Goal: Task Accomplishment & Management: Manage account settings

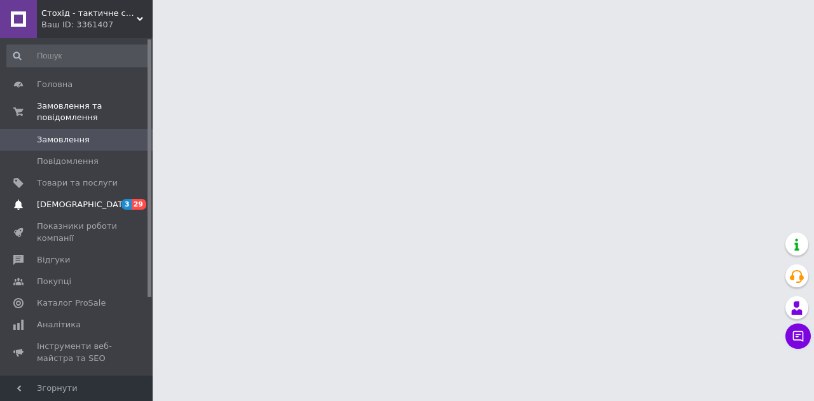
click at [71, 199] on span "[DEMOGRAPHIC_DATA]" at bounding box center [84, 204] width 94 height 11
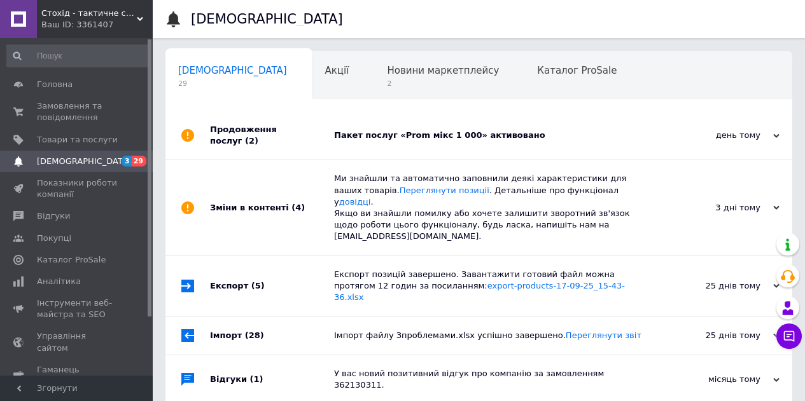
scroll to position [0, 4]
click at [383, 85] on span "2" at bounding box center [439, 84] width 112 height 10
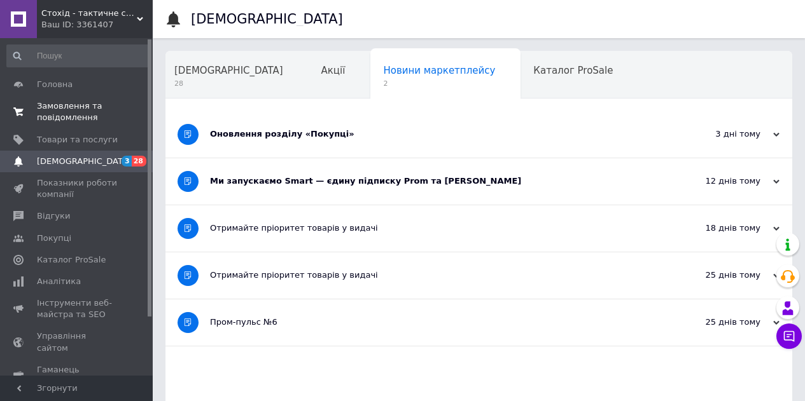
click at [73, 95] on link "Замовлення та повідомлення 0 0" at bounding box center [78, 111] width 156 height 33
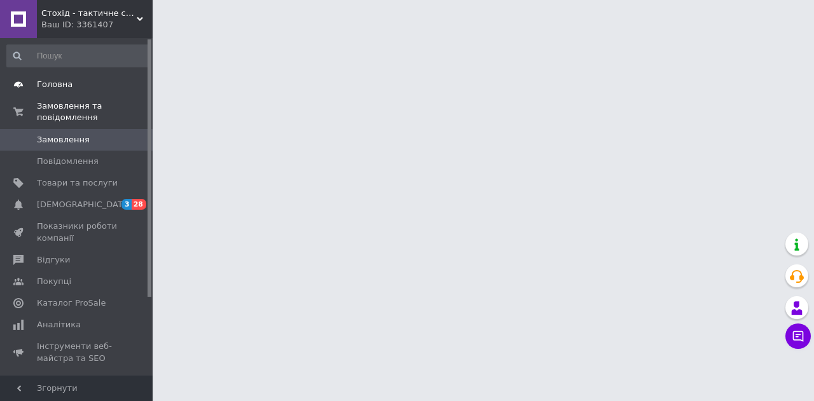
click at [67, 87] on span "Головна" at bounding box center [55, 84] width 36 height 11
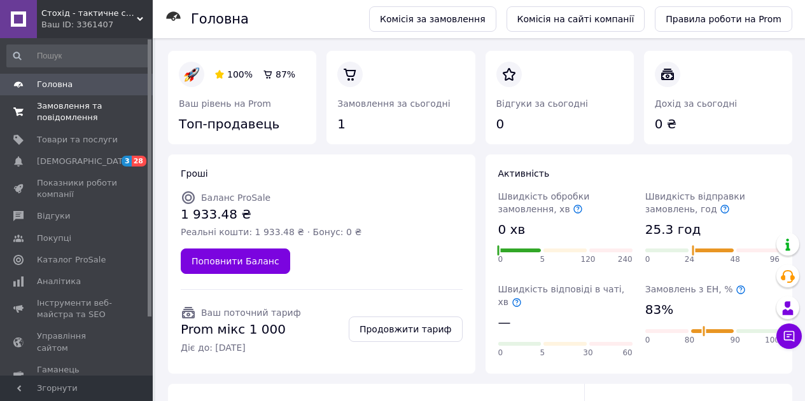
click at [70, 116] on span "Замовлення та повідомлення" at bounding box center [77, 112] width 81 height 23
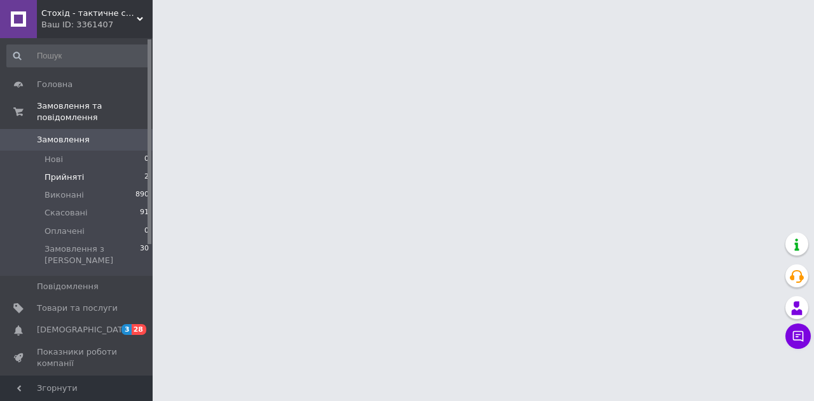
click at [69, 172] on span "Прийняті" at bounding box center [64, 177] width 39 height 11
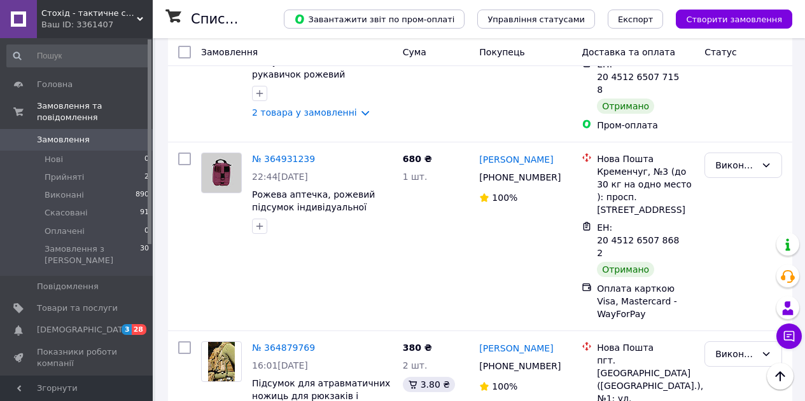
scroll to position [1209, 0]
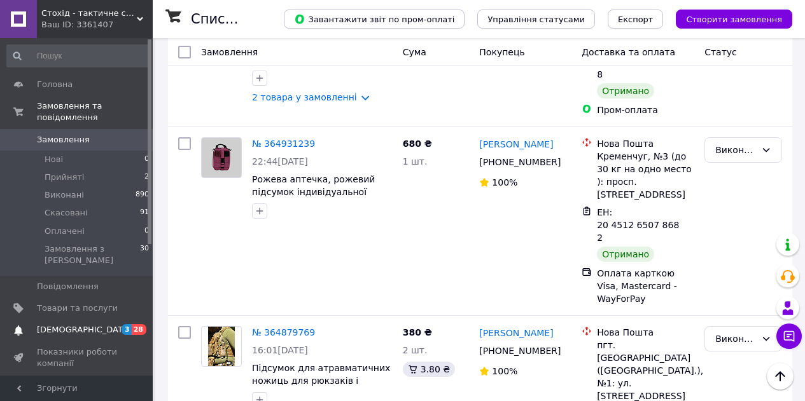
click at [84, 319] on link "[DEMOGRAPHIC_DATA] 3 28" at bounding box center [78, 330] width 156 height 22
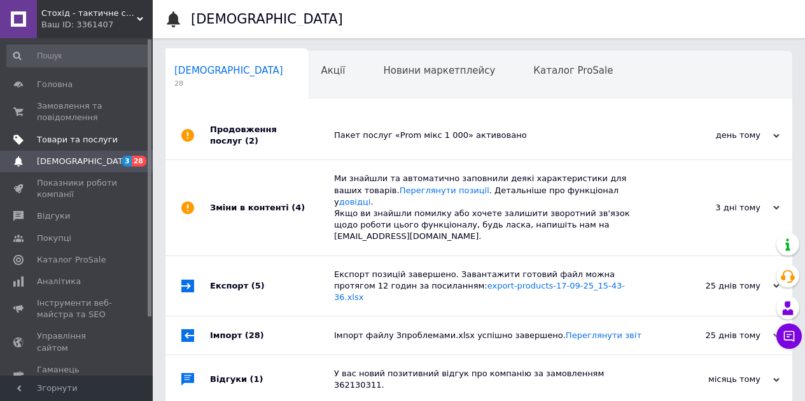
click at [65, 130] on link "Товари та послуги" at bounding box center [78, 140] width 156 height 22
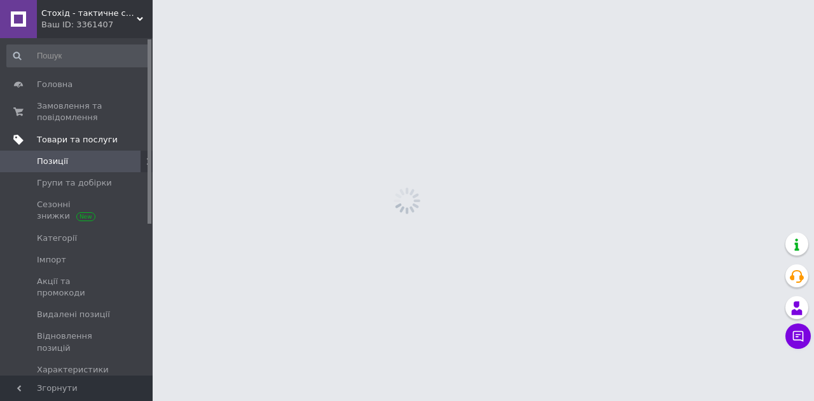
click at [65, 142] on span "Товари та послуги" at bounding box center [77, 139] width 81 height 11
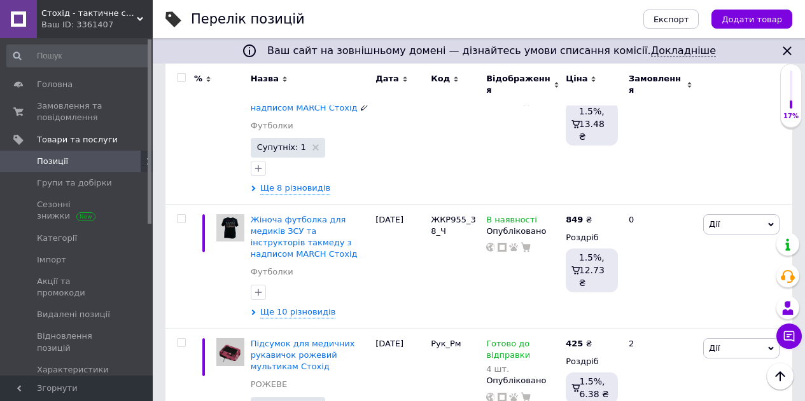
scroll to position [318, 0]
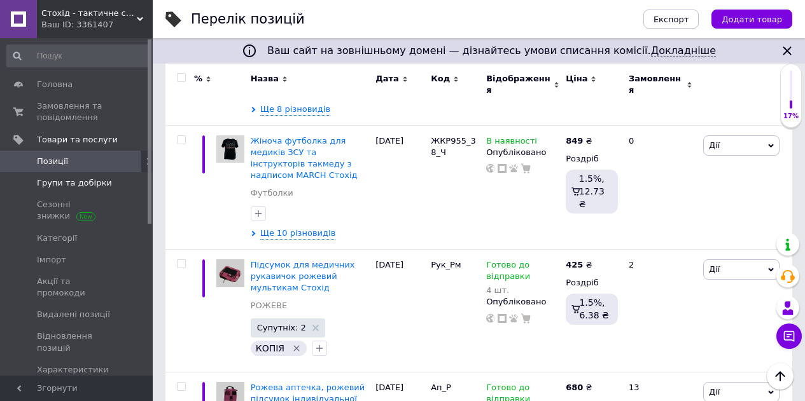
click at [89, 187] on span "Групи та добірки" at bounding box center [74, 182] width 75 height 11
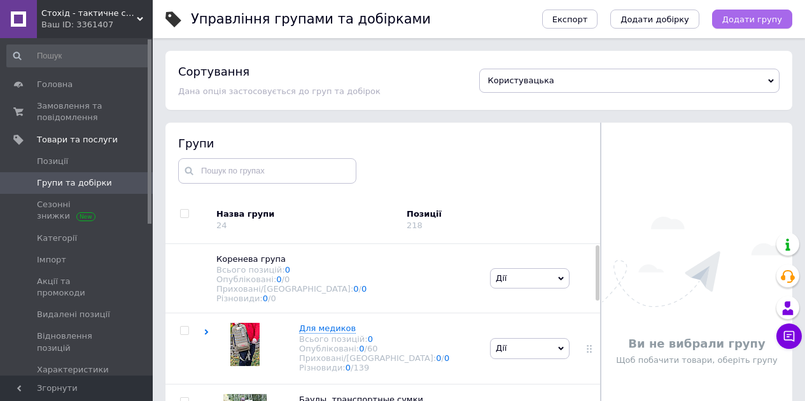
click at [751, 20] on span "Додати групу" at bounding box center [752, 20] width 60 height 10
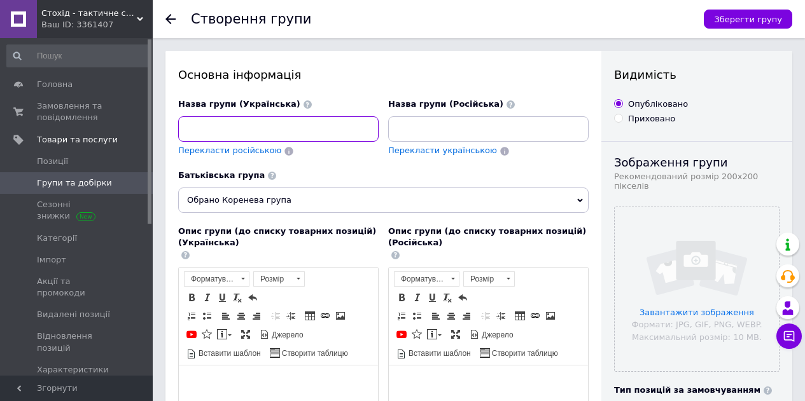
click at [282, 129] on input at bounding box center [278, 128] width 200 height 25
type input "Ф"
click at [282, 129] on input at bounding box center [278, 128] width 200 height 25
drag, startPoint x: 303, startPoint y: 124, endPoint x: 163, endPoint y: 139, distance: 140.1
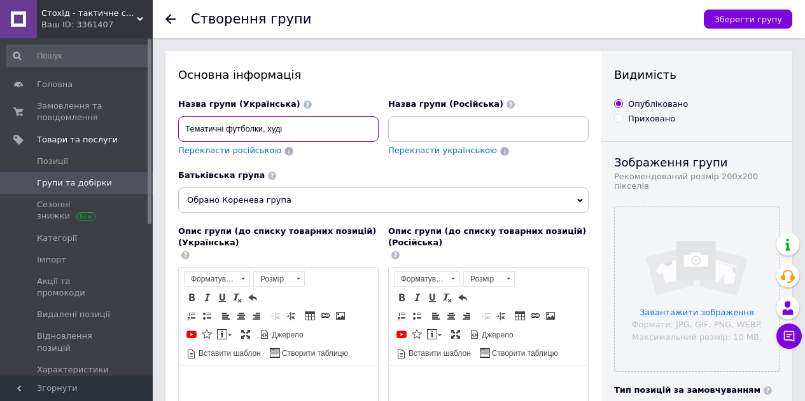
type input "Тематичні футболки, худі"
click at [452, 127] on input at bounding box center [488, 128] width 200 height 25
paste input "Тематичні футболки, худі"
type input "Тематичні футболки, худі"
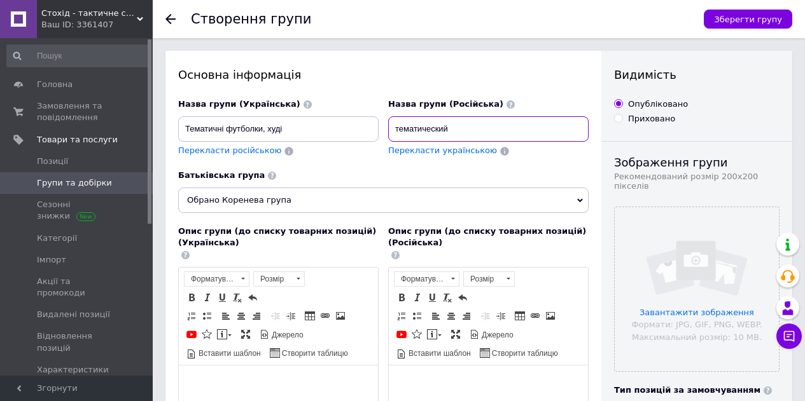
type input "тематический"
click at [204, 122] on input "Тематичні футболки, худі" at bounding box center [278, 128] width 200 height 25
drag, startPoint x: 316, startPoint y: 127, endPoint x: 151, endPoint y: 129, distance: 164.8
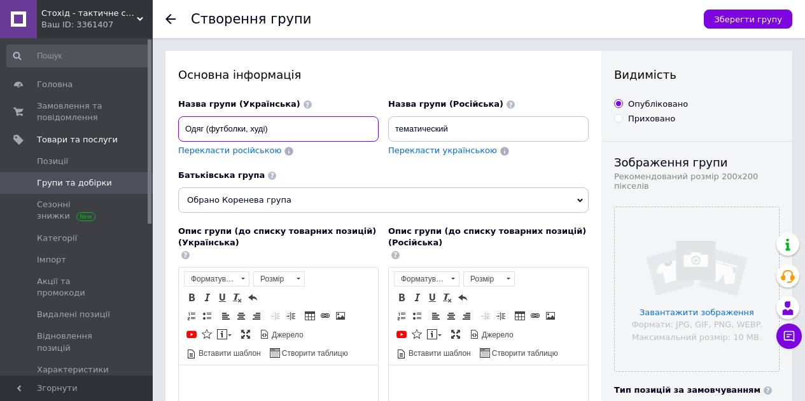
type input "Одяг (футболки, худі)"
click at [408, 126] on input "тематический" at bounding box center [488, 128] width 200 height 25
click at [410, 126] on input "тематический" at bounding box center [488, 128] width 200 height 25
click at [402, 127] on input "тематический" at bounding box center [488, 128] width 200 height 25
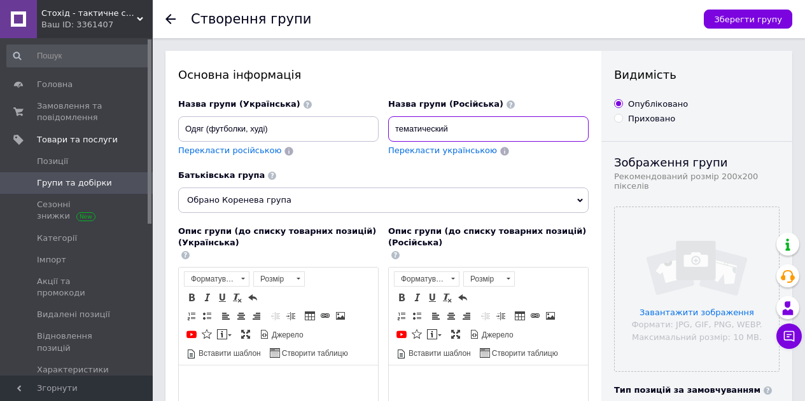
click at [402, 127] on input "тематический" at bounding box center [488, 128] width 200 height 25
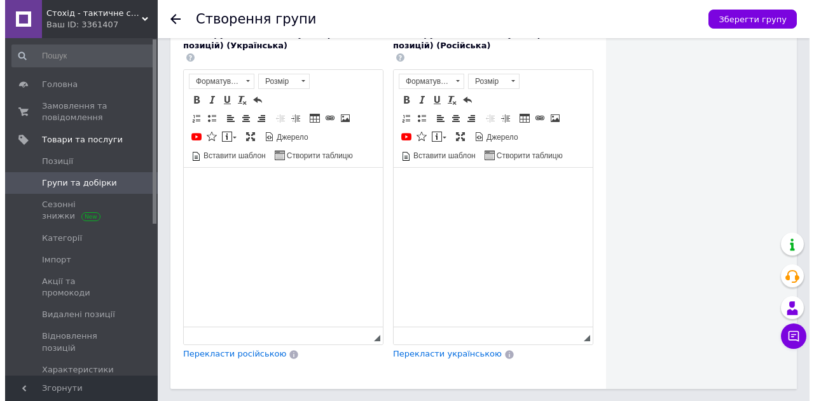
scroll to position [636, 0]
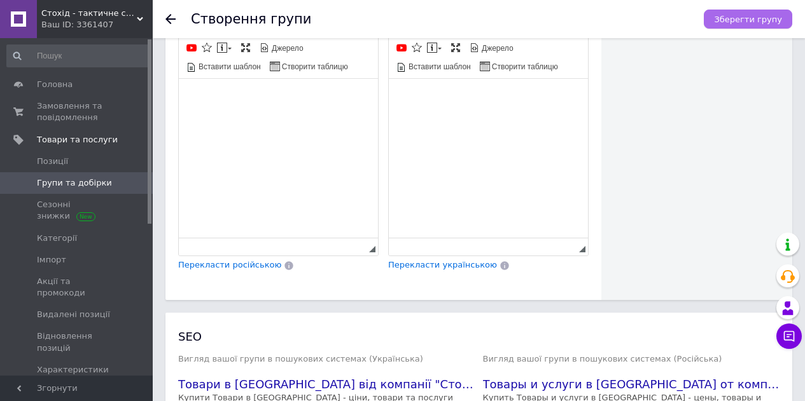
type input "Одежда (футболки, худи)"
click at [735, 24] on span "Зберегти групу" at bounding box center [748, 20] width 68 height 10
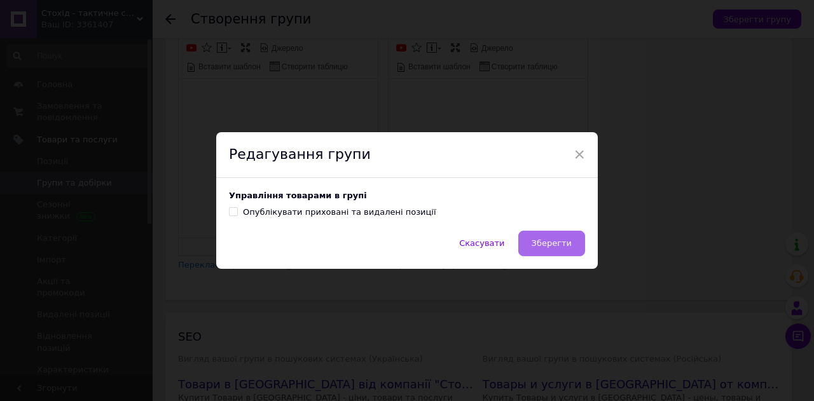
click at [551, 245] on span "Зберегти" at bounding box center [552, 244] width 40 height 10
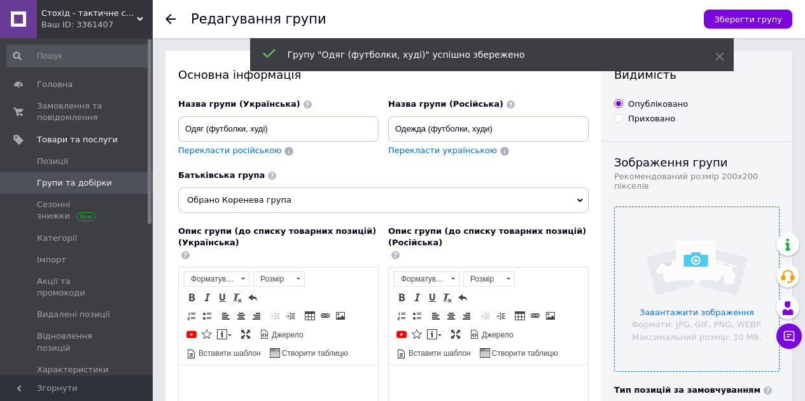
click at [723, 303] on input "file" at bounding box center [697, 289] width 164 height 164
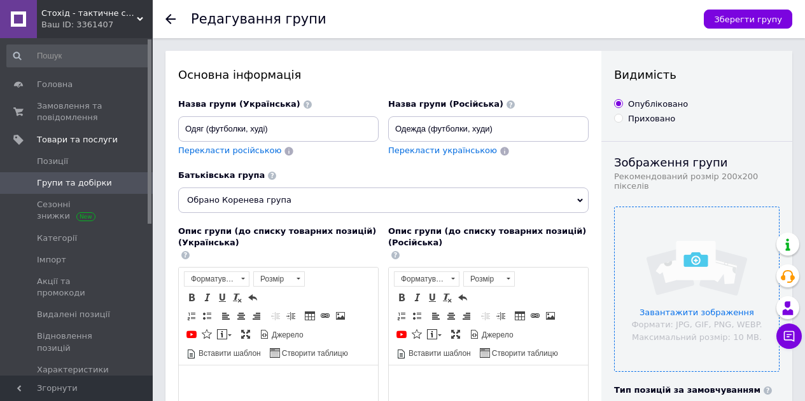
click at [734, 312] on input "file" at bounding box center [697, 289] width 164 height 164
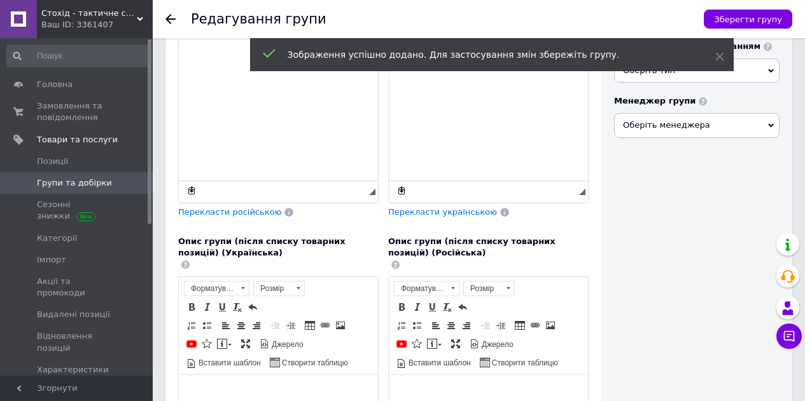
scroll to position [445, 0]
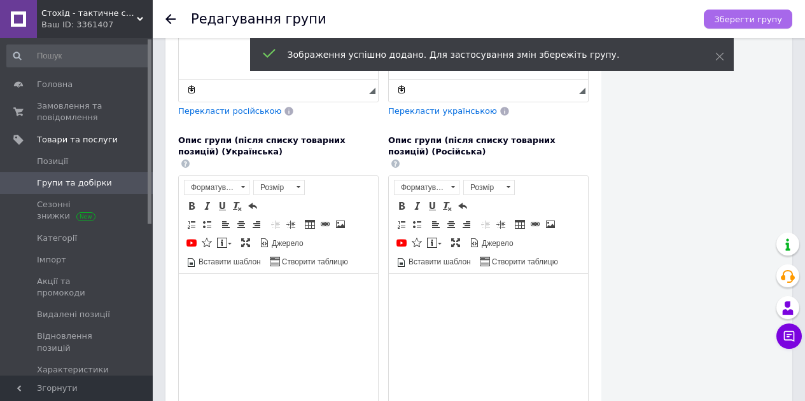
click at [761, 19] on span "Зберегти групу" at bounding box center [748, 20] width 68 height 10
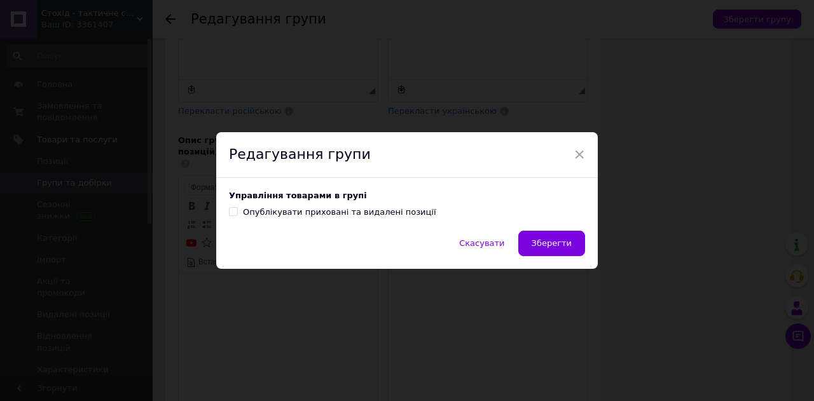
click at [344, 213] on div "Опублікувати приховані та видалені позиції" at bounding box center [339, 212] width 193 height 11
click at [237, 213] on input "Опублікувати приховані та видалені позиції" at bounding box center [233, 211] width 8 height 8
checkbox input "true"
click at [562, 244] on span "Зберегти" at bounding box center [552, 244] width 40 height 10
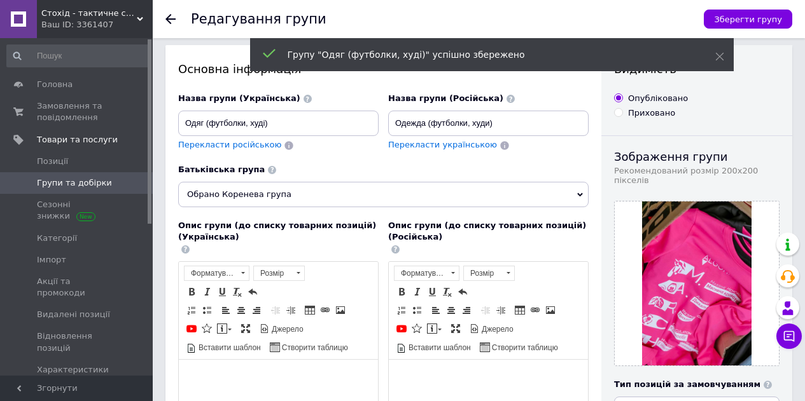
scroll to position [0, 0]
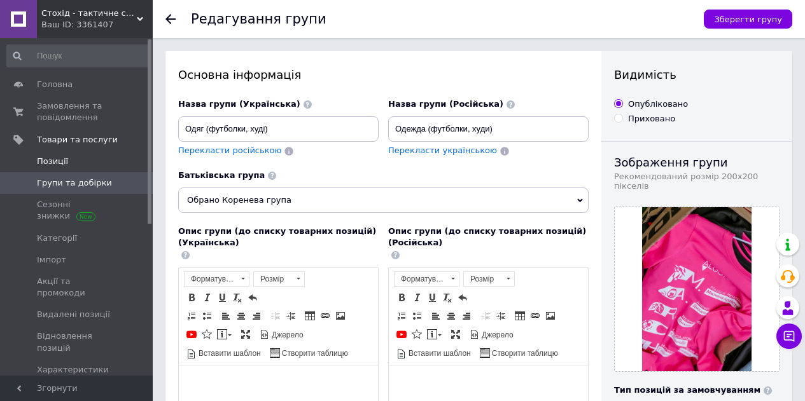
click at [57, 163] on span "Позиції" at bounding box center [52, 161] width 31 height 11
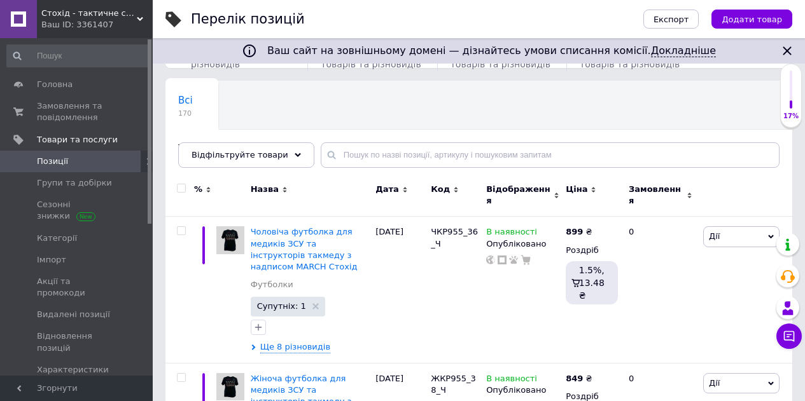
scroll to position [127, 0]
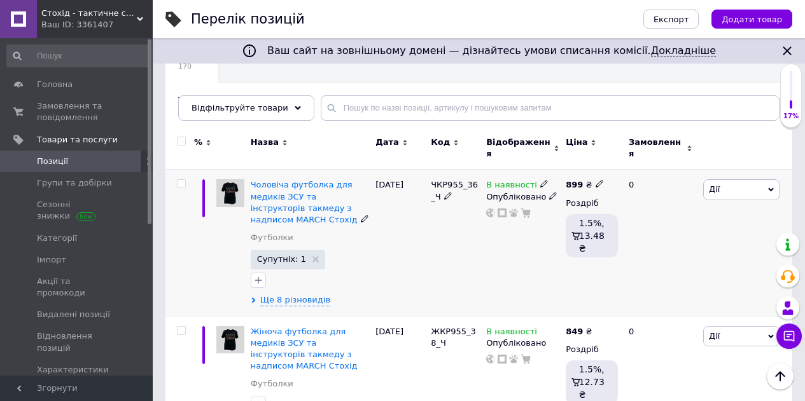
click at [181, 180] on input "checkbox" at bounding box center [181, 184] width 8 height 8
checkbox input "true"
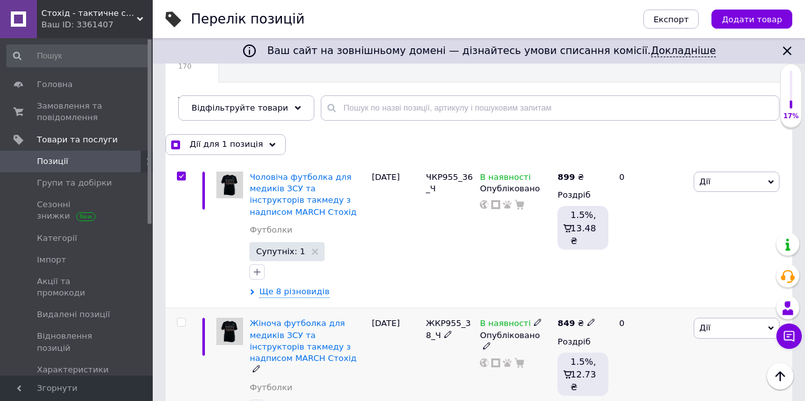
click at [179, 321] on input "checkbox" at bounding box center [181, 323] width 8 height 8
checkbox input "true"
drag, startPoint x: 740, startPoint y: 185, endPoint x: 266, endPoint y: 130, distance: 477.8
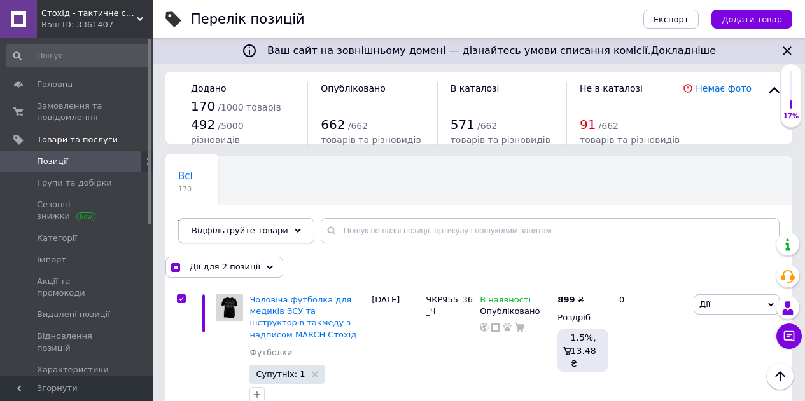
scroll to position [0, 0]
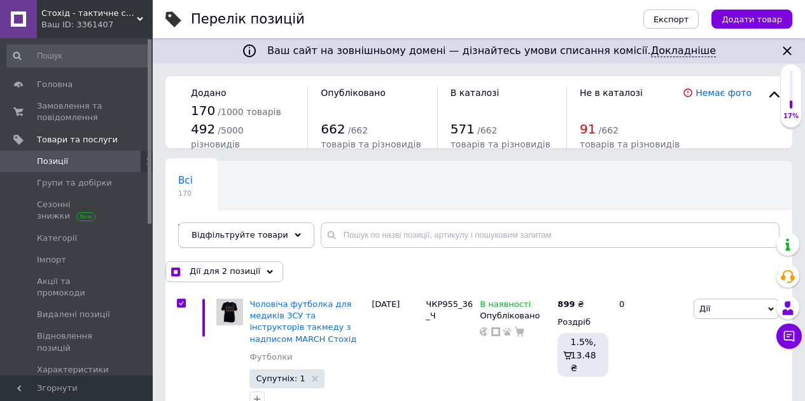
click at [272, 237] on span "Відфільтруйте товари" at bounding box center [239, 235] width 97 height 10
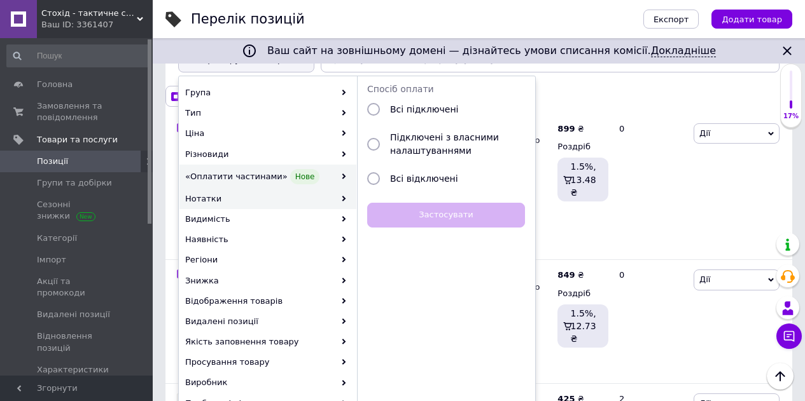
scroll to position [191, 0]
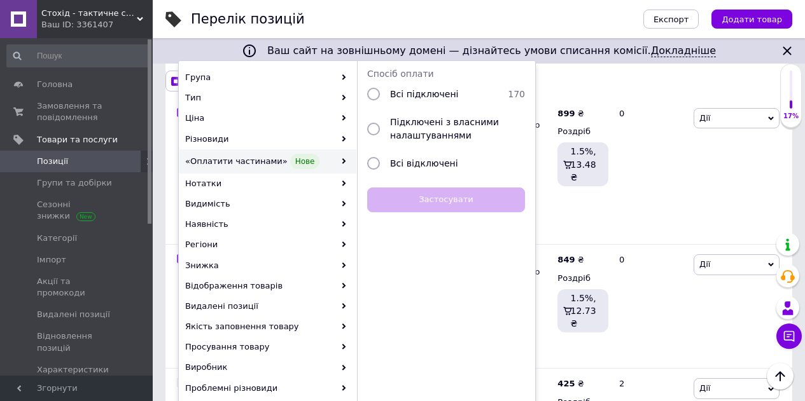
click at [399, 92] on span "Всі підключені" at bounding box center [424, 94] width 68 height 10
checkbox input "true"
radio input "true"
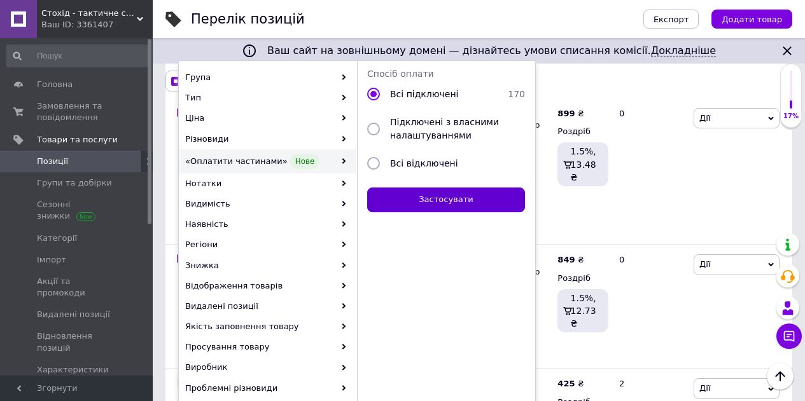
click at [438, 198] on button "Застосувати" at bounding box center [446, 200] width 158 height 25
checkbox input "true"
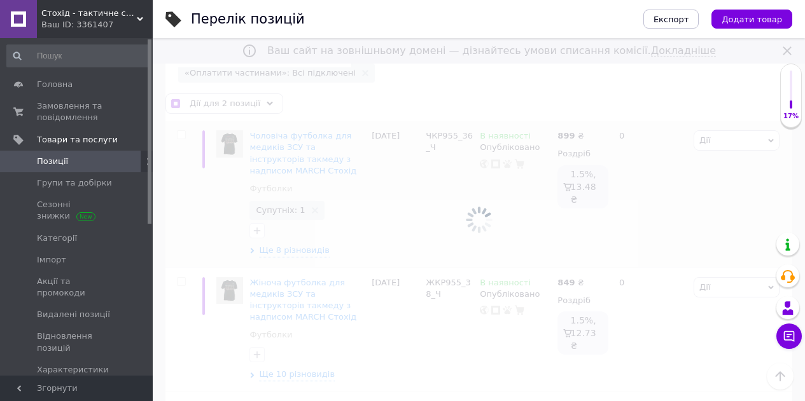
checkbox input "false"
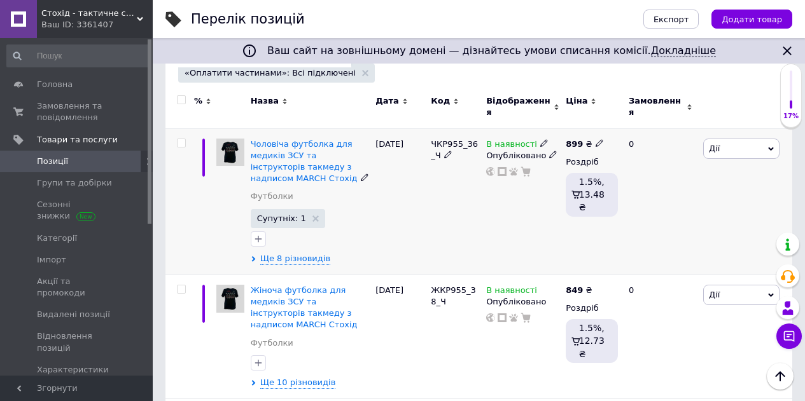
click at [183, 139] on input "checkbox" at bounding box center [181, 143] width 8 height 8
checkbox input "true"
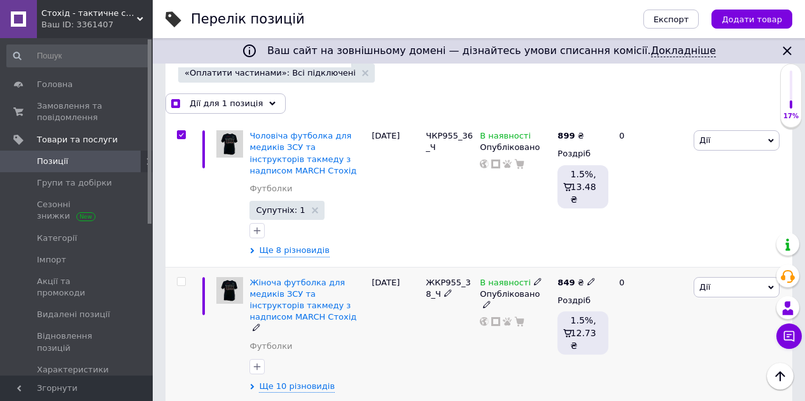
click at [185, 279] on span at bounding box center [181, 281] width 9 height 9
click at [185, 279] on input "checkbox" at bounding box center [181, 282] width 8 height 8
checkbox input "true"
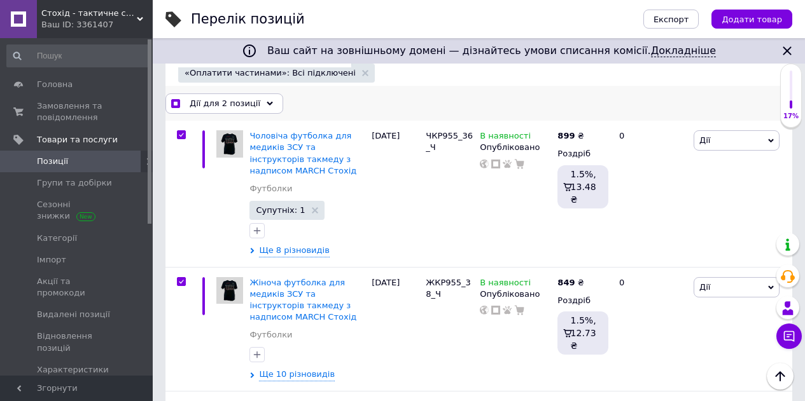
click at [225, 101] on span "Дії для 2 позиції" at bounding box center [225, 103] width 71 height 11
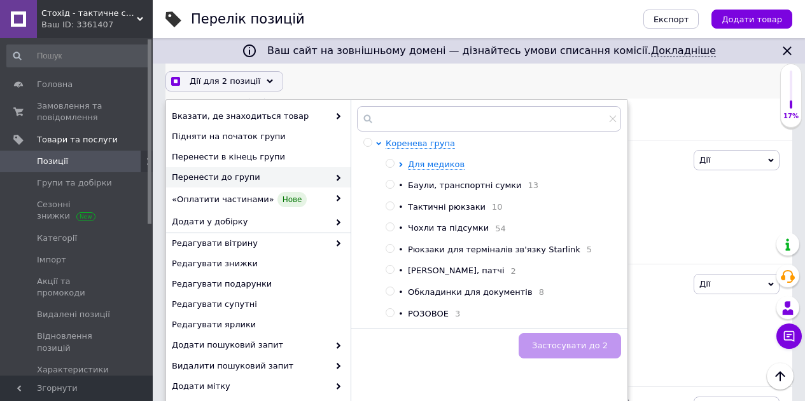
scroll to position [40, 0]
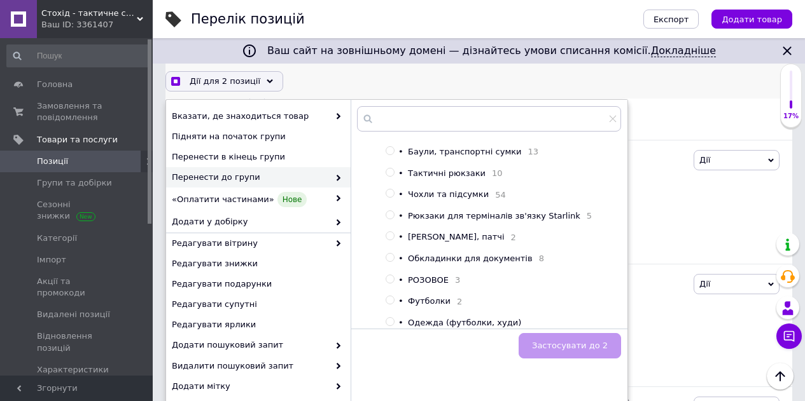
click at [415, 321] on span "Одежда (футболки, худи)" at bounding box center [464, 323] width 113 height 10
checkbox input "true"
radio input "true"
checkbox input "true"
click at [578, 346] on span "Застосувати до 2" at bounding box center [570, 346] width 76 height 10
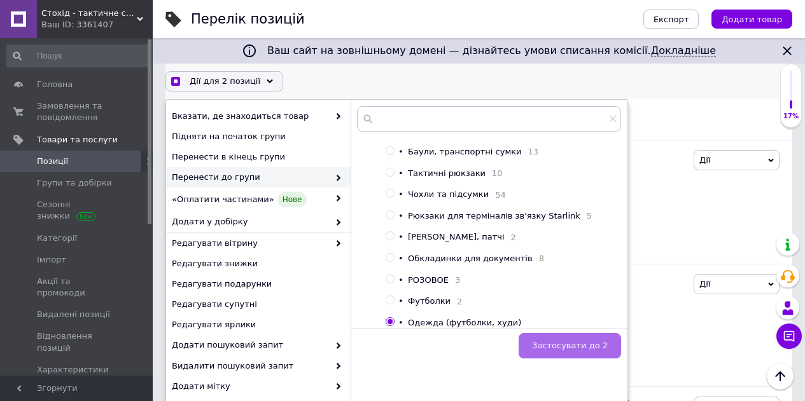
checkbox input "false"
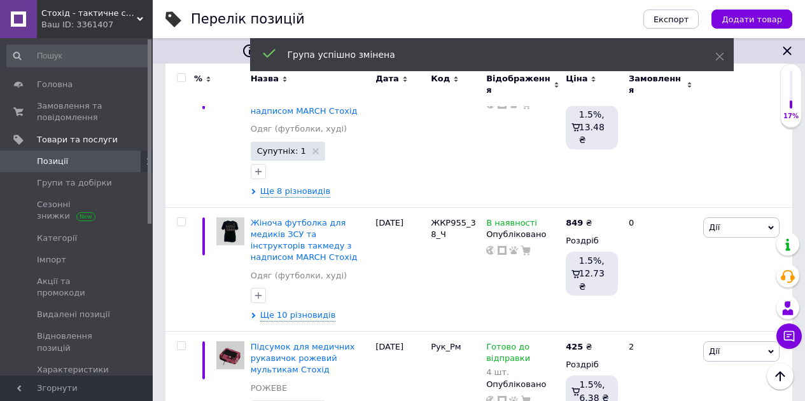
scroll to position [66, 0]
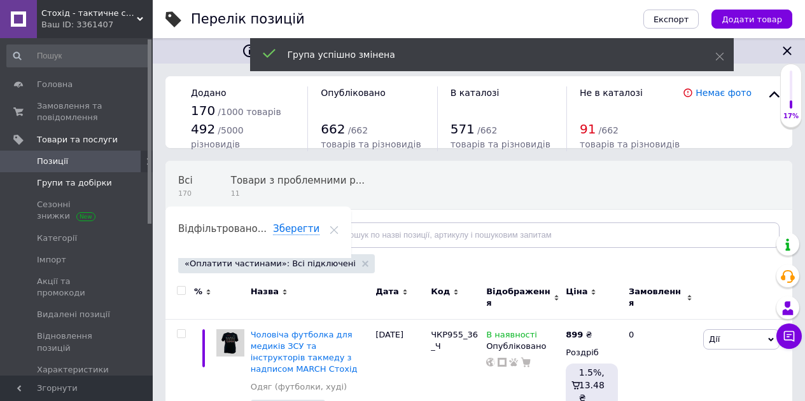
click at [66, 186] on span "Групи та добірки" at bounding box center [74, 182] width 75 height 11
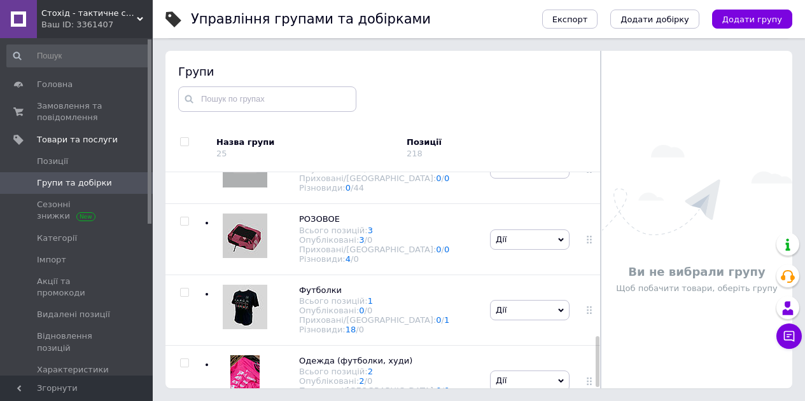
scroll to position [697, 0]
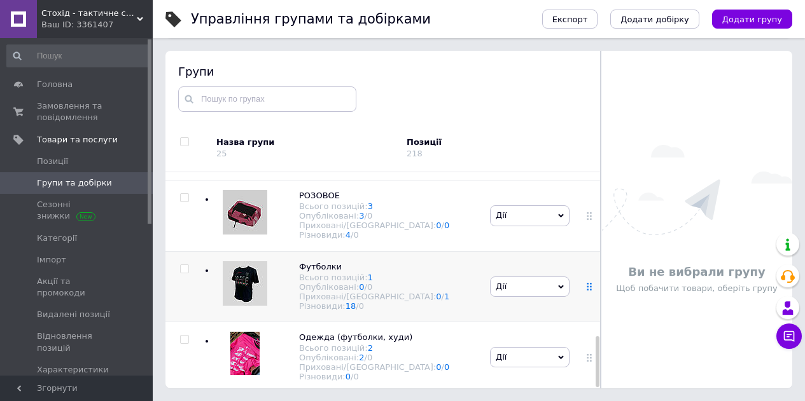
click at [585, 281] on span at bounding box center [589, 286] width 8 height 11
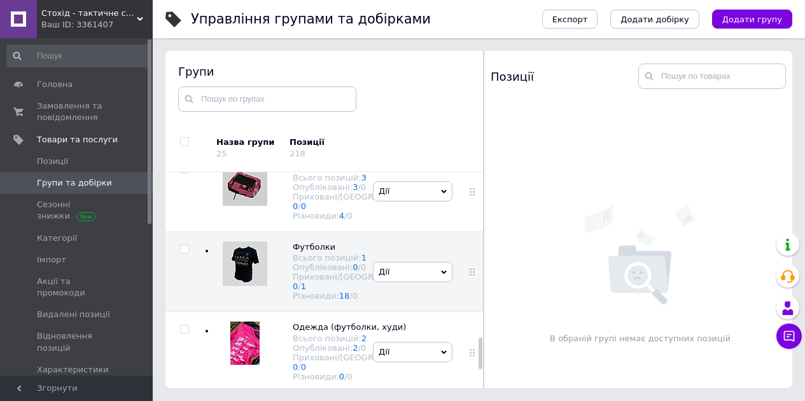
scroll to position [22, 0]
click at [396, 282] on span "Дії" at bounding box center [413, 272] width 80 height 20
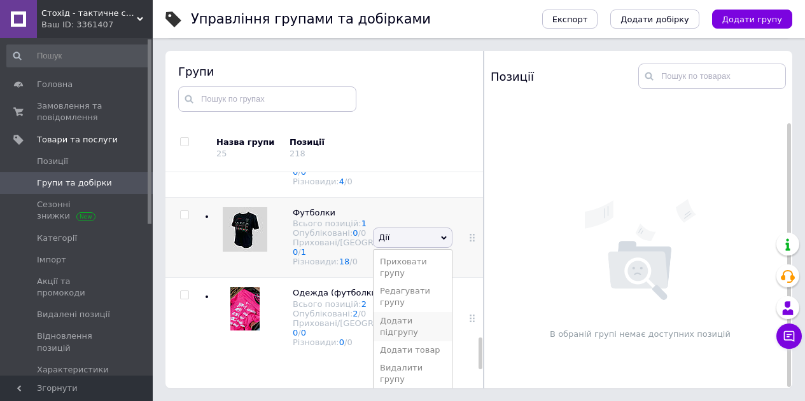
scroll to position [1258, 0]
click at [402, 359] on li "Видалити групу" at bounding box center [412, 373] width 78 height 29
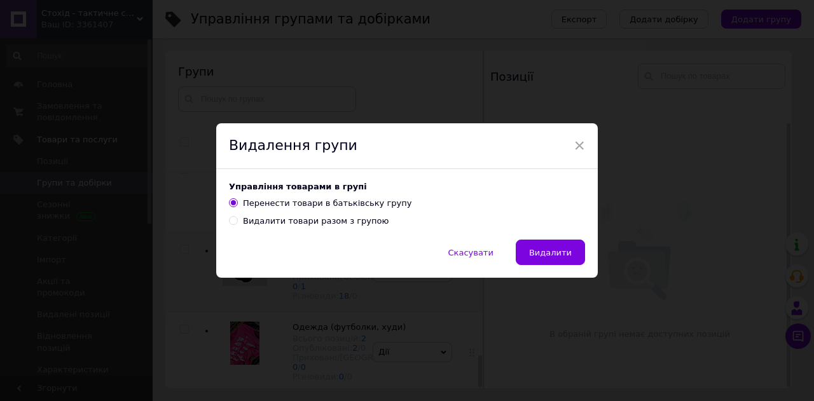
click at [304, 227] on div "Видалити товари разом з групою" at bounding box center [316, 221] width 146 height 11
click at [237, 225] on input "Видалити товари разом з групою" at bounding box center [233, 220] width 8 height 8
radio input "true"
radio input "false"
click at [562, 248] on span "Видалити" at bounding box center [550, 253] width 43 height 10
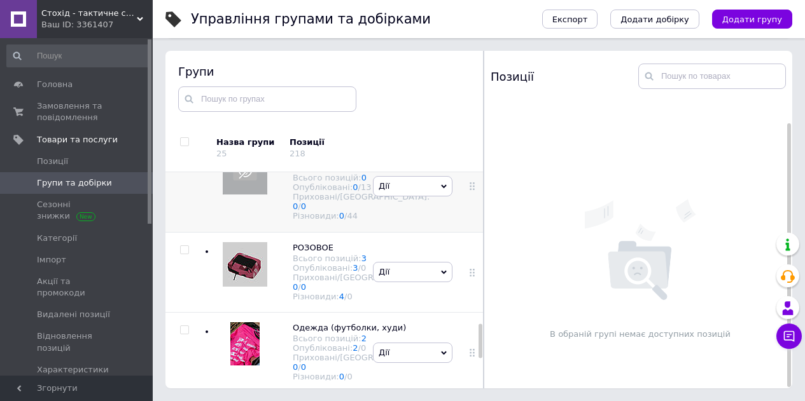
scroll to position [1137, 0]
click at [55, 157] on span "Позиції" at bounding box center [52, 161] width 31 height 11
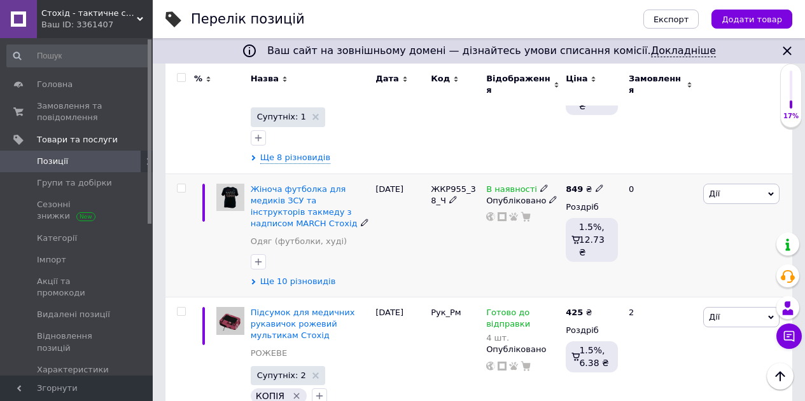
scroll to position [254, 0]
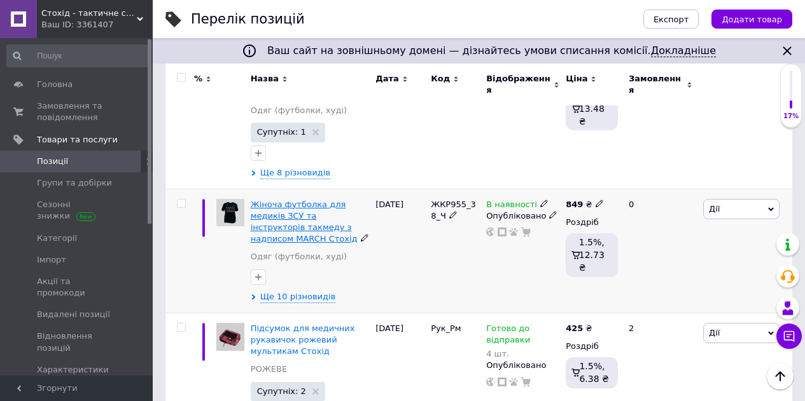
click at [319, 205] on span "Жіноча футболка для медиків ЗСУ та інструкторів такмеду з надписом MARCH Стохід" at bounding box center [304, 222] width 107 height 45
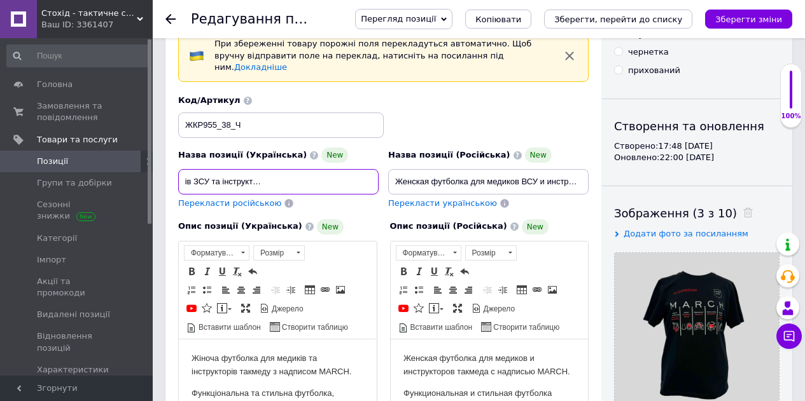
scroll to position [0, 146]
drag, startPoint x: 181, startPoint y: 167, endPoint x: 403, endPoint y: 162, distance: 222.1
click at [403, 162] on div "Назва позиції (Українська) New Жіноча футболка для медиків ЗСУ та інструкторів …" at bounding box center [384, 152] width 420 height 125
drag, startPoint x: 262, startPoint y: 170, endPoint x: 287, endPoint y: 168, distance: 24.9
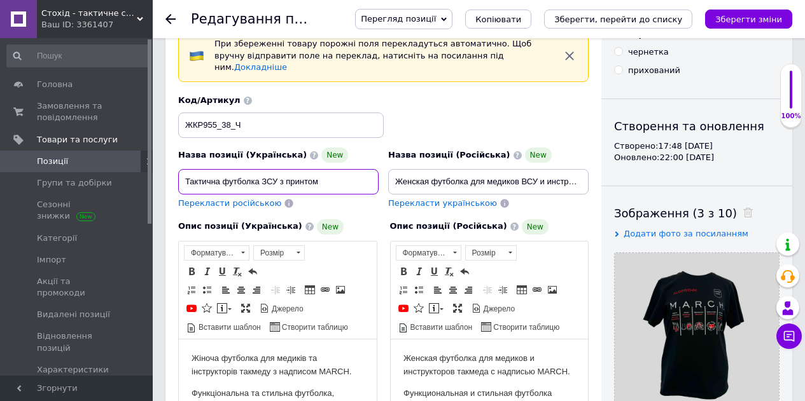
click at [287, 169] on input "Тактична футболка ЗСУ з принтом" at bounding box center [278, 181] width 200 height 25
click at [324, 172] on input "Тактична футболка принтом" at bounding box center [278, 181] width 200 height 25
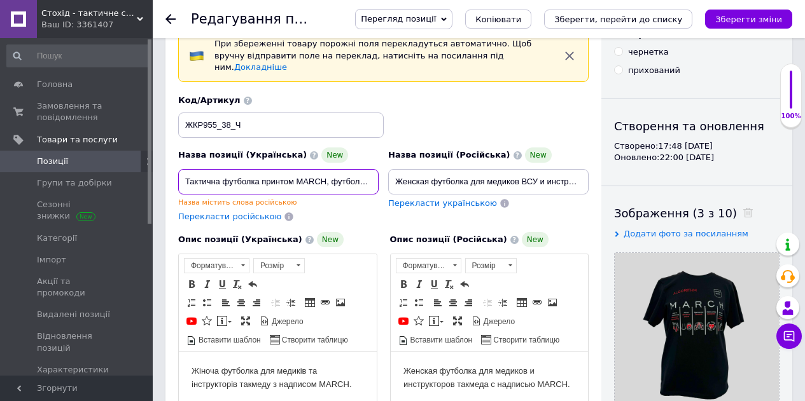
click at [259, 172] on input "Тактична футболка принтом MARCH, футболка для медика ЗСУ" at bounding box center [278, 181] width 200 height 25
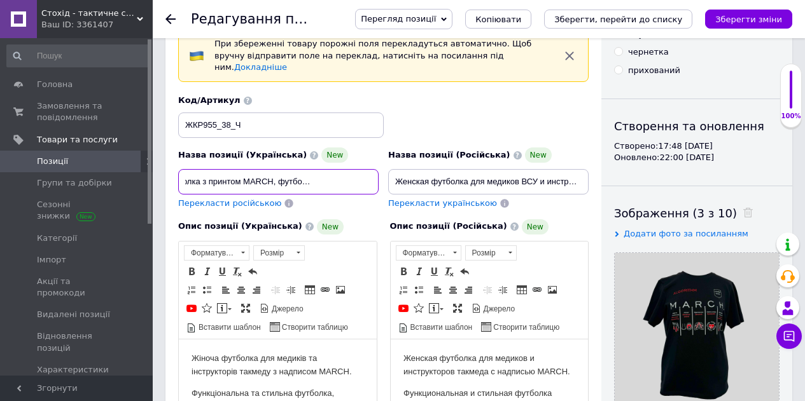
scroll to position [0, 69]
drag, startPoint x: 309, startPoint y: 176, endPoint x: 373, endPoint y: 174, distance: 64.3
click at [373, 174] on input "Тактична футболка з принтом MARCH, футболка для медика ЗСУ" at bounding box center [278, 181] width 200 height 25
type input "Тактична футболка з принтом MARCH, футболка для медика ЗСУ"
click at [245, 198] on span "Перекласти російською" at bounding box center [229, 203] width 103 height 10
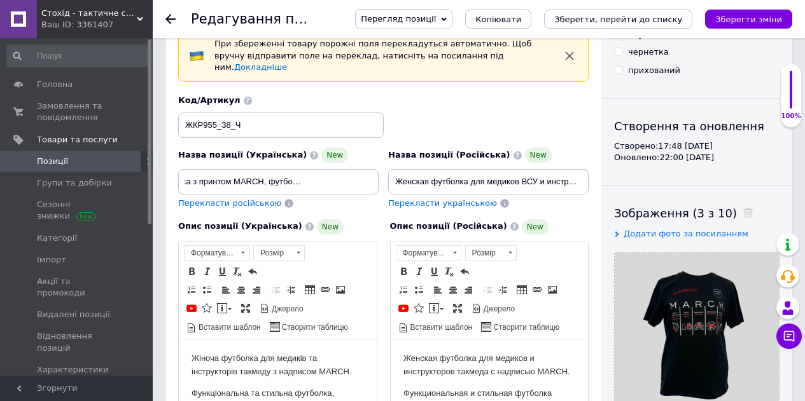
scroll to position [0, 0]
type input "Тактическая футболка с принтом MARCH, футболка для медика ЗСУ"
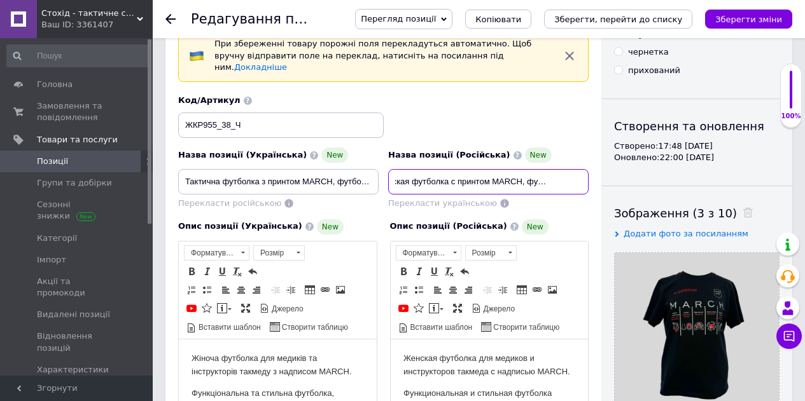
scroll to position [0, 81]
drag, startPoint x: 440, startPoint y: 169, endPoint x: 578, endPoint y: 168, distance: 138.7
click at [578, 169] on input "Тактическая футболка с принтом MARCH, футболка для медика ЗСУ" at bounding box center [488, 181] width 200 height 25
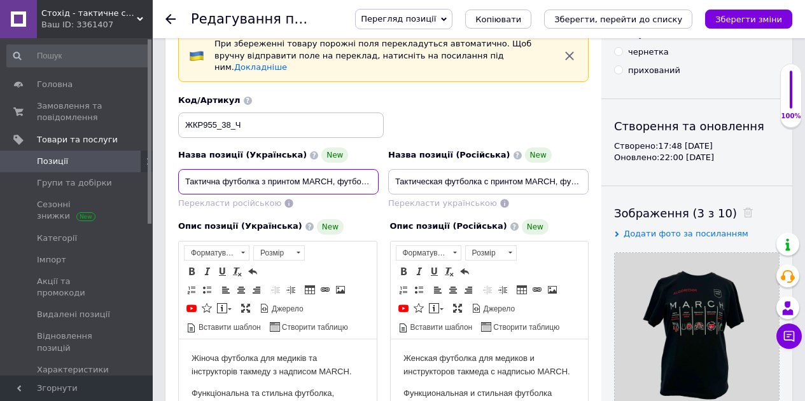
scroll to position [0, 69]
drag, startPoint x: 341, startPoint y: 172, endPoint x: 415, endPoint y: 169, distance: 74.5
click at [415, 169] on div "Назва позиції (Українська) New Тактична футболка з принтом MARCH, футболка для …" at bounding box center [384, 152] width 420 height 125
click at [372, 176] on input "Тактична футболка з принтом MARCH, футболка для медика ЗСУ" at bounding box center [278, 181] width 200 height 25
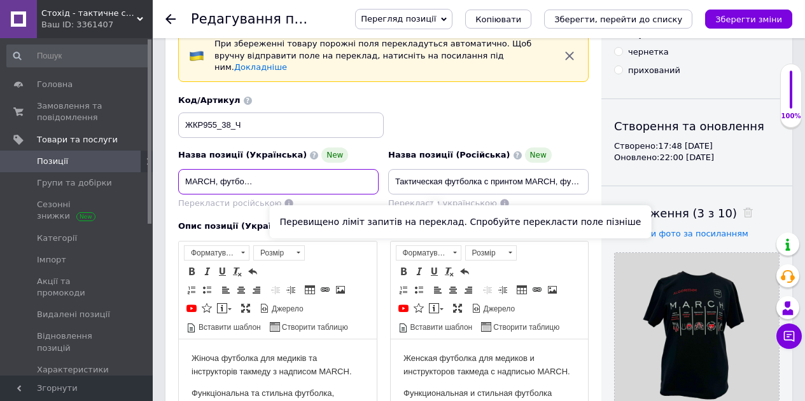
scroll to position [0, 122]
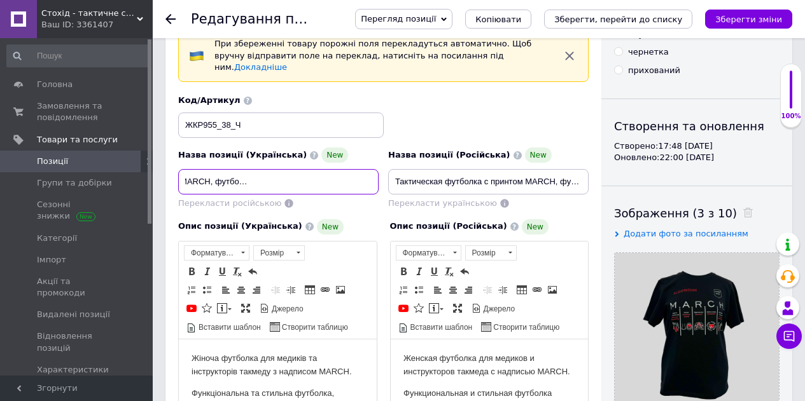
type input "Тактична футболка з принтом MARCH, футболка для медика ЗСУ Стохід Чорна"
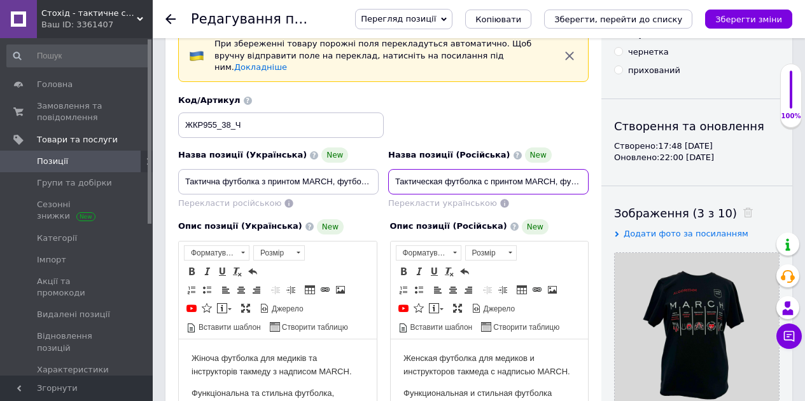
scroll to position [0, 81]
drag, startPoint x: 497, startPoint y: 164, endPoint x: 608, endPoint y: 167, distance: 110.7
click at [330, 198] on div "Перекласти російською" at bounding box center [278, 204] width 200 height 12
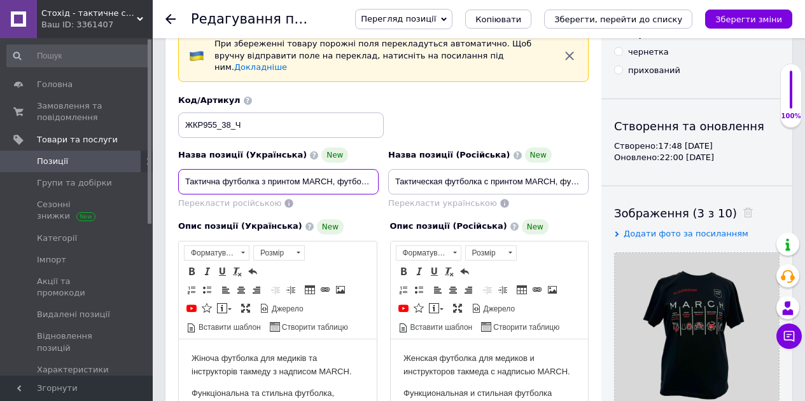
click at [358, 174] on input "Тактична футболка з принтом MARCH, футболка для медика ЗСУ Стохід Чорна" at bounding box center [278, 181] width 200 height 25
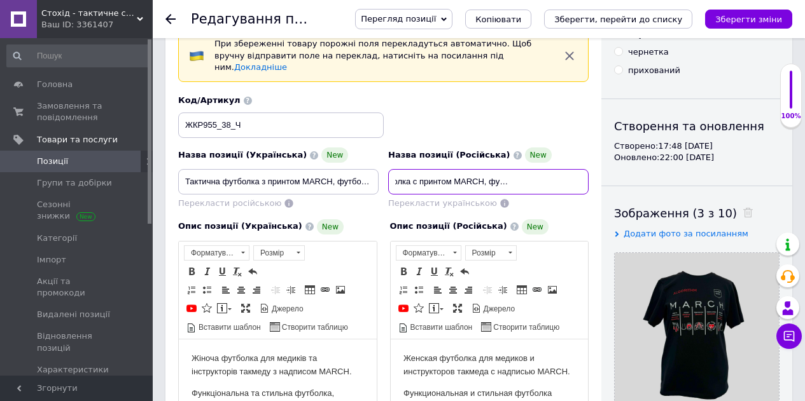
scroll to position [0, 81]
drag, startPoint x: 508, startPoint y: 176, endPoint x: 605, endPoint y: 163, distance: 98.2
click at [582, 170] on input "Тактическая футболка с принтом MARCH, футболка для медика ЗСУ" at bounding box center [488, 181] width 200 height 25
click at [580, 170] on input "Тактическая футболка с принтом MARCH, футболка для медика ЗСУ" at bounding box center [488, 181] width 200 height 25
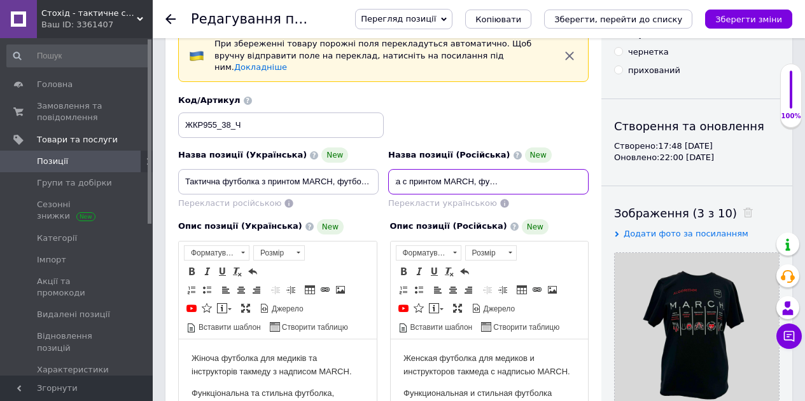
click at [564, 169] on input "Тактическая футболка с принтом MARCH, футболка для медика ЗСУ" at bounding box center [488, 181] width 200 height 25
click at [581, 171] on input "Тактическая футболка с принтом MARCH, футболка для медика ВСУ" at bounding box center [488, 181] width 200 height 25
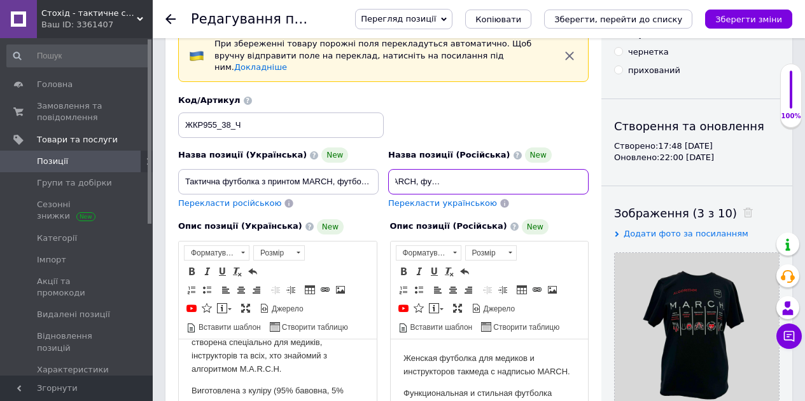
scroll to position [0, 0]
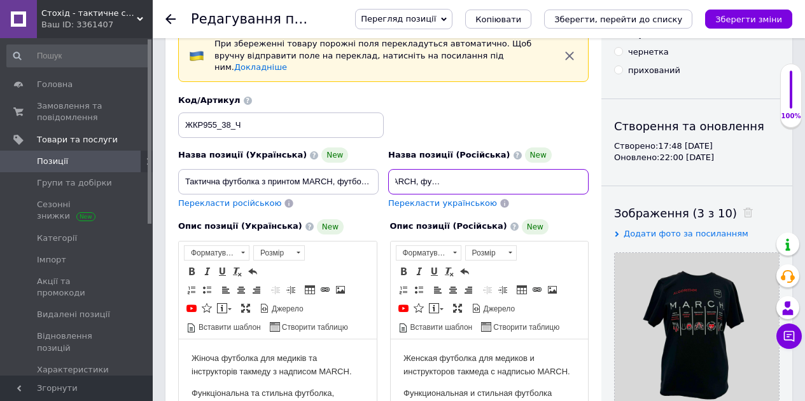
type input "Тактическая футболка с принтом MARCH, футболка для медика ВСУ Стохід Черная"
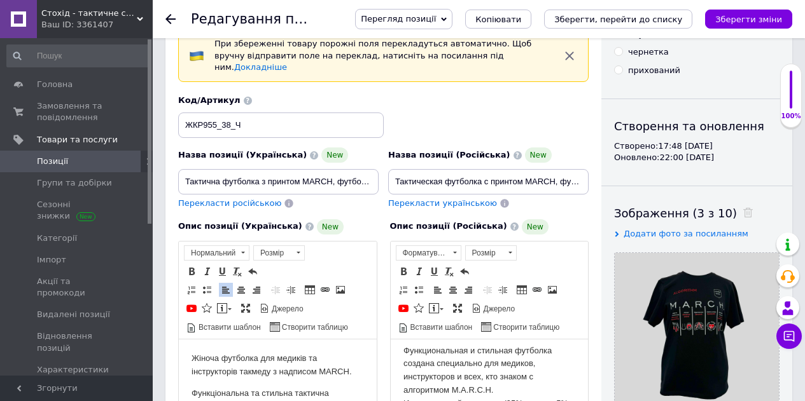
scroll to position [64, 0]
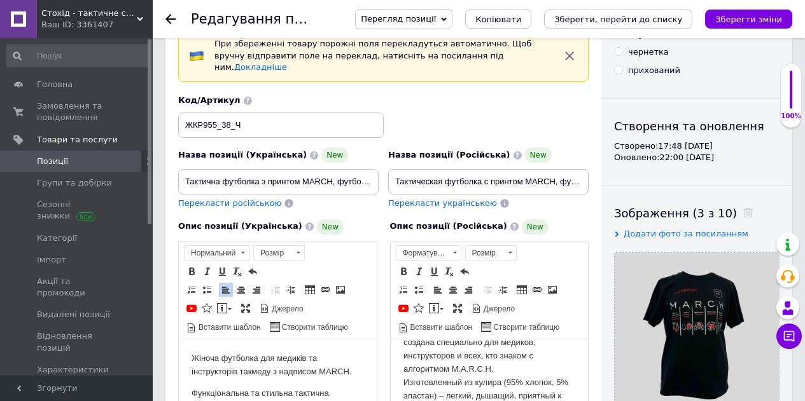
click at [405, 355] on p "Функциональная и стильная футболка создана специально для медиков, инструкторов…" at bounding box center [489, 389] width 172 height 132
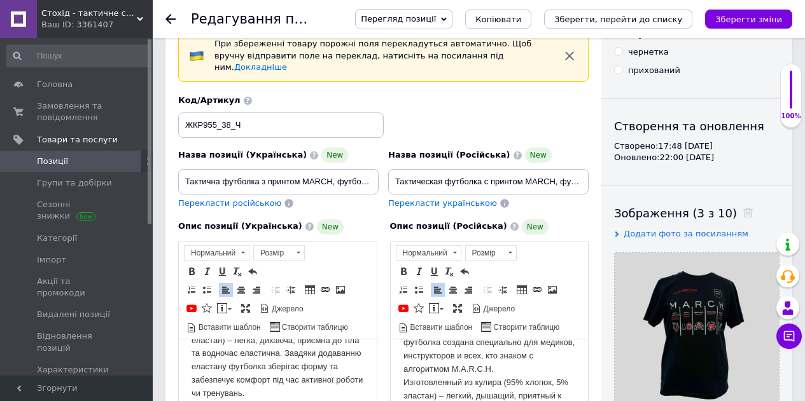
scroll to position [127, 0]
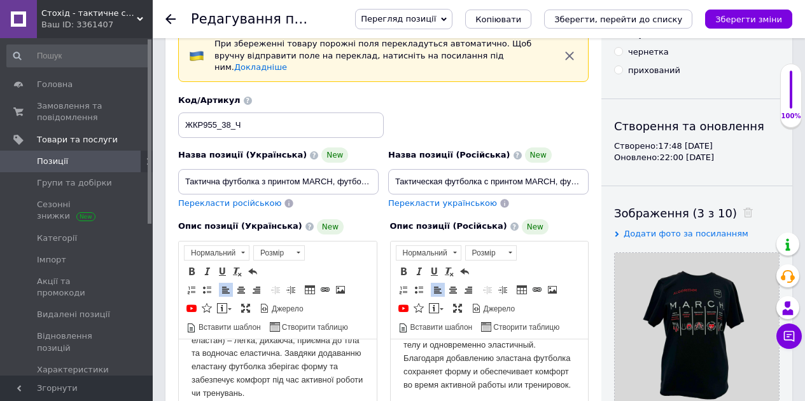
drag, startPoint x: 506, startPoint y: 347, endPoint x: 513, endPoint y: 347, distance: 7.0
click at [513, 347] on p "Функциональная и стильная тактическая футболка создана специально для медиков, …" at bounding box center [489, 326] width 172 height 132
click at [555, 349] on p "Функциональная и стильная тактическая футболка создана специально для медиков, …" at bounding box center [489, 326] width 172 height 132
drag, startPoint x: 430, startPoint y: 356, endPoint x: 440, endPoint y: 356, distance: 10.2
click at [440, 356] on p "Функциональная и стильная тактическая футболка создана специально для медиков, …" at bounding box center [489, 326] width 172 height 132
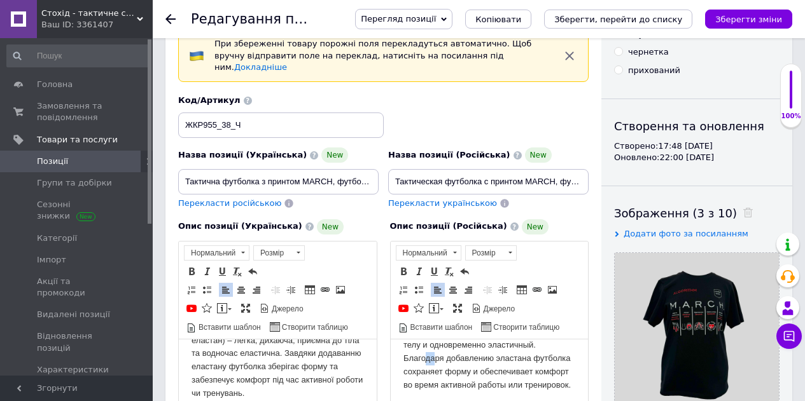
drag, startPoint x: 439, startPoint y: 377, endPoint x: 448, endPoint y: 377, distance: 8.9
click at [448, 377] on p "Функциональная и стильная тактическая футболка создана специально для медиков, …" at bounding box center [489, 326] width 172 height 132
click at [311, 380] on p "Виготовлена з куліру (95% бавовна, 5% еластан) – легка, дихаюча, приємна до тіл…" at bounding box center [277, 361] width 172 height 80
drag, startPoint x: 259, startPoint y: 394, endPoint x: 314, endPoint y: 391, distance: 54.8
click at [312, 391] on p "Виготовлена з куліру (95% бавовна, 5% еластан) – легка, дихаюча, приємна до тіл…" at bounding box center [277, 361] width 172 height 80
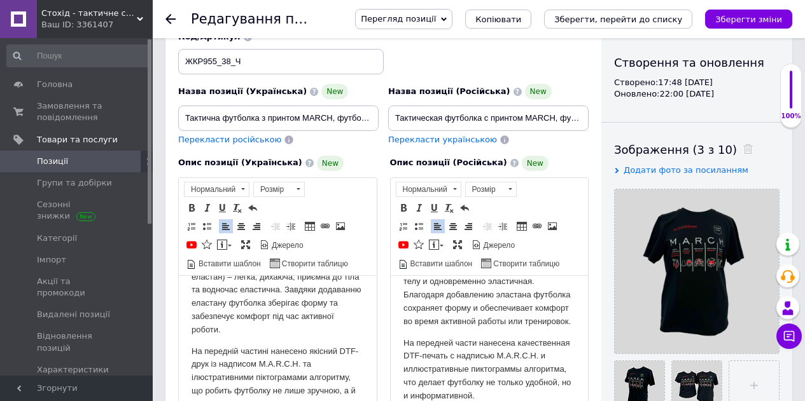
drag, startPoint x: 474, startPoint y: 344, endPoint x: 557, endPoint y: 344, distance: 82.7
click at [555, 328] on p "Функциональная и стильная тактическая футболка создана специально для медиков, …" at bounding box center [489, 262] width 172 height 132
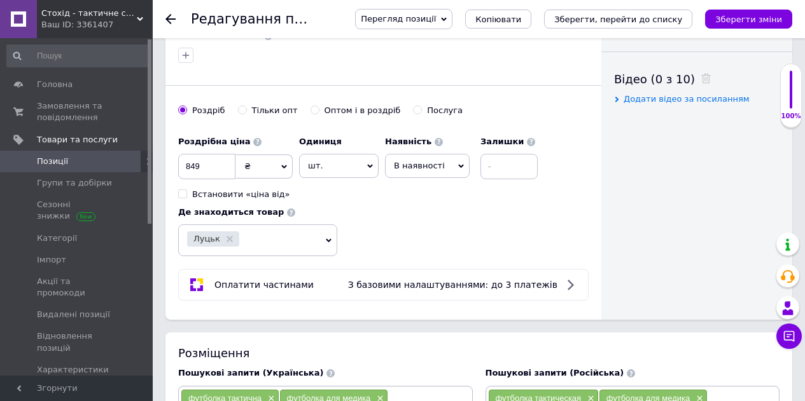
scroll to position [636, 0]
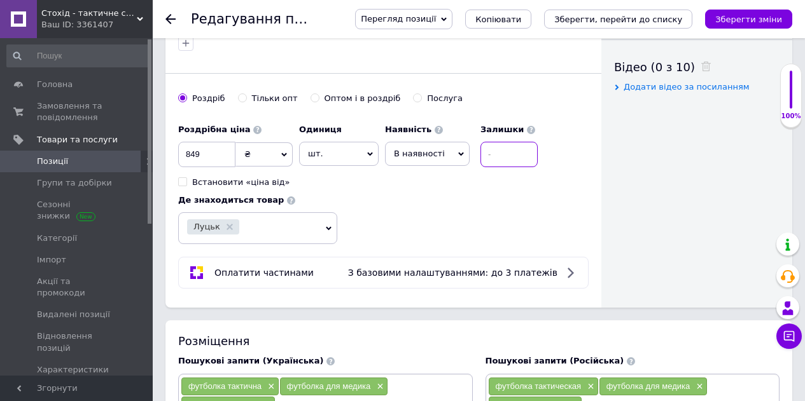
click at [517, 142] on input at bounding box center [508, 154] width 57 height 25
click at [440, 146] on span "В наявності" at bounding box center [427, 154] width 85 height 24
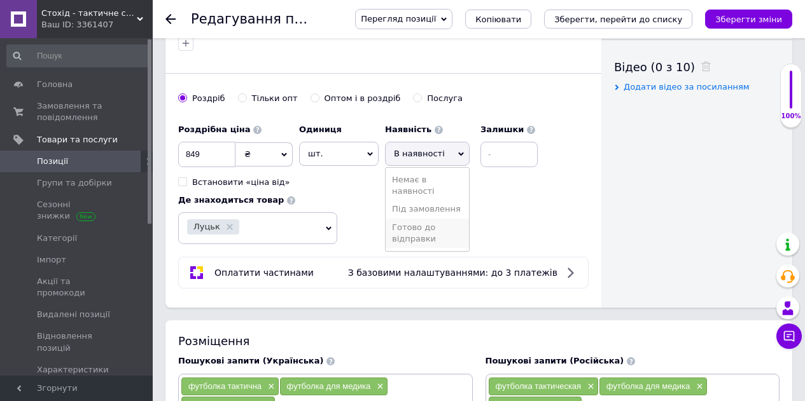
click at [424, 226] on li "Готово до відправки" at bounding box center [426, 233] width 83 height 29
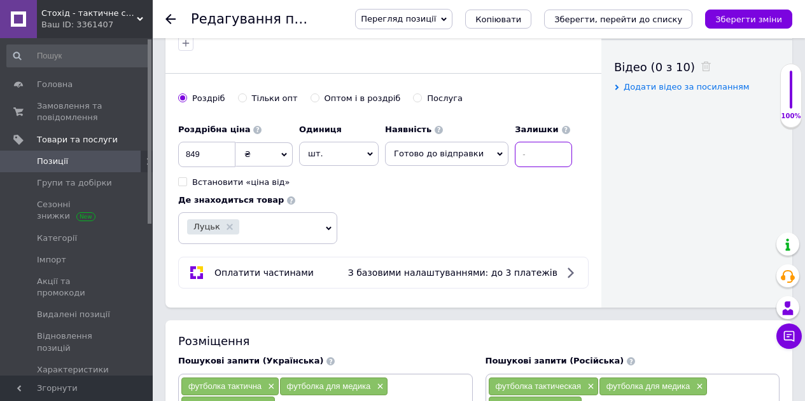
click at [541, 142] on input at bounding box center [543, 154] width 57 height 25
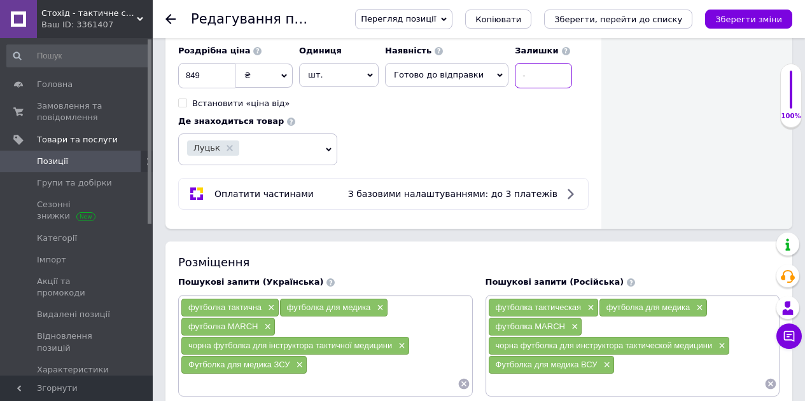
scroll to position [700, 0]
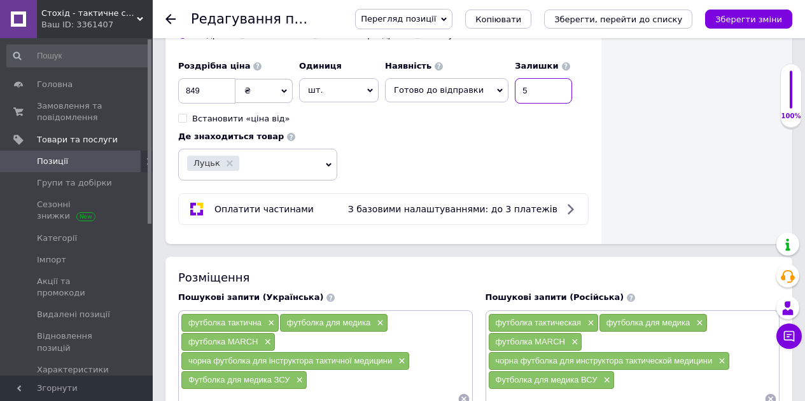
type input "5"
click at [541, 142] on div "Роздрібна ціна 849 ₴ $ EUR CHF GBP ¥ PLN ₸ MDL HUF KGS CNY TRY KRW lei Встанови…" at bounding box center [383, 117] width 410 height 127
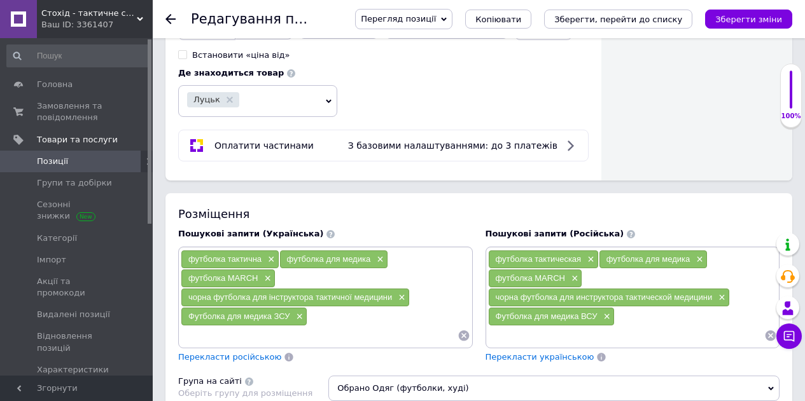
scroll to position [827, 0]
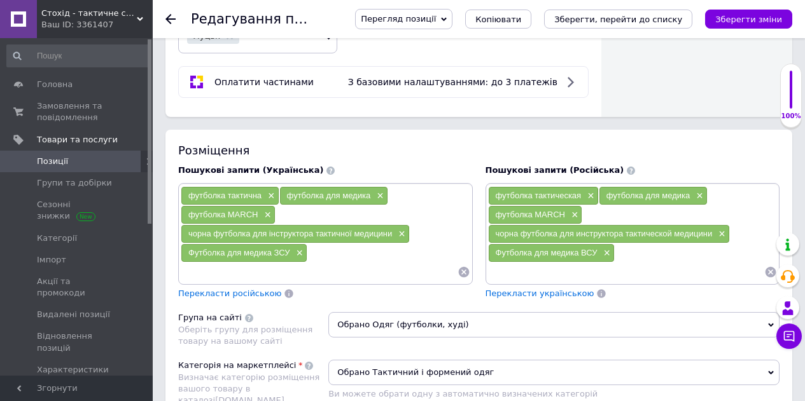
click at [273, 263] on input at bounding box center [319, 272] width 277 height 19
type input "футболка тактична ЗСУ"
click at [273, 263] on input at bounding box center [319, 272] width 277 height 19
type input "футболка з принтом"
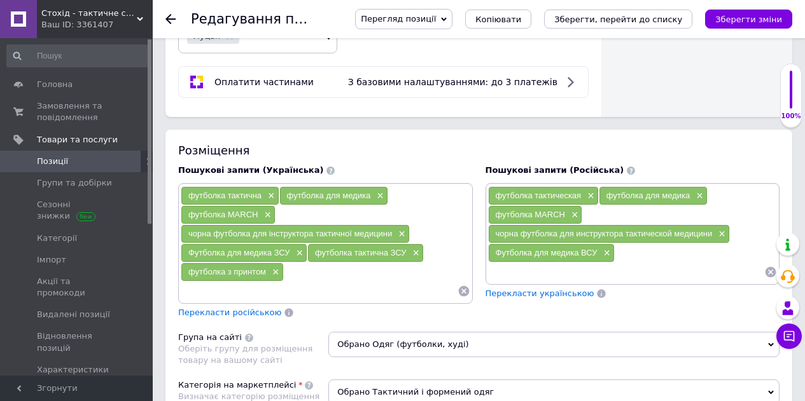
click at [540, 263] on input at bounding box center [626, 272] width 277 height 19
type input "Футболка тактическая ВСУ"
type input "Футболка с принтом"
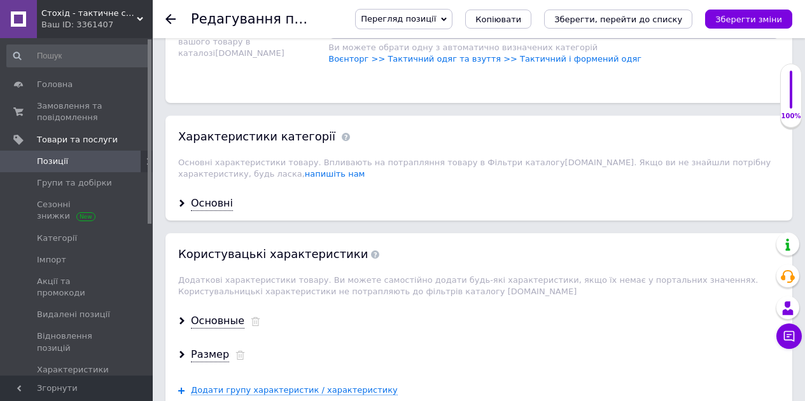
scroll to position [1209, 0]
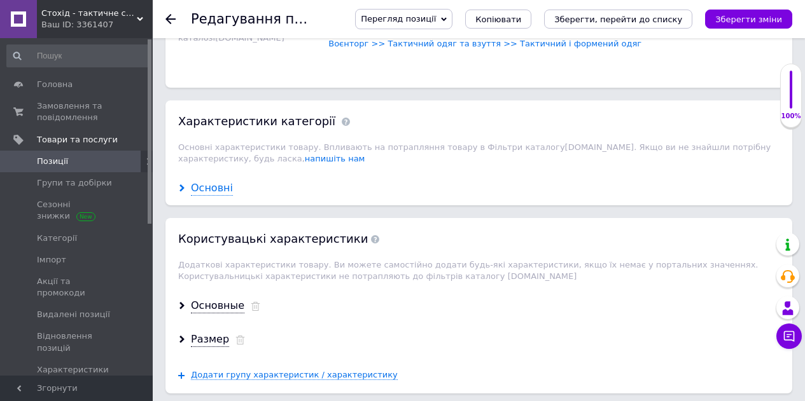
click at [220, 181] on div "Основні" at bounding box center [212, 188] width 42 height 15
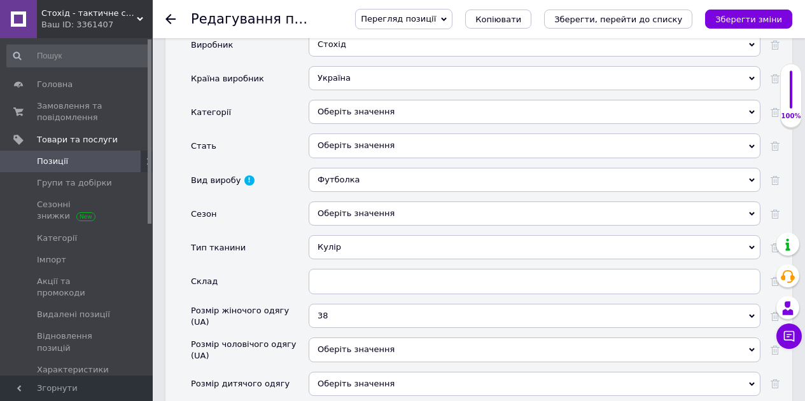
scroll to position [1399, 0]
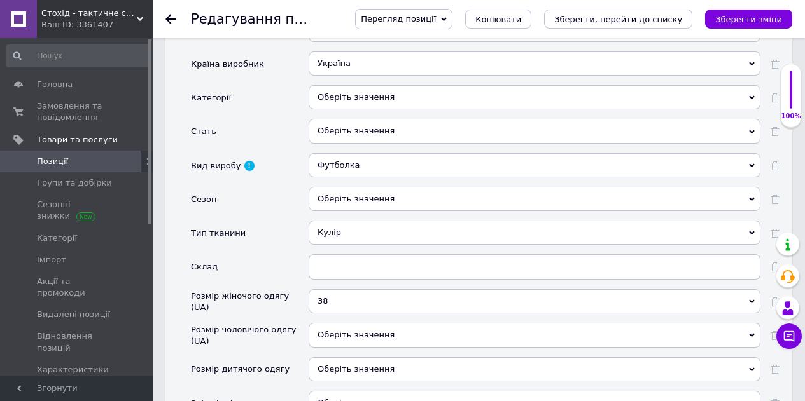
click at [369, 125] on div "Оберіть значення" at bounding box center [535, 131] width 452 height 24
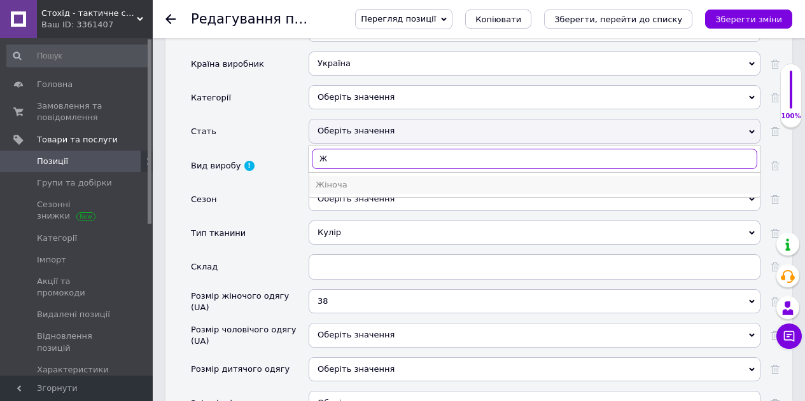
type input "Ж"
click at [344, 179] on div "Жіноча" at bounding box center [535, 184] width 438 height 11
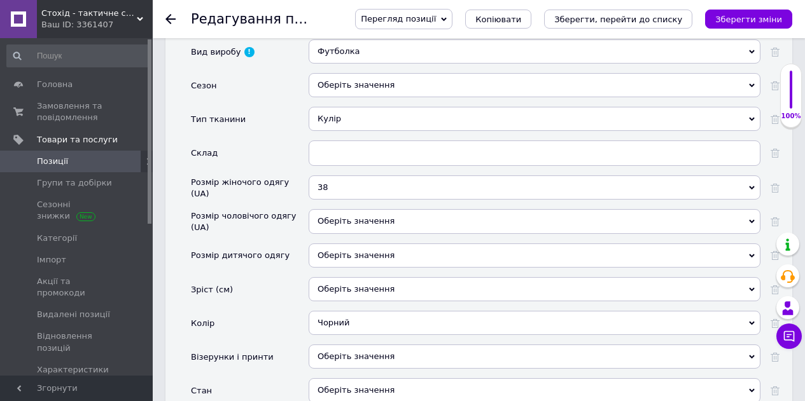
scroll to position [1527, 0]
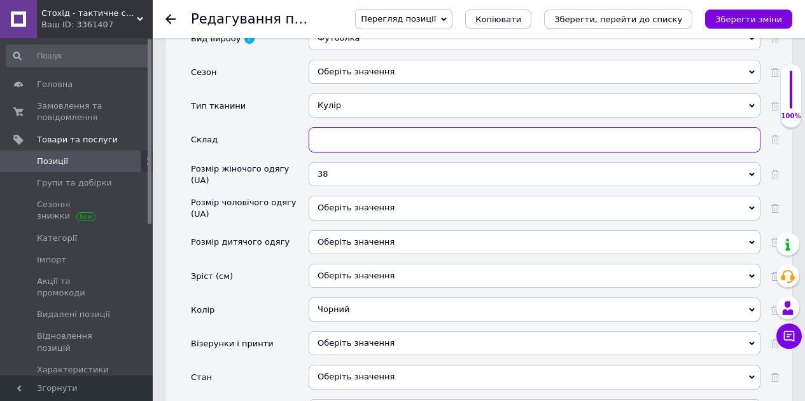
click at [372, 135] on input "text" at bounding box center [535, 139] width 452 height 25
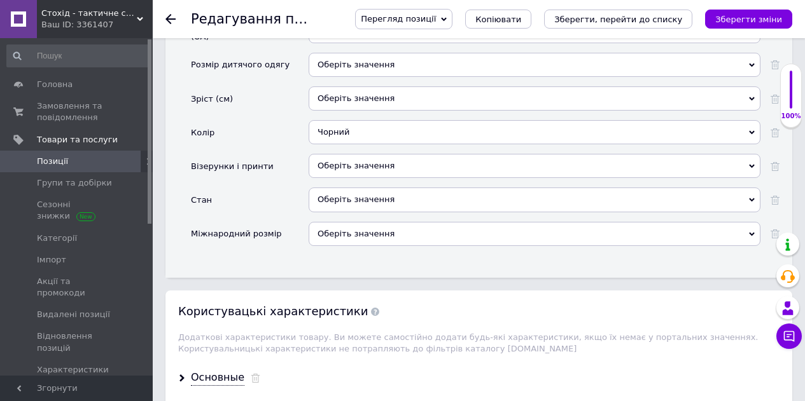
scroll to position [1718, 0]
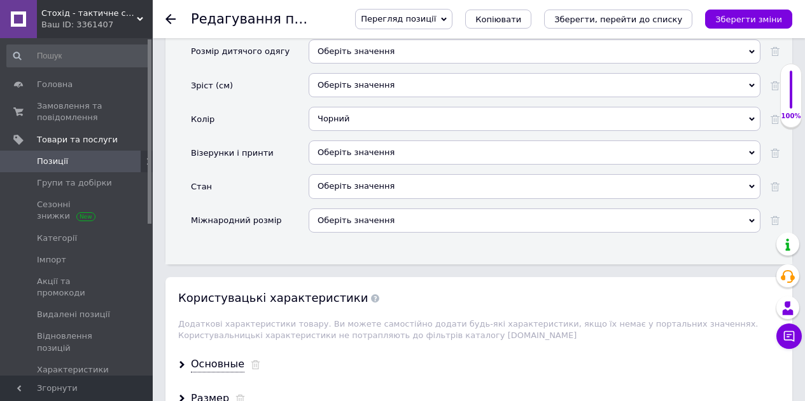
type input "95% бавовна, 5% еластан"
click at [387, 142] on div "Оберіть значення" at bounding box center [535, 153] width 452 height 24
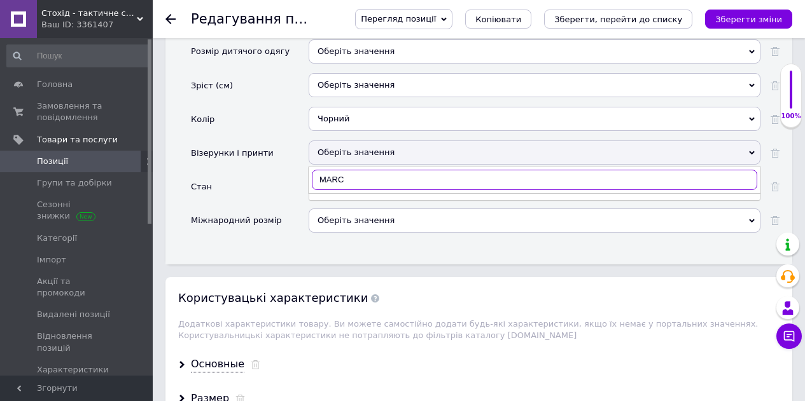
type input "MARCH"
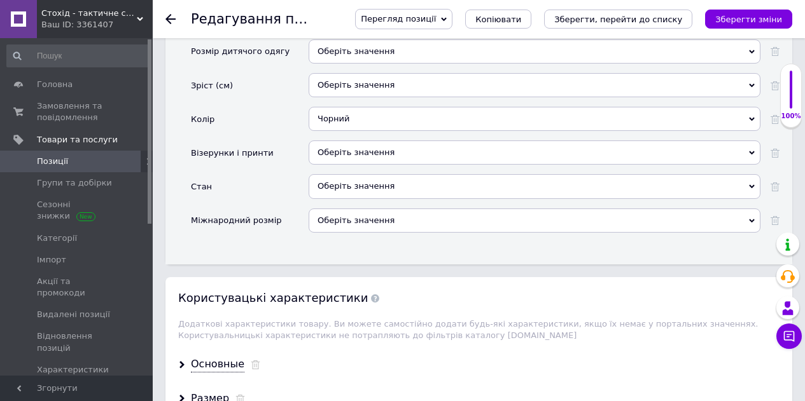
click at [289, 160] on div "Візерунки і принти" at bounding box center [250, 158] width 118 height 34
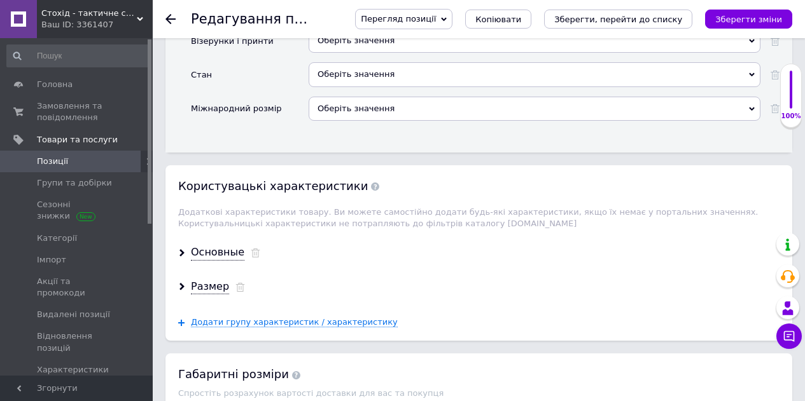
scroll to position [1845, 0]
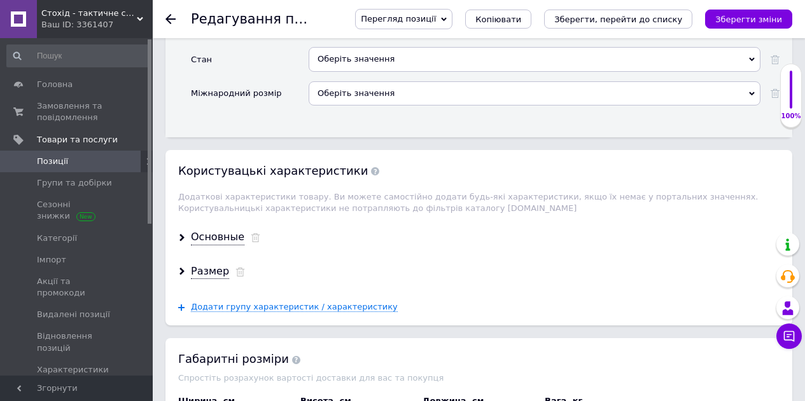
click at [363, 92] on div "Оберіть значення" at bounding box center [535, 93] width 452 height 24
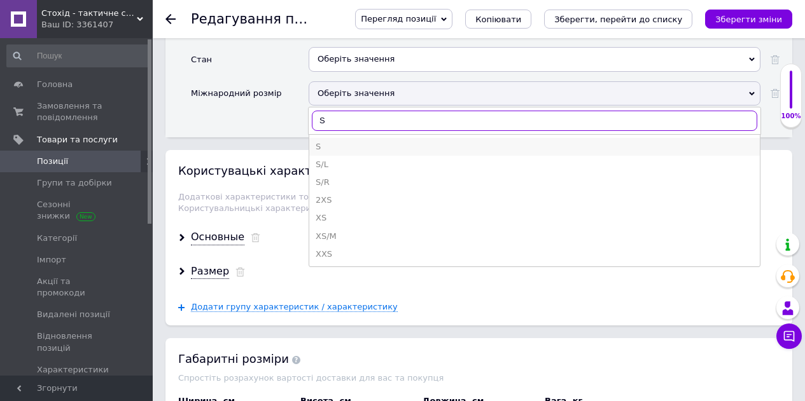
type input "S"
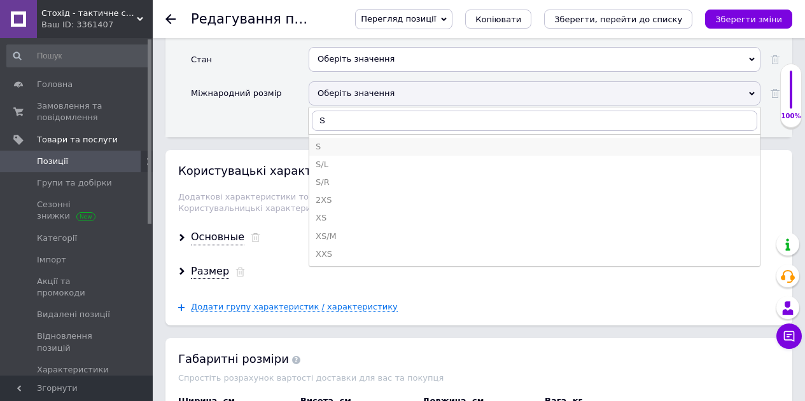
click at [338, 141] on div "S" at bounding box center [535, 146] width 438 height 11
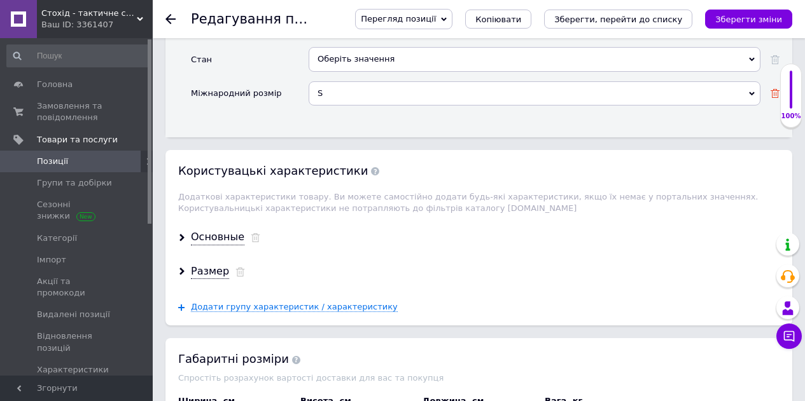
click at [776, 89] on use at bounding box center [774, 93] width 9 height 9
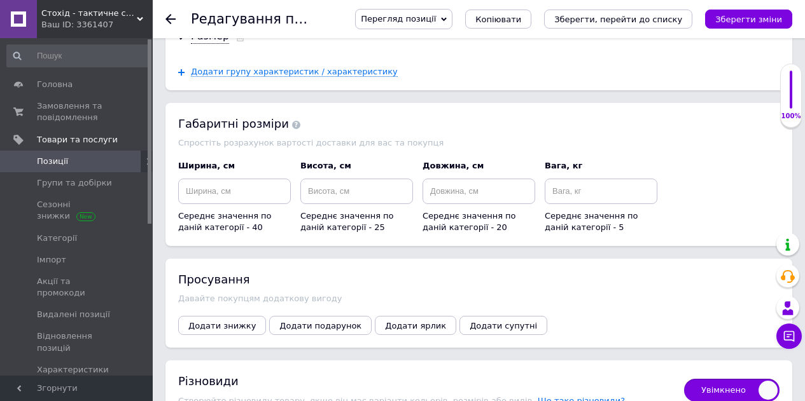
scroll to position [2099, 0]
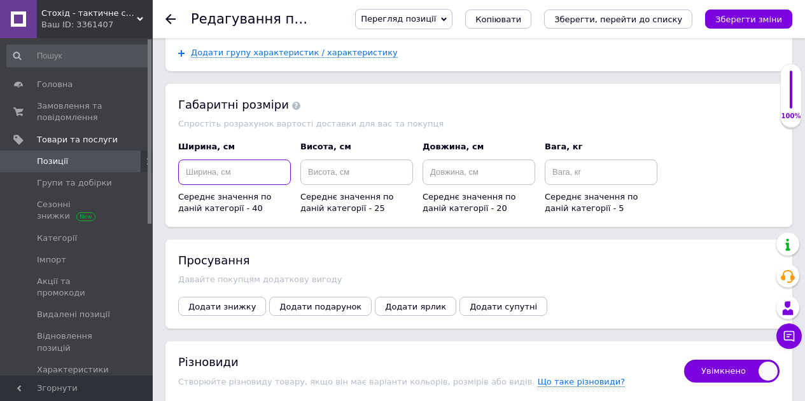
click at [250, 165] on input at bounding box center [234, 172] width 113 height 25
type input "30"
click at [335, 165] on input at bounding box center [356, 172] width 113 height 25
type input "1"
click at [430, 168] on input at bounding box center [478, 172] width 113 height 25
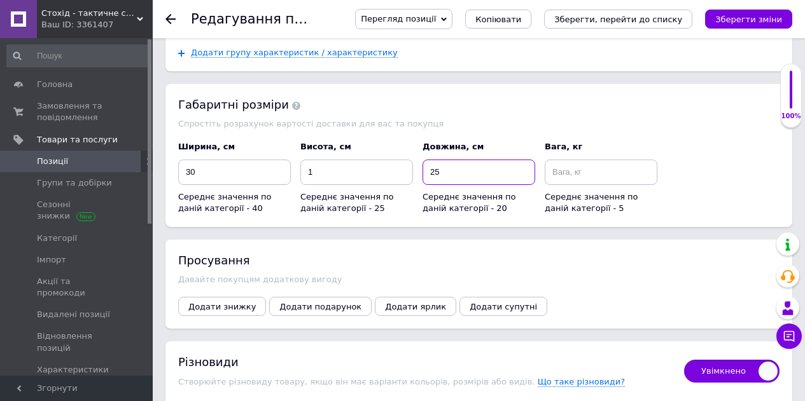
type input "25"
click at [585, 169] on input at bounding box center [601, 172] width 113 height 25
type input "0"
click at [573, 167] on input at bounding box center [601, 172] width 113 height 25
type input "0"
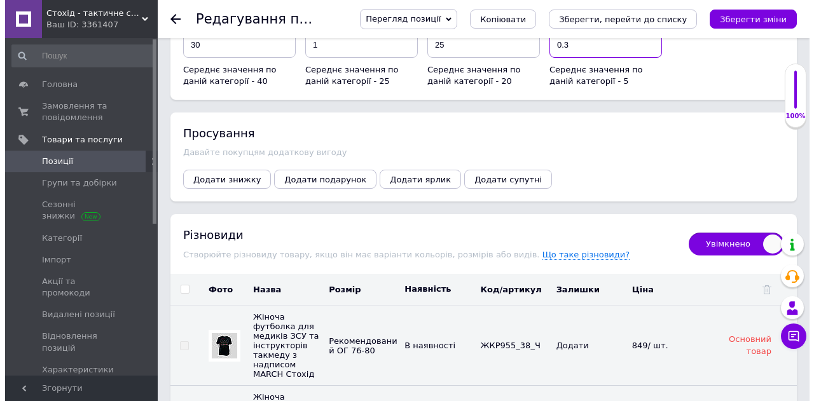
scroll to position [2290, 0]
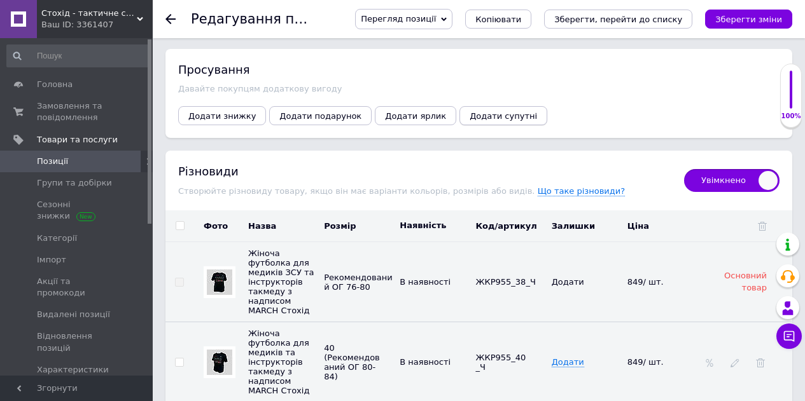
type input "0.3"
click at [469, 111] on span "Додати супутні" at bounding box center [502, 116] width 67 height 10
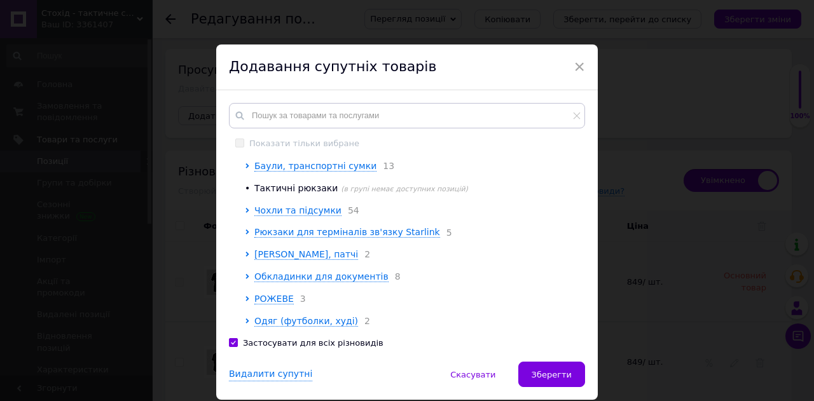
scroll to position [43, 0]
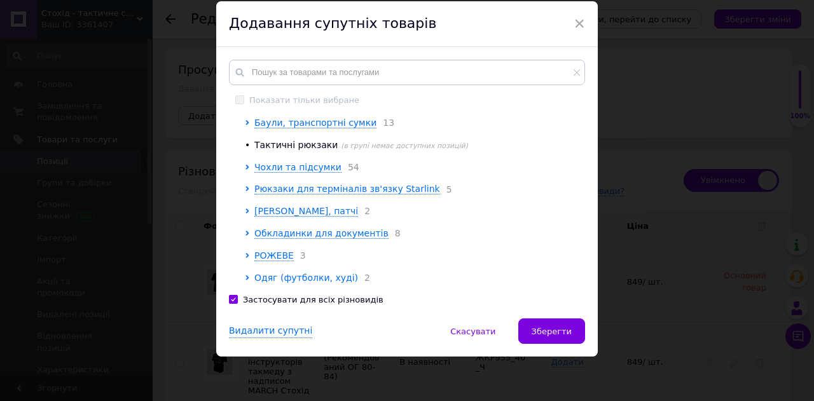
click at [265, 276] on span "Одяг (футболки, худі)" at bounding box center [306, 278] width 104 height 10
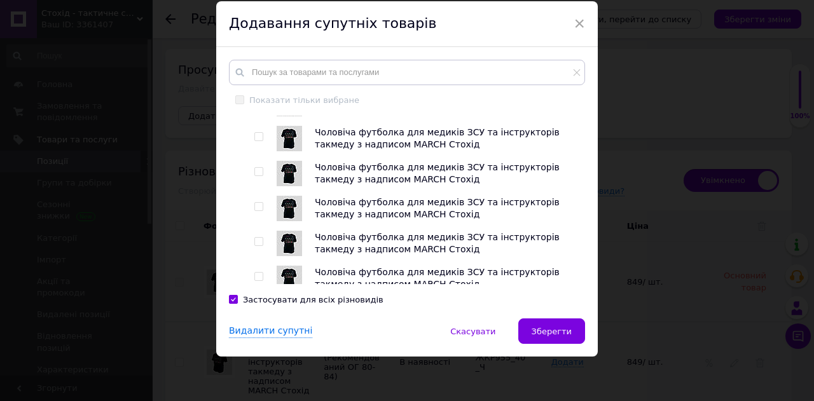
scroll to position [716, 0]
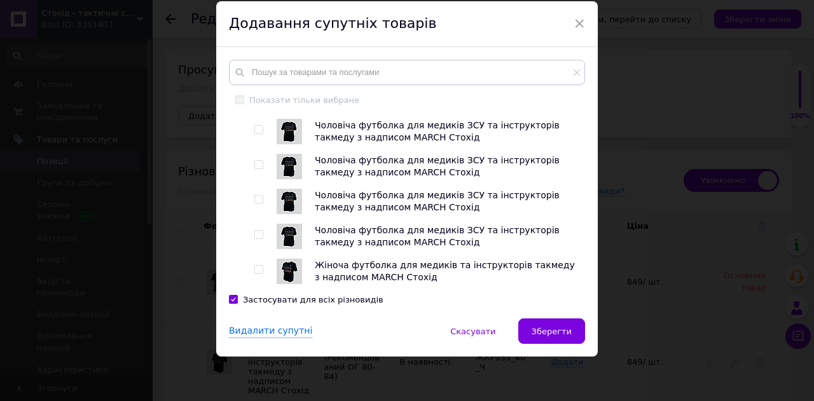
click at [257, 202] on input "checkbox" at bounding box center [258, 200] width 8 height 8
click at [562, 333] on span "Зберегти" at bounding box center [552, 332] width 40 height 10
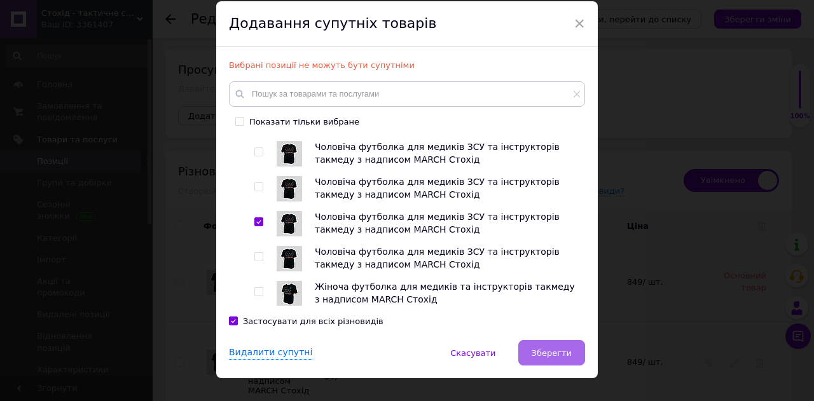
click at [547, 349] on span "Зберегти" at bounding box center [552, 354] width 40 height 10
click at [254, 219] on input "checkbox" at bounding box center [258, 222] width 8 height 8
checkbox input "false"
click at [257, 190] on input "checkbox" at bounding box center [258, 187] width 8 height 8
click at [547, 355] on span "Зберегти" at bounding box center [552, 354] width 40 height 10
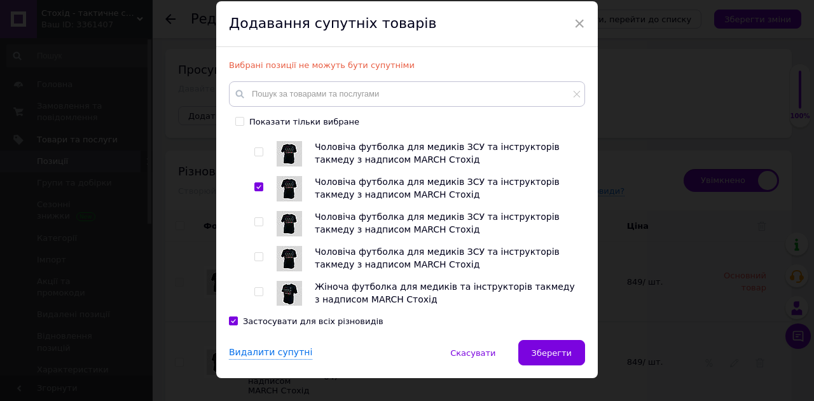
scroll to position [653, 0]
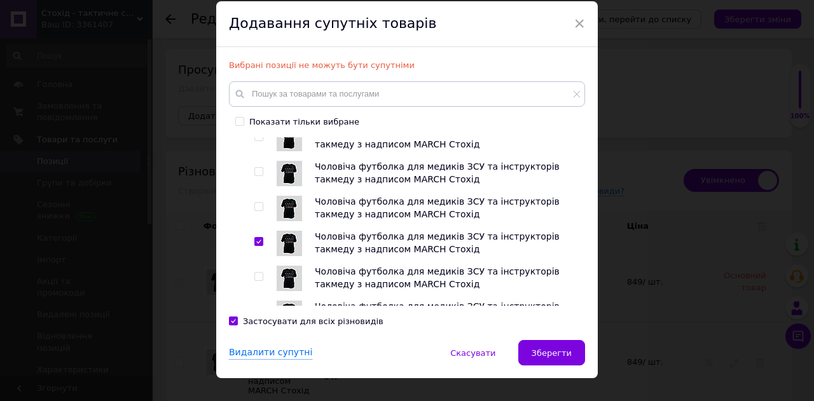
click at [256, 246] on input "checkbox" at bounding box center [258, 242] width 8 height 8
checkbox input "false"
click at [256, 221] on div at bounding box center [260, 208] width 13 height 25
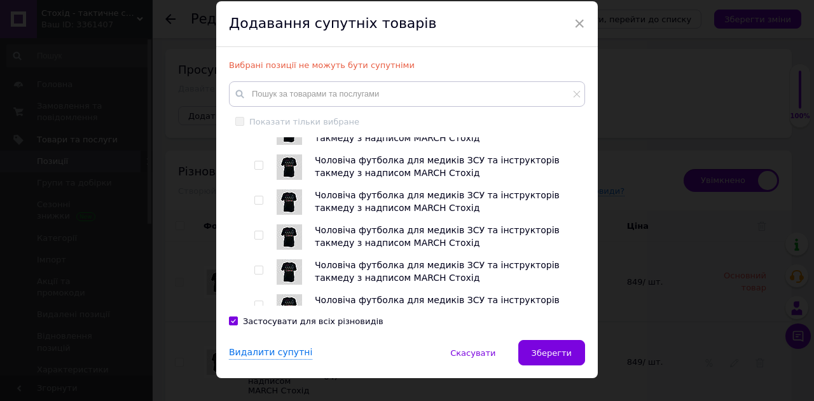
scroll to position [525, 0]
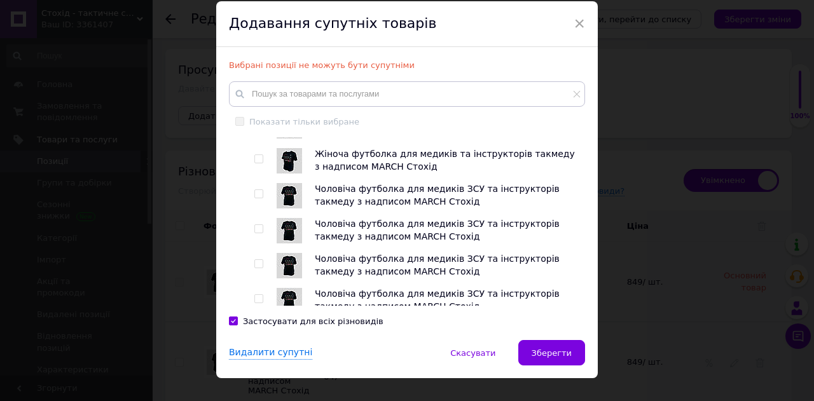
click at [257, 198] on input "checkbox" at bounding box center [258, 194] width 8 height 8
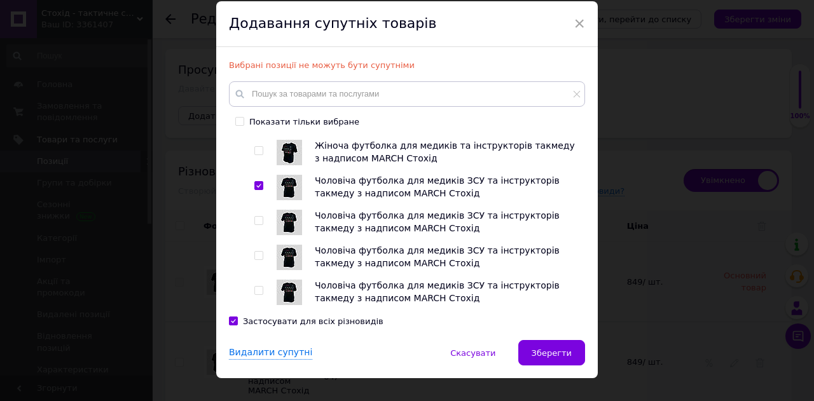
scroll to position [462, 0]
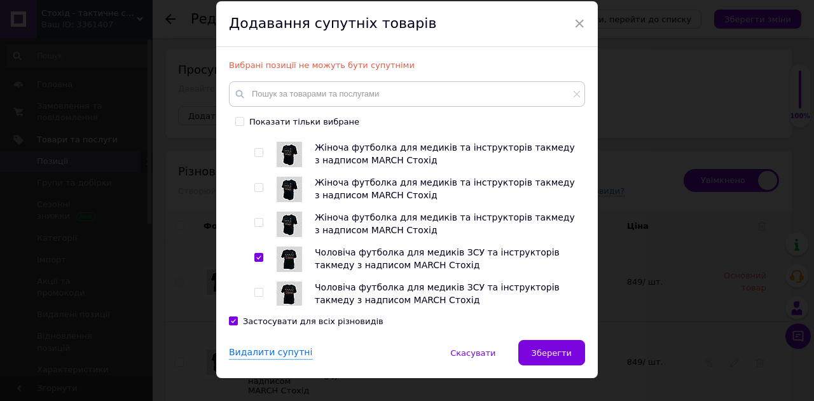
click at [254, 262] on input "checkbox" at bounding box center [258, 258] width 8 height 8
checkbox input "false"
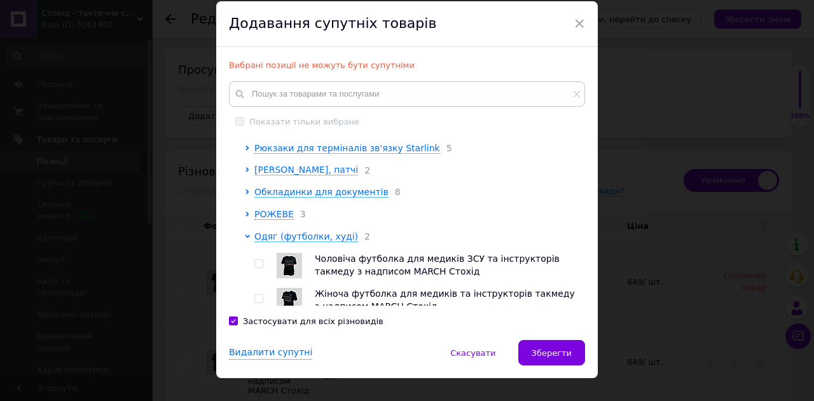
scroll to position [191, 0]
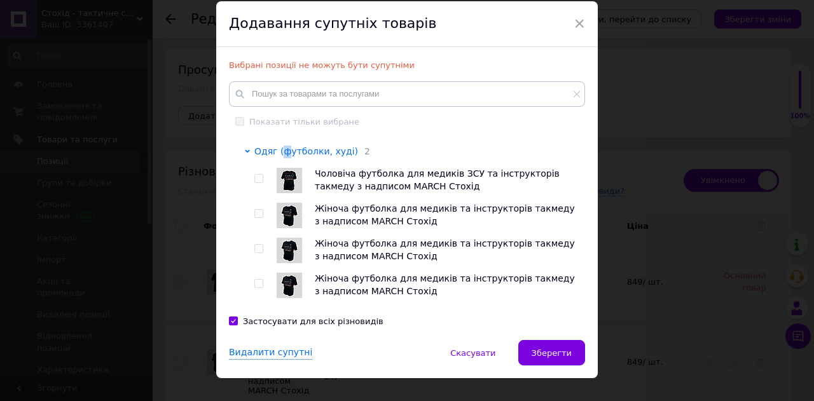
click at [280, 156] on span "Одяг (футболки, худі)" at bounding box center [306, 151] width 104 height 10
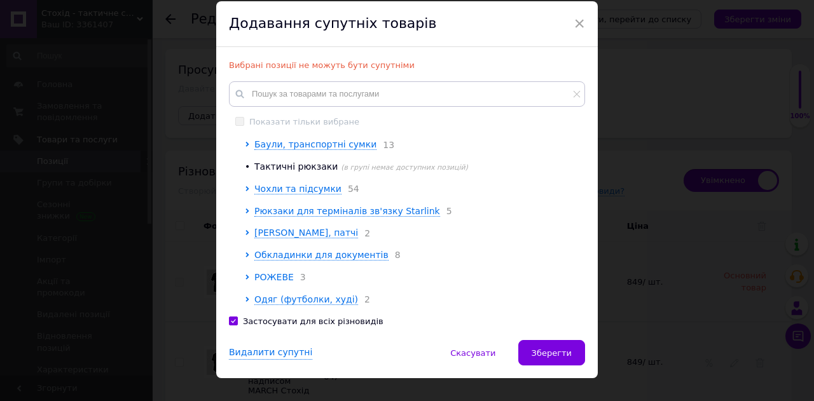
click at [274, 272] on span "РОЖЕВЕ" at bounding box center [273, 277] width 39 height 10
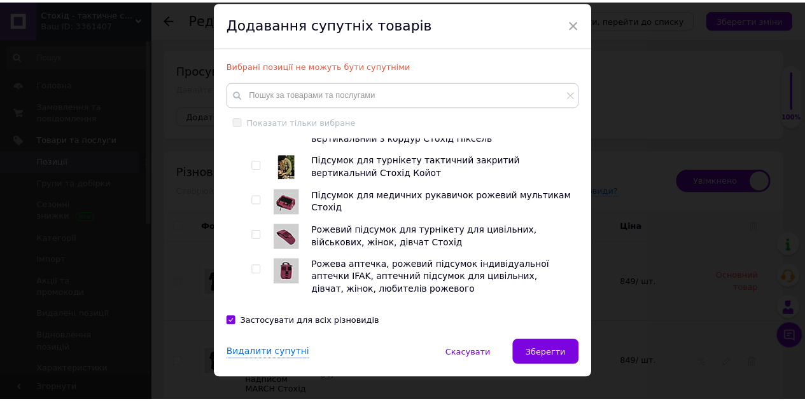
scroll to position [309, 0]
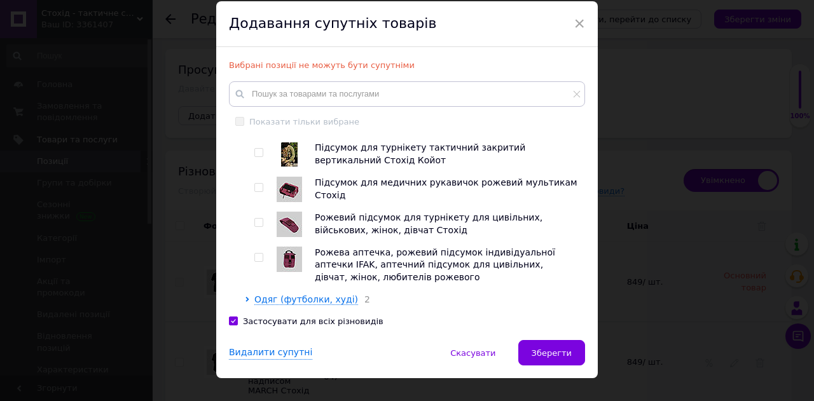
click at [260, 221] on input "checkbox" at bounding box center [258, 223] width 8 height 8
checkbox input "true"
click at [260, 254] on input "checkbox" at bounding box center [258, 258] width 8 height 8
checkbox input "true"
click at [254, 191] on div at bounding box center [260, 189] width 13 height 25
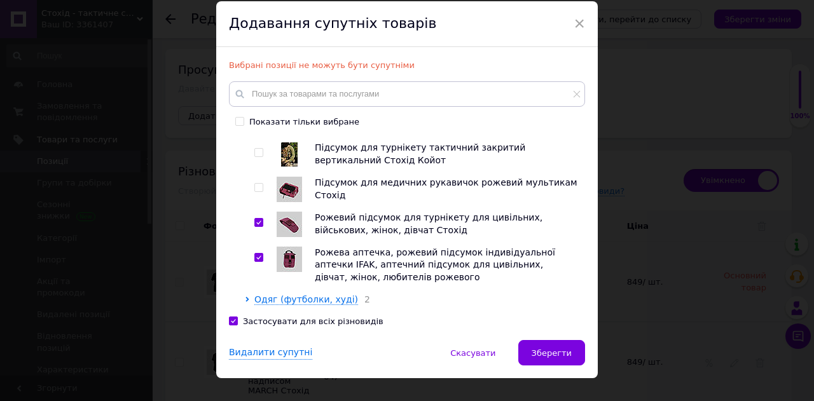
click at [255, 186] on input "checkbox" at bounding box center [258, 188] width 8 height 8
checkbox input "true"
click at [554, 360] on button "Зберегти" at bounding box center [551, 352] width 67 height 25
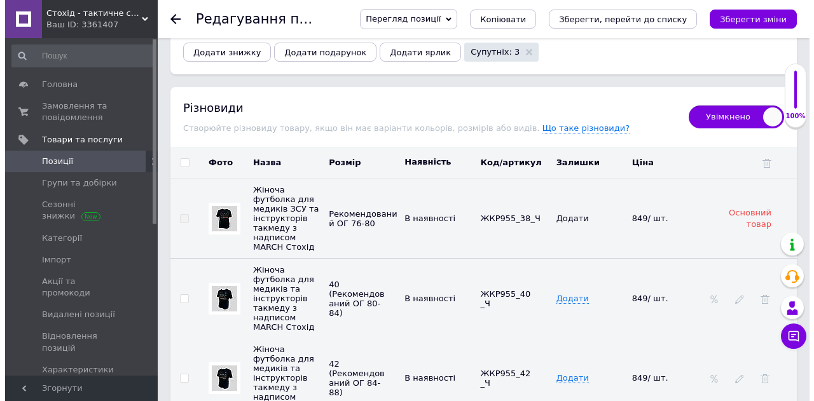
scroll to position [2417, 0]
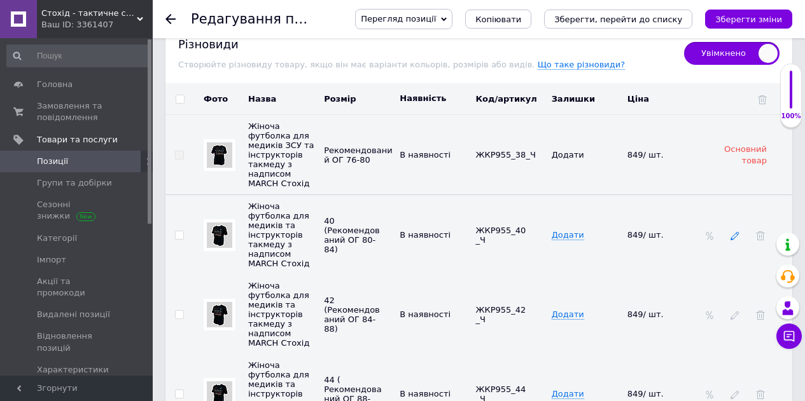
click at [735, 232] on icon at bounding box center [734, 236] width 9 height 9
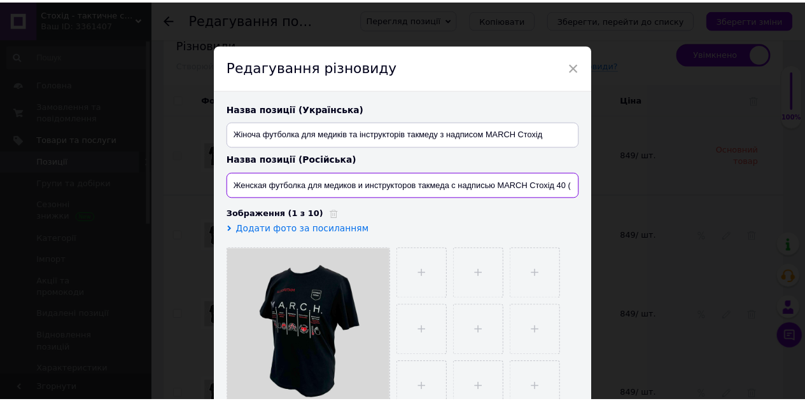
scroll to position [0, 104]
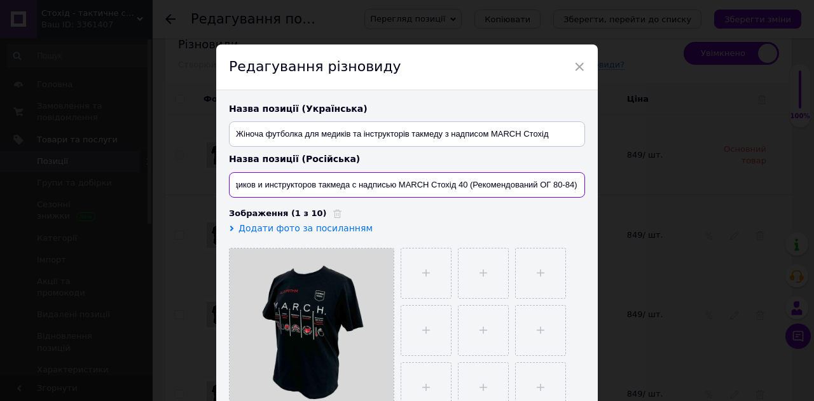
drag, startPoint x: 516, startPoint y: 186, endPoint x: 609, endPoint y: 186, distance: 93.5
click at [609, 186] on div "× Редагування різновиду Назва позиції (Українська) Жіноча футболка для медиків …" at bounding box center [407, 200] width 814 height 401
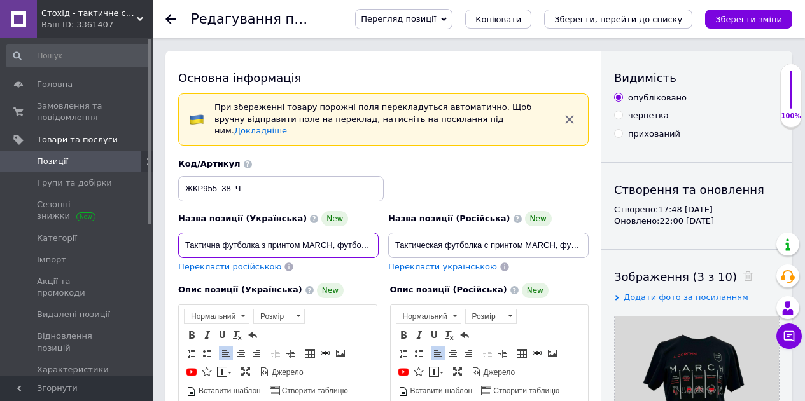
scroll to position [0, 122]
drag, startPoint x: 356, startPoint y: 231, endPoint x: 414, endPoint y: 232, distance: 58.5
click at [414, 232] on div "Назва позиції (Українська) New Тактична футболка з принтом MARCH, футболка для …" at bounding box center [384, 215] width 420 height 125
click at [372, 235] on input "Тактична футболка з принтом MARCH, футболка для медика ЗСУ Стохід Чорна" at bounding box center [278, 245] width 200 height 25
click at [368, 233] on input "Тактична футболка з принтом MARCH, футболка для медика ЗСУ Стохід Чорна" at bounding box center [278, 245] width 200 height 25
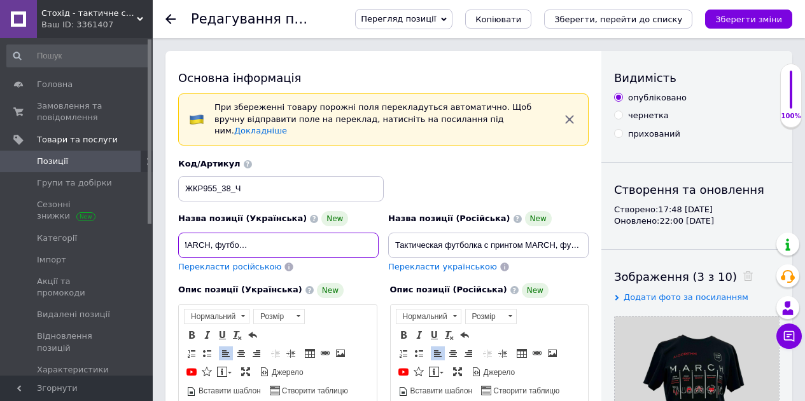
click at [372, 233] on input "Тактична футболка з принтом MARCH, футболка для медика ЗСУ Стохід Чорна" at bounding box center [278, 245] width 200 height 25
drag, startPoint x: 364, startPoint y: 238, endPoint x: 377, endPoint y: 237, distance: 13.4
click at [378, 237] on input "Тактична футболка з принтом MARCH, футболка для медика ЗСУ Стохід Чорна S(ОГ" at bounding box center [278, 245] width 200 height 25
click at [372, 235] on input "Тактична футболка з принтом MARCH, футболка для медика ЗСУ Стохід Чорна S(ОГ" at bounding box center [278, 245] width 200 height 25
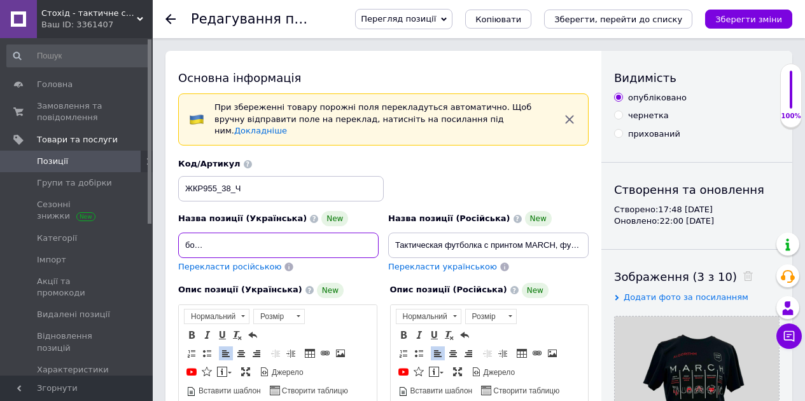
scroll to position [0, 170]
drag, startPoint x: 327, startPoint y: 231, endPoint x: 372, endPoint y: 231, distance: 45.2
click at [373, 233] on input "Тактична футболка з принтом MARCH, футболка для медика ЗСУ Стохід Чорна S(ОГ 76…" at bounding box center [278, 245] width 200 height 25
click at [330, 236] on input "Тактична футболка з принтом MARCH, футболка для медика ЗСУ Стохід Чорна S(ОГ 76…" at bounding box center [278, 245] width 200 height 25
click at [326, 236] on input "Тактична футболка з принтом MARCH, футболка для медика ЗСУ Стохід Чорна S(ОГ 76…" at bounding box center [278, 245] width 200 height 25
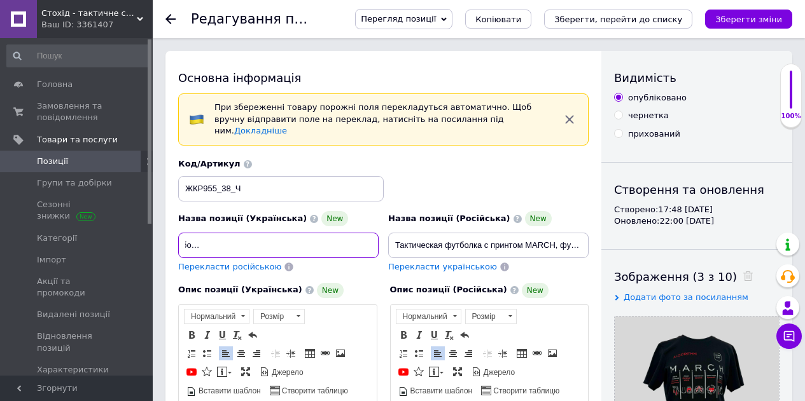
scroll to position [0, 181]
drag, startPoint x: 324, startPoint y: 235, endPoint x: 408, endPoint y: 235, distance: 83.3
click at [408, 235] on div "Назва позиції (Українська) New Тактична футболка з принтом MARCH, футболка для …" at bounding box center [384, 215] width 420 height 125
type input "Тактична футболка з принтом MARCH, футболка для медика ЗСУ Стохід Чорна 38/S(ОГ…"
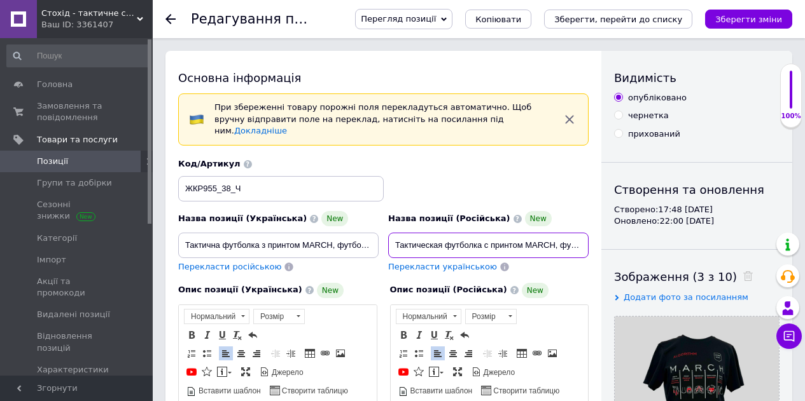
scroll to position [0, 140]
drag, startPoint x: 478, startPoint y: 235, endPoint x: 619, endPoint y: 234, distance: 141.2
click at [583, 233] on input "Тактическая футболка с принтом MARCH, футболка для медика ВСУ Стохід Черная" at bounding box center [488, 245] width 200 height 25
paste input "38/S(ОГ 76-80)"
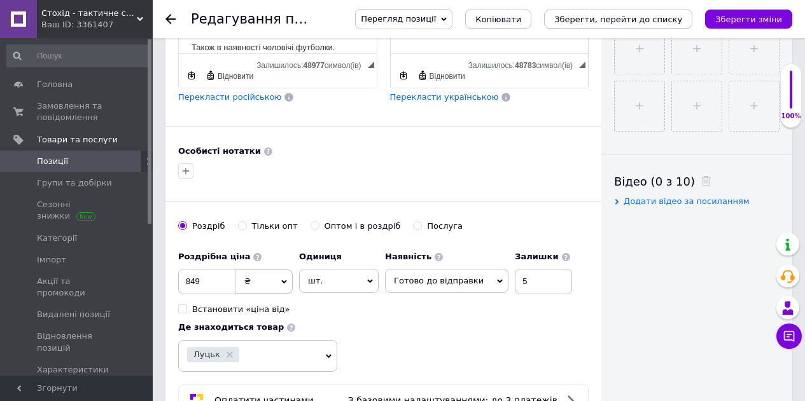
scroll to position [649, 0]
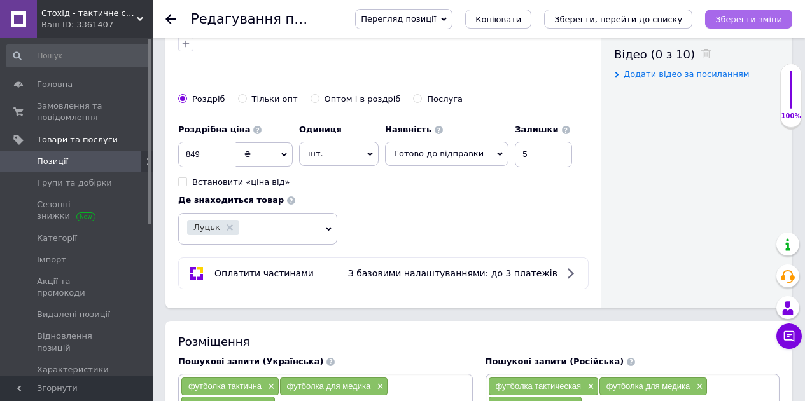
type input "Тактическая футболка с принтом MARCH, футболка для медика ВСУ Стохід Черная 38/…"
click at [758, 19] on icon "Зберегти зміни" at bounding box center [748, 20] width 67 height 10
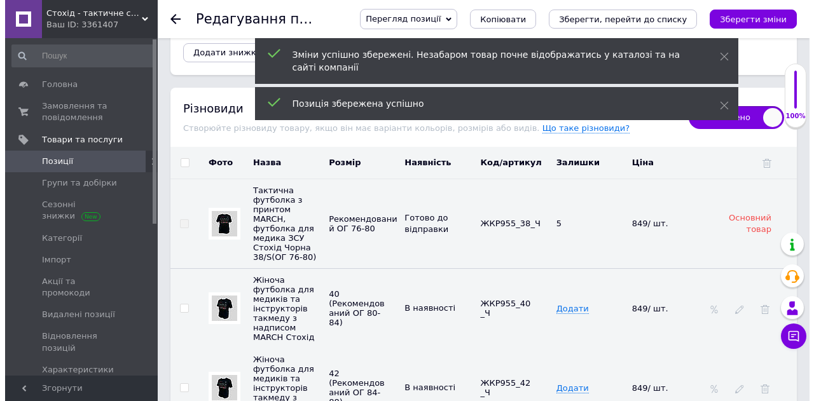
scroll to position [2430, 0]
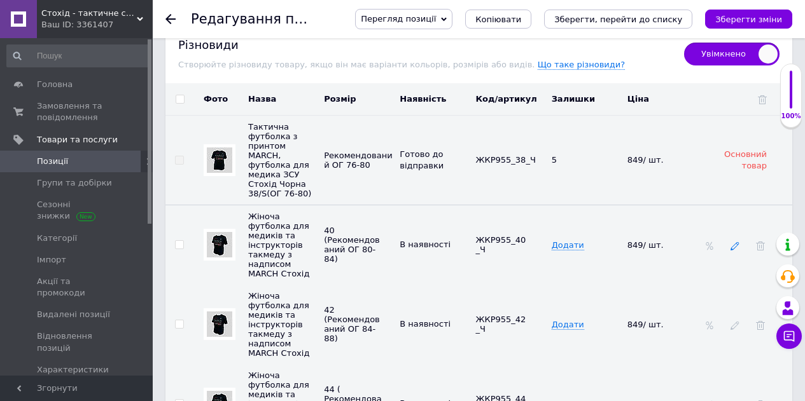
click at [734, 242] on use at bounding box center [734, 246] width 8 height 8
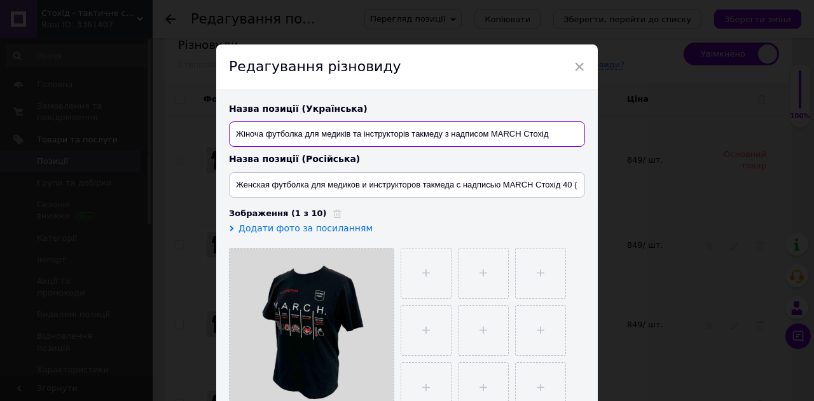
drag, startPoint x: 524, startPoint y: 137, endPoint x: 593, endPoint y: 135, distance: 69.4
click at [593, 135] on div "Назва позиції (Українська) Жіноча футболка для медиків та інструкторів такмеду …" at bounding box center [407, 258] width 382 height 336
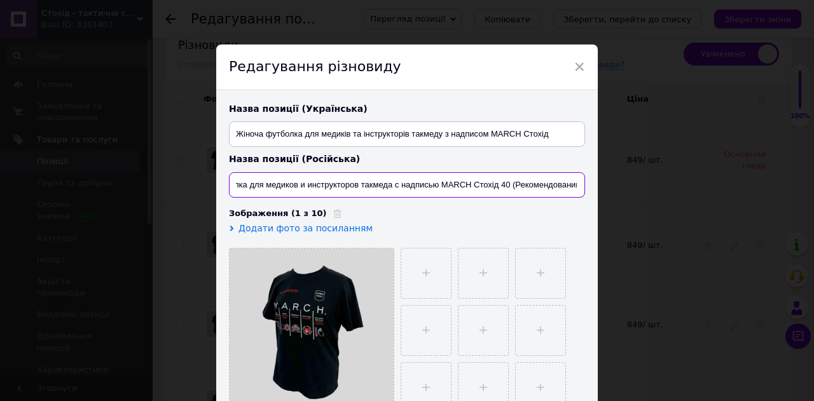
scroll to position [0, 104]
drag, startPoint x: 541, startPoint y: 185, endPoint x: 588, endPoint y: 182, distance: 47.2
click at [588, 182] on div "Назва позиції (Українська) Жіноча футболка для медиків та інструкторів такмеду …" at bounding box center [407, 258] width 382 height 336
click at [465, 188] on input "Женская футболка для медиков и инструкторов такмеда с надписью MARCH Стохід 40 …" at bounding box center [407, 184] width 356 height 25
click at [467, 184] on input "Женская футболка для медиков и инструкторов такмеда с надписью MARCH Стохід 40М…" at bounding box center [407, 184] width 356 height 25
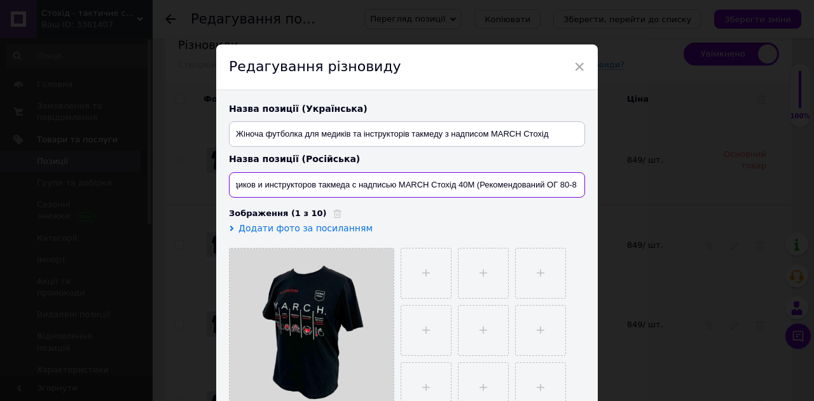
type input "Женская футболка для медиков и инструкторов такмеда с надписью MARCH Стохід 40/…"
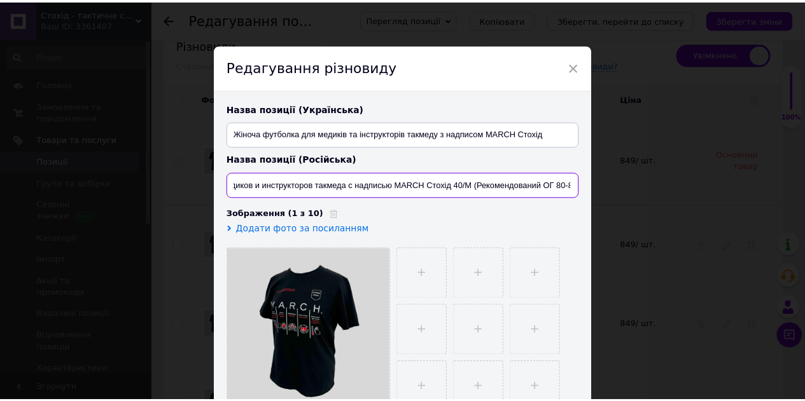
scroll to position [0, 114]
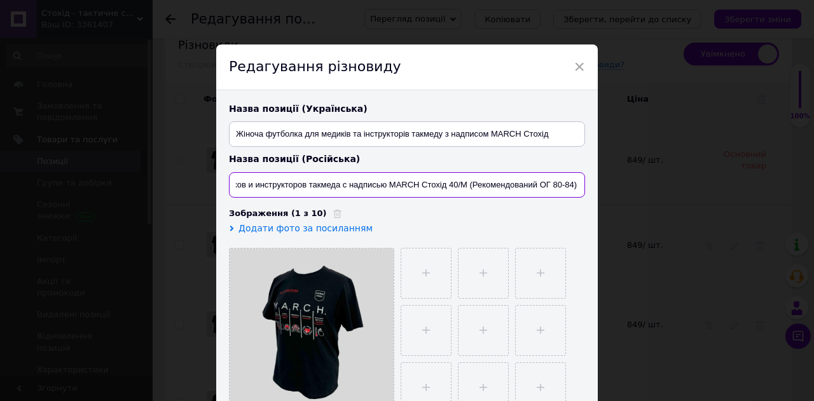
drag, startPoint x: 459, startPoint y: 186, endPoint x: 602, endPoint y: 189, distance: 143.2
click at [602, 189] on div "× Редагування різновиду Назва позиції (Українська) Жіноча футболка для медиків …" at bounding box center [407, 200] width 814 height 401
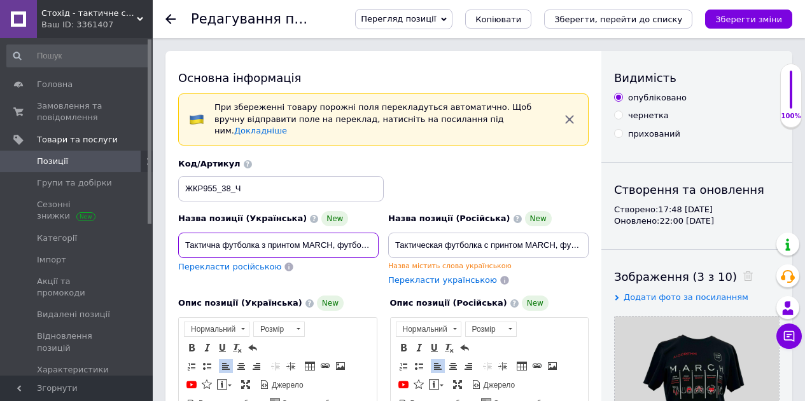
scroll to position [0, 181]
drag, startPoint x: 351, startPoint y: 239, endPoint x: 448, endPoint y: 237, distance: 98.0
click at [448, 237] on div "Назва позиції (Українська) New Тактична футболка з принтом MARCH, футболка для …" at bounding box center [384, 221] width 420 height 137
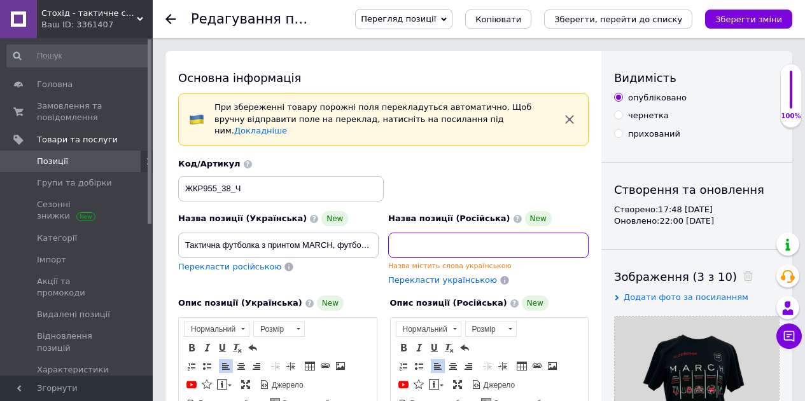
drag, startPoint x: 499, startPoint y: 233, endPoint x: 633, endPoint y: 235, distance: 133.6
click at [239, 262] on div "Перекласти російською" at bounding box center [230, 267] width 106 height 15
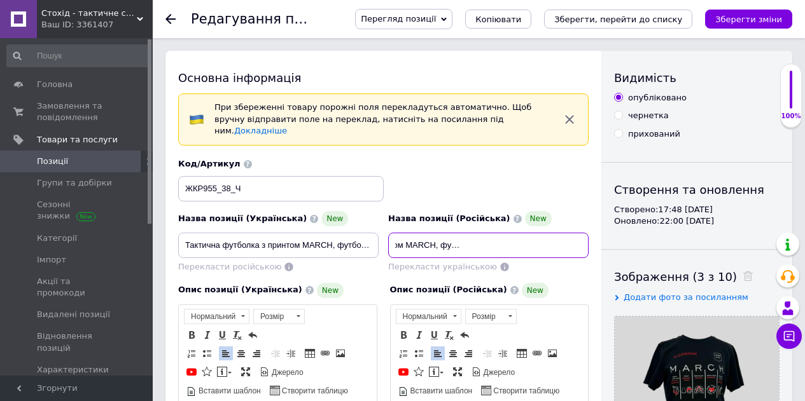
scroll to position [0, 201]
drag, startPoint x: 473, startPoint y: 226, endPoint x: 599, endPoint y: 230, distance: 126.0
click at [495, 235] on input "Тактическая футболка с принтом MARCH, футболка для медика ЗСУ Стоход Черная 38/…" at bounding box center [488, 245] width 200 height 25
click at [483, 235] on input "Тактическая футболка с принтом MARCH, футболка для медика ЗСУ Стоход Черная 38/…" at bounding box center [488, 245] width 200 height 25
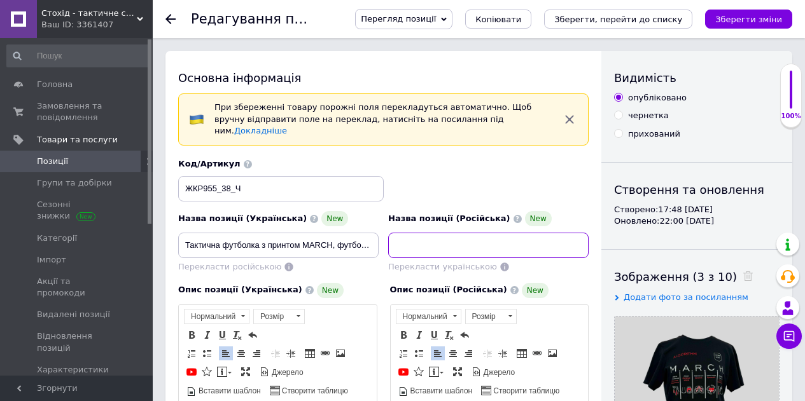
scroll to position [0, 198]
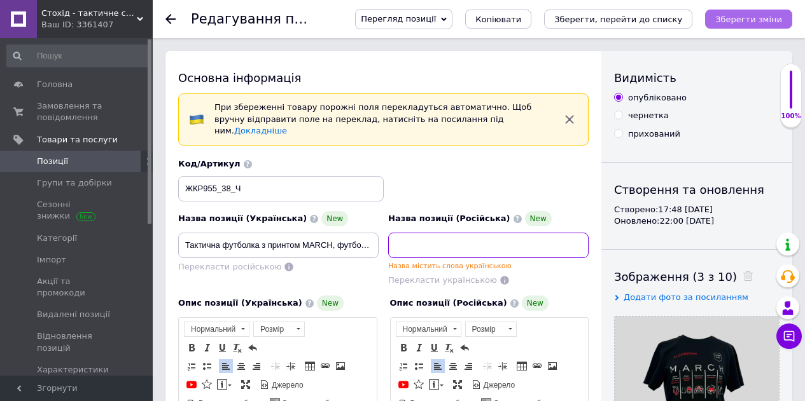
type input "Тактическая футболка с принтом MARCH, футболка для медика ЗСУ Стохід Черная 38/…"
click at [753, 25] on button "Зберегти зміни" at bounding box center [748, 19] width 87 height 19
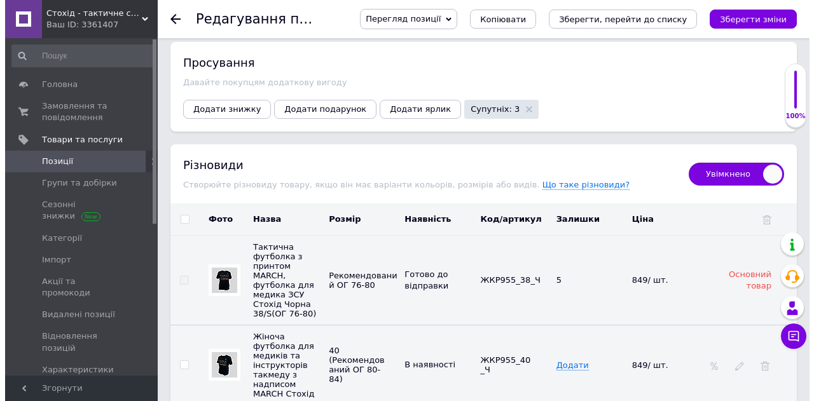
scroll to position [2417, 0]
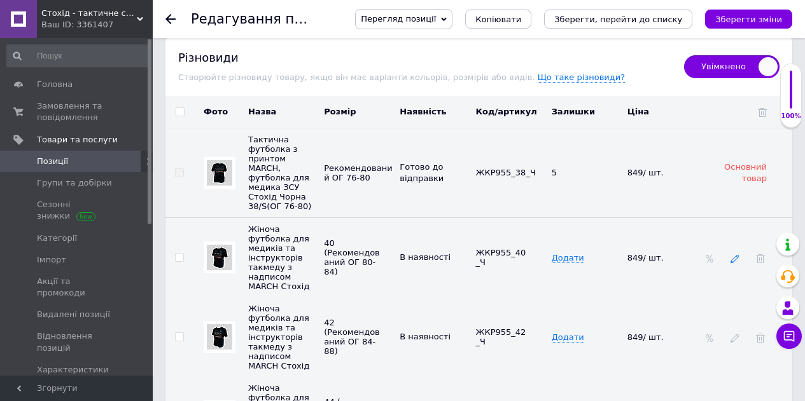
click at [737, 254] on use at bounding box center [734, 258] width 8 height 8
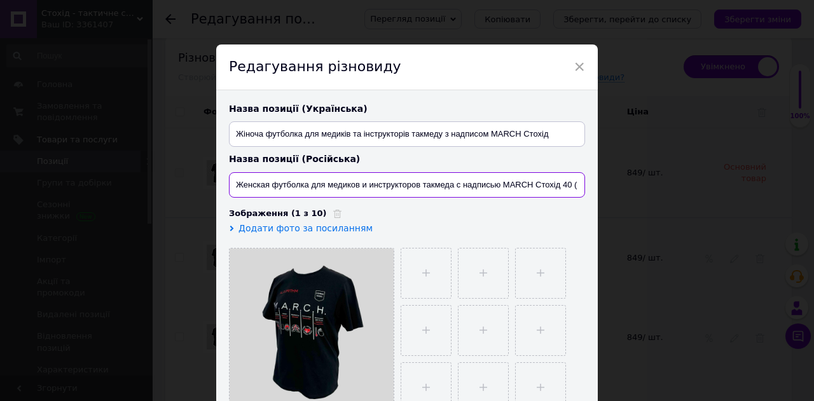
click at [570, 182] on input "Женская футболка для медиков и инструкторов такмеда с надписью MARCH Стохід 40 …" at bounding box center [407, 184] width 356 height 25
type input "Женская футболка для медиков и инструкторов такмеда с надписью MARCH Стохід 40/…"
drag, startPoint x: 557, startPoint y: 179, endPoint x: 623, endPoint y: 184, distance: 66.3
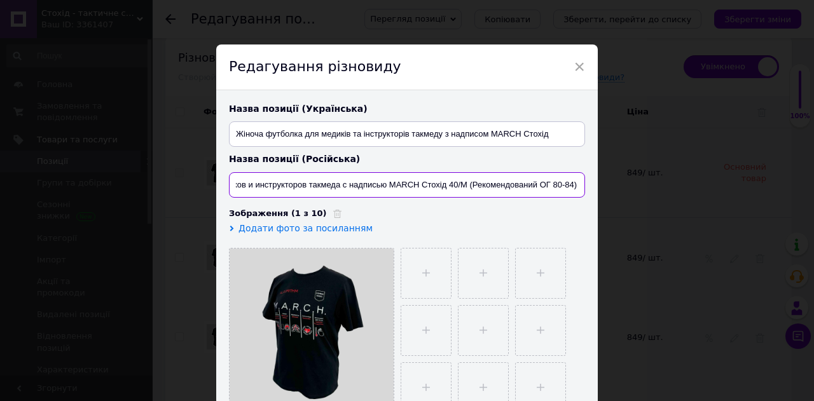
click at [623, 184] on div "× Редагування різновиду Назва позиції (Українська) Жіноча футболка для медиків …" at bounding box center [407, 200] width 814 height 401
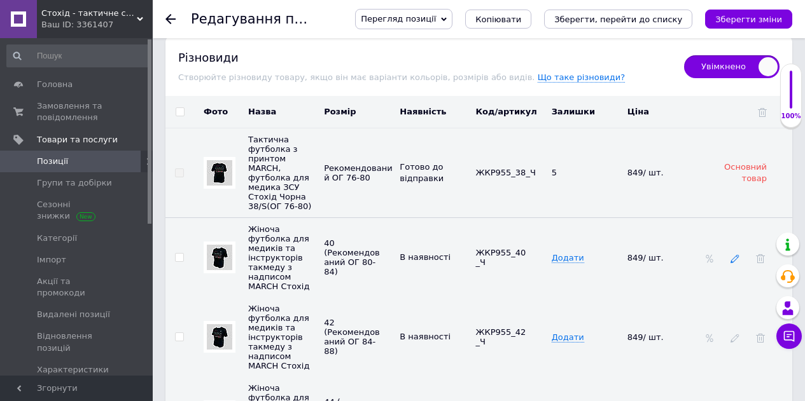
click at [733, 254] on icon at bounding box center [734, 258] width 9 height 9
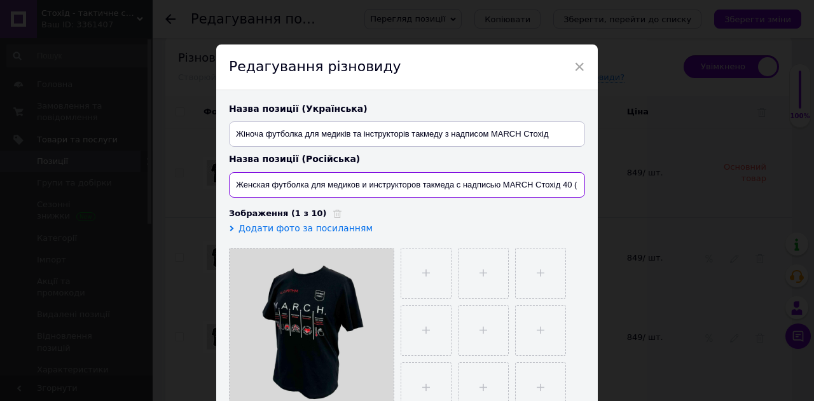
scroll to position [0, 104]
drag, startPoint x: 531, startPoint y: 182, endPoint x: 626, endPoint y: 179, distance: 95.5
click at [626, 179] on div "× Редагування різновиду Назва позиції (Українська) Жіноча футболка для медиків …" at bounding box center [407, 200] width 814 height 401
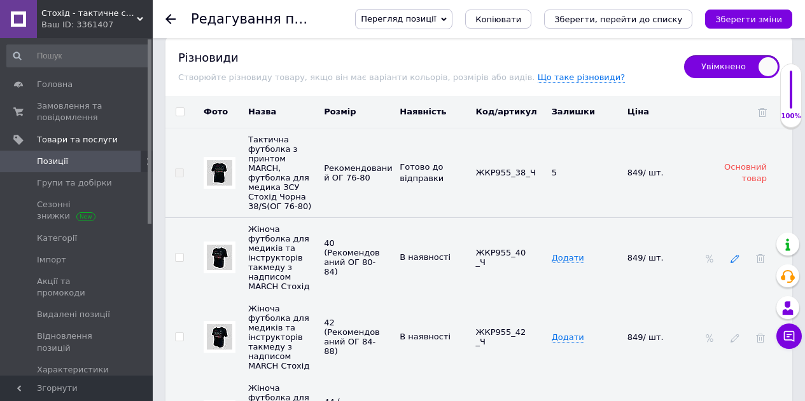
click at [737, 253] on span at bounding box center [734, 258] width 9 height 10
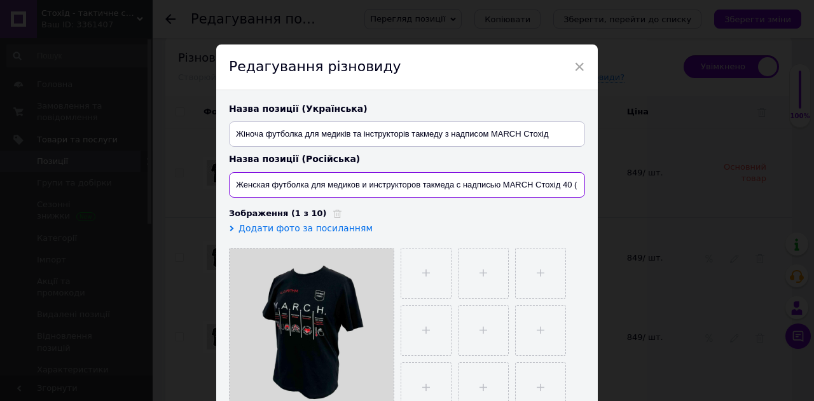
click at [572, 184] on input "Женская футболка для медиков и инструкторов такмеда с надписью MARCH Стохід 40 …" at bounding box center [407, 184] width 356 height 25
drag, startPoint x: 557, startPoint y: 183, endPoint x: 575, endPoint y: 188, distance: 19.0
click at [575, 188] on input "Женская футболка для медиков и инструкторов такмеда с надписью MARCH Стохід 40/…" at bounding box center [407, 184] width 356 height 25
type input "Женская футболка для медиков и инструкторов такмеда с надписью MARCH Стохід 40/…"
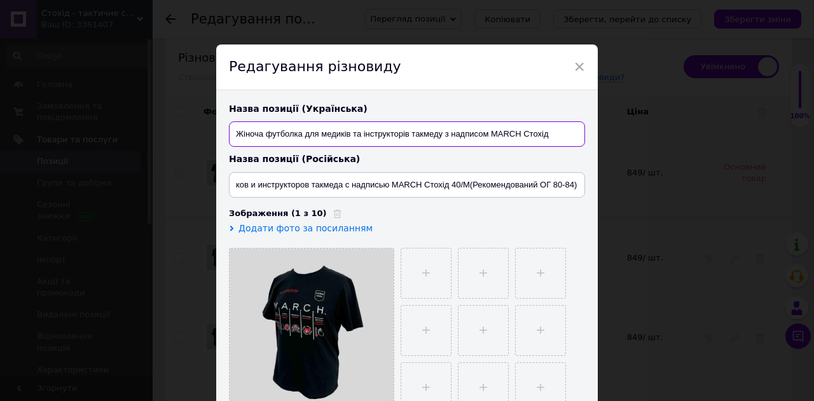
click at [555, 132] on input "Жіноча футболка для медиків та інструкторів такмеду з надписом MARCH Стохід" at bounding box center [407, 134] width 356 height 25
paste input "40/М(Рекомендований ОГ 80-84)"
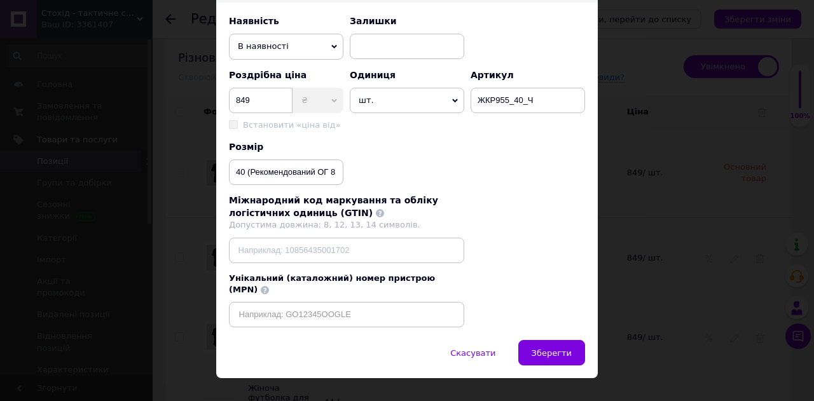
scroll to position [434, 0]
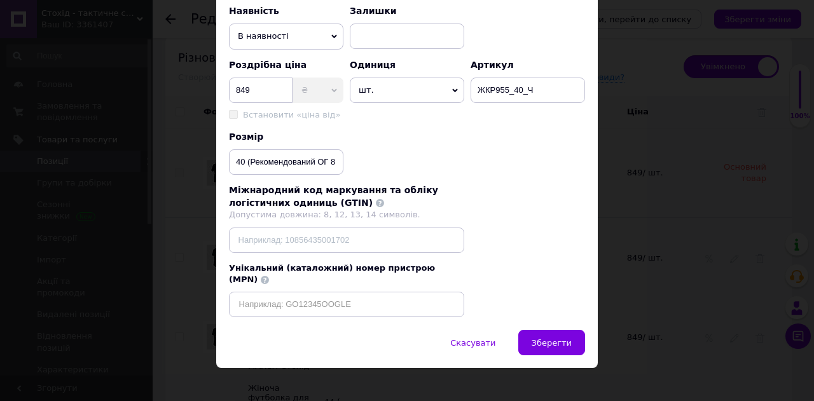
type input "Жіноча футболка для медиків та інструкторів такмеду з надписом MARCH Стохід 40/…"
drag, startPoint x: 234, startPoint y: 162, endPoint x: 351, endPoint y: 162, distance: 117.0
click at [351, 162] on div "Розмір 40 (Рекомендований ОГ 80-84)" at bounding box center [407, 153] width 356 height 45
paste input "/М"
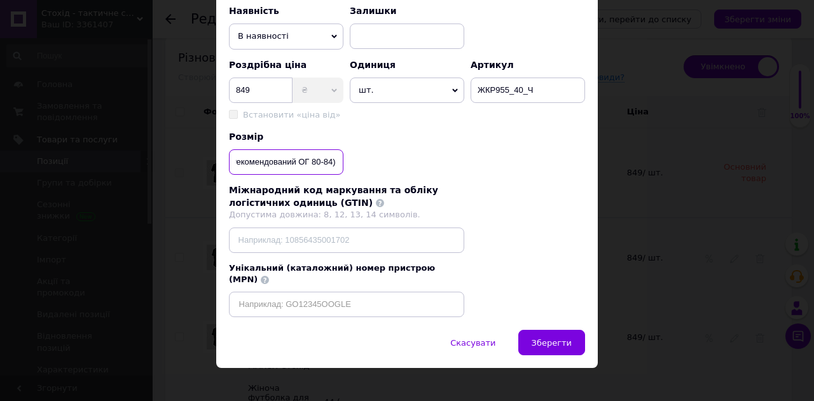
type input "40/М(Рекомендований ОГ 80-84)"
drag, startPoint x: 322, startPoint y: 163, endPoint x: 216, endPoint y: 167, distance: 105.7
click at [196, 163] on div "× Редагування різновиду Назва позиції (Українська) Жіноча футболка для медиків …" at bounding box center [407, 200] width 814 height 401
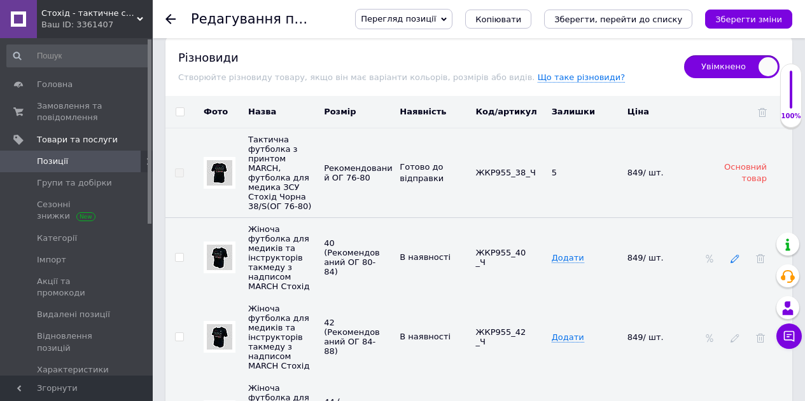
click at [737, 254] on icon at bounding box center [734, 258] width 9 height 9
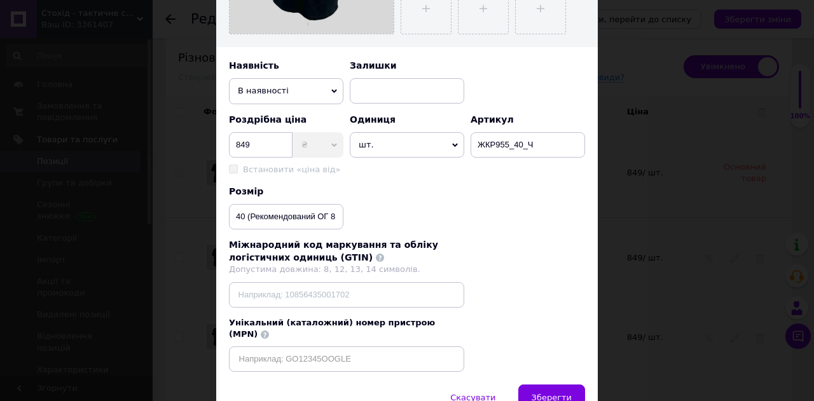
scroll to position [382, 0]
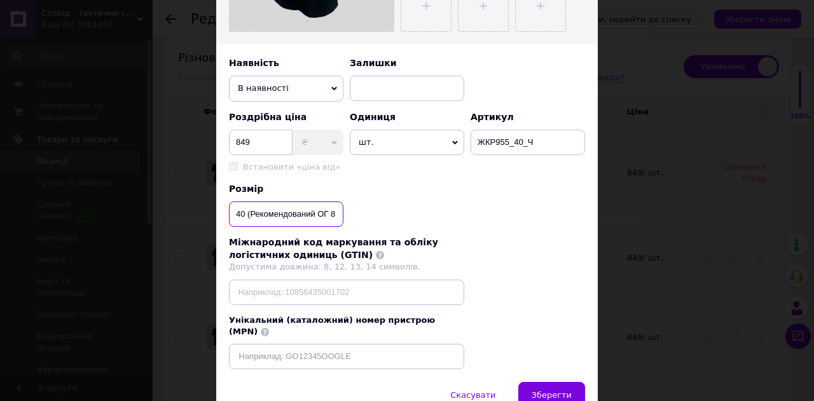
click at [272, 214] on input "40 (Рекомендований ОГ 80-84)" at bounding box center [286, 214] width 115 height 25
paste input "/М"
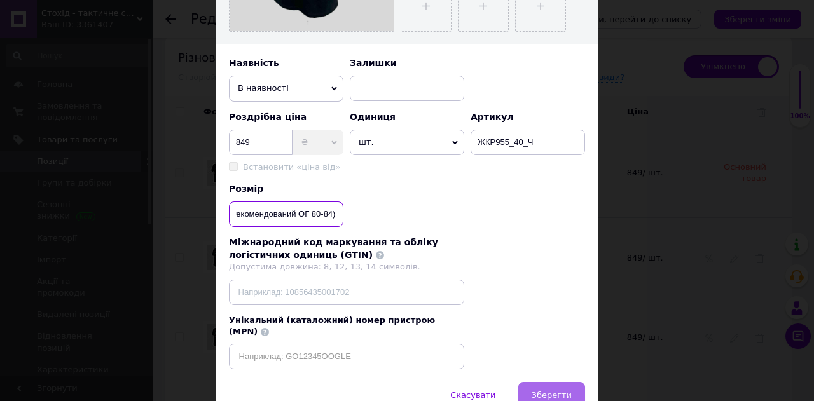
type input "40/М(Рекомендований ОГ 80-84)"
click at [551, 391] on span "Зберегти" at bounding box center [552, 396] width 40 height 10
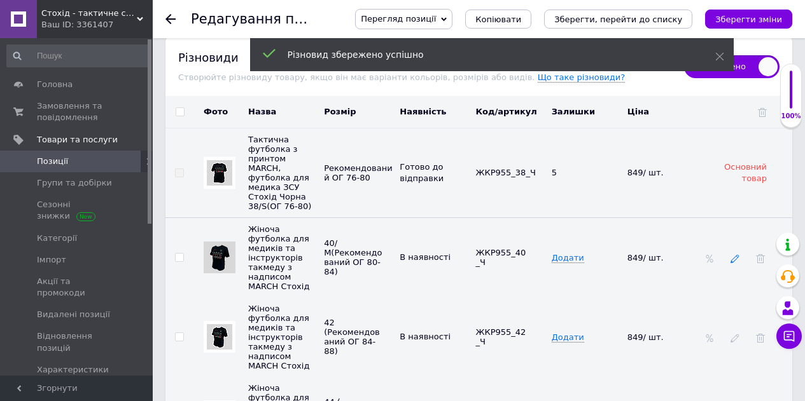
click at [735, 254] on icon at bounding box center [734, 258] width 9 height 9
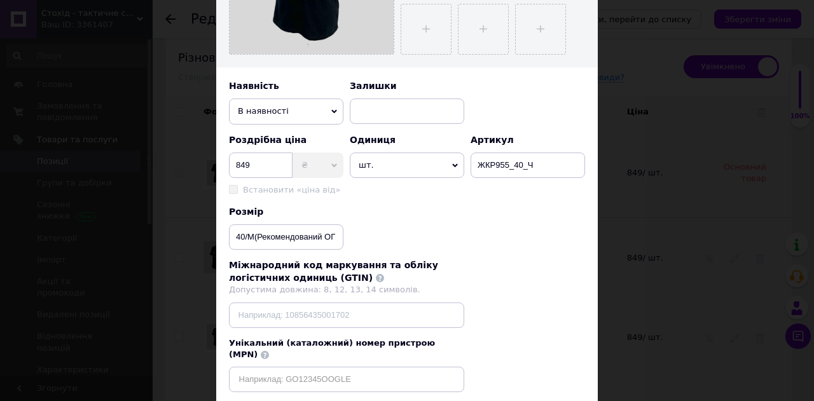
scroll to position [434, 0]
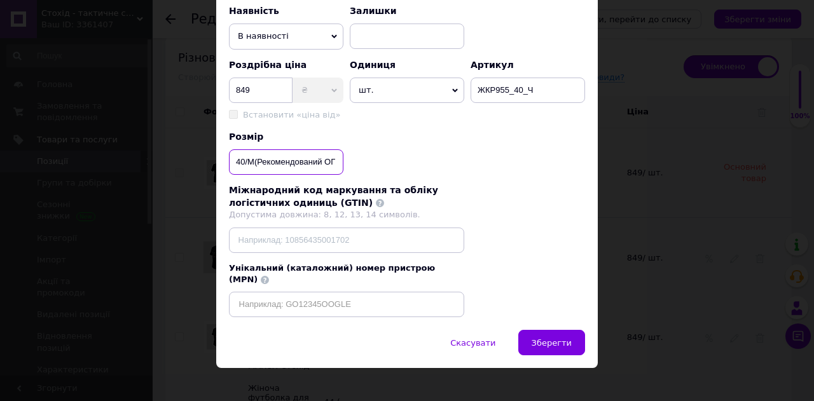
click at [255, 162] on input "40/М(Рекомендований ОГ 80-84)" at bounding box center [286, 161] width 115 height 25
click at [254, 163] on input "40/М(Рекомендований ОГ 80-84)" at bounding box center [286, 161] width 115 height 25
type input "40/М (Рекомендований ОГ 80-84)"
click at [543, 338] on span "Зберегти" at bounding box center [552, 343] width 40 height 10
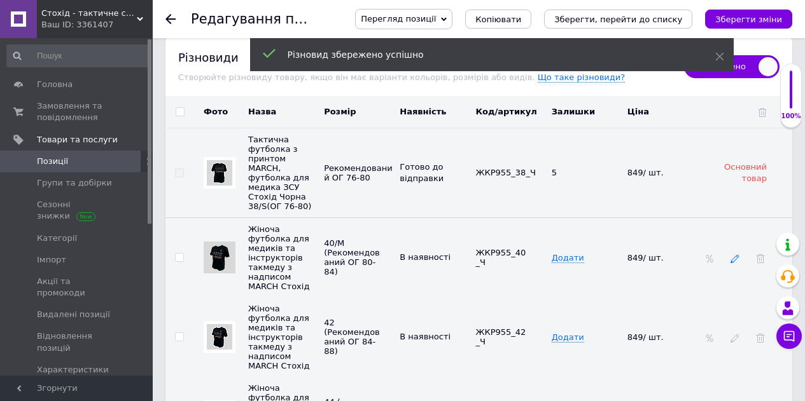
click at [735, 254] on icon at bounding box center [734, 258] width 9 height 9
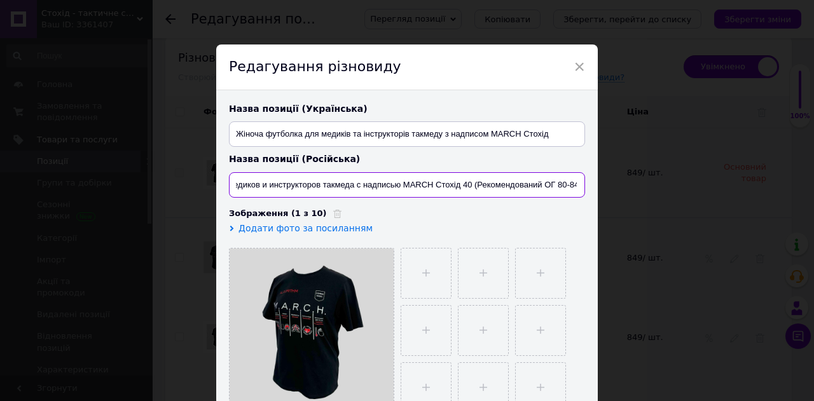
scroll to position [0, 104]
drag, startPoint x: 560, startPoint y: 186, endPoint x: 594, endPoint y: 186, distance: 33.7
click at [594, 186] on div "Назва позиції (Українська) Жіноча футболка для медиків та інструкторів такмеду …" at bounding box center [407, 258] width 382 height 336
paste input "/М"
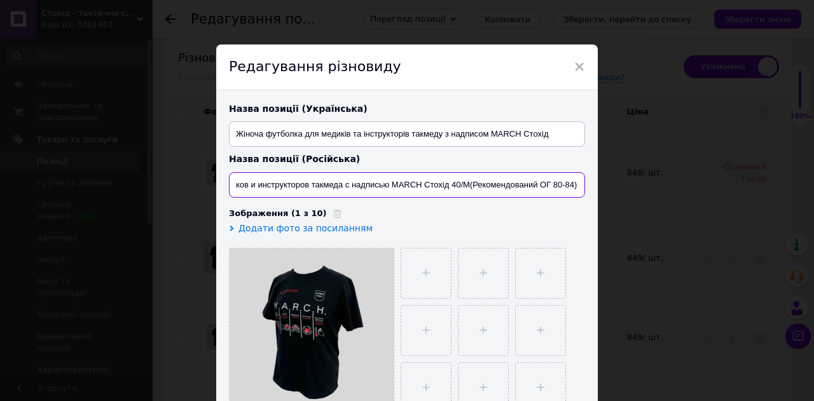
click at [528, 185] on input "Женская футболка для медиков и инструкторов такмеда с надписью MARCH Стохід 40/…" at bounding box center [407, 184] width 356 height 25
type input "Женская футболка для медиков и инструкторов такмеда с надписью MARCH Стохід 40/…"
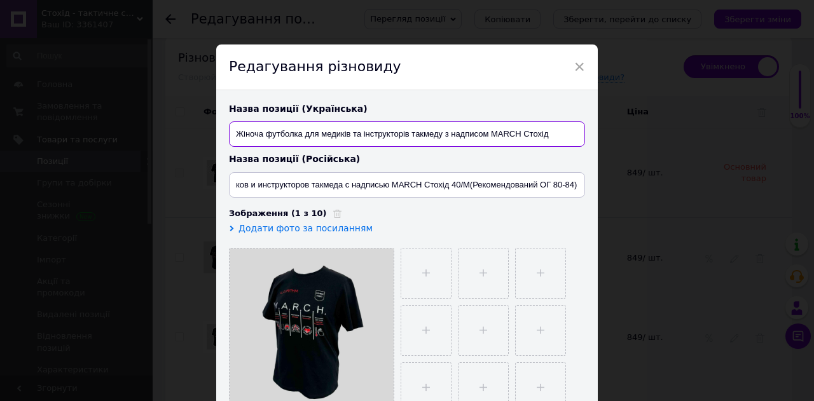
scroll to position [0, 0]
click at [550, 134] on input "Жіноча футболка для медиків та інструкторів такмеду з надписом MARCH Стохід" at bounding box center [407, 134] width 356 height 25
paste input "40/М(Рекомендований ОГ 80-84)"
type input "Жіноча футболка для медиків та інструкторів такмеду з надписом MARCH Стохід 40/…"
drag, startPoint x: 449, startPoint y: 132, endPoint x: 108, endPoint y: 135, distance: 341.0
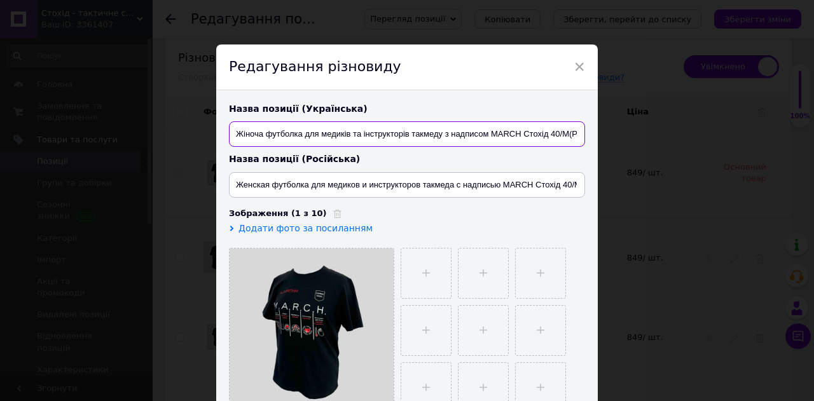
click at [108, 135] on div "× Редагування різновиду Назва позиції (Українська) Жіноча футболка для медиків …" at bounding box center [407, 200] width 814 height 401
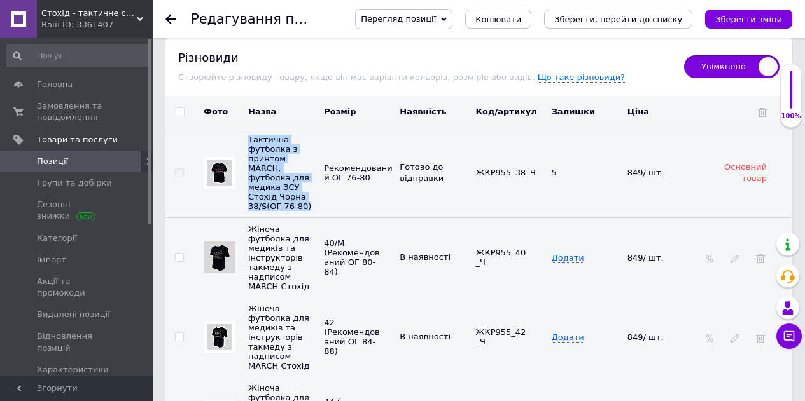
drag, startPoint x: 305, startPoint y: 204, endPoint x: 246, endPoint y: 130, distance: 95.1
click at [246, 130] on td "Тактична футболка з принтом MARCH, футболка для медика ЗСУ Стохід Чорна 38/S(ОГ…" at bounding box center [283, 173] width 76 height 90
copy span "Тактична футболка з принтом MARCH, футболка для медика ЗСУ Стохід Чорна 38/S(ОГ…"
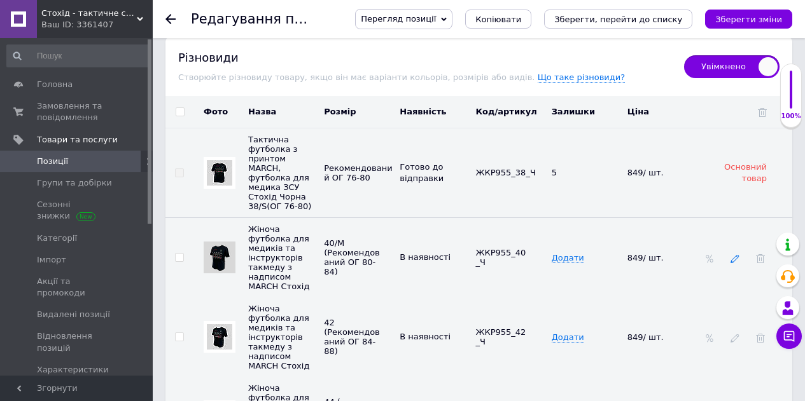
click at [733, 254] on icon at bounding box center [734, 258] width 9 height 9
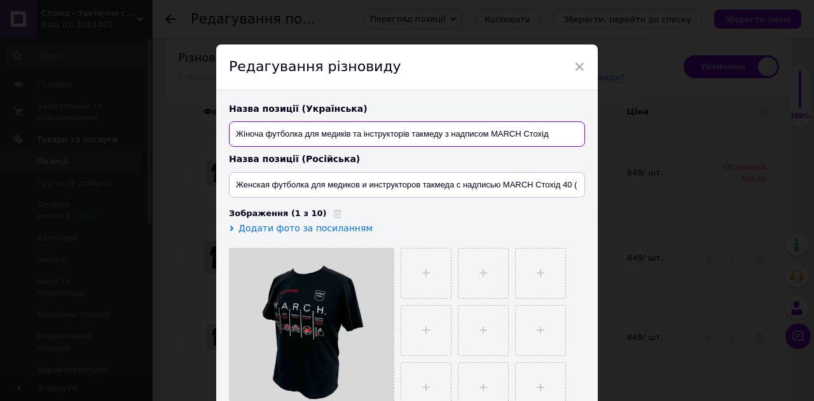
drag, startPoint x: 558, startPoint y: 137, endPoint x: 207, endPoint y: 135, distance: 351.1
click at [207, 135] on div "× Редагування різновиду Назва позиції (Українська) Жіноча футболка для медиків …" at bounding box center [407, 200] width 814 height 401
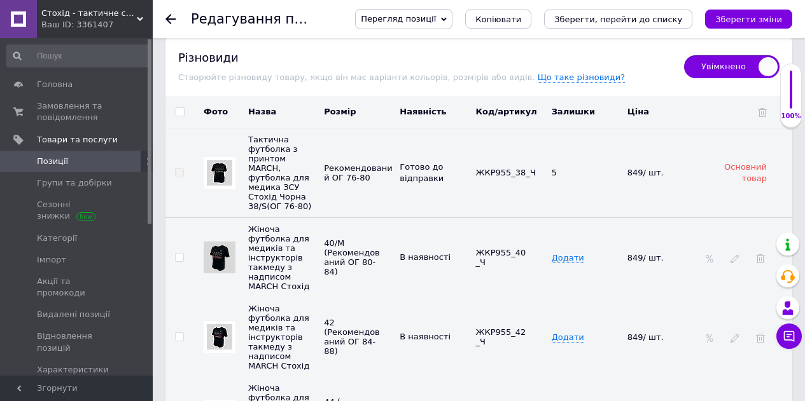
click at [732, 253] on div at bounding box center [734, 258] width 13 height 10
click at [734, 253] on span at bounding box center [734, 258] width 9 height 10
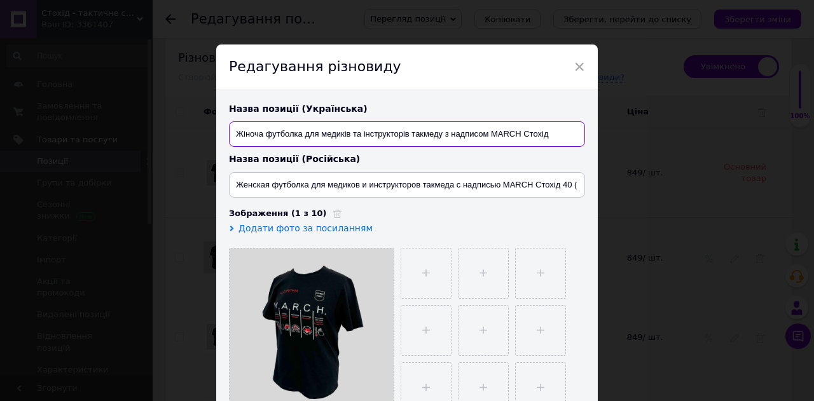
click at [500, 129] on input "Жіноча футболка для медиків та інструкторів такмеду з надписом MARCH Стохід" at bounding box center [407, 134] width 356 height 25
paste input "актична футболка з принтом MARCH, футболка для медика ЗСУ Стохід Чорна 38/S(ОГ …"
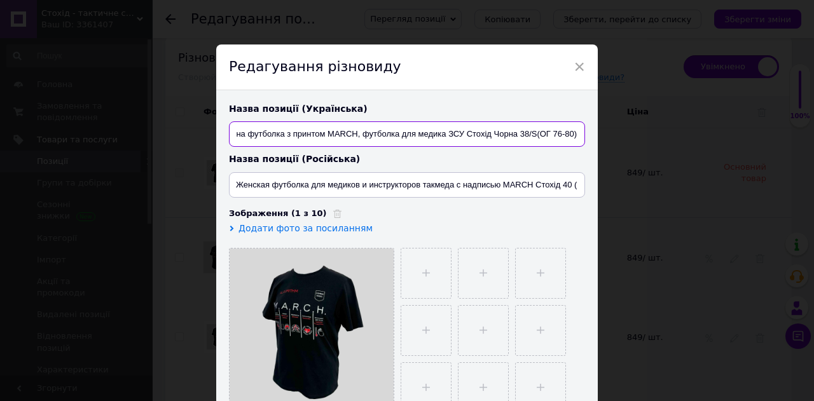
drag, startPoint x: 520, startPoint y: 133, endPoint x: 528, endPoint y: 133, distance: 7.6
click at [528, 133] on input "Тактична футболка з принтом MARCH, футболка для медика ЗСУ Стохід Чорна 38/S(ОГ…" at bounding box center [407, 134] width 356 height 25
type input "Тактична футболка з принтом MARCH, футболка для медика ЗСУ Стохід Чорна 38/S(ОГ…"
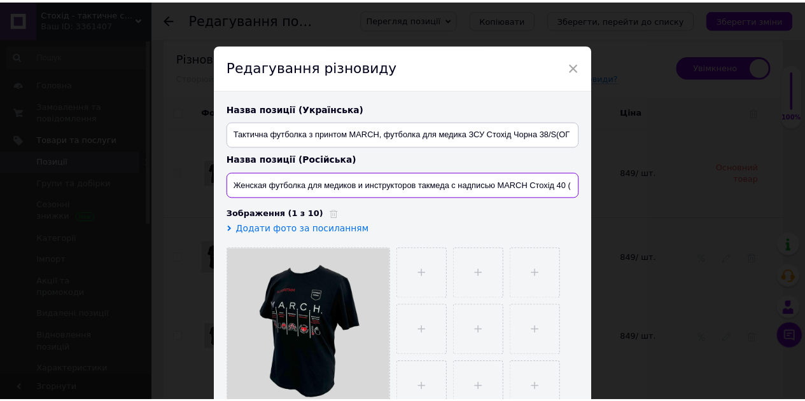
scroll to position [0, 104]
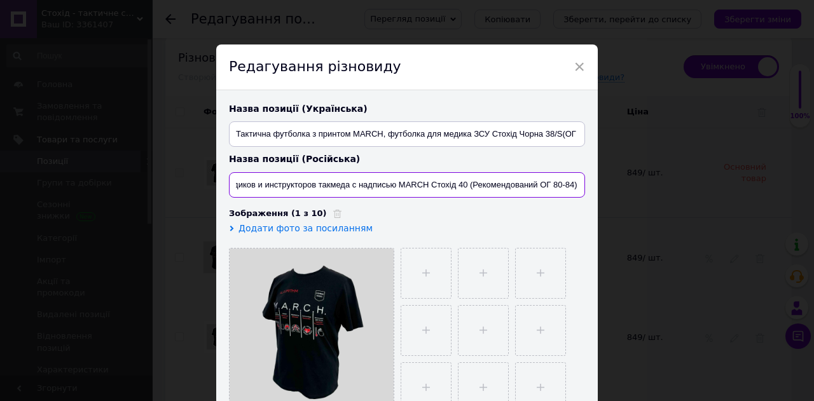
drag, startPoint x: 563, startPoint y: 185, endPoint x: 653, endPoint y: 183, distance: 89.7
click at [653, 183] on div "× Редагування різновиду Назва позиції (Українська) Тактична футболка з принтом …" at bounding box center [407, 200] width 814 height 401
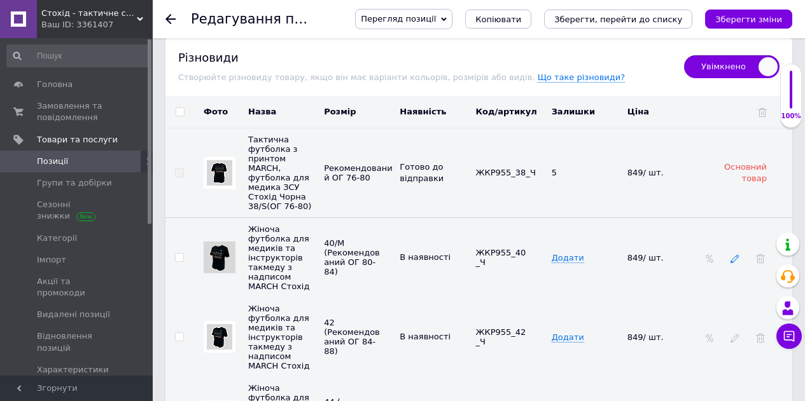
click at [734, 254] on icon at bounding box center [734, 258] width 9 height 9
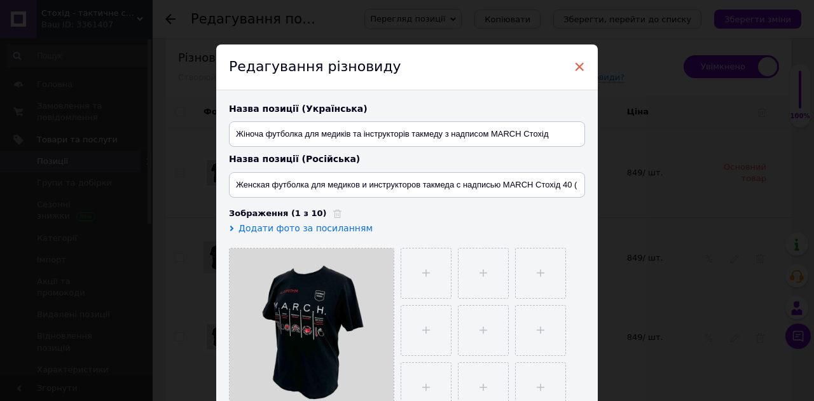
type input "Тактическая футболка с принтом MARCH, футболка для медика ЗСУ Стоход Черная 38/…"
click at [577, 71] on span "×" at bounding box center [579, 67] width 11 height 22
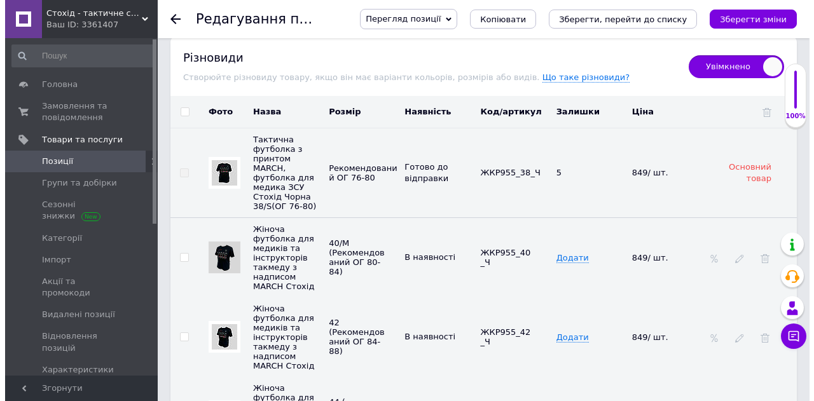
scroll to position [2404, 0]
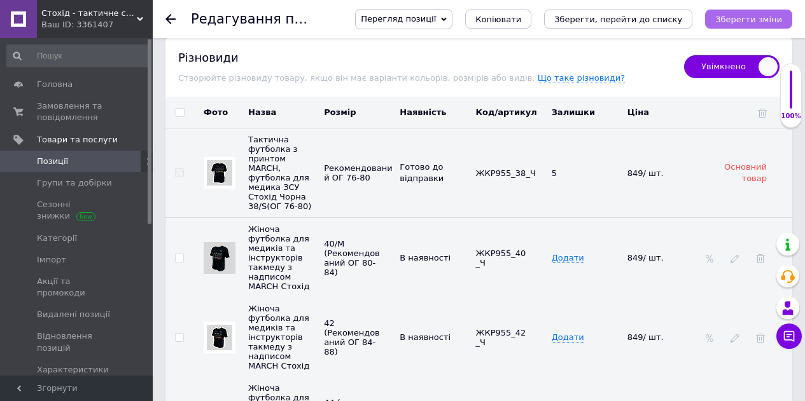
click at [736, 23] on icon "Зберегти зміни" at bounding box center [748, 20] width 67 height 10
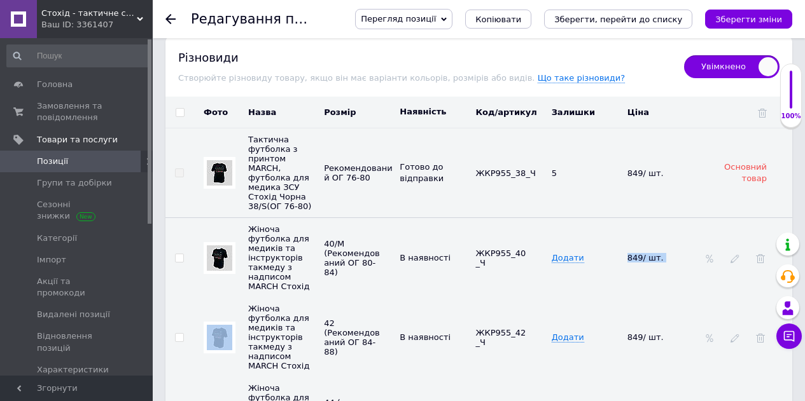
drag, startPoint x: 731, startPoint y: 249, endPoint x: 563, endPoint y: 261, distance: 168.3
click at [566, 267] on tr "Жіноча футболка для медиків та інструкторів такмеду з надписом MARCH Стохід 40/…" at bounding box center [478, 258] width 627 height 80
click at [561, 255] on span "Додати" at bounding box center [568, 258] width 32 height 10
type input "5"
click at [566, 307] on td "Додати" at bounding box center [586, 338] width 76 height 80
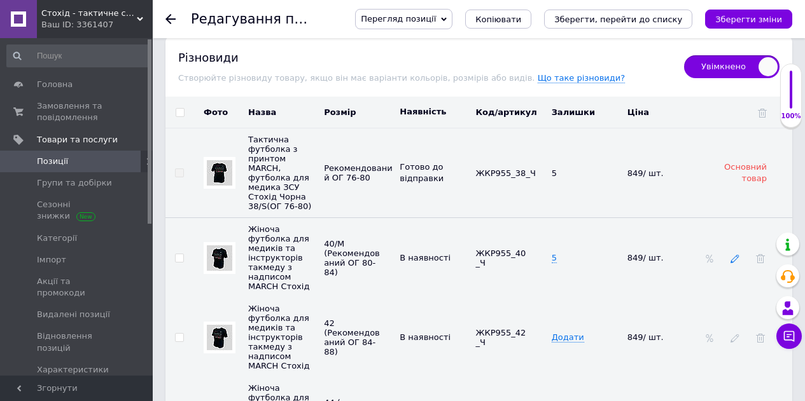
click at [731, 254] on icon at bounding box center [734, 258] width 9 height 9
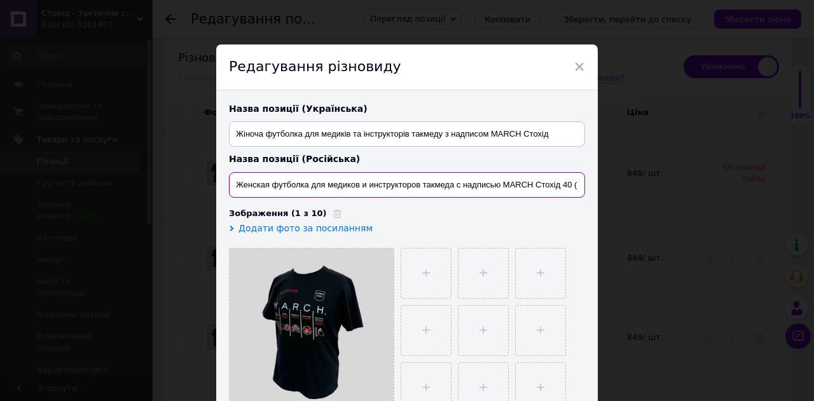
click at [569, 185] on input "Женская футболка для медиков и инструкторов такмеда с надписью MARCH Стохід 40 …" at bounding box center [407, 184] width 356 height 25
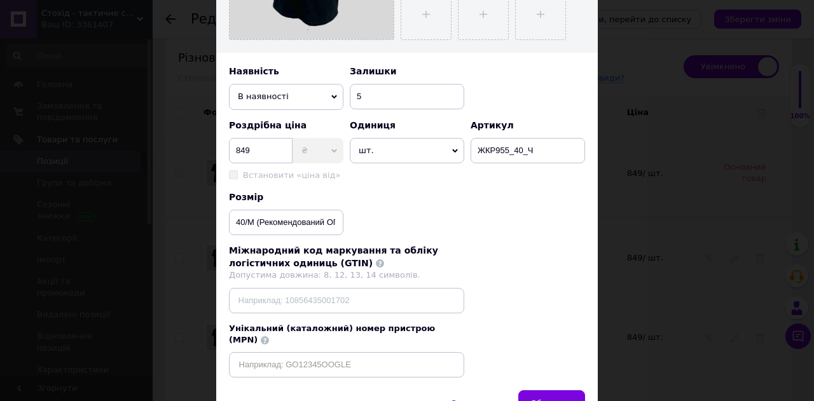
scroll to position [434, 0]
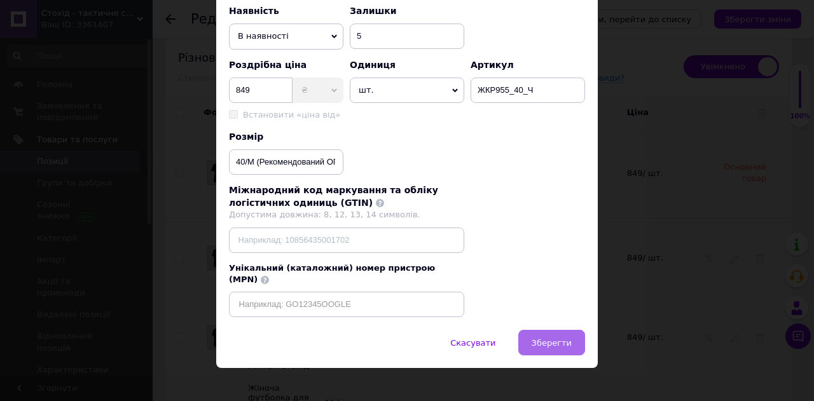
type input "Женская футболка для медиков и инструкторов такмеда с надписью MARCH Стохід 40/…"
click at [538, 338] on span "Зберегти" at bounding box center [552, 343] width 40 height 10
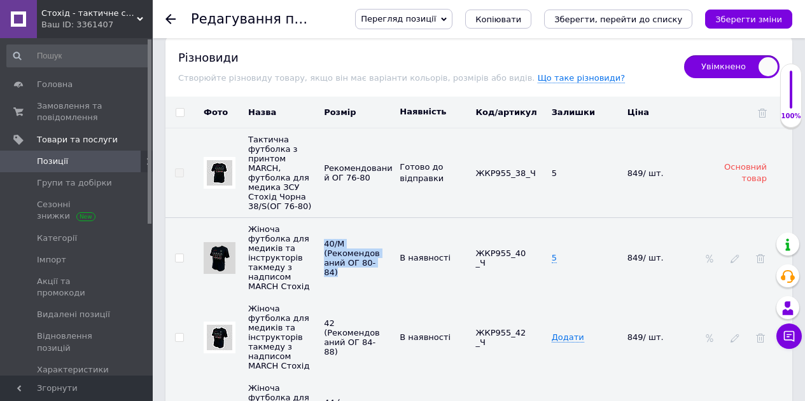
copy span "40/М (Рекомендований ОГ 80-84)"
click at [731, 255] on icon at bounding box center [734, 258] width 9 height 9
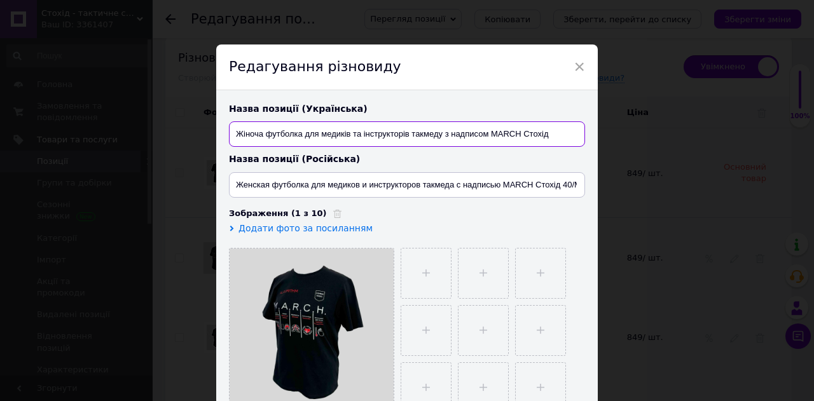
click at [556, 136] on input "Жіноча футболка для медиків та інструкторів такмеду з надписом MARCH Стохід" at bounding box center [407, 134] width 356 height 25
click at [580, 68] on span "×" at bounding box center [579, 67] width 11 height 22
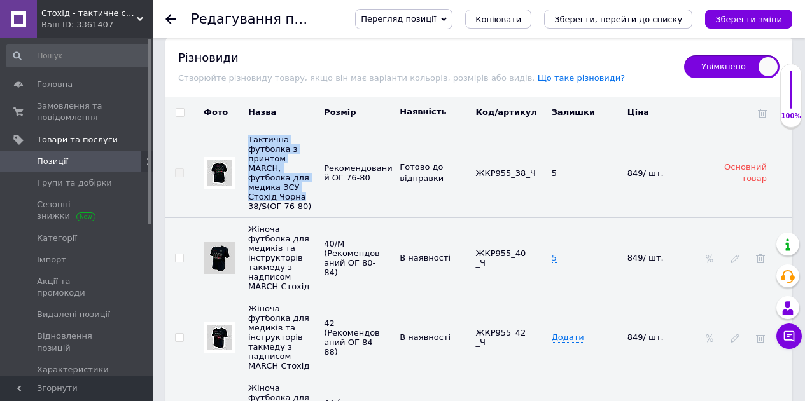
drag, startPoint x: 249, startPoint y: 135, endPoint x: 302, endPoint y: 190, distance: 76.5
click at [302, 190] on td "Тактична футболка з принтом MARCH, футболка для медика ЗСУ Стохід Чорна 38/S(ОГ…" at bounding box center [283, 173] width 76 height 90
copy span "Тактична футболка з принтом MARCH, футболка для медика ЗСУ Стохід Чорна"
click at [736, 254] on icon at bounding box center [734, 258] width 9 height 9
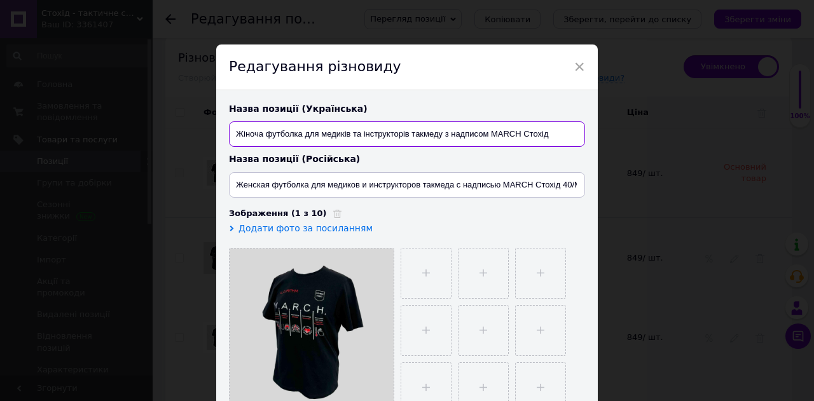
drag, startPoint x: 549, startPoint y: 135, endPoint x: 197, endPoint y: 131, distance: 351.8
click at [198, 131] on div "× Редагування різновиду Назва позиції (Українська) Жіноча футболка для медиків …" at bounding box center [407, 200] width 814 height 401
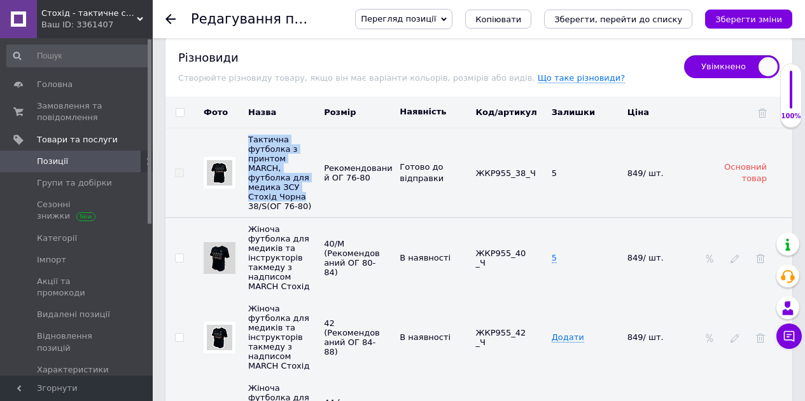
drag, startPoint x: 299, startPoint y: 186, endPoint x: 247, endPoint y: 132, distance: 74.7
click at [247, 132] on td "Тактична футболка з принтом MARCH, футболка для медика ЗСУ Стохід Чорна 38/S(ОГ…" at bounding box center [283, 173] width 76 height 90
copy span "Тактична футболка з принтом MARCH, футболка для медика ЗСУ Стохід Чорна"
click at [732, 254] on span at bounding box center [734, 259] width 9 height 10
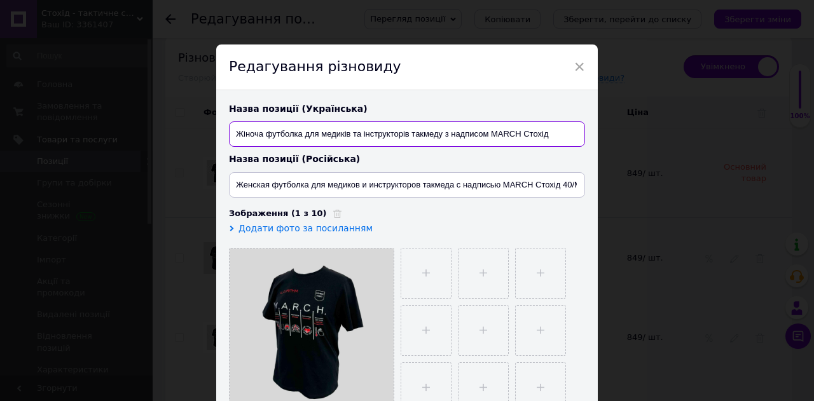
click at [444, 134] on input "Жіноча футболка для медиків та інструкторів такмеду з надписом MARCH Стохід" at bounding box center [407, 134] width 356 height 25
paste input "актична футболка з принтом MARCH, футболка для медика ЗСУ Стохід Чорна"
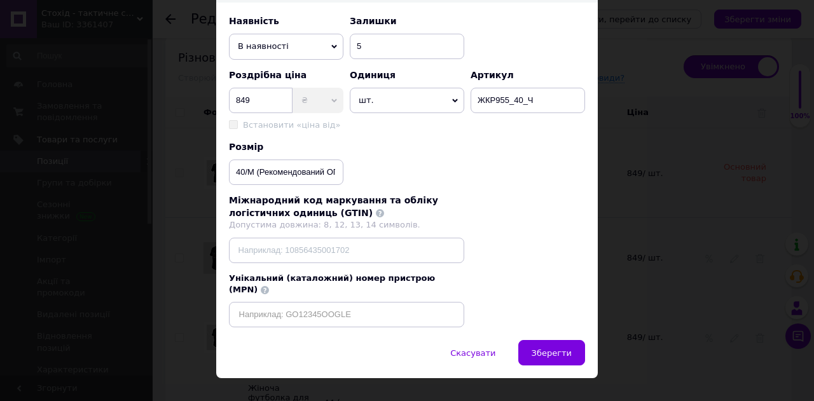
scroll to position [434, 0]
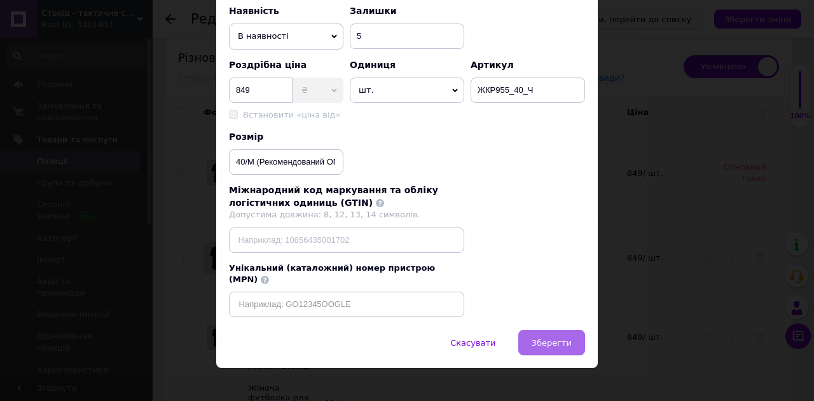
type input "Тактична футболка з принтом MARCH, футболка для медика ЗСУ Стохід Чорна"
click at [552, 338] on span "Зберегти" at bounding box center [552, 343] width 40 height 10
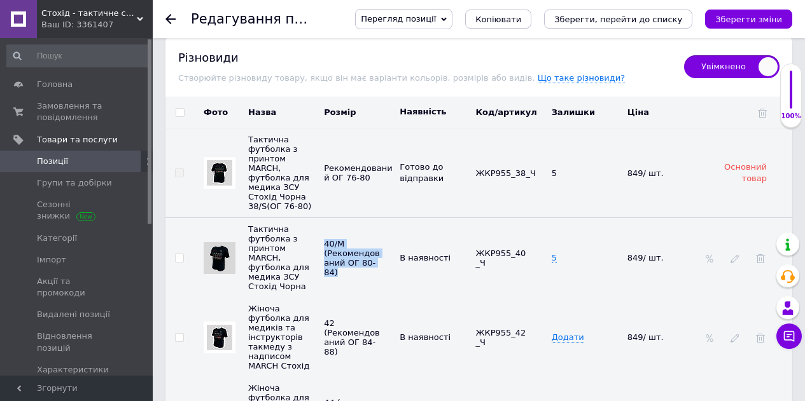
drag, startPoint x: 323, startPoint y: 234, endPoint x: 373, endPoint y: 269, distance: 61.2
click at [373, 269] on td "40/М (Рекомендований ОГ 80-84)" at bounding box center [359, 258] width 76 height 80
copy span "40/М (Рекомендований ОГ 80-84)"
click at [737, 257] on icon at bounding box center [734, 258] width 9 height 9
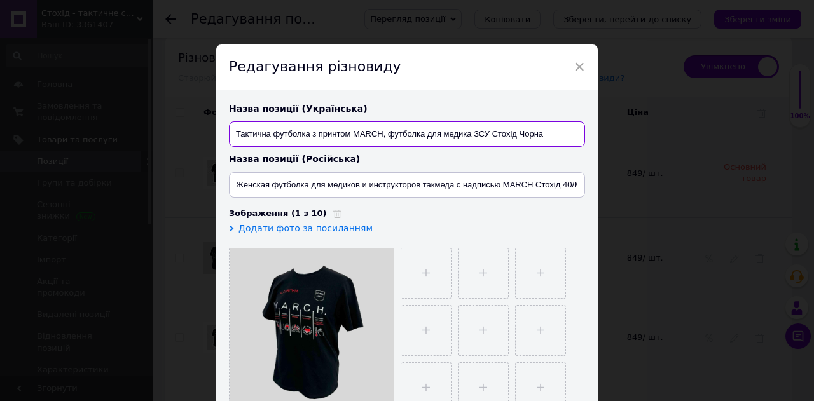
click at [553, 136] on input "Тактична футболка з принтом MARCH, футболка для медика ЗСУ Стохід Чорна" at bounding box center [407, 134] width 356 height 25
paste input "40/М (Рекомендований ОГ 80-84)"
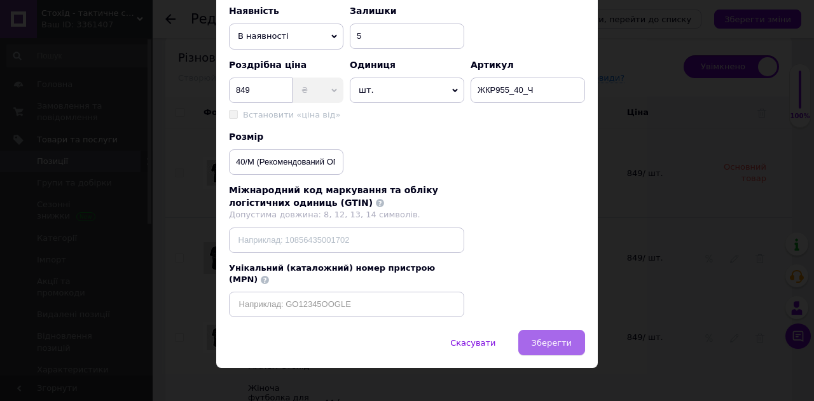
type input "Тактична футболка з принтом MARCH, футболка для медика ЗСУ Стохід Чорна 40/М (Р…"
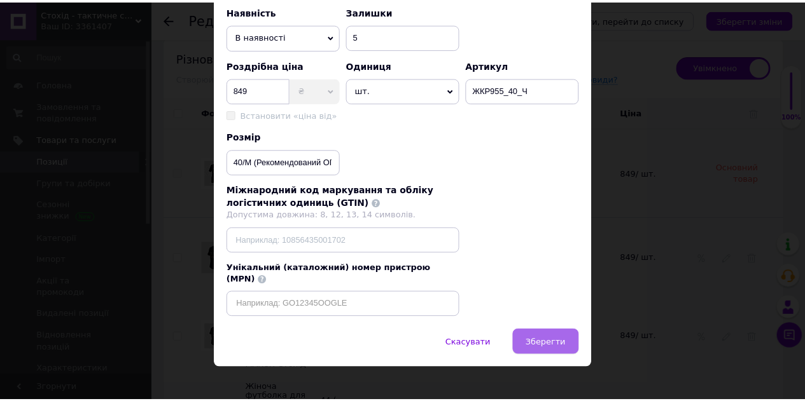
scroll to position [0, 0]
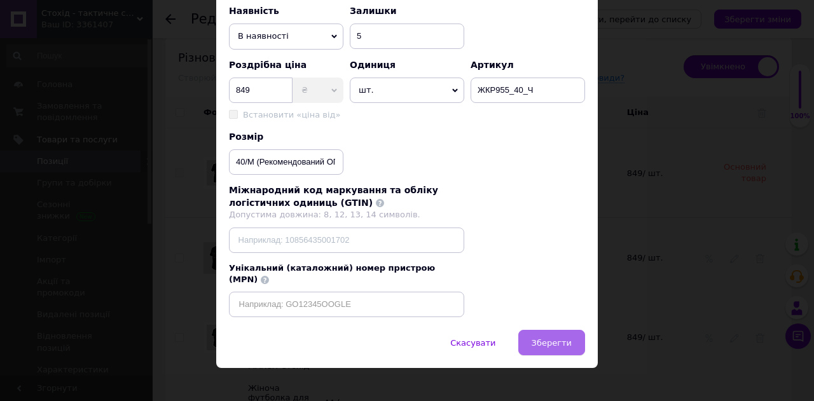
click at [554, 330] on button "Зберегти" at bounding box center [551, 342] width 67 height 25
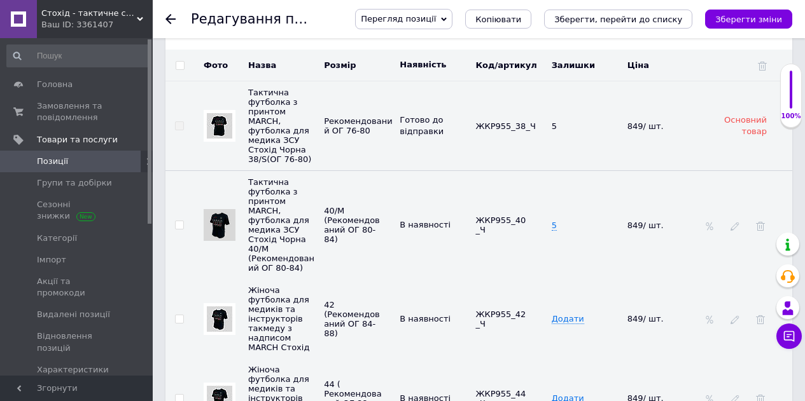
scroll to position [2404, 0]
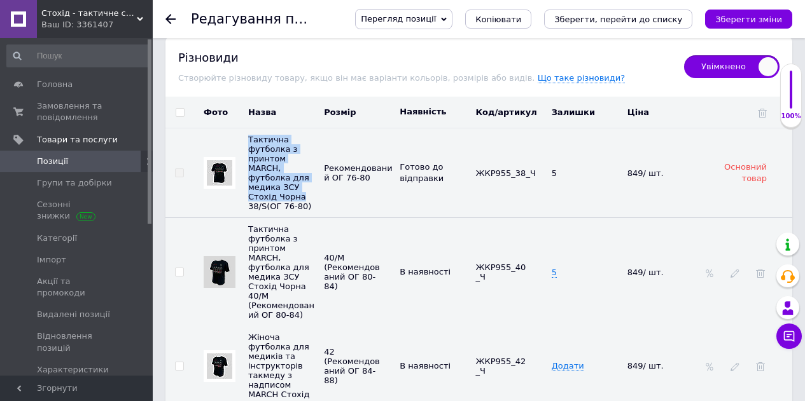
drag, startPoint x: 248, startPoint y: 133, endPoint x: 300, endPoint y: 188, distance: 76.1
click at [300, 188] on td "Тактична футболка з принтом MARCH, футболка для медика ЗСУ Стохід Чорна 38/S(ОГ…" at bounding box center [283, 173] width 76 height 90
copy span "Тактична футболка з принтом MARCH, футболка для медика ЗСУ Стохід Чорна"
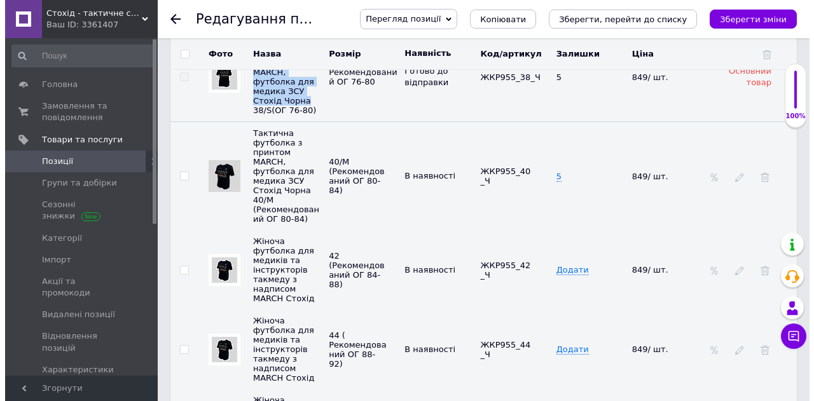
scroll to position [2595, 0]
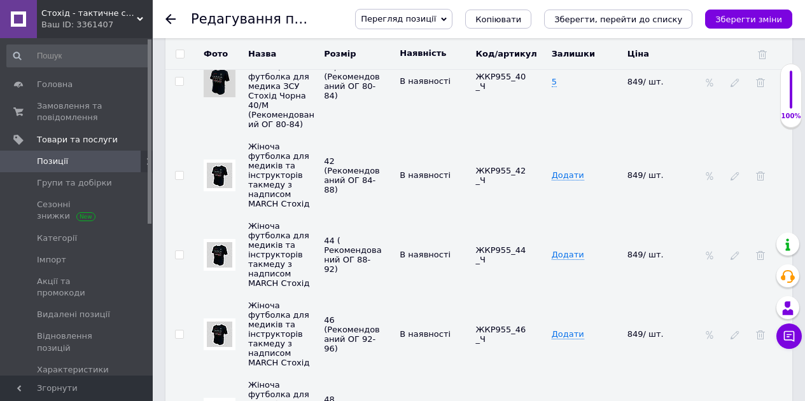
click at [740, 172] on div at bounding box center [734, 175] width 13 height 10
click at [733, 172] on icon at bounding box center [734, 176] width 9 height 9
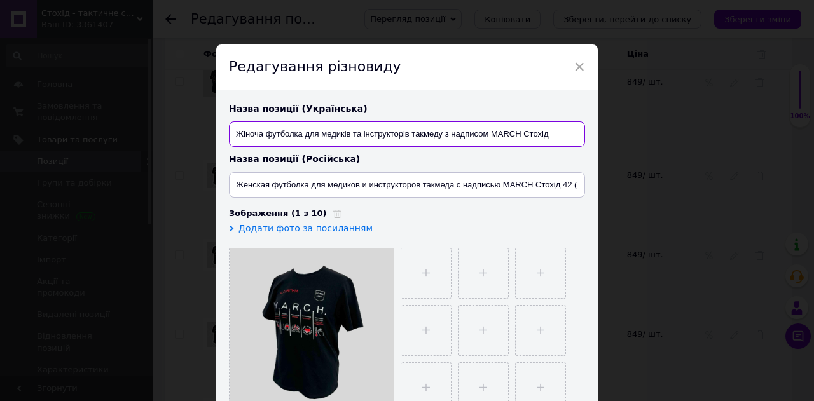
drag, startPoint x: 563, startPoint y: 135, endPoint x: 216, endPoint y: 154, distance: 347.8
click at [216, 154] on div "Назва позиції (Українська) Жіноча футболка для медиків та інструкторів такмеду …" at bounding box center [407, 258] width 382 height 336
paste input "актична футболка з принтом MARCH, футболка для медика ЗСУ Стохід Чорна"
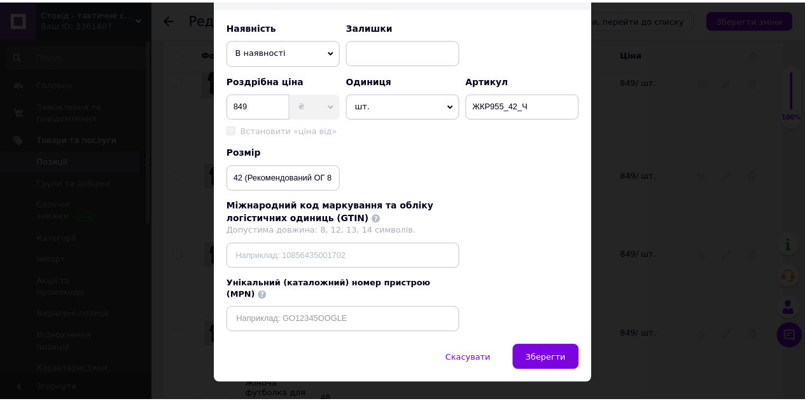
scroll to position [434, 0]
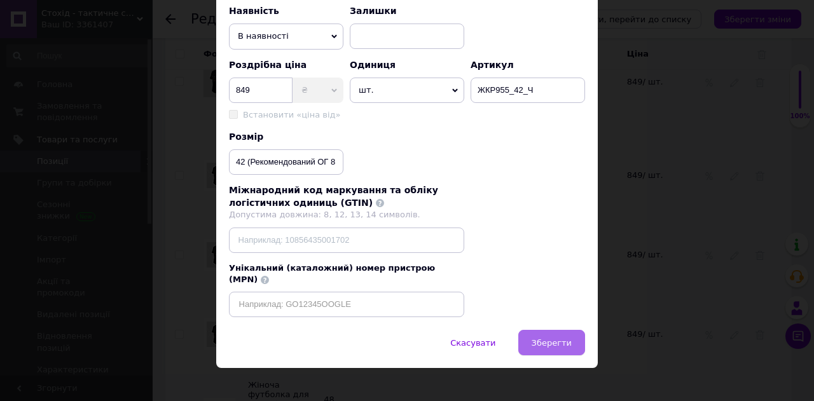
type input "Тактична футболка з принтом MARCH, футболка для медика ЗСУ Стохід Чорна"
click at [552, 338] on span "Зберегти" at bounding box center [552, 343] width 40 height 10
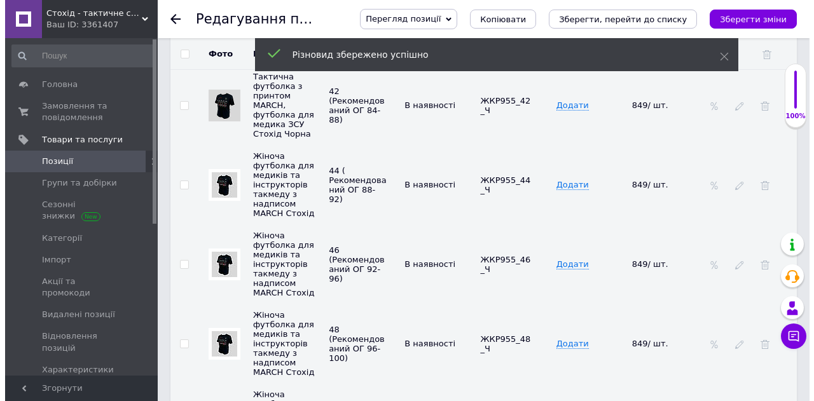
scroll to position [2722, 0]
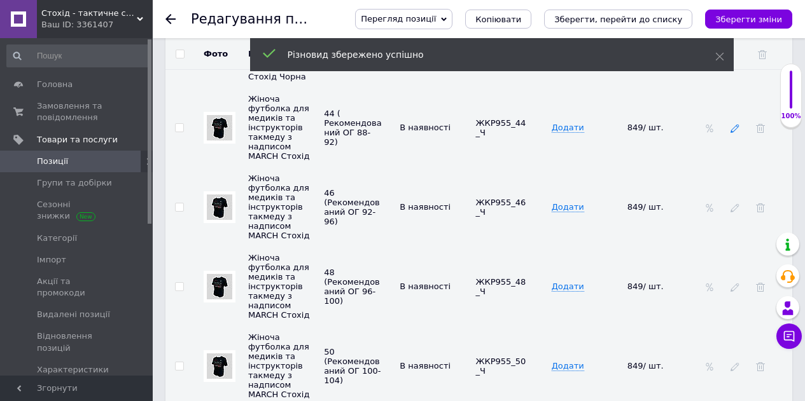
click at [737, 128] on icon at bounding box center [734, 128] width 9 height 9
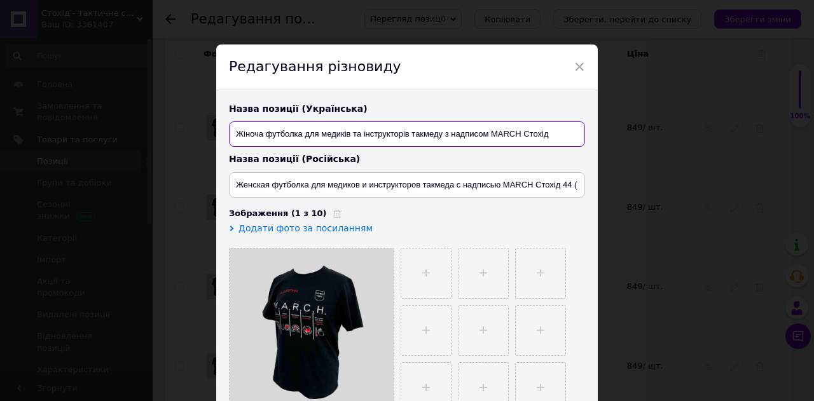
click at [415, 139] on input "Жіноча футболка для медиків та інструкторів такмеду з надписом MARCH Стохід" at bounding box center [407, 134] width 356 height 25
paste input "актична футболка з принтом MARCH, футболка для медика ЗСУ Стохід Чорна"
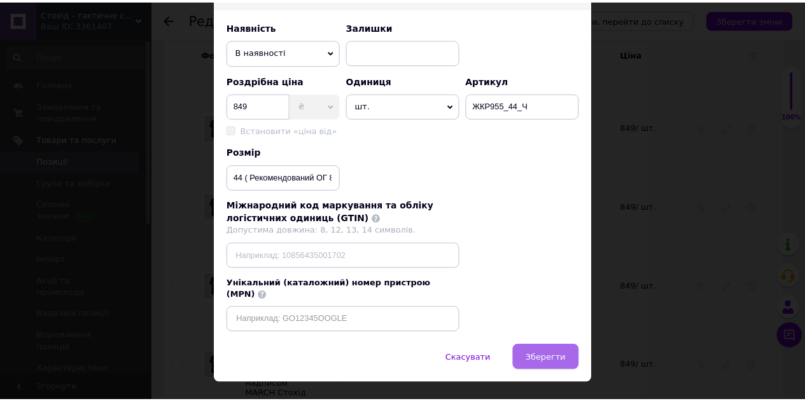
scroll to position [434, 0]
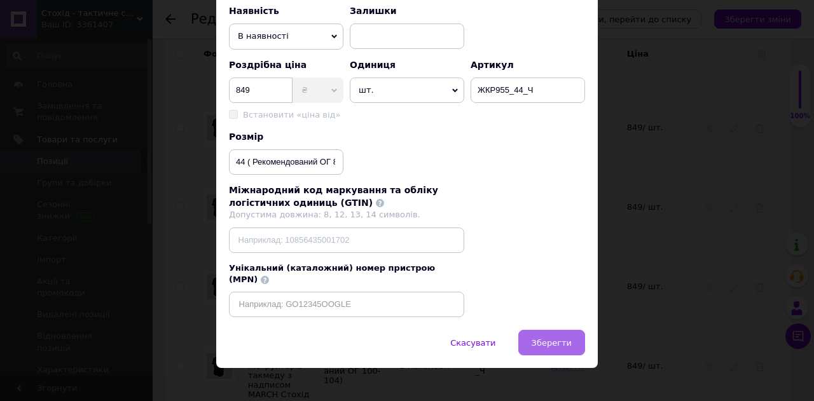
type input "Тактична футболка з принтом MARCH, футболка для медика ЗСУ Стохід Чорна"
click at [552, 338] on span "Зберегти" at bounding box center [552, 343] width 40 height 10
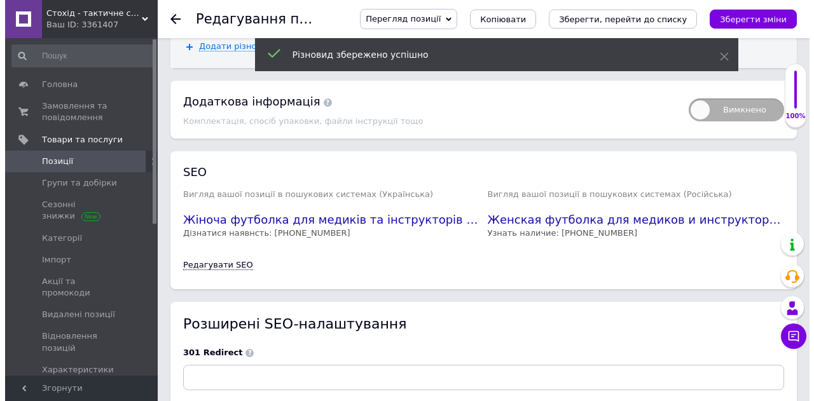
scroll to position [3231, 0]
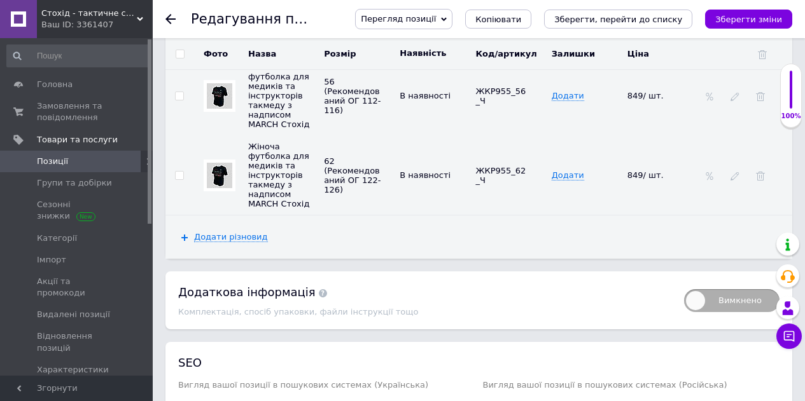
click at [730, 174] on div at bounding box center [734, 175] width 13 height 10
click at [732, 177] on icon at bounding box center [734, 176] width 9 height 9
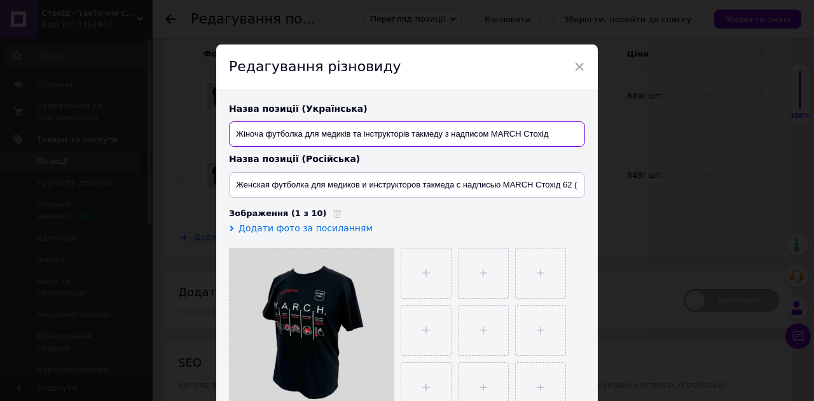
click at [332, 134] on input "Жіноча футболка для медиків та інструкторів такмеду з надписом MARCH Стохід" at bounding box center [407, 134] width 356 height 25
paste input "актична футболка з принтом MARCH, футболка для медика ЗСУ Стохід Чорна"
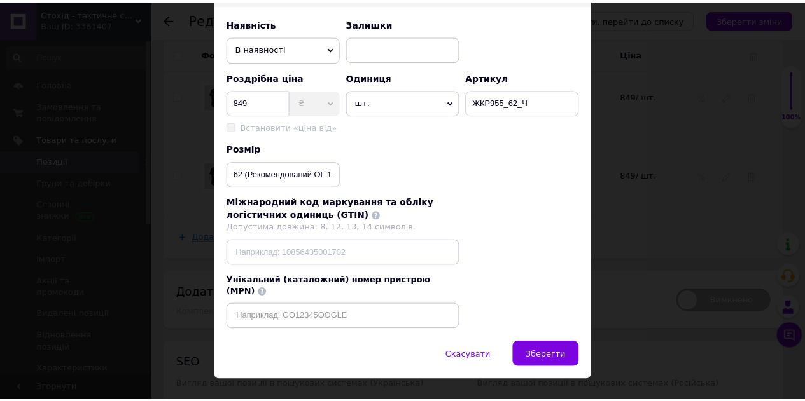
scroll to position [434, 0]
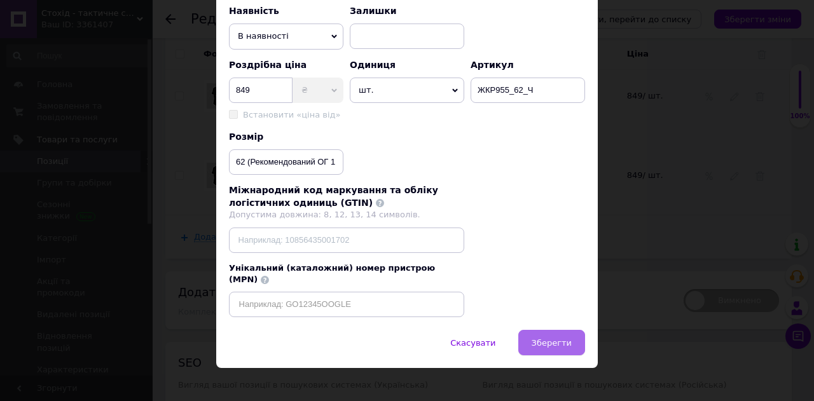
type input "Тактична футболка з принтом MARCH, футболка для медика ЗСУ Стохід Чорна"
click at [553, 330] on button "Зберегти" at bounding box center [551, 342] width 67 height 25
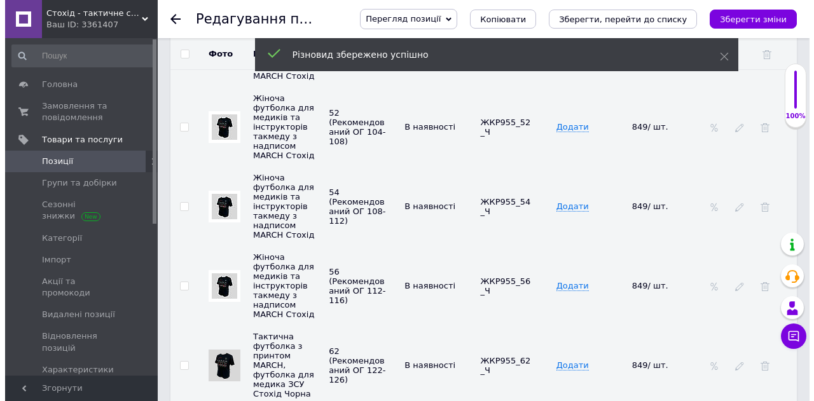
scroll to position [3040, 0]
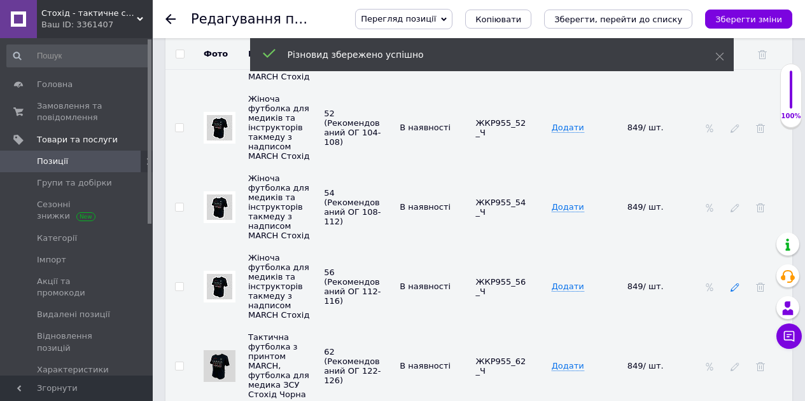
click at [738, 283] on icon at bounding box center [734, 287] width 9 height 9
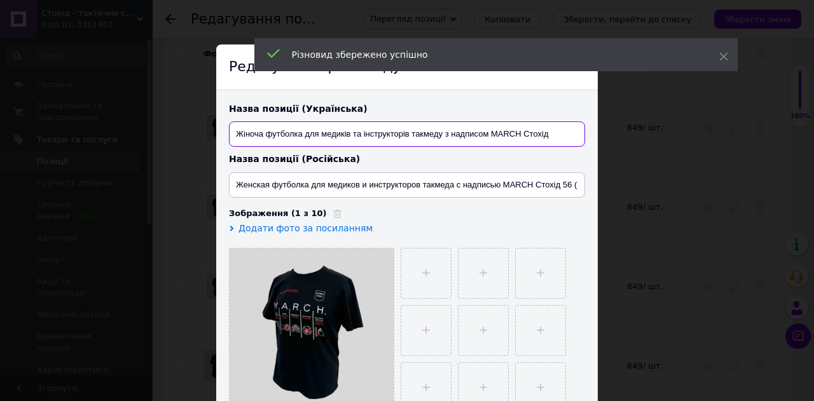
click at [448, 142] on input "Жіноча футболка для медиків та інструкторів такмеду з надписом MARCH Стохід" at bounding box center [407, 134] width 356 height 25
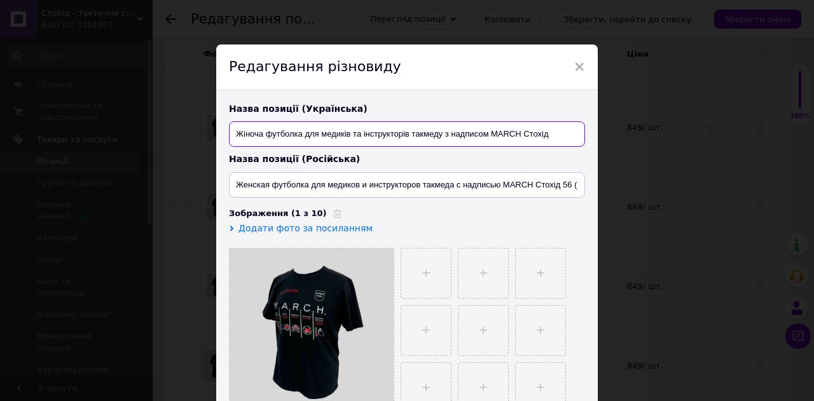
click at [448, 142] on input "Жіноча футболка для медиків та інструкторів такмеду з надписом MARCH Стохід" at bounding box center [407, 134] width 356 height 25
paste input "актична футболка з принтом MARCH, футболка для медика ЗСУ Стохід Чорна"
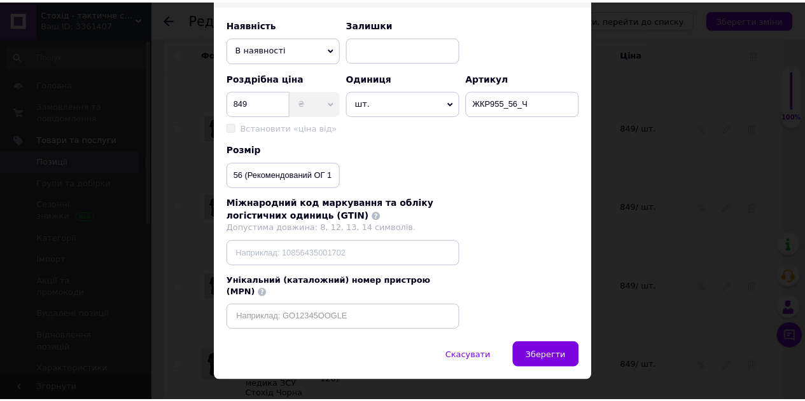
scroll to position [434, 0]
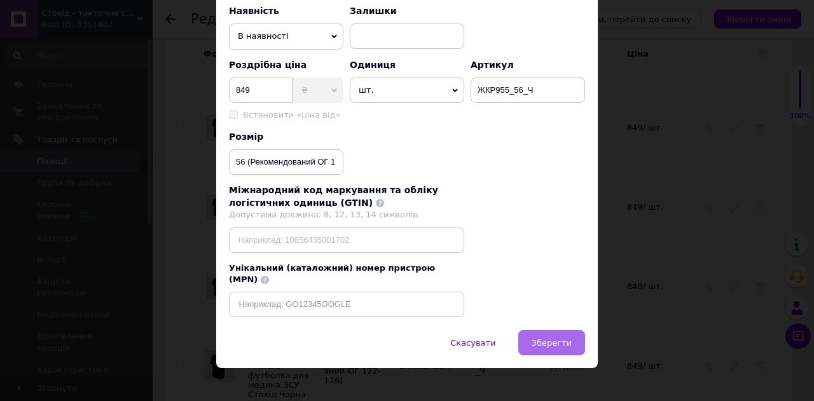
type input "Тактична футболка з принтом MARCH, футболка для медика ЗСУ Стохід Чорна"
click at [551, 338] on span "Зберегти" at bounding box center [552, 343] width 40 height 10
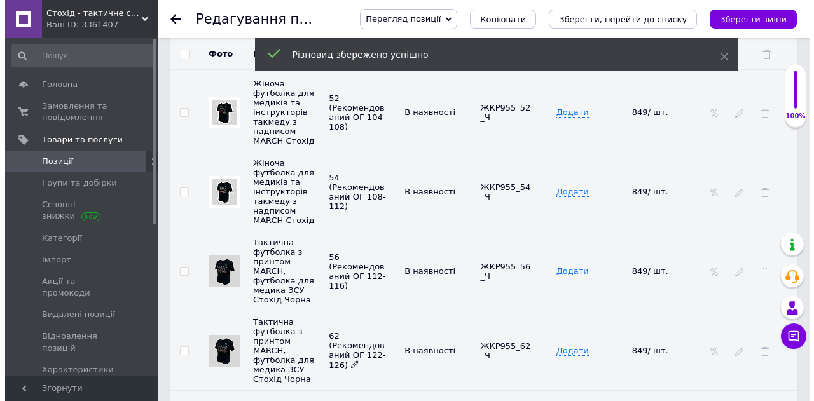
scroll to position [3040, 0]
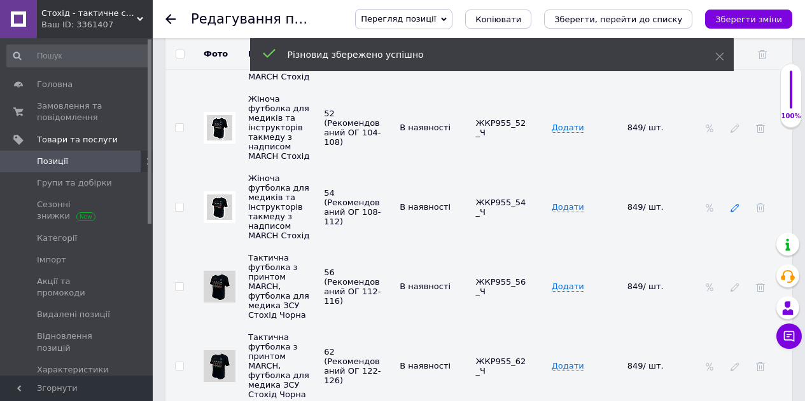
click at [732, 207] on icon at bounding box center [734, 208] width 9 height 9
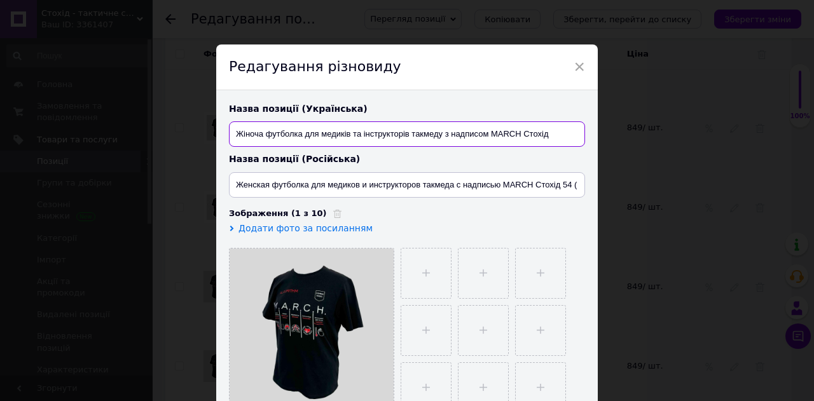
click at [391, 137] on input "Жіноча футболка для медиків та інструкторів такмеду з надписом MARCH Стохід" at bounding box center [407, 134] width 356 height 25
paste input "актична футболка з принтом MARCH, футболка для медика ЗСУ Стохід Чорна"
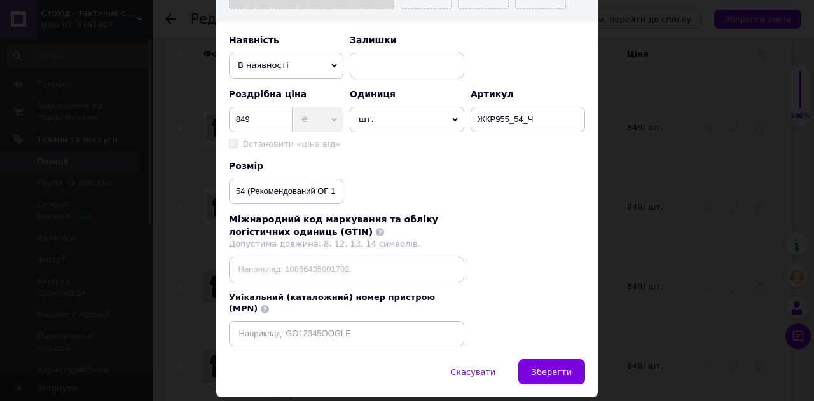
scroll to position [434, 0]
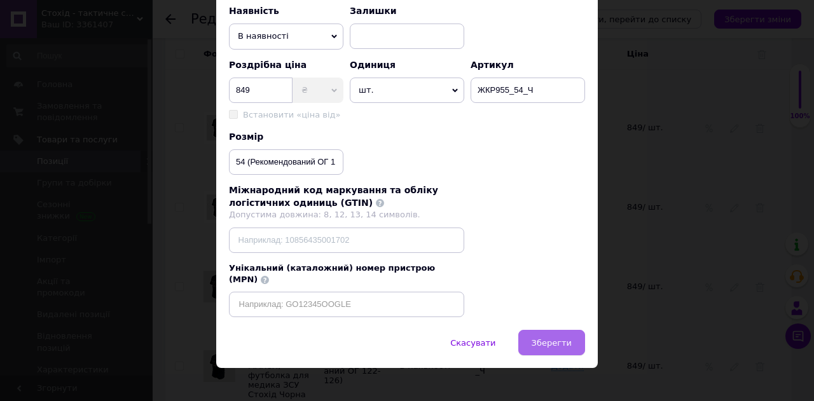
type input "Тактична футболка з принтом MARCH, футболка для медика ЗСУ Стохід Чорна"
click at [550, 330] on button "Зберегти" at bounding box center [551, 342] width 67 height 25
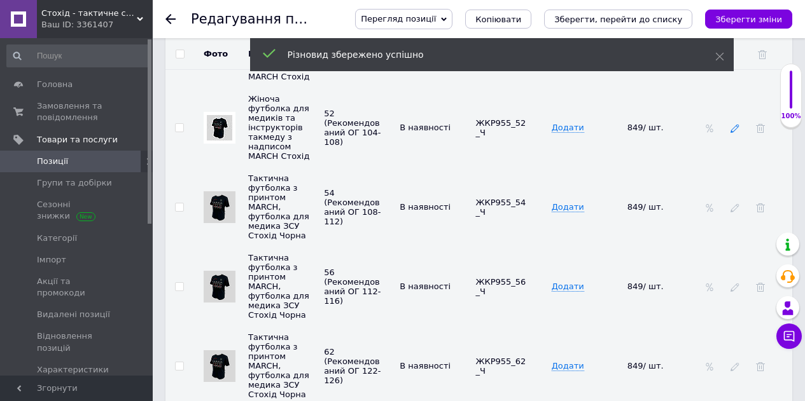
click at [733, 128] on icon at bounding box center [734, 128] width 9 height 9
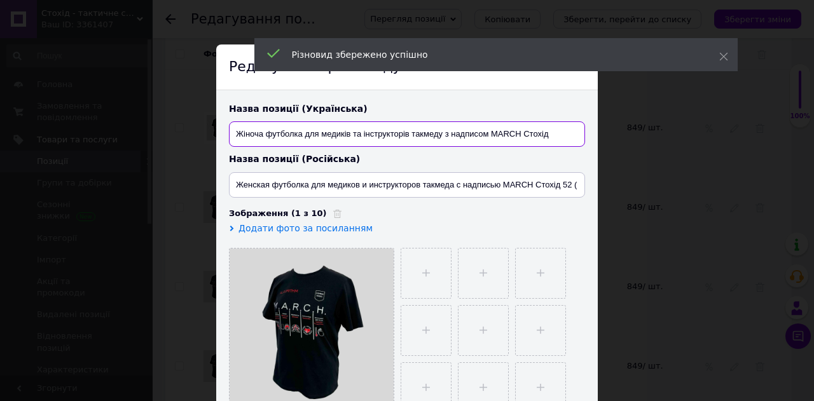
click at [329, 146] on input "Жіноча футболка для медиків та інструкторів такмеду з надписом MARCH Стохід" at bounding box center [407, 134] width 356 height 25
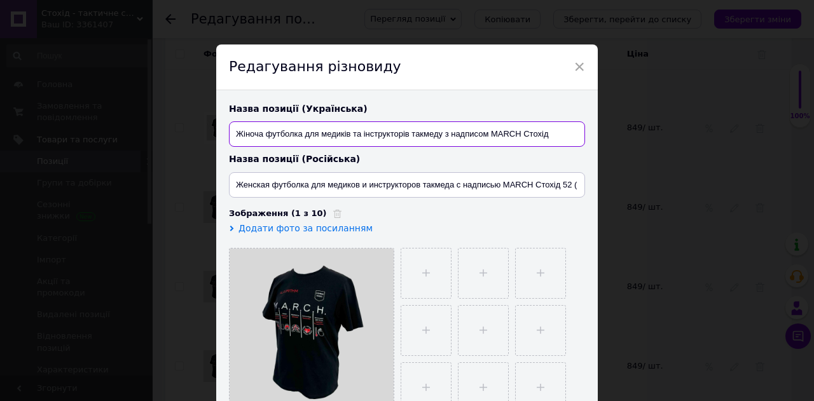
click at [329, 146] on input "Жіноча футболка для медиків та інструкторів такмеду з надписом MARCH Стохід" at bounding box center [407, 134] width 356 height 25
paste input "актична футболка з принтом MARCH, футболка для медика ЗСУ Стохід Чорна"
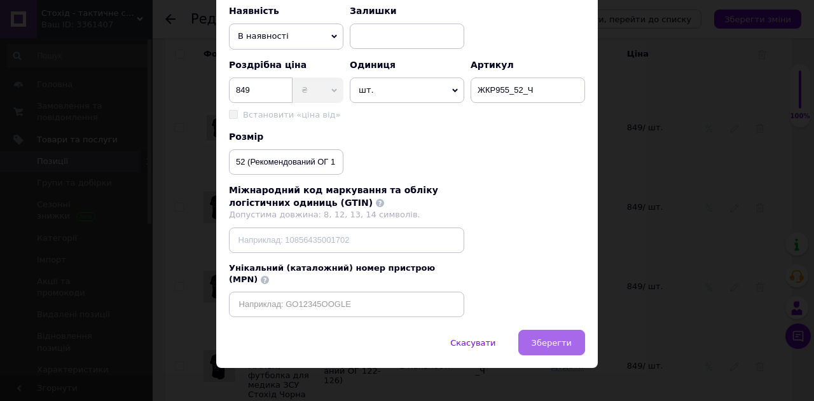
type input "Тактична футболка з принтом MARCH, футболка для медика ЗСУ Стохід Чорна"
click at [558, 330] on button "Зберегти" at bounding box center [551, 342] width 67 height 25
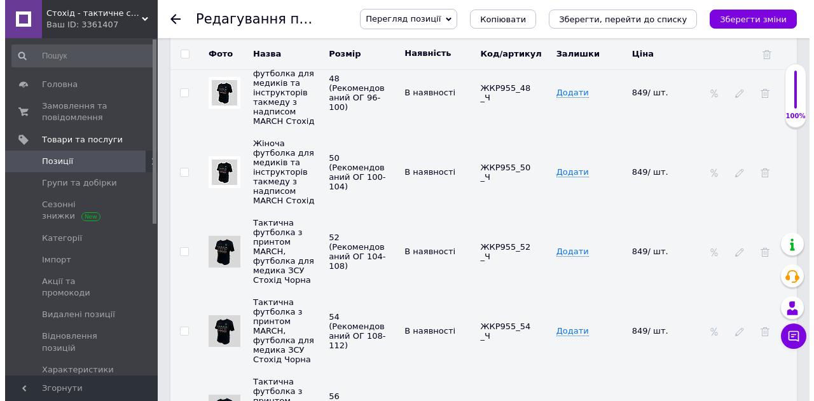
scroll to position [2913, 0]
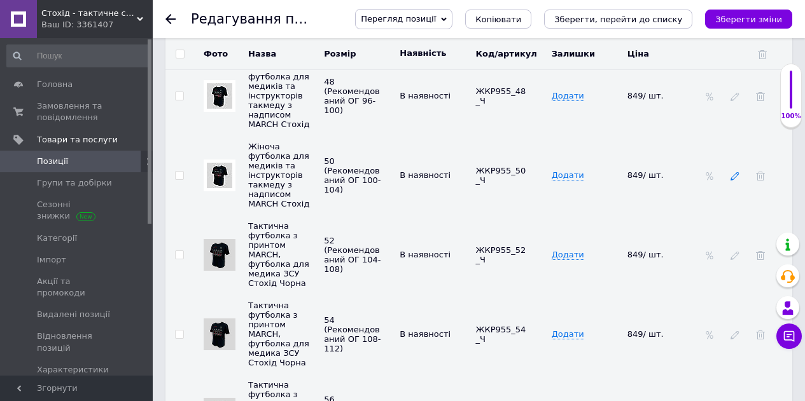
click at [735, 177] on icon at bounding box center [734, 176] width 9 height 9
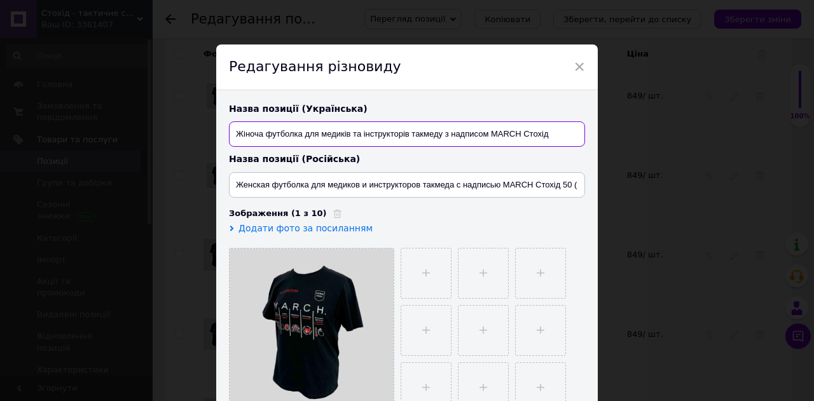
click at [312, 139] on input "Жіноча футболка для медиків та інструкторів такмеду з надписом MARCH Стохід" at bounding box center [407, 134] width 356 height 25
paste input "актична футболка з принтом MARCH, футболка для медика ЗСУ Стохід Чорна"
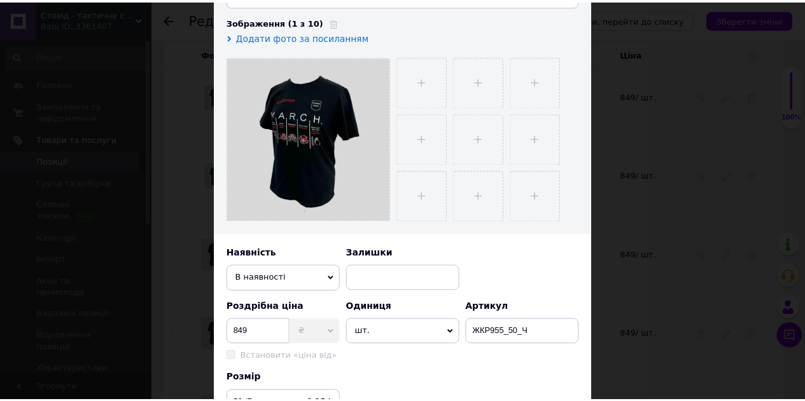
scroll to position [382, 0]
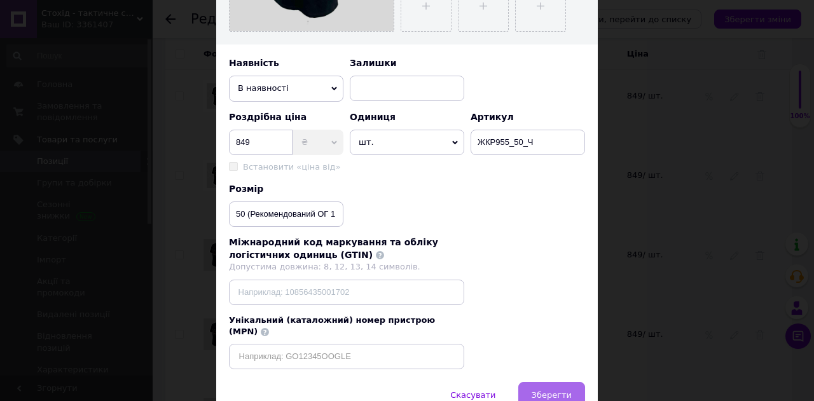
type input "Тактична футболка з принтом MARCH, футболка для медика ЗСУ Стохід Чорна"
click at [550, 391] on button "Зберегти" at bounding box center [551, 394] width 67 height 25
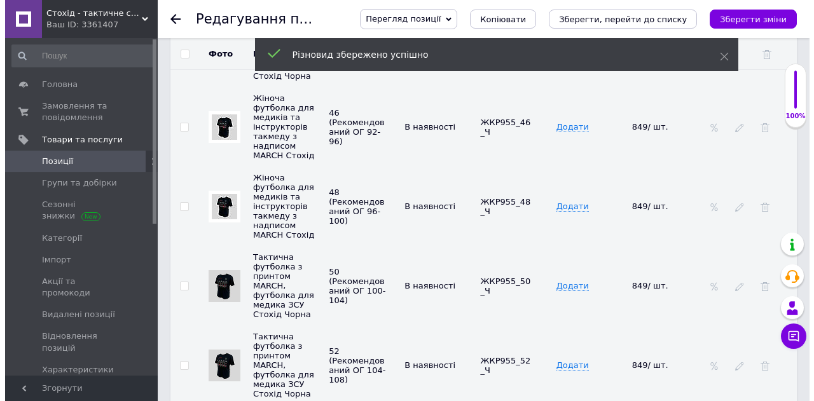
scroll to position [2786, 0]
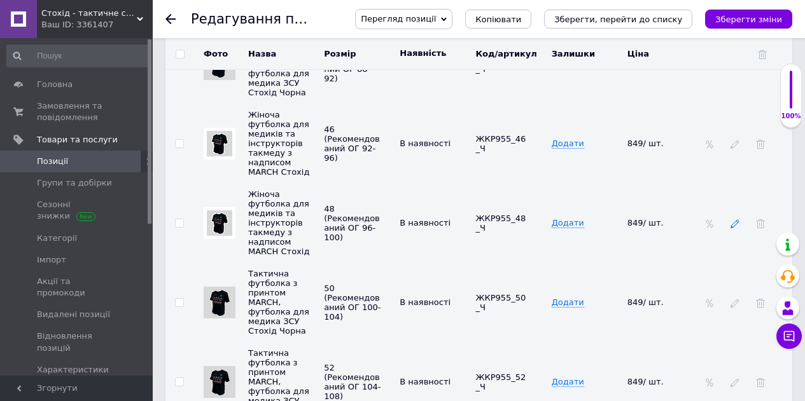
click at [737, 221] on use at bounding box center [734, 224] width 8 height 8
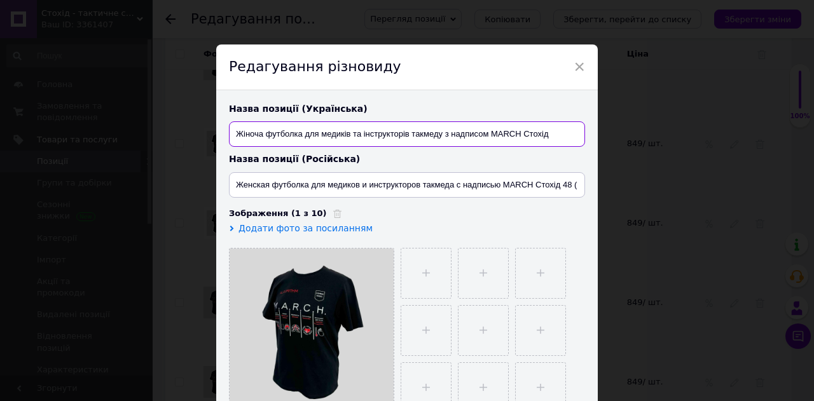
click at [357, 131] on input "Жіноча футболка для медиків та інструкторів такмеду з надписом MARCH Стохід" at bounding box center [407, 134] width 356 height 25
paste input "актична футболка з принтом MARCH, футболка для медика ЗСУ Стохід Чорна"
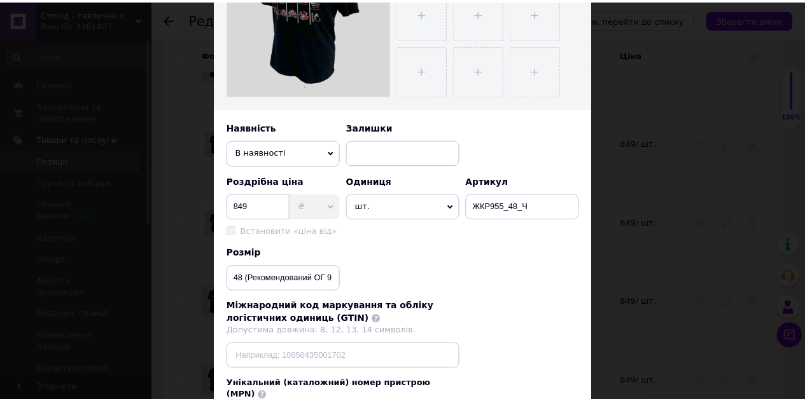
scroll to position [434, 0]
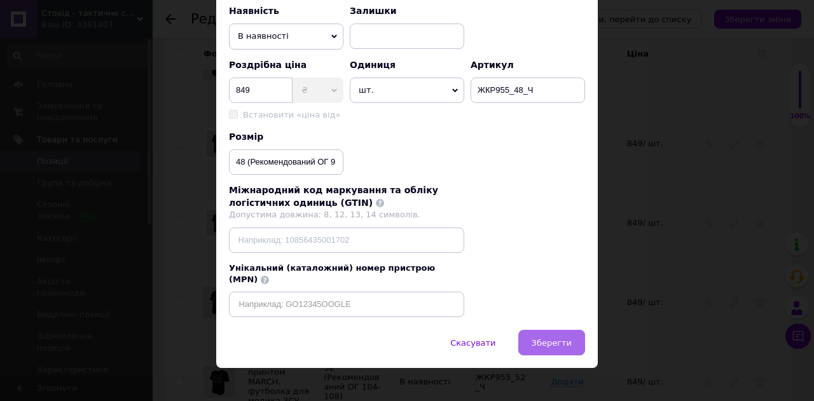
type input "Тактична футболка з принтом MARCH, футболка для медика ЗСУ Стохід Чорна"
click at [539, 338] on span "Зберегти" at bounding box center [552, 343] width 40 height 10
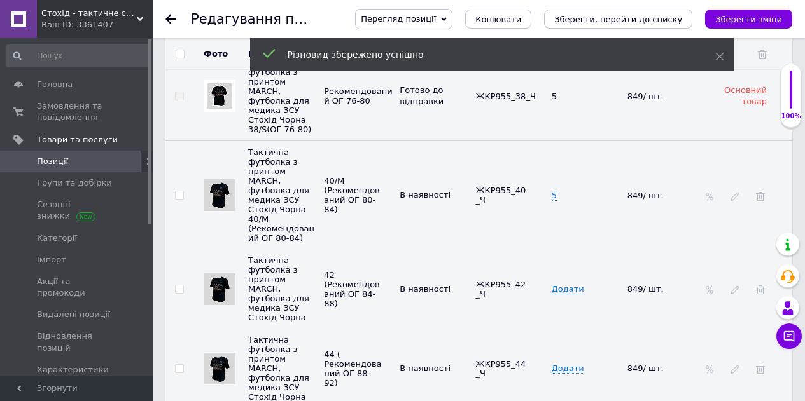
scroll to position [2468, 0]
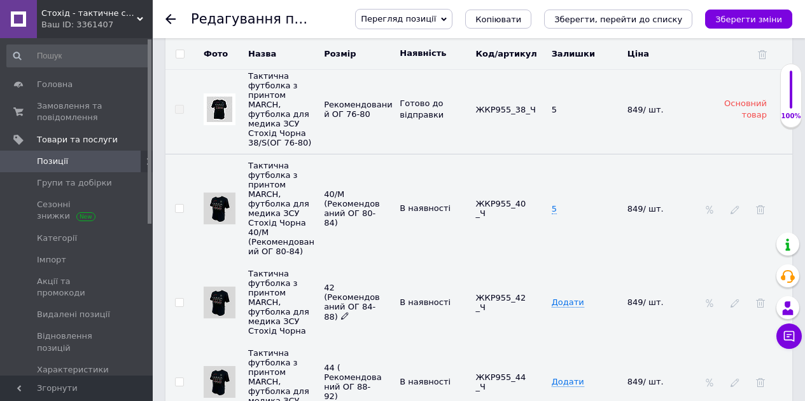
click at [349, 312] on span at bounding box center [345, 316] width 8 height 9
drag, startPoint x: 325, startPoint y: 301, endPoint x: 296, endPoint y: 306, distance: 29.1
click at [296, 306] on tr "Тактична футболка з принтом MARCH, футболка для медика ЗСУ Стохід Чорна 42 (Рек…" at bounding box center [478, 303] width 627 height 80
click at [335, 301] on input "42 (Рекомендований ОГ 84-88)" at bounding box center [352, 302] width 64 height 19
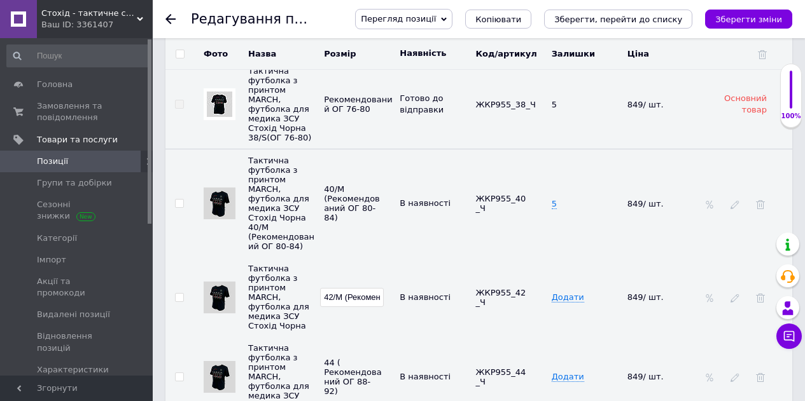
scroll to position [2531, 0]
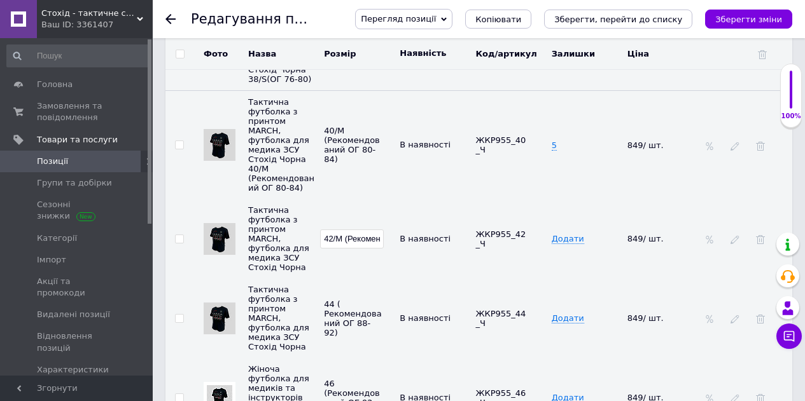
type input "42/M (Рекомендований ОГ 84-88)"
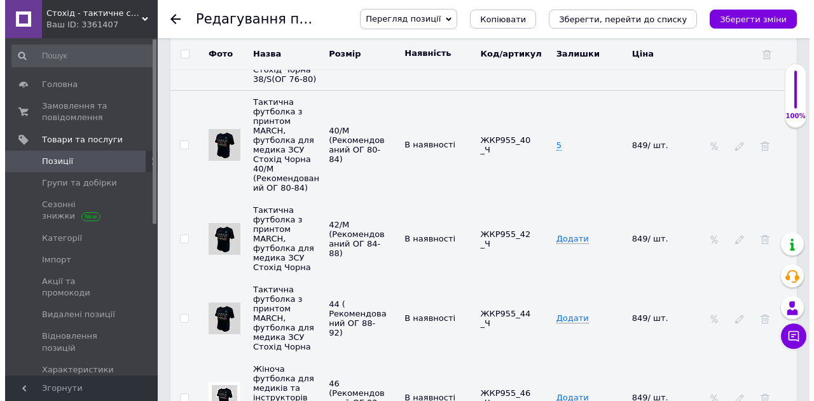
scroll to position [2595, 0]
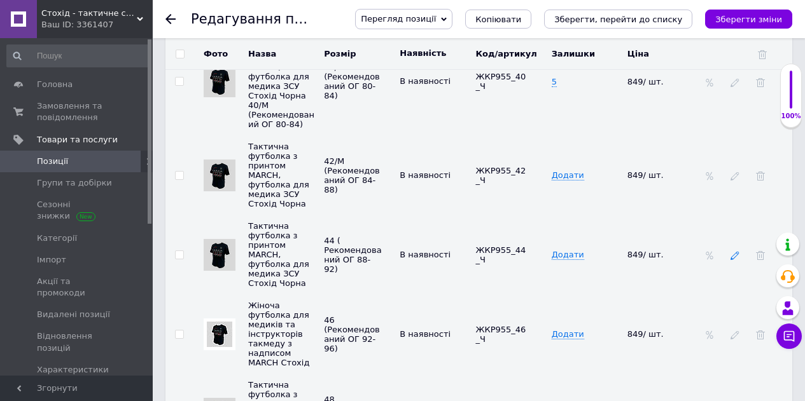
click at [737, 253] on icon at bounding box center [734, 255] width 9 height 9
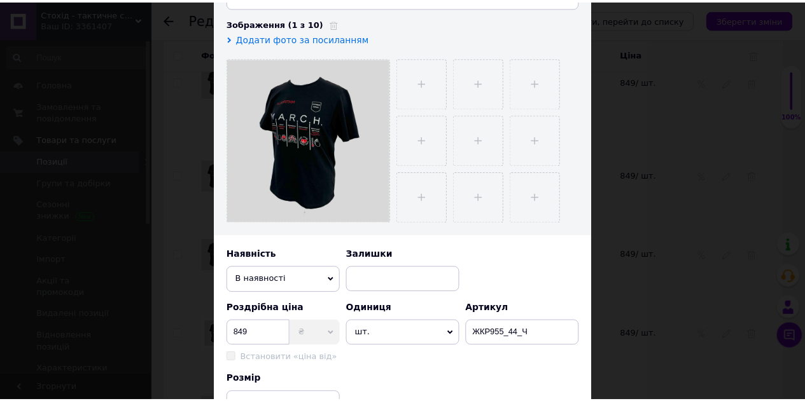
scroll to position [0, 0]
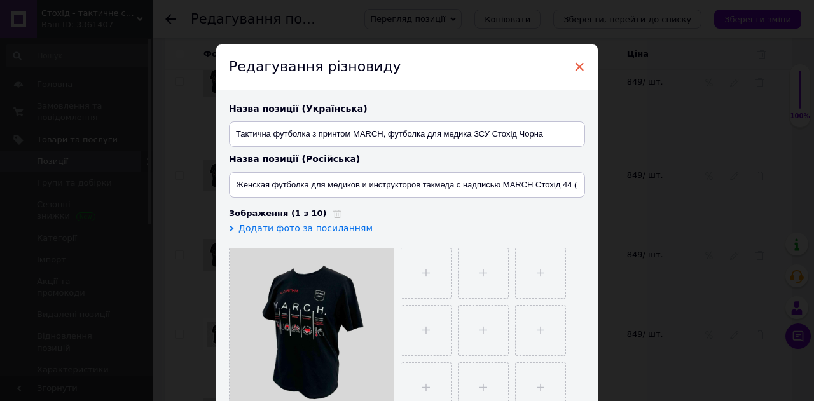
click at [575, 63] on span "×" at bounding box center [579, 67] width 11 height 22
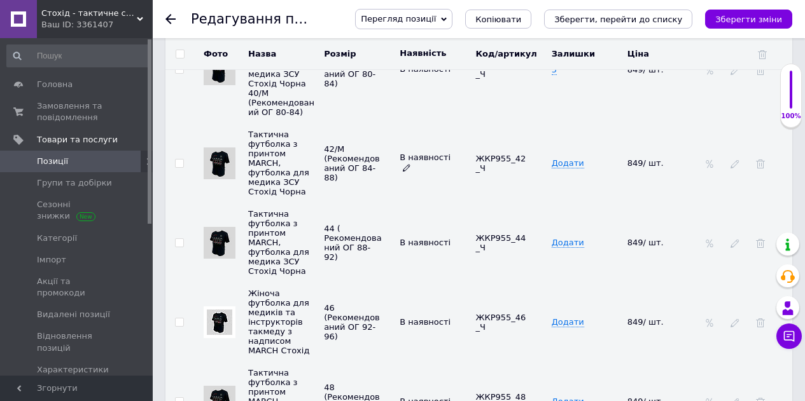
scroll to position [2595, 0]
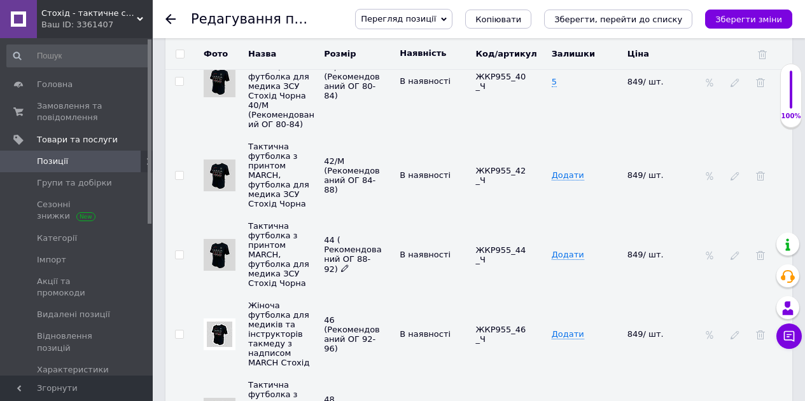
click at [349, 266] on icon at bounding box center [345, 269] width 8 height 8
drag, startPoint x: 328, startPoint y: 248, endPoint x: 292, endPoint y: 249, distance: 35.6
click at [292, 249] on tr "Тактична футболка з принтом MARCH, футболка для медика ЗСУ Стохід Чорна 44 ( Ре…" at bounding box center [478, 255] width 627 height 80
click at [335, 255] on input "44 ( Рекомендований ОГ 88-92)" at bounding box center [352, 255] width 64 height 19
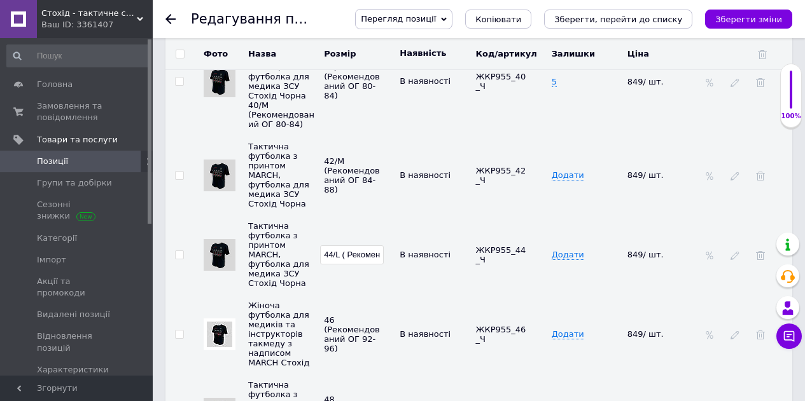
type input "44/L ( Рекомендований ОГ 88-92)"
click at [597, 215] on td "Додати" at bounding box center [586, 255] width 76 height 80
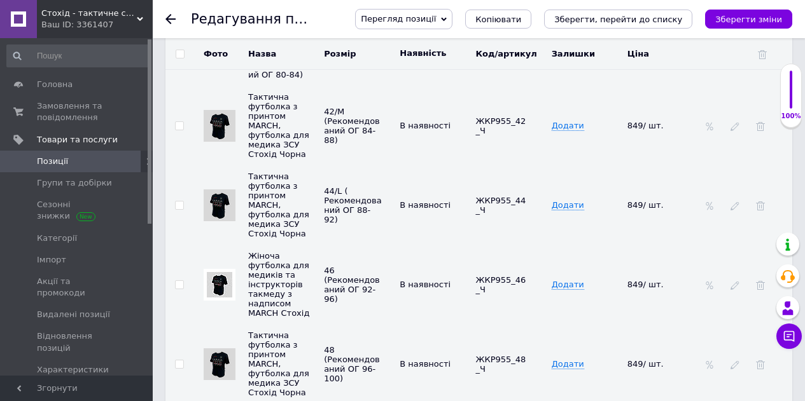
scroll to position [2658, 0]
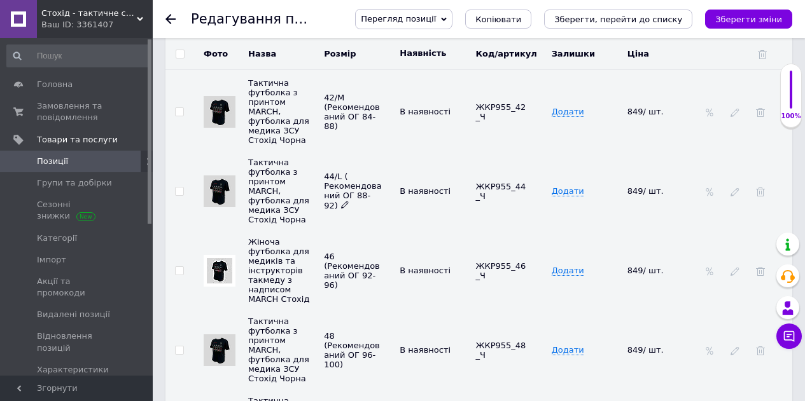
click at [349, 202] on icon at bounding box center [345, 205] width 8 height 8
drag, startPoint x: 341, startPoint y: 191, endPoint x: 295, endPoint y: 191, distance: 45.8
click at [295, 191] on tr "Тактична футболка з принтом MARCH, футболка для медика ЗСУ Стохід Чорна 44/L ( …" at bounding box center [478, 191] width 627 height 80
click at [349, 188] on input "44/L ( Рекомендований ОГ 88-92)" at bounding box center [352, 191] width 64 height 19
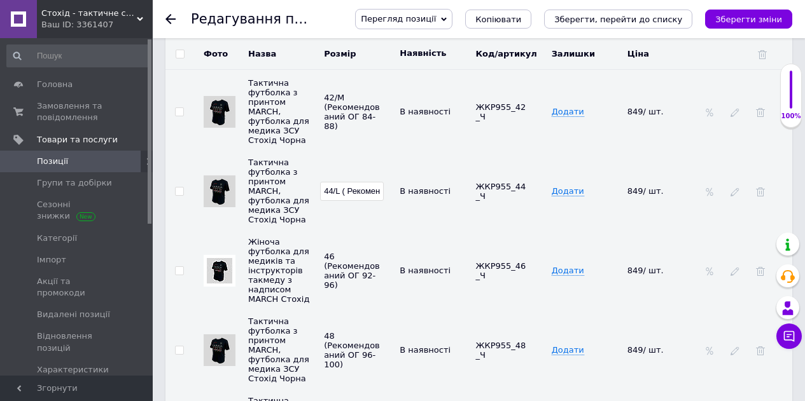
drag, startPoint x: 343, startPoint y: 186, endPoint x: 350, endPoint y: 193, distance: 10.4
click at [344, 186] on input "44/L ( Рекомендований ОГ 88-92)" at bounding box center [352, 191] width 64 height 19
click at [346, 194] on input "44/L ( Рекомендований ОГ 88-92)" at bounding box center [352, 191] width 64 height 19
click at [347, 190] on input "44/L ( Рекомендований ОГ 88-92)" at bounding box center [352, 191] width 64 height 19
type input "44/L (Рекомендований ОГ 88-92)"
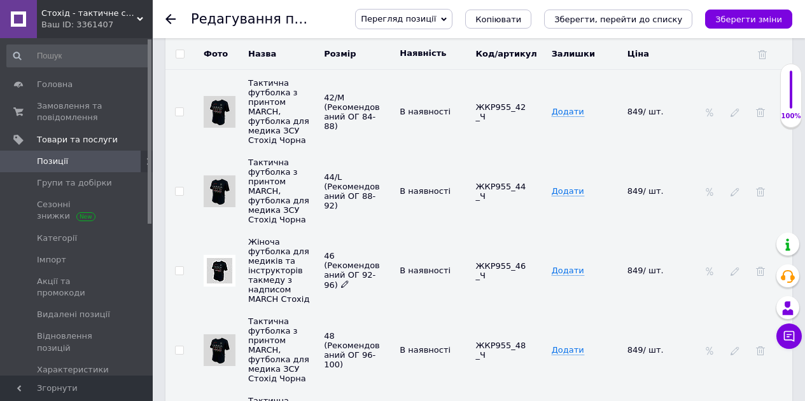
click at [349, 281] on icon at bounding box center [345, 285] width 8 height 8
drag, startPoint x: 356, startPoint y: 269, endPoint x: 287, endPoint y: 280, distance: 69.5
click at [287, 280] on tr "Жіноча футболка для медиків та інструкторів такмеду з надписом MARCH Стохід 46 …" at bounding box center [478, 271] width 627 height 80
click at [338, 270] on input "46 (Рекомендований ОГ 92-96)" at bounding box center [352, 270] width 64 height 19
click at [332, 270] on input "46 (Рекомендований ОГ 92-96)" at bounding box center [352, 270] width 64 height 19
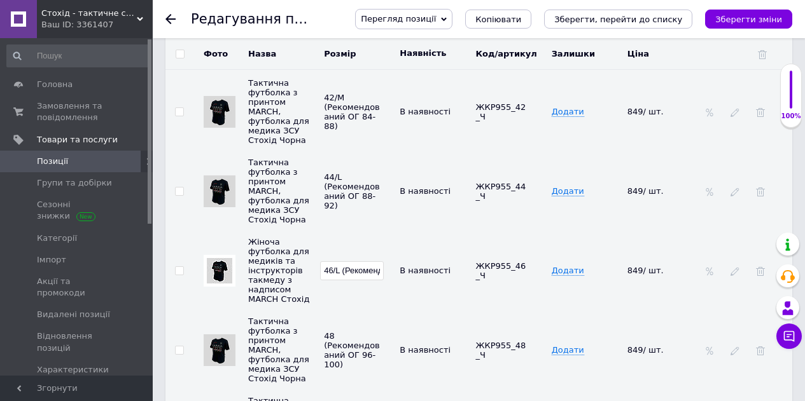
type input "46/L (Рекомендований ОГ 92-96)"
click at [358, 307] on td "46/L (Рекомендований ОГ 92-96)" at bounding box center [359, 271] width 76 height 80
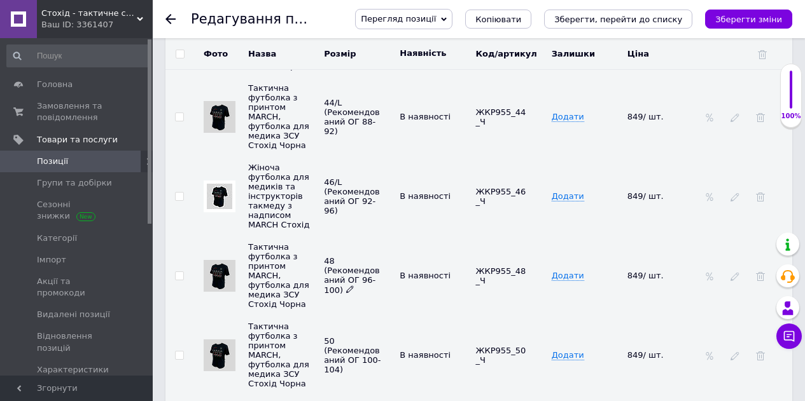
scroll to position [2786, 0]
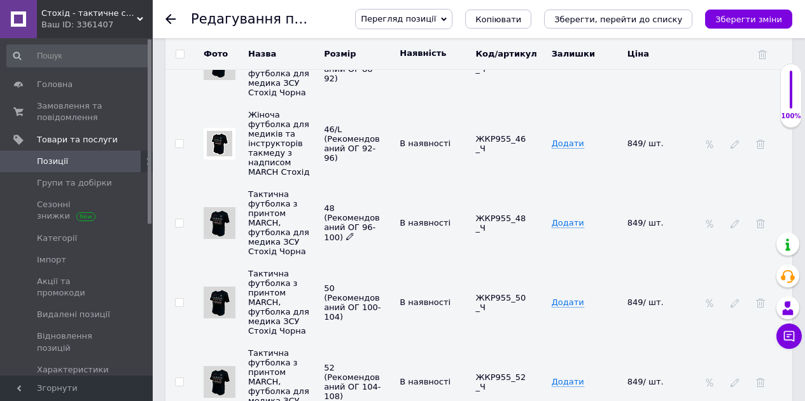
click at [346, 237] on icon at bounding box center [350, 237] width 8 height 8
drag, startPoint x: 342, startPoint y: 225, endPoint x: 309, endPoint y: 223, distance: 33.8
click at [309, 223] on tr "Тактична футболка з принтом MARCH, футболка для медика ЗСУ Стохід Чорна 48 (Рек…" at bounding box center [478, 223] width 627 height 80
click at [346, 235] on icon at bounding box center [350, 237] width 8 height 8
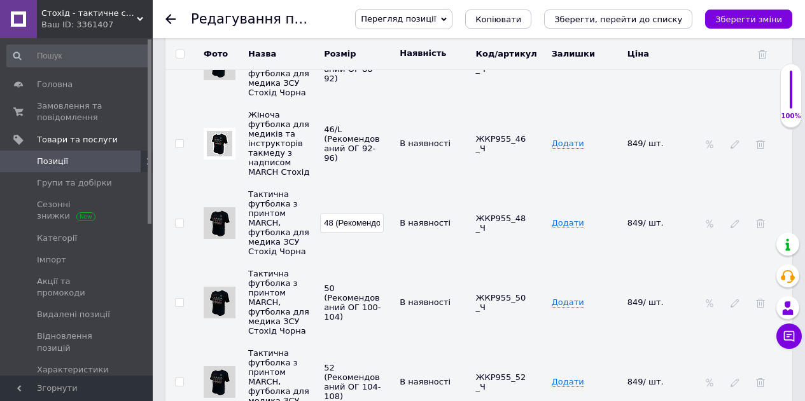
drag, startPoint x: 331, startPoint y: 216, endPoint x: 331, endPoint y: 228, distance: 12.1
click at [331, 228] on input "48 (Рекомендований ОГ 96-100)" at bounding box center [352, 223] width 64 height 19
click at [335, 222] on input "48 (Рекомендований ОГ 96-100)" at bounding box center [352, 223] width 64 height 19
type input "48/XL(Рекомендований ОГ 96-100)"
click at [347, 296] on span "50 (Рекомендований ОГ 100-104)" at bounding box center [352, 302] width 57 height 39
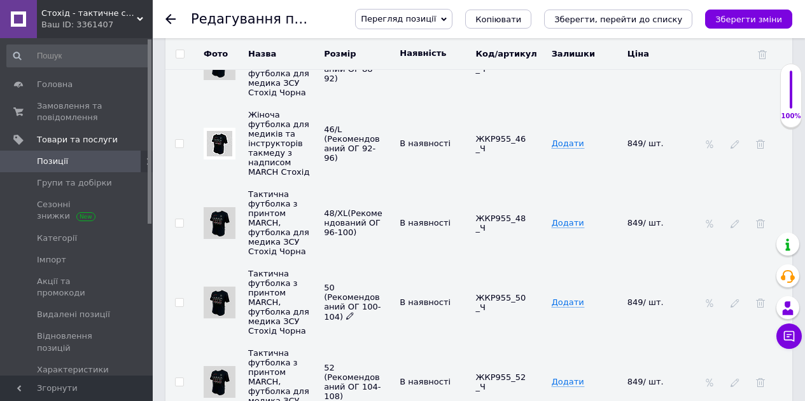
click at [346, 318] on icon at bounding box center [350, 316] width 8 height 8
drag, startPoint x: 333, startPoint y: 301, endPoint x: 315, endPoint y: 301, distance: 17.8
click at [315, 301] on tr "Тактична футболка з принтом MARCH, футболка для медика ЗСУ Стохід Чорна 50 (Рек…" at bounding box center [478, 303] width 627 height 80
click at [333, 300] on input "50 (Рекомендований ОГ 100-104)" at bounding box center [352, 302] width 64 height 19
type input "50/XL (Рекомендований ОГ 100-104)"
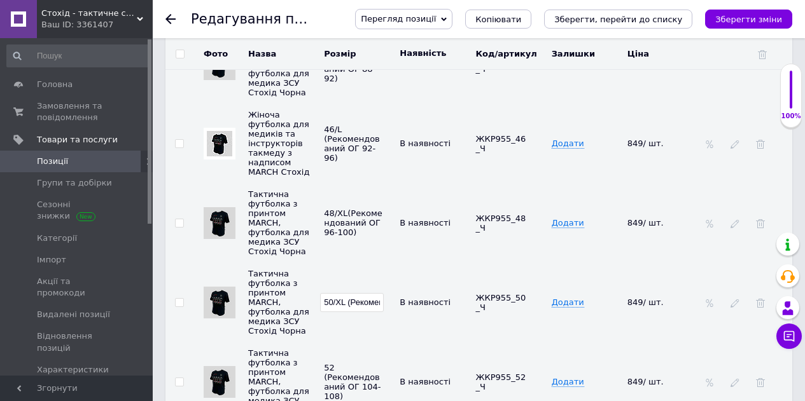
click at [352, 342] on td "52 (Рекомендований ОГ 104-108)" at bounding box center [359, 382] width 76 height 80
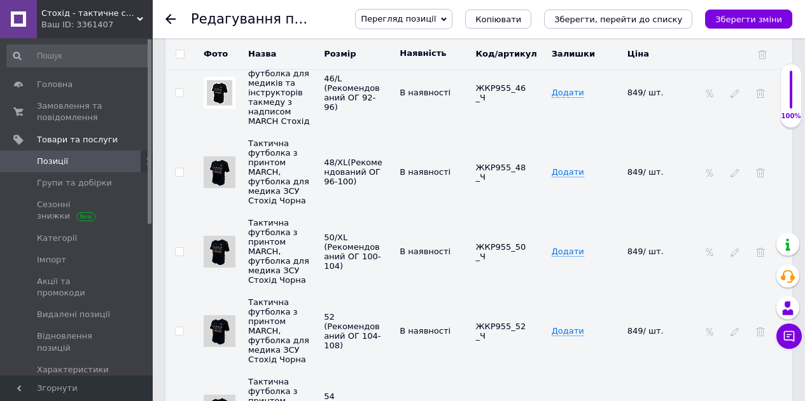
scroll to position [2849, 0]
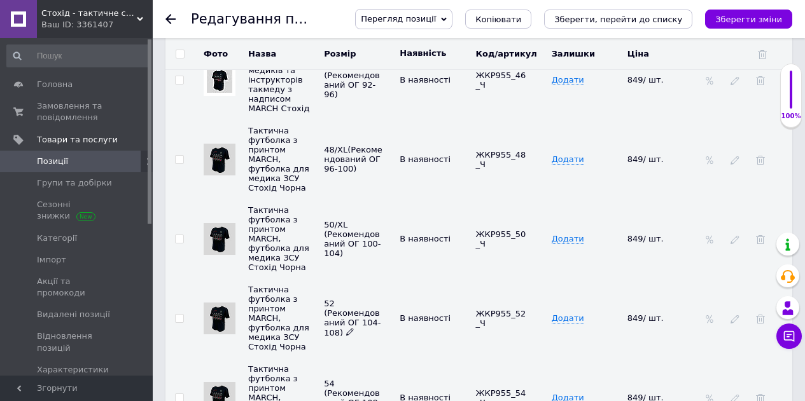
click at [326, 331] on span "52 (Рекомендований ОГ 104-108)" at bounding box center [352, 318] width 57 height 39
click at [346, 332] on icon at bounding box center [350, 332] width 8 height 8
drag, startPoint x: 333, startPoint y: 317, endPoint x: 313, endPoint y: 317, distance: 19.7
click at [313, 317] on tr "Тактична футболка з принтом MARCH, футболка для медика ЗСУ Стохід Чорна 52 (Рек…" at bounding box center [478, 319] width 627 height 80
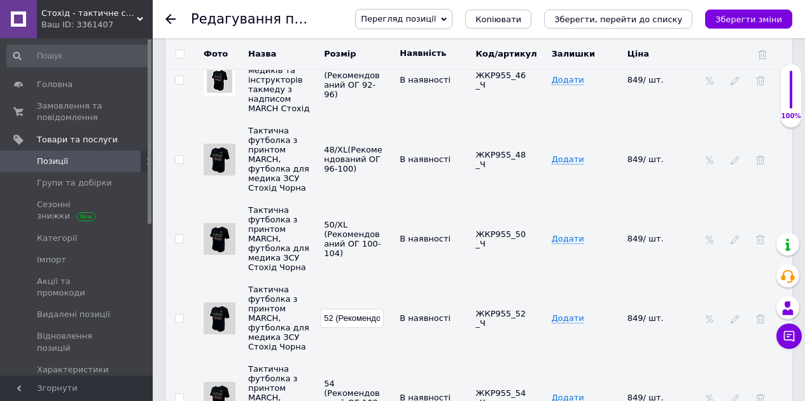
click at [334, 316] on input "52 (Рекомендований ОГ 104-108)" at bounding box center [352, 318] width 64 height 19
click at [333, 321] on input "52 (Рекомендований ОГ 104-108)" at bounding box center [352, 318] width 64 height 19
type input "52/XL (Рекомендований ОГ 104-108)"
click at [357, 363] on td "54 (Рекомендований ОГ 108-112)" at bounding box center [359, 398] width 76 height 80
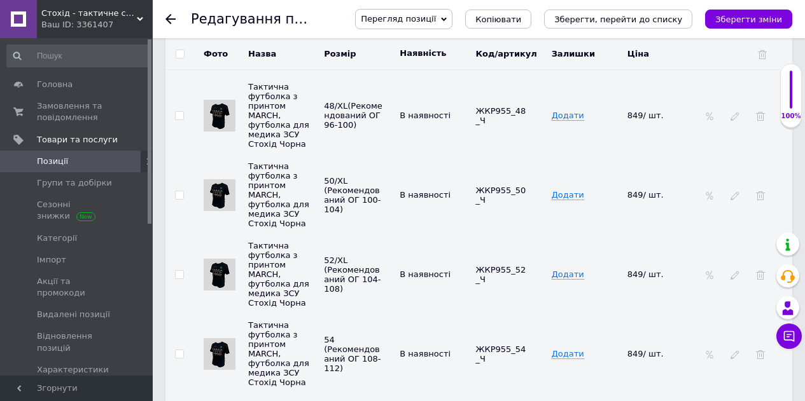
scroll to position [2913, 0]
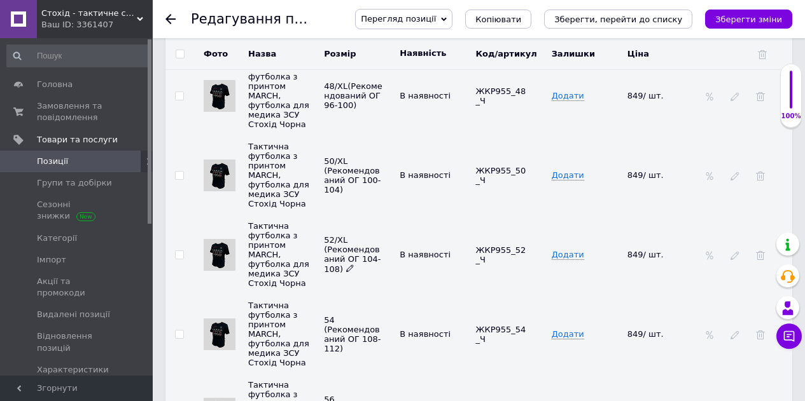
click at [346, 267] on icon at bounding box center [350, 269] width 8 height 8
drag, startPoint x: 330, startPoint y: 256, endPoint x: 314, endPoint y: 256, distance: 15.3
click at [314, 256] on tr "Тактична футболка з принтом MARCH, футболка для медика ЗСУ Стохід Чорна 52/XL (…" at bounding box center [478, 255] width 627 height 80
click at [339, 256] on input "52/XL (Рекомендований ОГ 104-108)" at bounding box center [352, 255] width 64 height 19
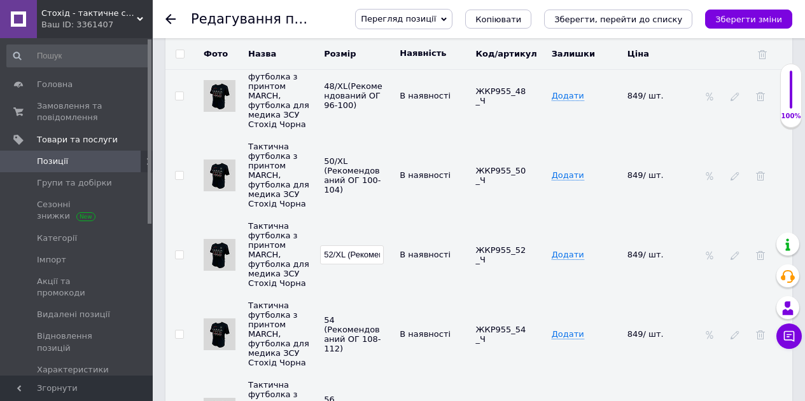
click at [336, 253] on input "52/XL (Рекомендований ОГ 104-108)" at bounding box center [352, 255] width 64 height 19
type input "52/XXL (Рекомендований ОГ 104-108)"
click at [358, 295] on td "54 (Рекомендований ОГ 108-112)" at bounding box center [359, 335] width 76 height 80
click at [346, 345] on icon at bounding box center [350, 348] width 8 height 8
drag, startPoint x: 341, startPoint y: 323, endPoint x: 315, endPoint y: 323, distance: 26.1
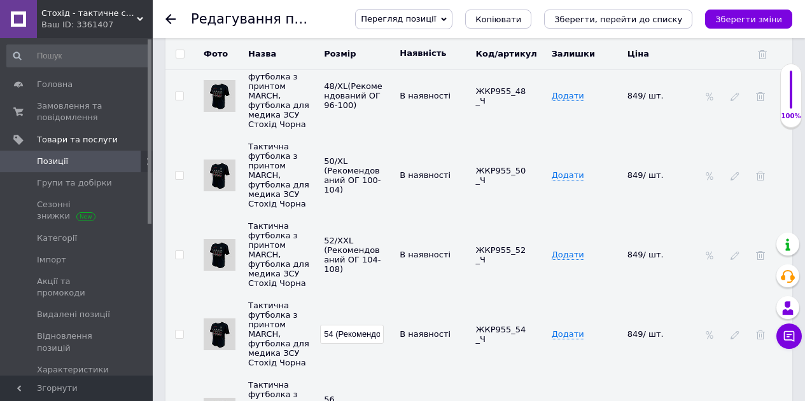
click at [315, 323] on tr "Тактична футболка з принтом MARCH, футболка для медика ЗСУ Стохід Чорна 54 (Рек…" at bounding box center [478, 335] width 627 height 80
click at [337, 333] on input "54 (Рекомендований ОГ 108-112)" at bounding box center [352, 334] width 64 height 19
click at [333, 336] on input "54 (Рекомендований ОГ 108-112)" at bounding box center [352, 334] width 64 height 19
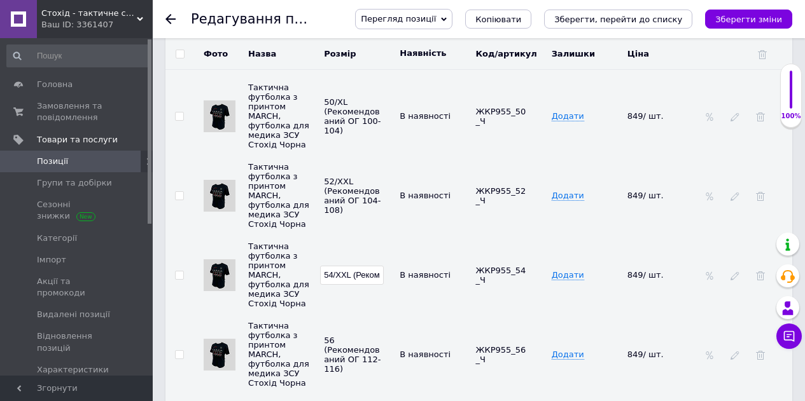
scroll to position [3040, 0]
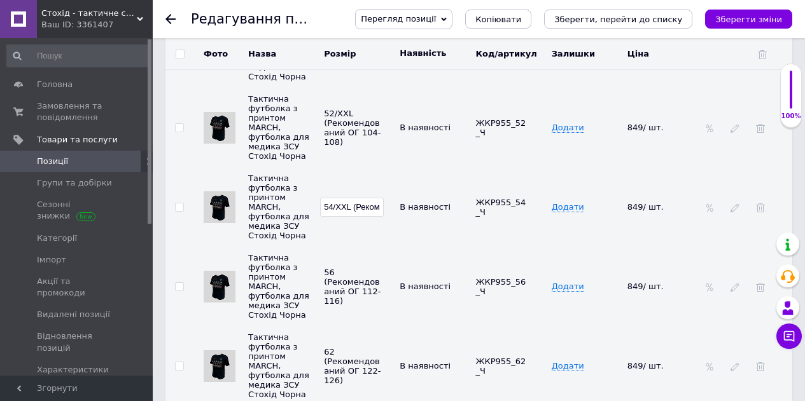
type input "54/XXL (Рекомендований ОГ 108-112)"
click at [373, 239] on td "54/XXL (Рекомендований ОГ 108-112)" at bounding box center [359, 207] width 76 height 80
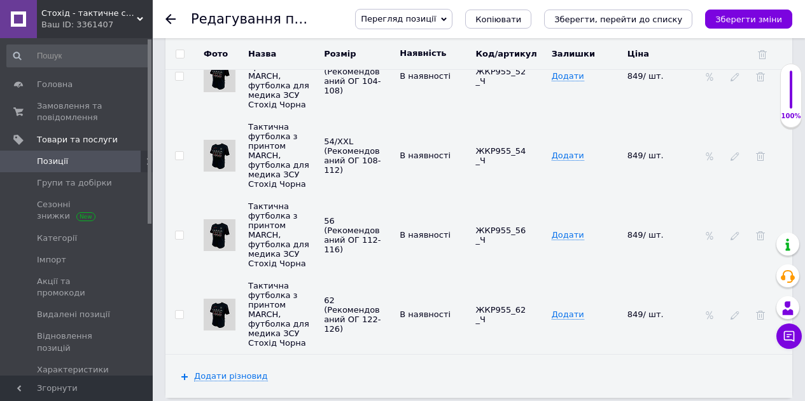
scroll to position [3104, 0]
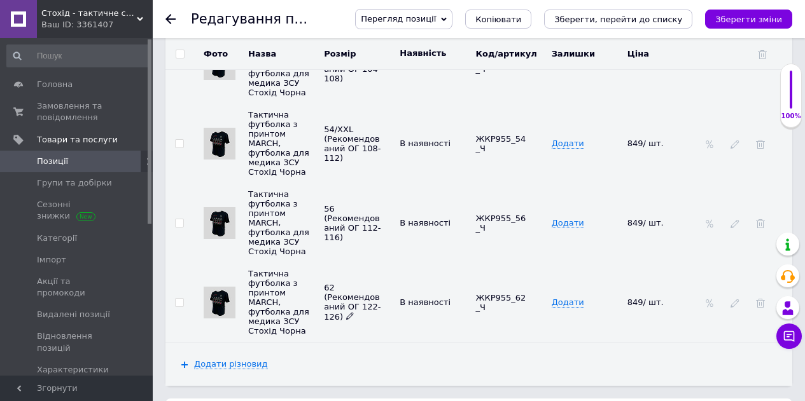
click at [346, 313] on icon at bounding box center [350, 316] width 8 height 8
drag, startPoint x: 341, startPoint y: 303, endPoint x: 311, endPoint y: 303, distance: 29.9
click at [311, 303] on tr "Тактична футболка з принтом MARCH, футболка для медика ЗСУ Стохід Чорна 62 (Рек…" at bounding box center [478, 303] width 627 height 80
click at [335, 300] on input "62 (Рекомендований ОГ 122-126)" at bounding box center [352, 302] width 64 height 19
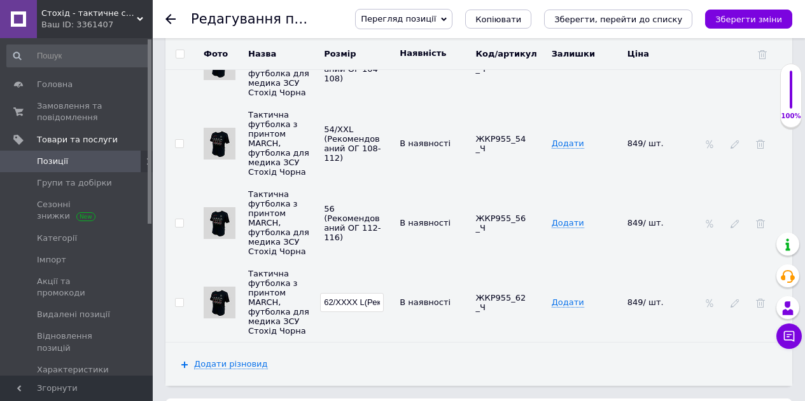
type input "62/XXXX L(Рекомендований ОГ 122-126)"
click at [354, 254] on td "56 (Рекомендований ОГ 112-116)" at bounding box center [359, 223] width 76 height 80
click at [365, 314] on icon at bounding box center [369, 316] width 8 height 8
drag, startPoint x: 339, startPoint y: 299, endPoint x: 318, endPoint y: 299, distance: 21.0
click at [318, 299] on tr "Тактична футболка з принтом MARCH, футболка для медика ЗСУ Стохід Чорна 62/XXXX…" at bounding box center [478, 303] width 627 height 80
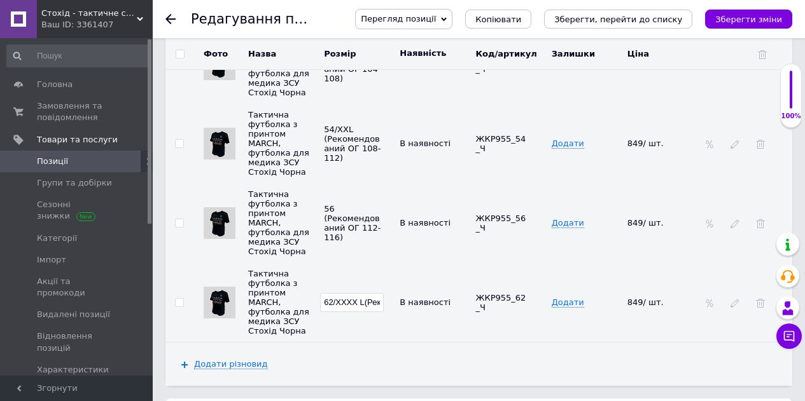
click at [366, 302] on input "62/XXXX L(Рекомендований ОГ 122-126)" at bounding box center [352, 302] width 64 height 19
click at [363, 303] on input "62/XXXX L(Рекомендований ОГ 122-126)" at bounding box center [352, 302] width 64 height 19
click at [361, 302] on input "62/XXXX L(Рекомендований ОГ 122-126)" at bounding box center [352, 302] width 64 height 19
drag, startPoint x: 361, startPoint y: 303, endPoint x: 305, endPoint y: 293, distance: 56.9
click at [305, 293] on tr "Тактична футболка з принтом MARCH, футболка для медика ЗСУ Стохід Чорна 62/XXXX…" at bounding box center [478, 303] width 627 height 80
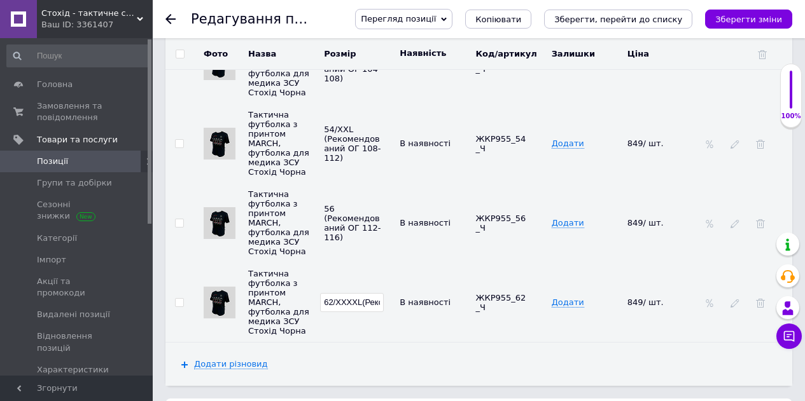
click at [366, 298] on input "62/XXXXL(Рекомендований ОГ 122-126)" at bounding box center [352, 302] width 64 height 19
click at [363, 302] on input "62/XXXXL(Рекомендований ОГ 122-126)" at bounding box center [352, 302] width 64 height 19
type input "62/XXXXL (Рекомендований ОГ 122-126)"
click at [394, 317] on td "62/XXXXL (Рекомендований ОГ 122-126)" at bounding box center [359, 303] width 76 height 80
click at [373, 270] on td "62/XXXXL (Рекомендований ОГ 122-126)" at bounding box center [359, 303] width 76 height 80
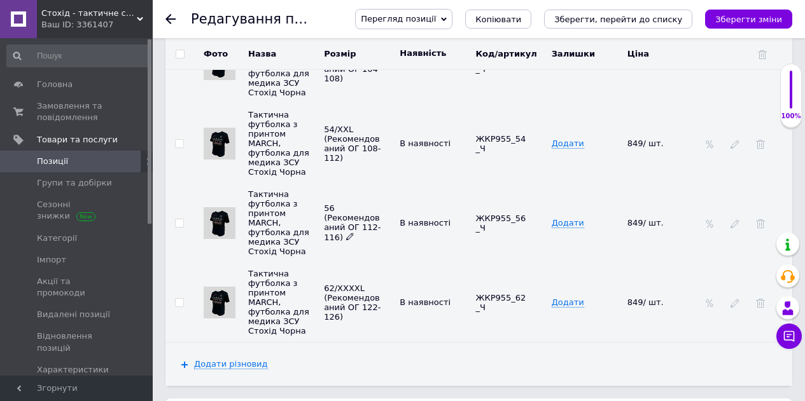
click at [346, 237] on icon at bounding box center [350, 237] width 8 height 8
drag, startPoint x: 340, startPoint y: 226, endPoint x: 315, endPoint y: 226, distance: 25.4
click at [315, 226] on tr "Тактична футболка з принтом MARCH, футболка для медика ЗСУ Стохід Чорна 56 (Рек…" at bounding box center [478, 223] width 627 height 80
click at [337, 225] on input "56 (Рекомендований ОГ 112-116)" at bounding box center [352, 223] width 64 height 19
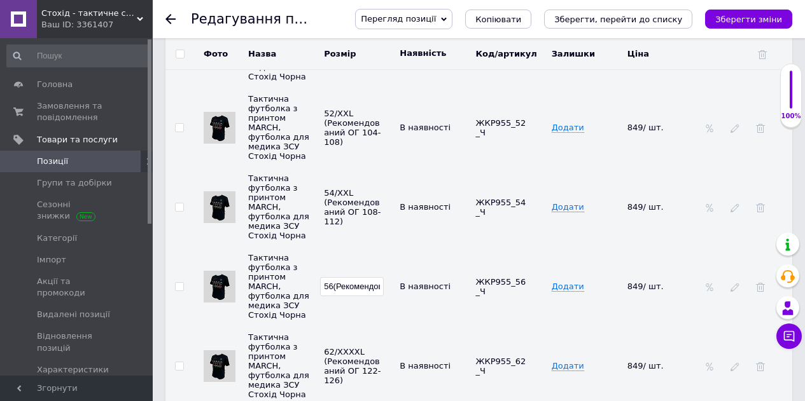
scroll to position [3104, 0]
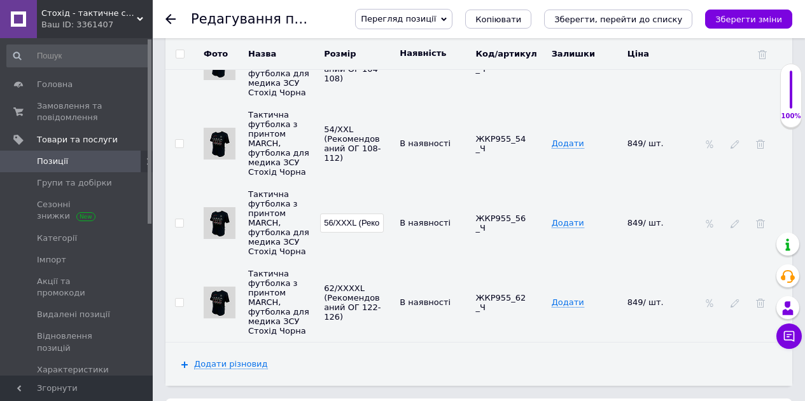
type input "56/XXXL (Рекомендований ОГ 112-116)"
click at [380, 263] on td "62/XXXXL (Рекомендований ОГ 122-126)" at bounding box center [359, 303] width 76 height 80
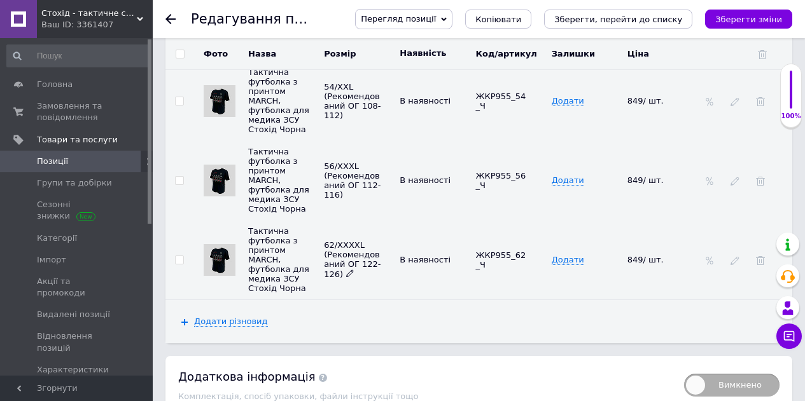
scroll to position [3167, 0]
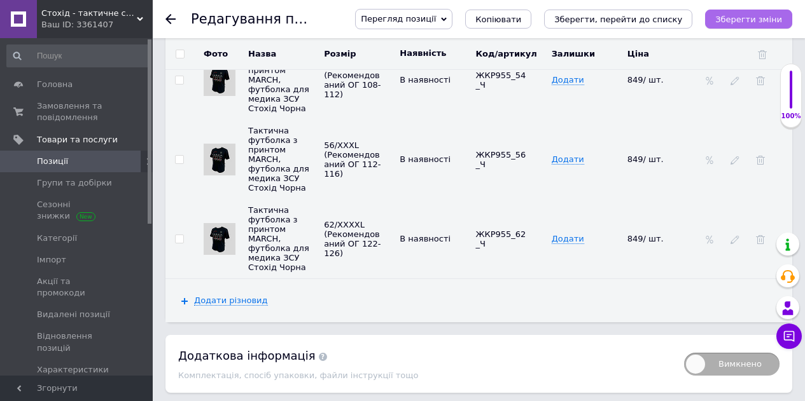
click at [748, 18] on icon "Зберегти зміни" at bounding box center [748, 20] width 67 height 10
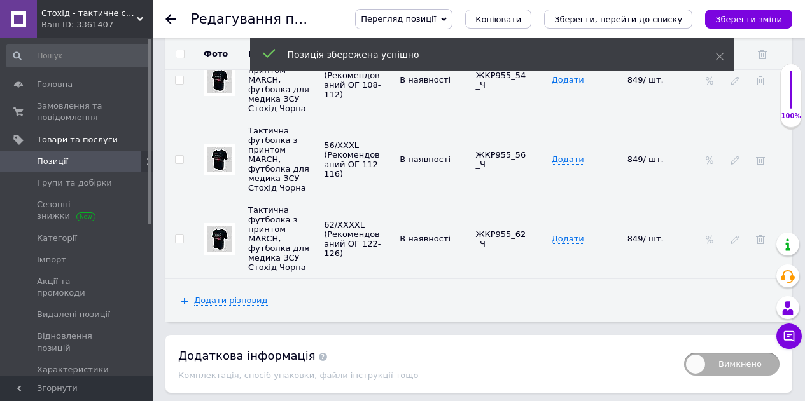
click at [447, 18] on icon at bounding box center [444, 19] width 6 height 4
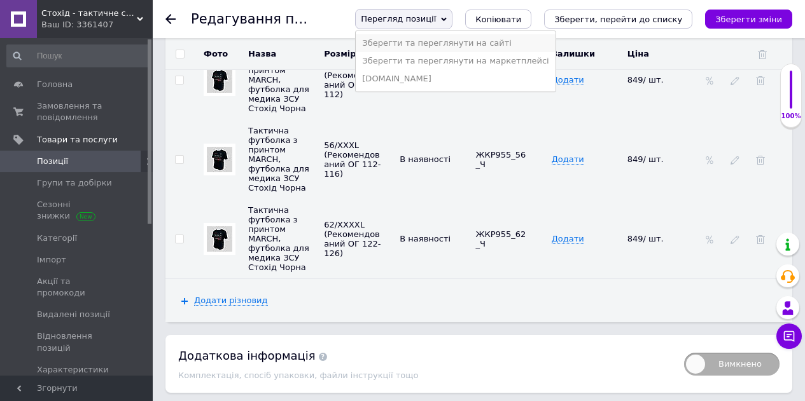
click at [474, 41] on li "Зберегти та переглянути на сайті" at bounding box center [455, 43] width 199 height 18
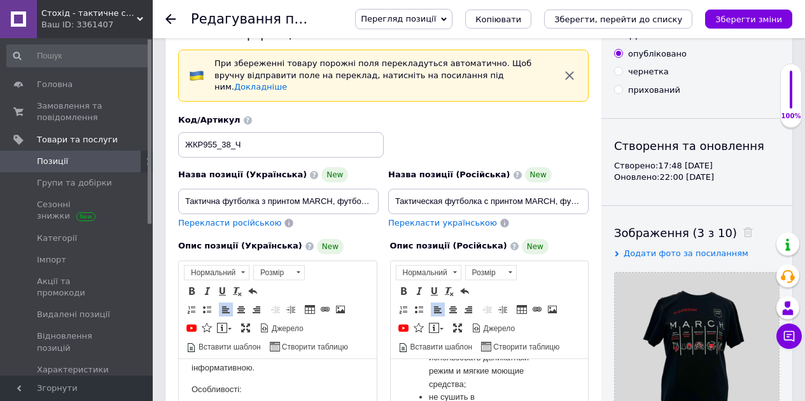
scroll to position [0, 0]
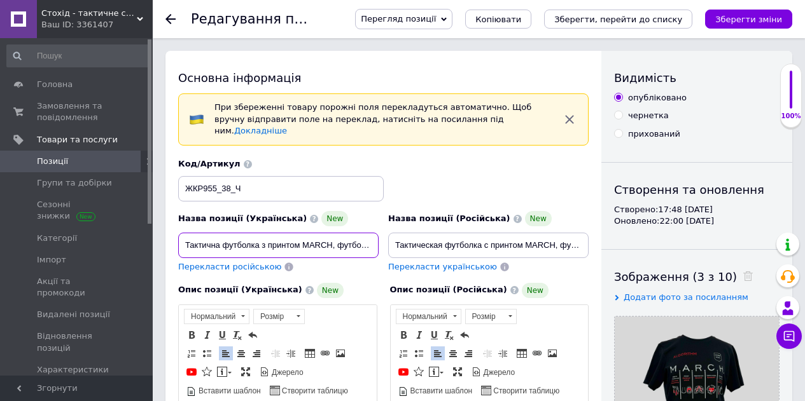
click at [312, 237] on input "Тактична футболка з принтом MARCH, футболка для медика ЗСУ Стохід Чорна 38/S(ОГ…" at bounding box center [278, 245] width 200 height 25
drag, startPoint x: 323, startPoint y: 235, endPoint x: 412, endPoint y: 232, distance: 89.8
click at [412, 232] on div "Назва позиції (Українська) New Тактична футболка з принтом MARCH, футболка для …" at bounding box center [384, 215] width 420 height 125
click at [327, 244] on input "Тактична футболка з принтом MARCH, футболка для медика ЗСУ Стохід Чорна 38/S(ОГ…" at bounding box center [278, 245] width 200 height 25
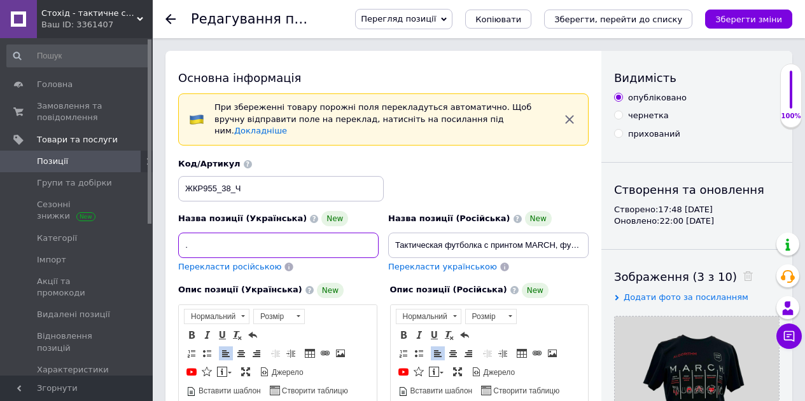
drag, startPoint x: 314, startPoint y: 232, endPoint x: 369, endPoint y: 232, distance: 54.7
click at [369, 233] on input "Тактична футболка з принтом MARCH, футболка для медика ЗСУ Стохід Чорна 38/S(ОГ…" at bounding box center [278, 245] width 200 height 25
type input "Тактична футболка з принтом MARCH, футболка для медика ЗСУ Стохід Чорна"
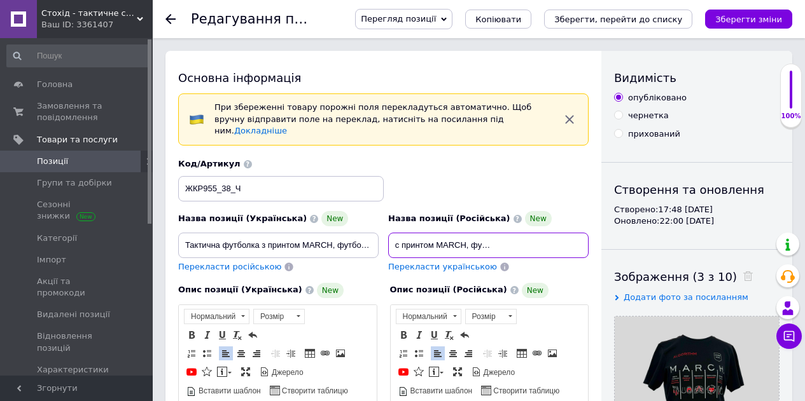
scroll to position [0, 201]
drag, startPoint x: 475, startPoint y: 230, endPoint x: 590, endPoint y: 239, distance: 115.5
click at [590, 239] on div "Назва позиції (Російська) New Тактическая футболка с принтом MARCH, футболка дл…" at bounding box center [489, 243] width 210 height 72
click at [536, 233] on input "Тактическая футболка с принтом MARCH, футболка для медика ЗСУ Стоход Черная 38/…" at bounding box center [488, 245] width 200 height 25
drag, startPoint x: 522, startPoint y: 233, endPoint x: 585, endPoint y: 227, distance: 62.6
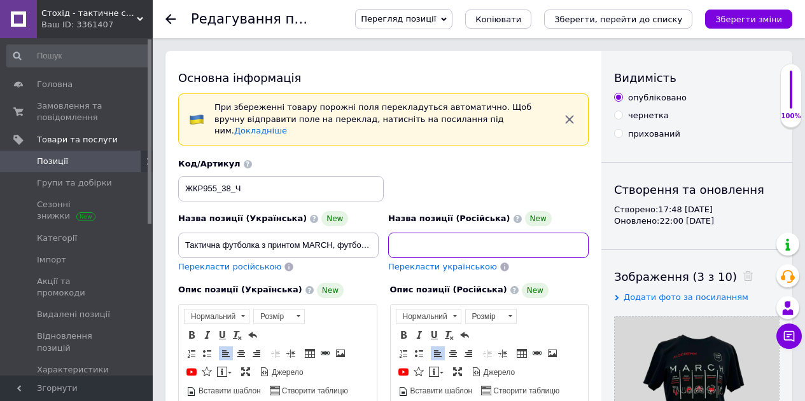
click at [585, 233] on input "Тактическая футболка с принтом MARCH, футболка для медика ЗСУ Стоход Черная 38/…" at bounding box center [488, 245] width 200 height 25
type input "Тактическая футболка с принтом MARCH, футболка для медика ЗСУ Стоход [GEOGRAPHI…"
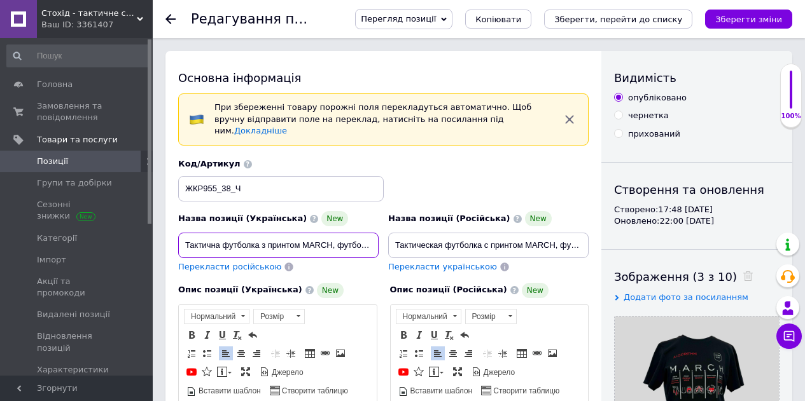
scroll to position [0, 124]
drag, startPoint x: 297, startPoint y: 235, endPoint x: 411, endPoint y: 230, distance: 114.0
click at [411, 230] on div "Назва позиції (Українська) New Тактична футболка з принтом MARCH, футболка для …" at bounding box center [384, 215] width 420 height 125
click at [305, 241] on input "Тактична футболка з принтом MARCH, футболка для медика ЗСУ Стохід Чорна" at bounding box center [278, 245] width 200 height 25
click at [296, 238] on input "Тактична футболка з принтом MARCH, футболка для медика ЗСУ Стохід Чорна" at bounding box center [278, 245] width 200 height 25
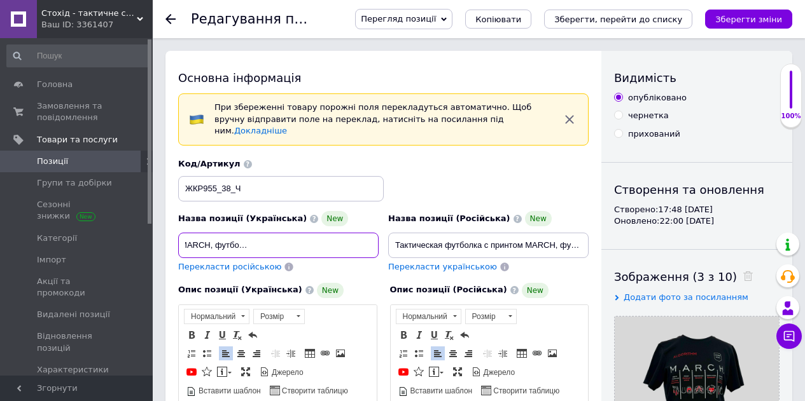
click at [314, 233] on input "Тактична футболка з принтом MARCH, футболка для медика ЗСУ Стохід Чорна" at bounding box center [278, 245] width 200 height 25
type input "Тактична футболка з принтом MARCH, футболка для медика ЗСУ, для інструктора так…"
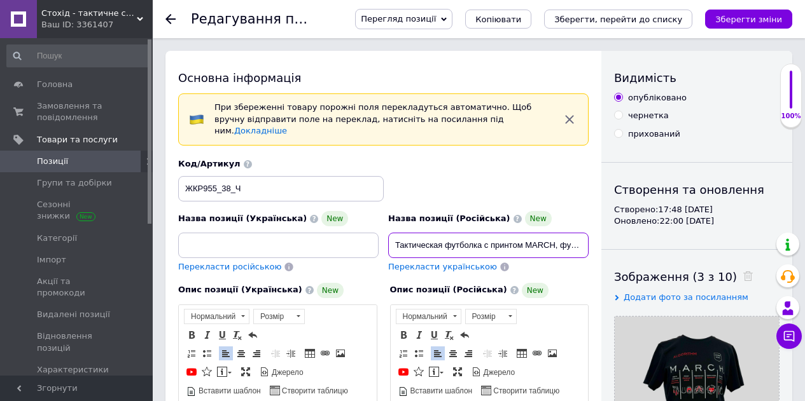
click at [447, 245] on input "Тактическая футболка с принтом MARCH, футболка для медика ЗСУ Стоход [GEOGRAPHI…" at bounding box center [488, 245] width 200 height 25
drag, startPoint x: 543, startPoint y: 232, endPoint x: 602, endPoint y: 225, distance: 59.7
drag, startPoint x: 532, startPoint y: 235, endPoint x: 524, endPoint y: 236, distance: 7.7
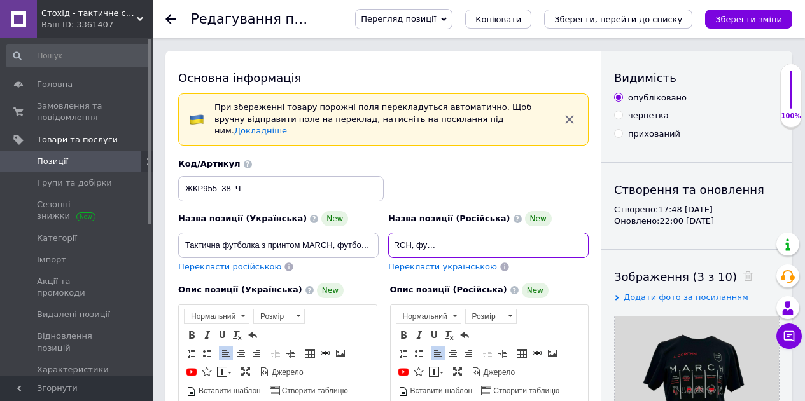
click at [531, 235] on input "Тактическая футболка с принтом MARCH, футболка для медика ЗСУ Стоход [GEOGRAPHI…" at bounding box center [488, 245] width 200 height 25
click at [515, 239] on input "Тактическая футболка с принтом MARCH, футболка для медика ЗСУ Стоход [GEOGRAPHI…" at bounding box center [488, 245] width 200 height 25
click at [517, 233] on input "Тактическая футболка с принтом MARCH, футболка для медика ЗСУ Стоход [GEOGRAPHI…" at bounding box center [488, 245] width 200 height 25
drag, startPoint x: 555, startPoint y: 228, endPoint x: 597, endPoint y: 240, distance: 43.5
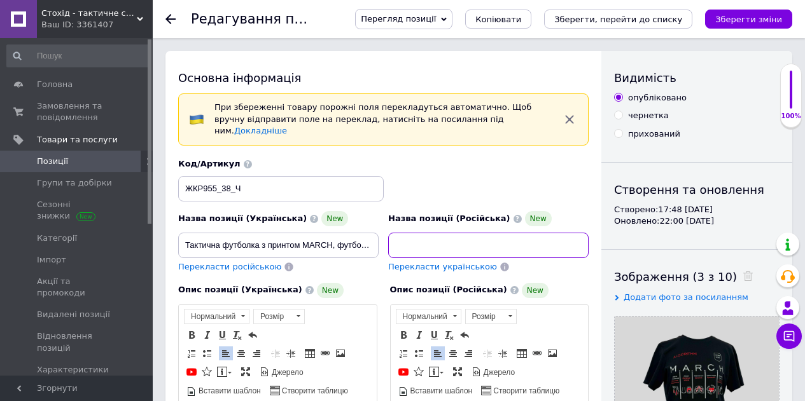
click at [520, 235] on input "Тактическая футболка с принтом MARCH, футболка для медика ЗСУ, для инструктора …" at bounding box center [488, 245] width 200 height 25
click at [517, 235] on input "Тактическая футболка с принтом MARCH, футболка для медика ЗСУ, для инструктора …" at bounding box center [488, 245] width 200 height 25
paste input "ы"
click at [548, 235] on input "Тактическая футболка с принтом MARCH, футболка для медика ЗСУ, для инструктора …" at bounding box center [488, 245] width 200 height 25
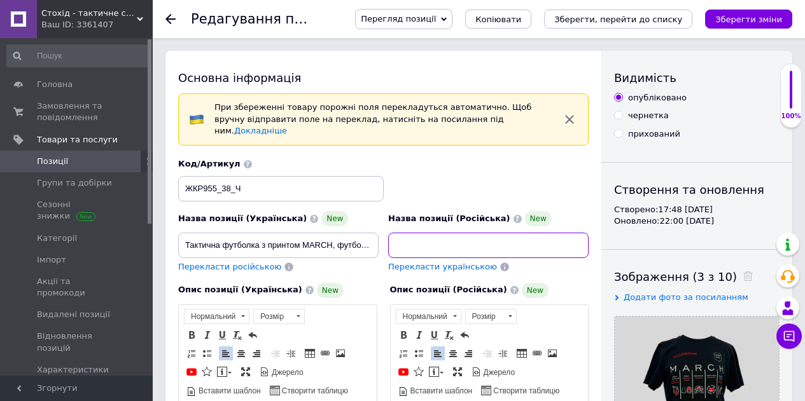
type input "Тактическая футболка с принтом MARCH, футболка для медика ЗСУ, для инструктора …"
click at [574, 170] on div "Код/Артикул ЖКР955_38_Ч" at bounding box center [384, 179] width 420 height 53
click at [751, 18] on icon "Зберегти зміни" at bounding box center [748, 20] width 67 height 10
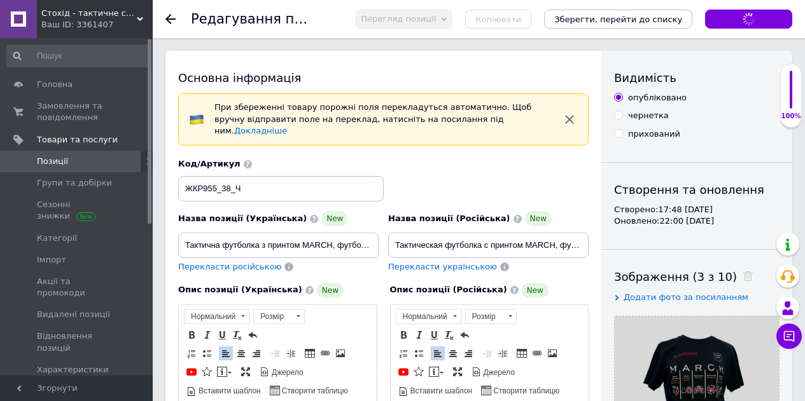
type input "Тактична футболка з принтом MARCH, футболка для медика ЗСУ, для інструктора так…"
type input "Тактическая футболка с принтом MARCH, футболка для медика ЗСУ, для инструктора …"
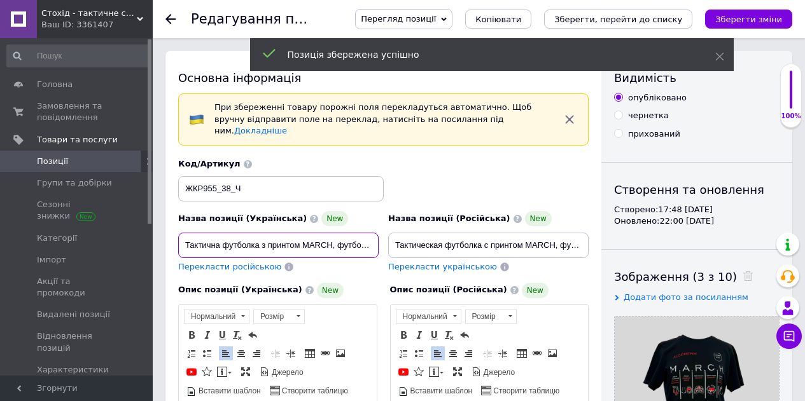
click at [263, 239] on input "Тактична футболка з принтом MARCH, футболка для медика ЗСУ, для інструктора так…" at bounding box center [278, 245] width 200 height 25
click at [267, 235] on input "Тактична футболка з принтом MARCH, футболка для медика ЗСУ, для інструктора так…" at bounding box center [278, 245] width 200 height 25
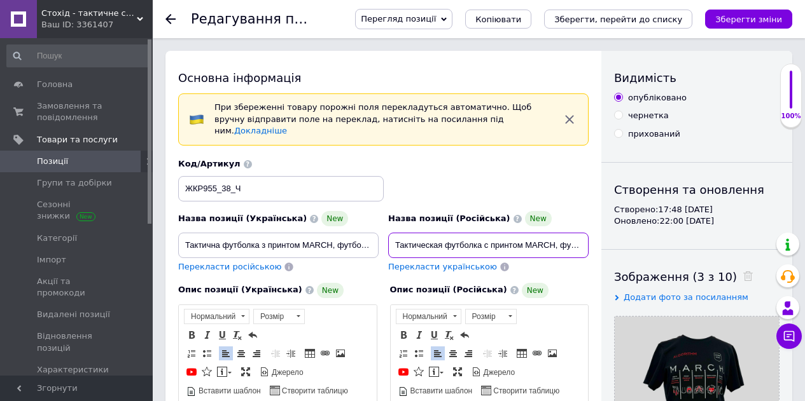
click at [414, 233] on input "Тактическая футболка с принтом MARCH, футболка для медика ЗСУ, для инструктора …" at bounding box center [488, 245] width 200 height 25
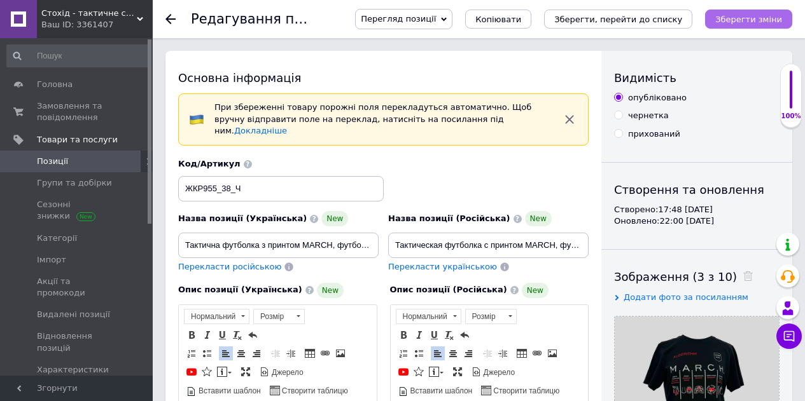
click at [765, 25] on button "Зберегти зміни" at bounding box center [748, 19] width 87 height 19
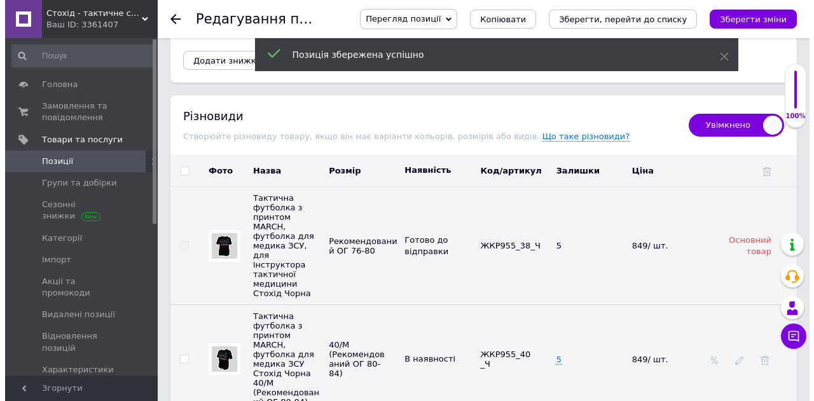
scroll to position [2481, 0]
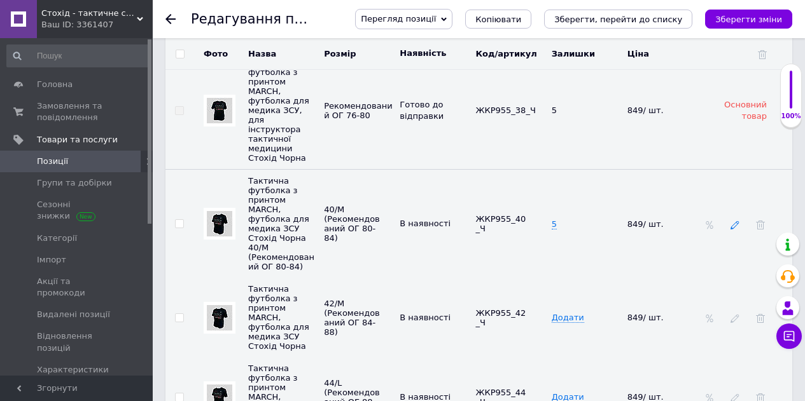
click at [733, 221] on icon at bounding box center [734, 225] width 9 height 9
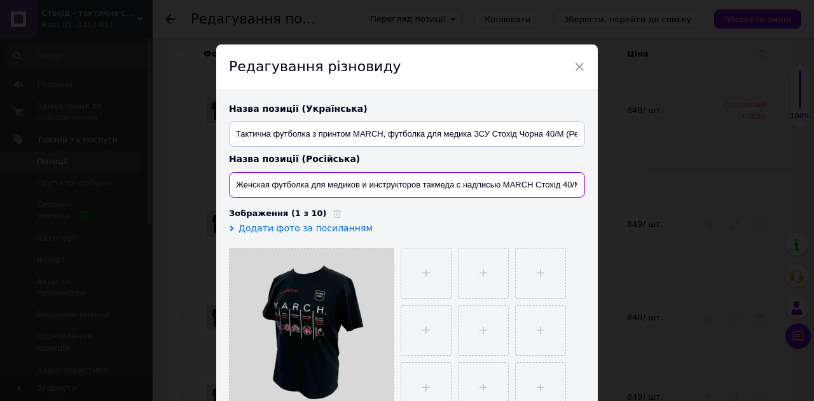
click at [481, 186] on input "Женская футболка для медиков и инструкторов такмеда с надписью MARCH Стохід 40/…" at bounding box center [407, 184] width 356 height 25
paste input "актическая футболка с принтом MARCH, футболка для медика ЗСУ, для инструктора т…"
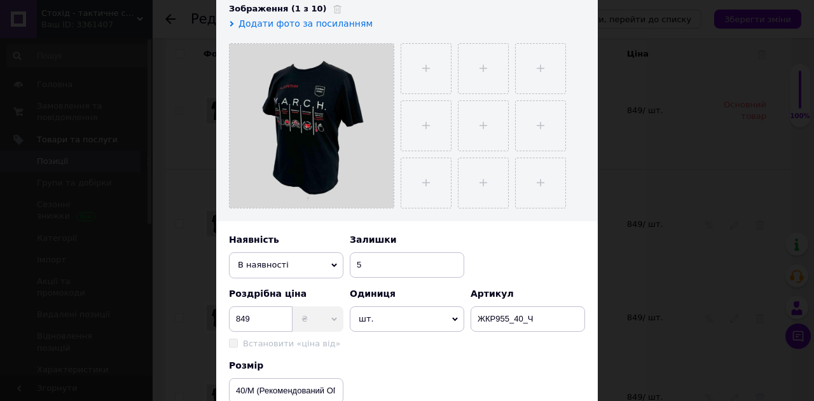
scroll to position [434, 0]
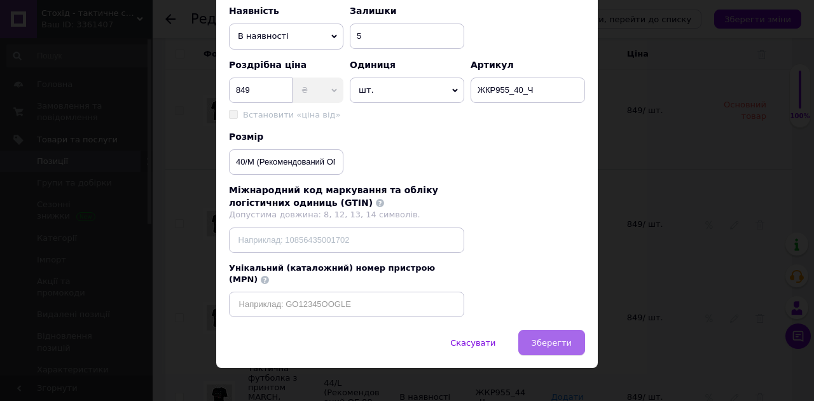
type input "Тактическая футболка с принтом MARCH, футболка для медика ЗСУ, для инструктора …"
click at [557, 338] on span "Зберегти" at bounding box center [552, 343] width 40 height 10
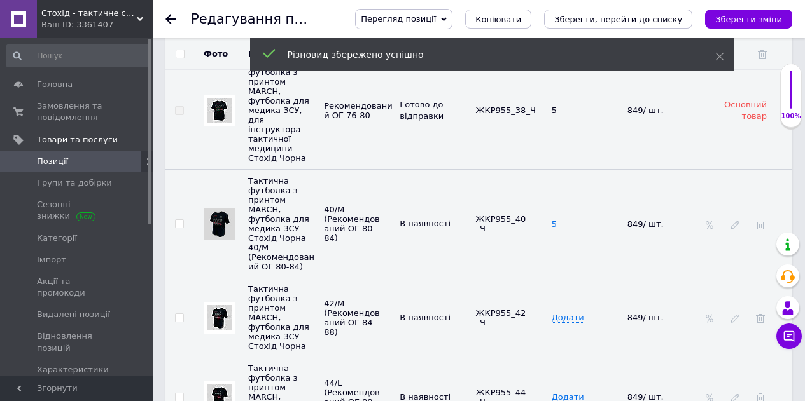
click at [740, 315] on div at bounding box center [734, 318] width 13 height 10
click at [736, 315] on icon at bounding box center [734, 318] width 9 height 9
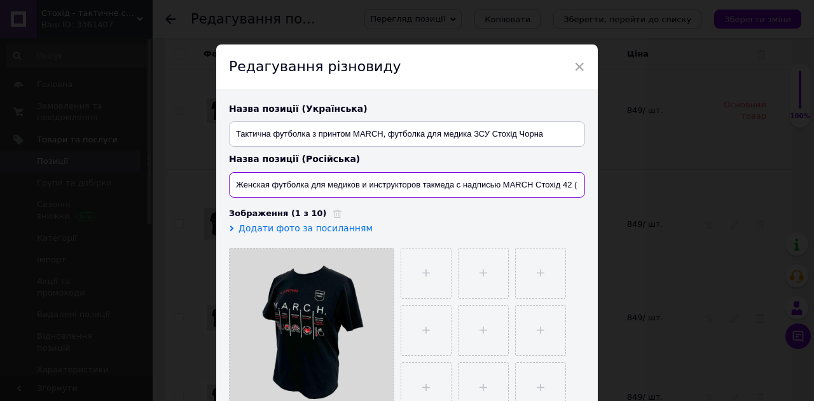
click at [513, 188] on input "Женская футболка для медиков и инструкторов такмеда с надписью MARCH Стохід 42 …" at bounding box center [407, 184] width 356 height 25
paste input "актическая футболка с принтом MARCH, футболка для медика ЗСУ, для инструктора т…"
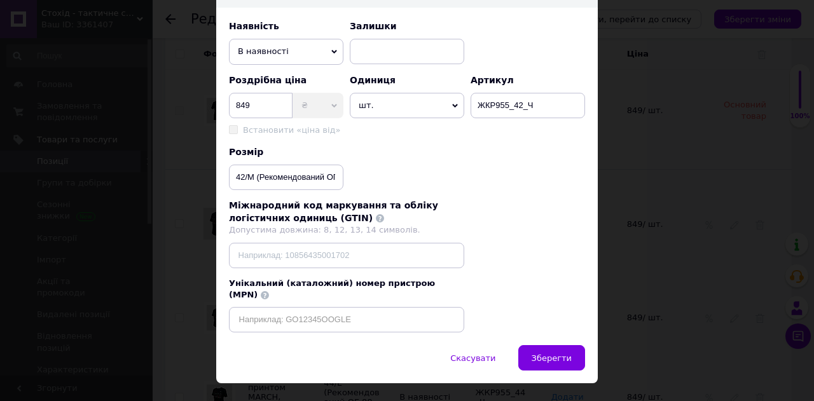
scroll to position [434, 0]
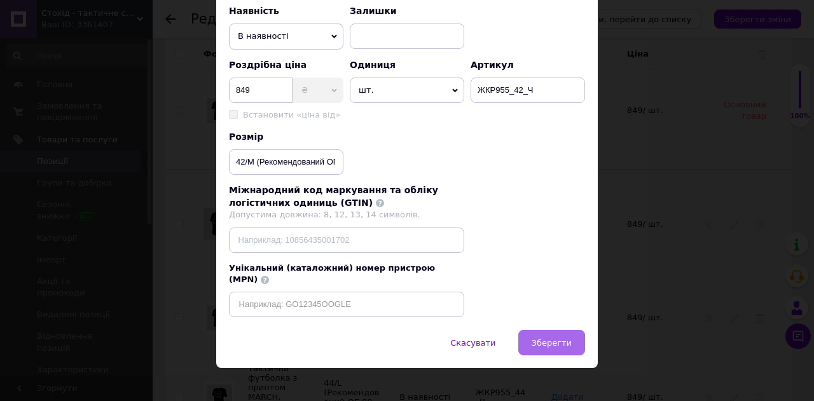
type input "Тактическая футболка с принтом MARCH, футболка для медика ЗСУ, для инструктора …"
click at [560, 338] on span "Зберегти" at bounding box center [552, 343] width 40 height 10
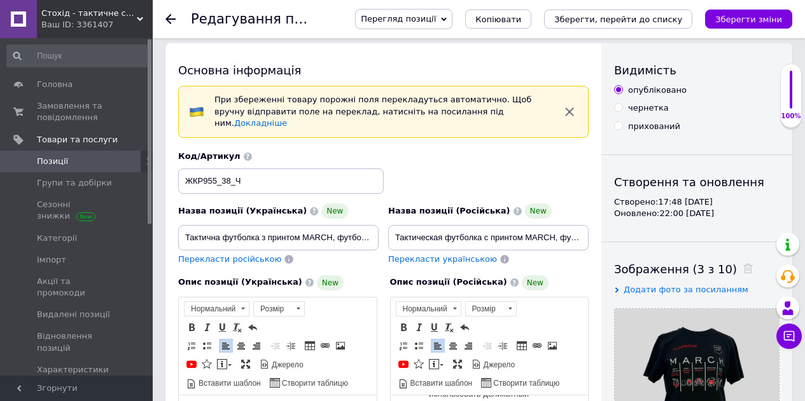
scroll to position [0, 0]
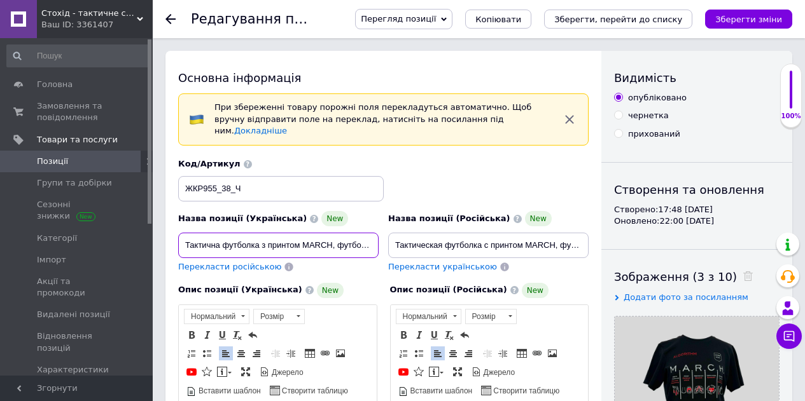
click at [181, 233] on input "Тактична футболка з принтом MARCH, футболка для медика ЗСУ, для інструктора так…" at bounding box center [278, 245] width 200 height 25
type input "Жіноча тактична футболка з принтом MARCH, футболка для медика ЗСУ, для інструкт…"
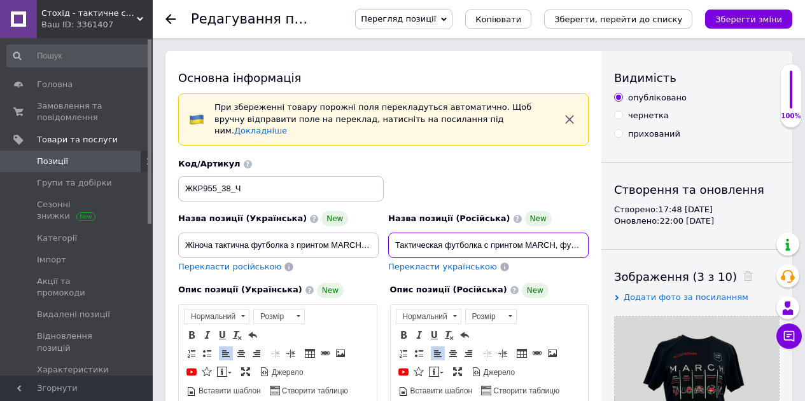
click at [389, 233] on input "Тактическая футболка с принтом MARCH, футболка для медика ЗСУ, для инструктора …" at bounding box center [488, 245] width 200 height 25
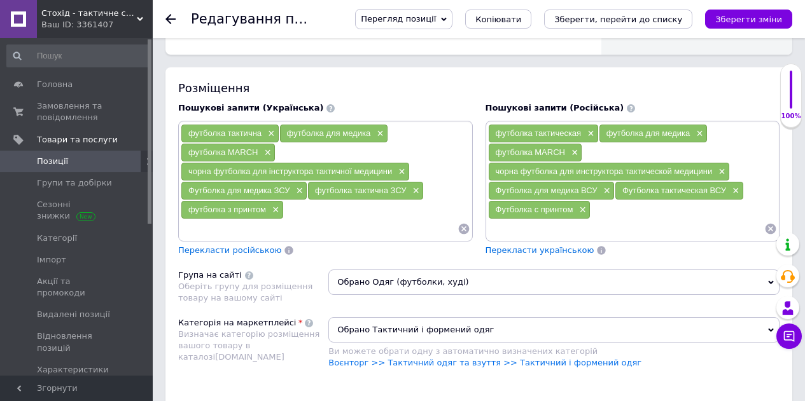
scroll to position [891, 0]
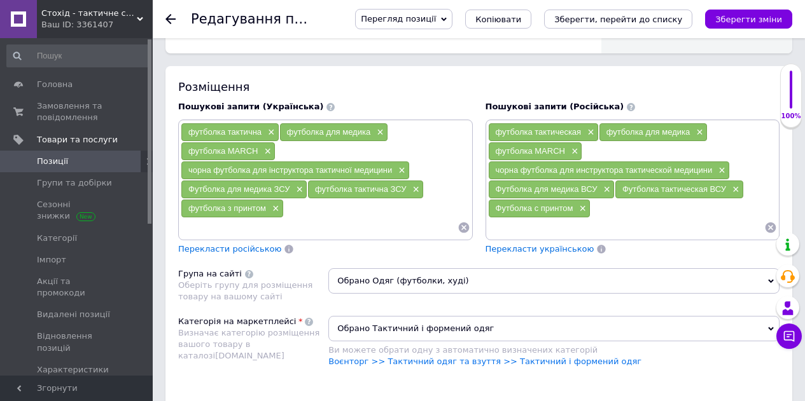
type input "Женская тактическая футболка с принтом MARCH, футболка для медика ЗСУ, для инст…"
click at [250, 220] on input at bounding box center [319, 227] width 277 height 19
type input "женская тактическая футболка"
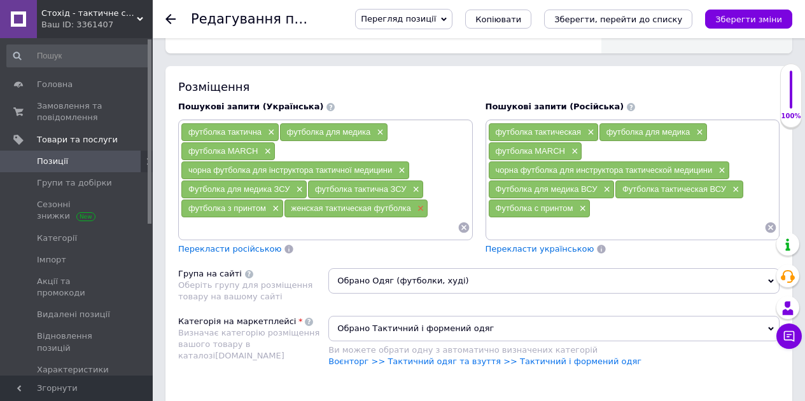
click at [420, 204] on span "×" at bounding box center [419, 209] width 10 height 11
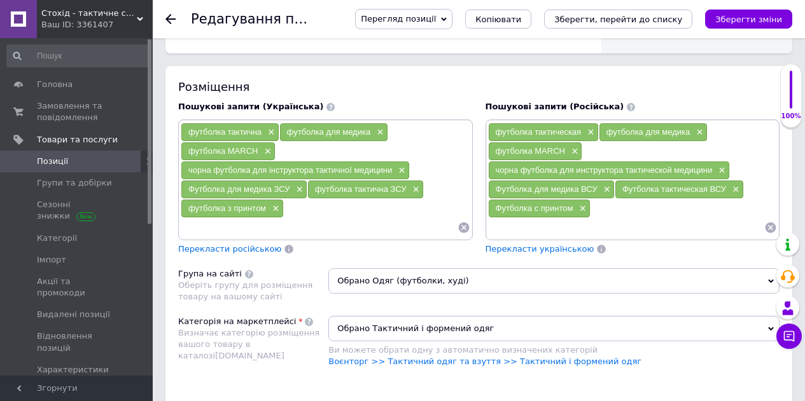
click at [379, 218] on input at bounding box center [319, 227] width 277 height 19
type input "жіноча тактична футболка"
click at [620, 222] on input at bounding box center [626, 227] width 277 height 19
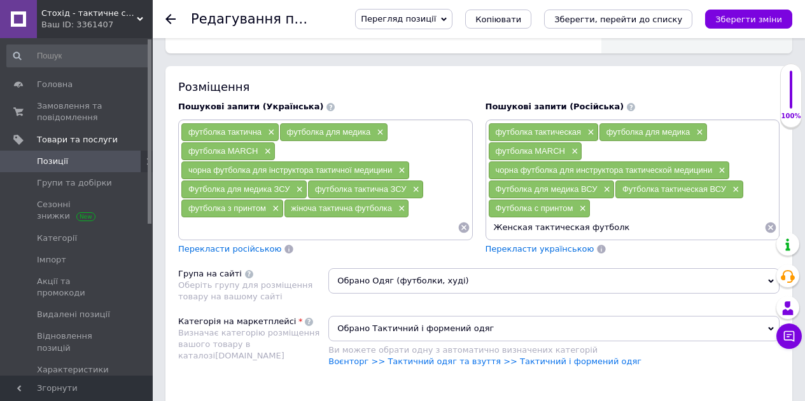
type input "Женская тактическая футболка"
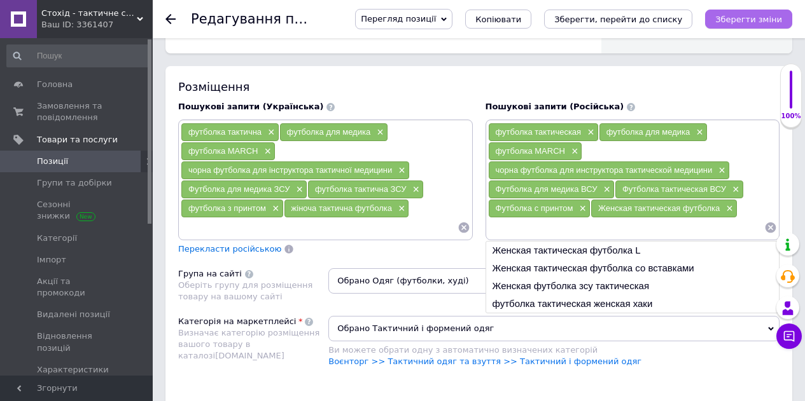
click at [759, 18] on icon "Зберегти зміни" at bounding box center [748, 20] width 67 height 10
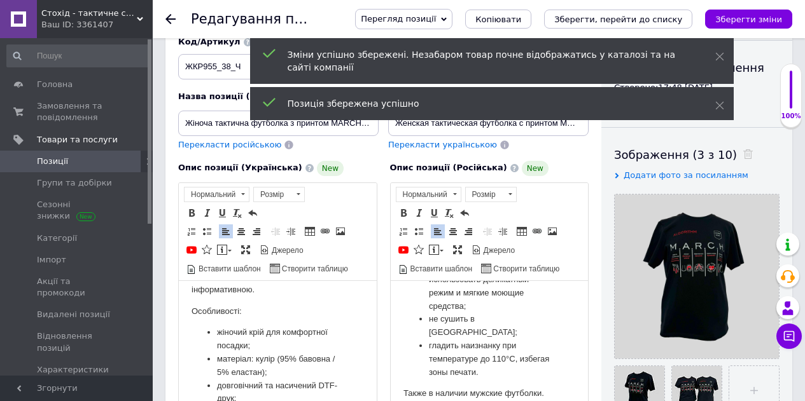
scroll to position [0, 0]
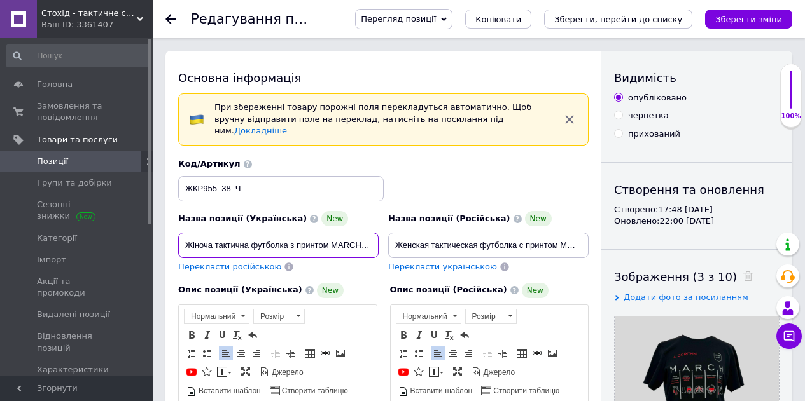
click at [312, 237] on input "Жіноча тактична футболка з принтом MARCH, футболка для медика ЗСУ, для інструкт…" at bounding box center [278, 245] width 200 height 25
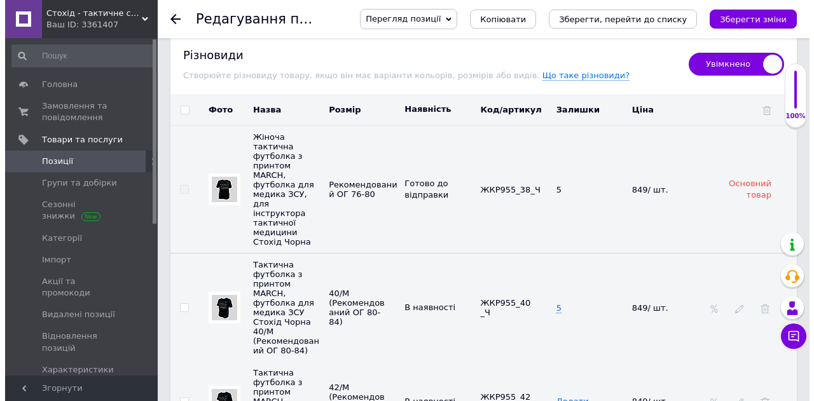
scroll to position [2417, 0]
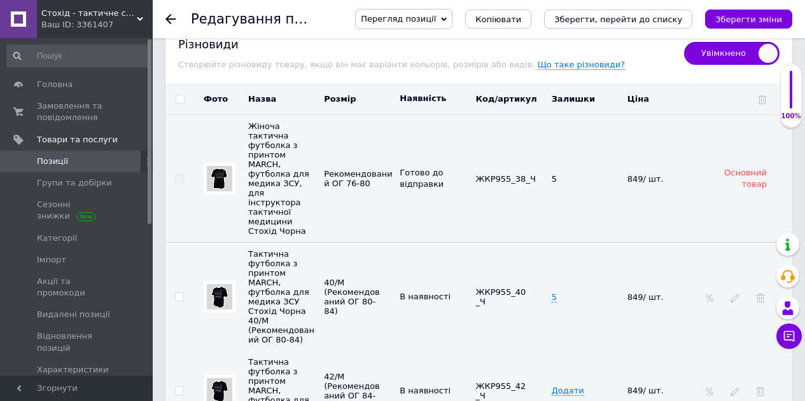
click at [740, 292] on div at bounding box center [734, 297] width 13 height 10
click at [735, 294] on icon at bounding box center [734, 298] width 9 height 9
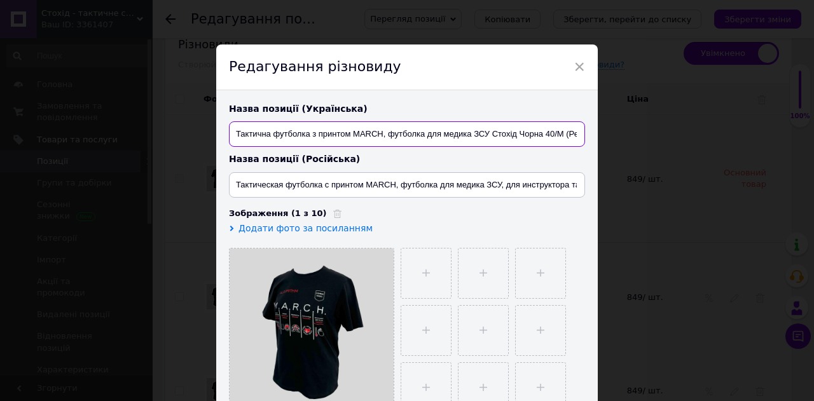
click at [333, 132] on input "Тактична футболка з принтом MARCH, футболка для медика ЗСУ Стохід Чорна 40/М (Р…" at bounding box center [407, 134] width 356 height 25
paste input "іноча тактична футболка з принтом MARCH, футболка для медика ЗСУ, для інструкто…"
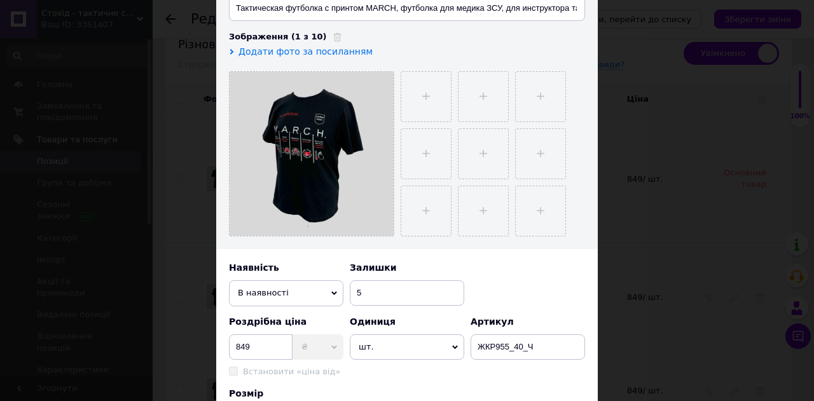
scroll to position [434, 0]
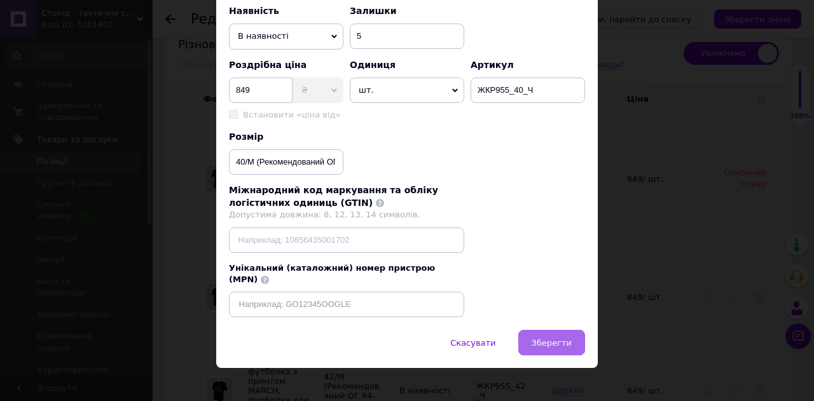
type input "Жіноча тактична футболка з принтом MARCH, футболка для медика ЗСУ, для інструкт…"
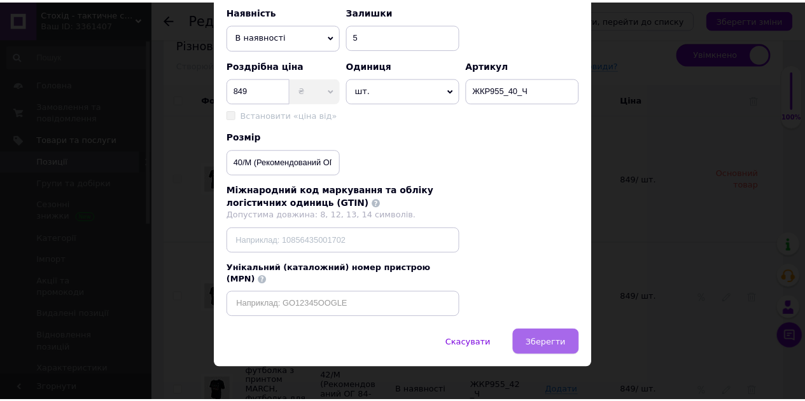
scroll to position [0, 0]
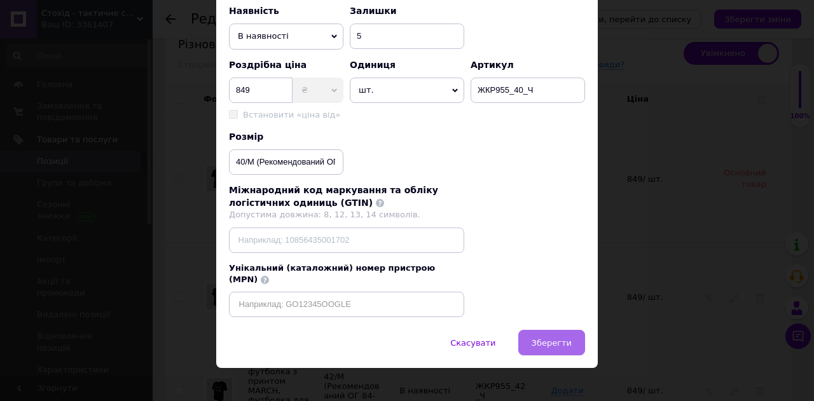
click at [556, 338] on span "Зберегти" at bounding box center [552, 343] width 40 height 10
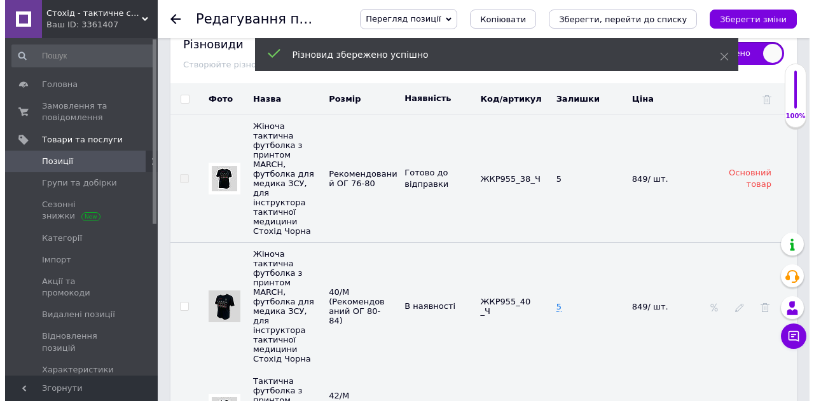
scroll to position [2545, 0]
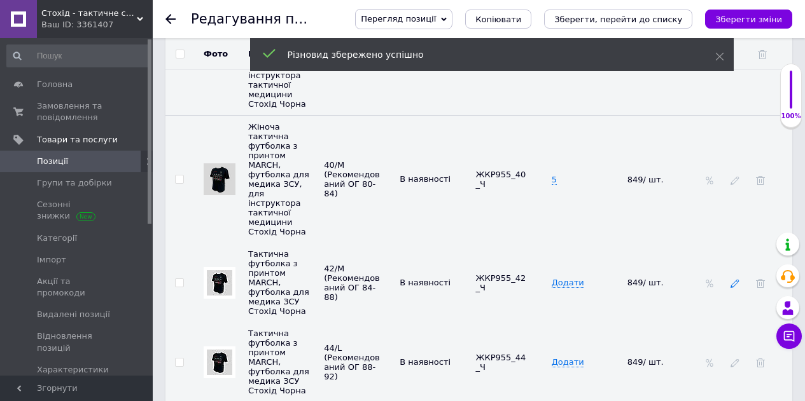
click at [733, 280] on use at bounding box center [734, 284] width 8 height 8
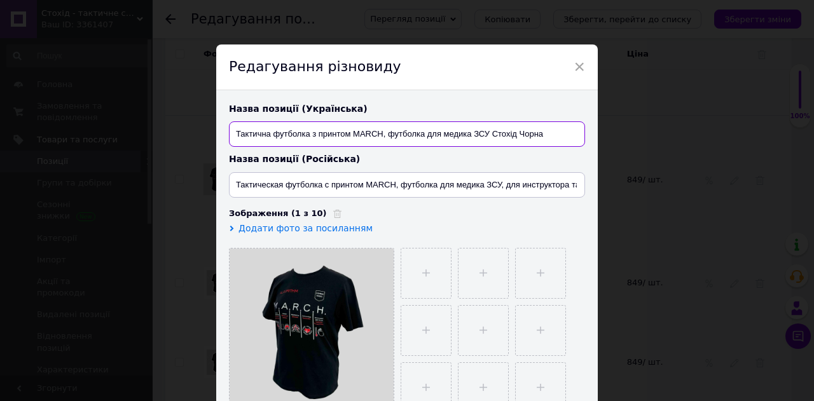
click at [377, 135] on input "Тактична футболка з принтом MARCH, футболка для медика ЗСУ Стохід Чорна" at bounding box center [407, 134] width 356 height 25
paste input "іноча тактична футболка з принтом MARCH, футболка для медика ЗСУ, для інструкто…"
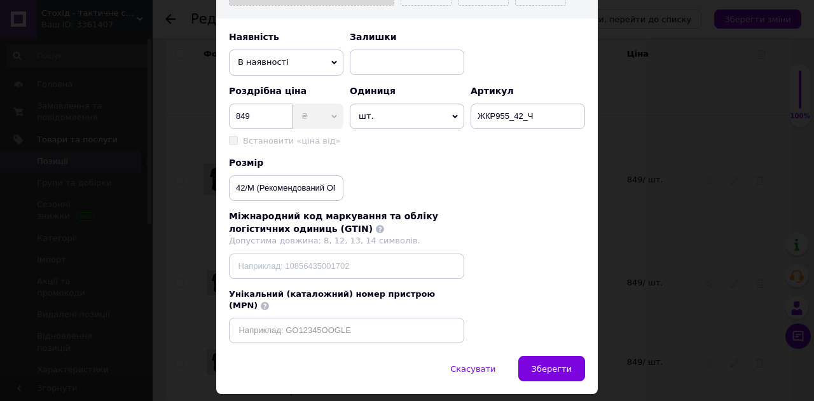
scroll to position [434, 0]
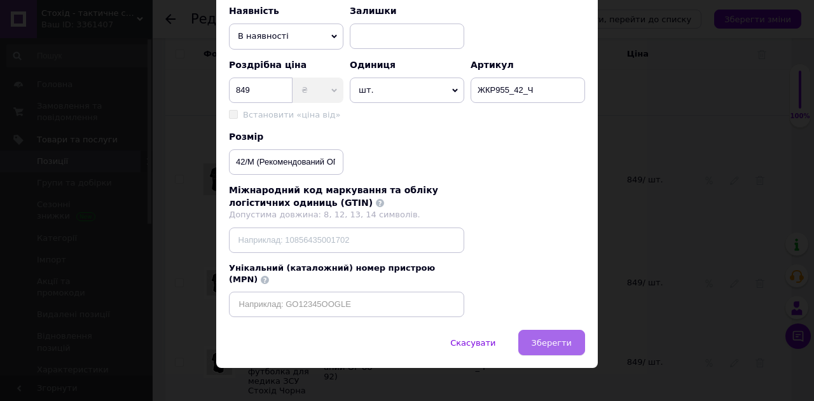
type input "Жіноча тактична футболка з принтом MARCH, футболка для медика ЗСУ, для інструкт…"
click at [555, 338] on span "Зберегти" at bounding box center [552, 343] width 40 height 10
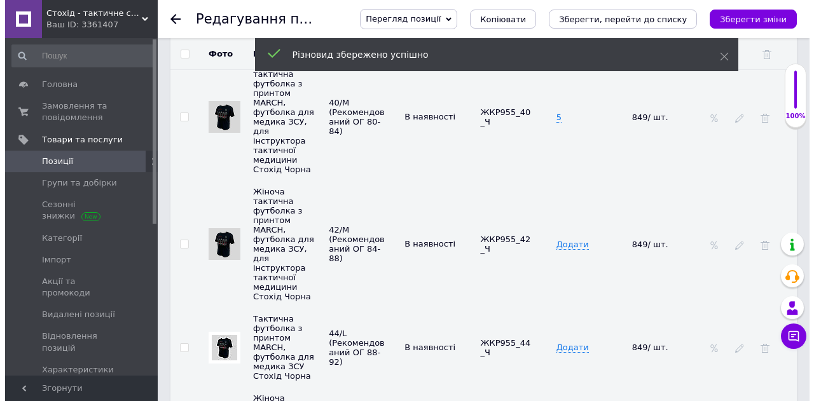
scroll to position [2672, 0]
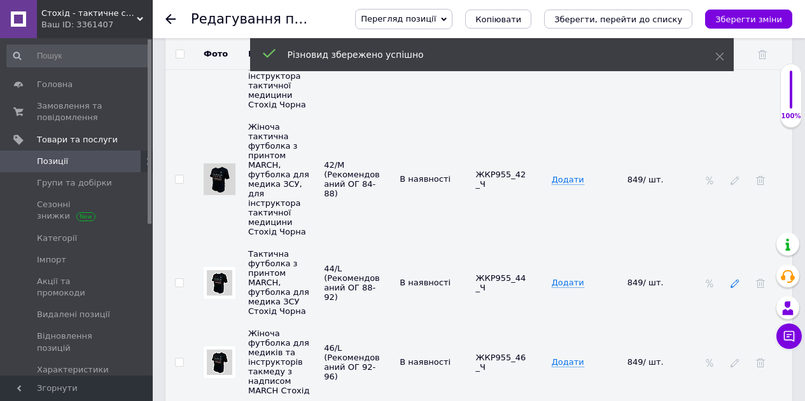
click at [736, 279] on icon at bounding box center [734, 283] width 9 height 9
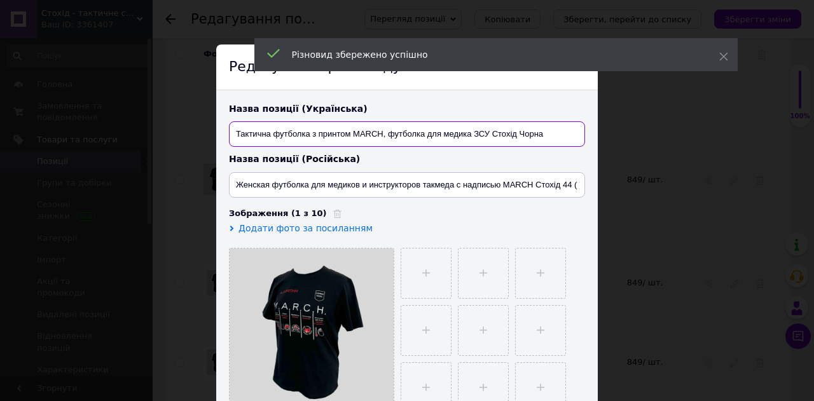
click at [371, 132] on input "Тактична футболка з принтом MARCH, футболка для медика ЗСУ Стохід Чорна" at bounding box center [407, 134] width 356 height 25
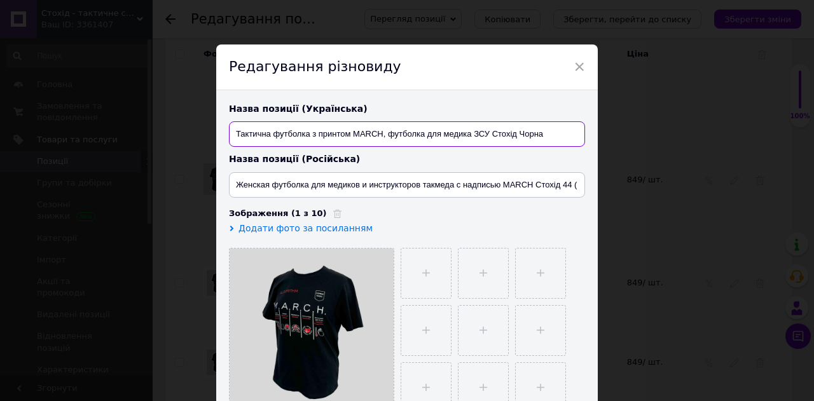
click at [371, 132] on input "Тактична футболка з принтом MARCH, футболка для медика ЗСУ Стохід Чорна" at bounding box center [407, 134] width 356 height 25
paste input "іноча тактична футболка з принтом MARCH, футболка для медика ЗСУ, для інструкто…"
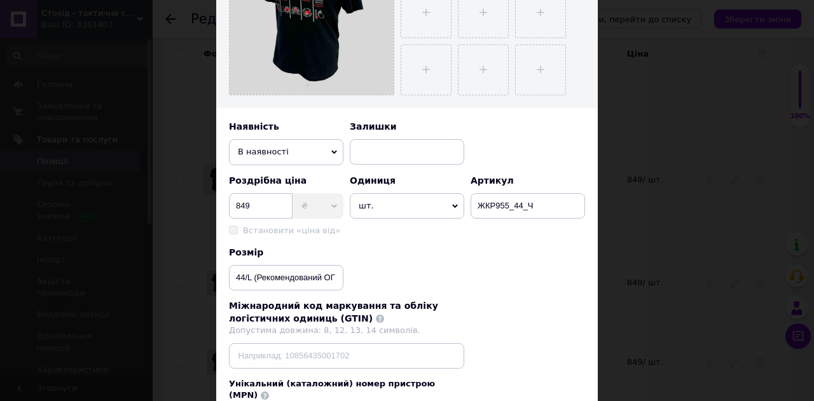
scroll to position [434, 0]
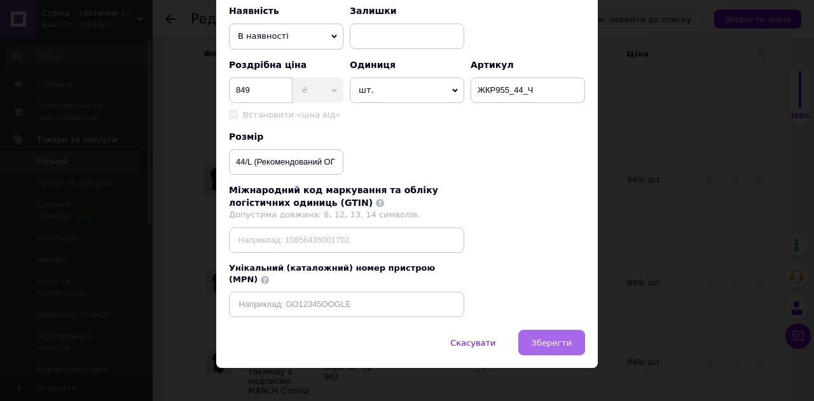
type input "Жіноча тактична футболка з принтом MARCH, футболка для медика ЗСУ, для інструкт…"
click at [559, 338] on span "Зберегти" at bounding box center [552, 343] width 40 height 10
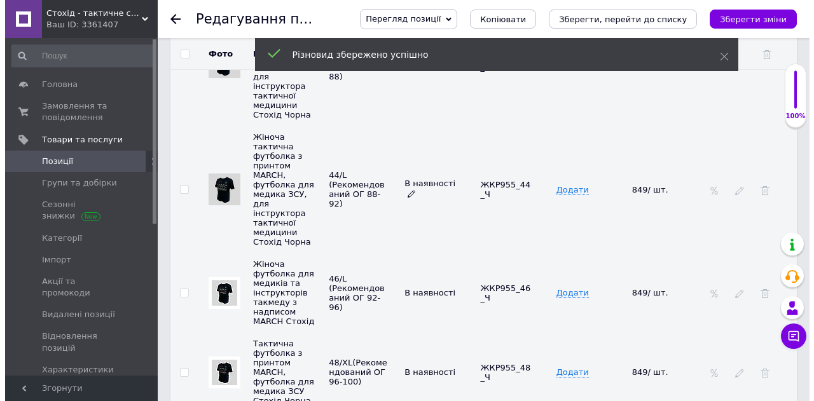
scroll to position [2799, 0]
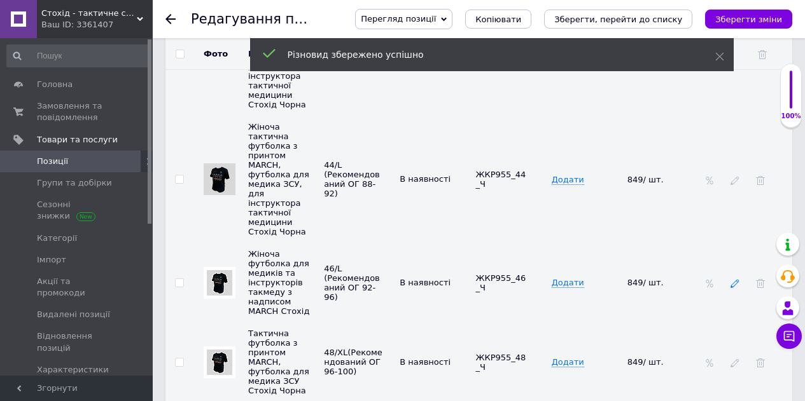
click at [732, 278] on div at bounding box center [734, 283] width 13 height 10
click at [740, 278] on div at bounding box center [734, 283] width 13 height 10
click at [737, 279] on icon at bounding box center [734, 283] width 9 height 9
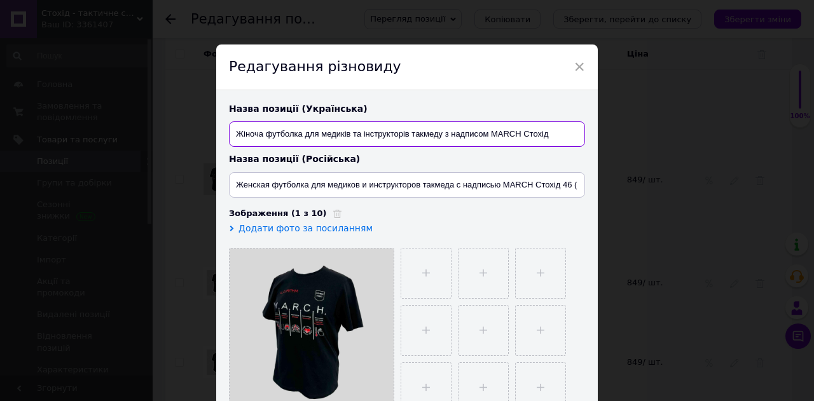
click at [364, 134] on input "Жіноча футболка для медиків та інструкторів такмеду з надписом MARCH Стохід" at bounding box center [407, 134] width 356 height 25
paste input "Жіноча тактична футболка з принтом MARCH, футболка для медика ЗСУ, для інструкт…"
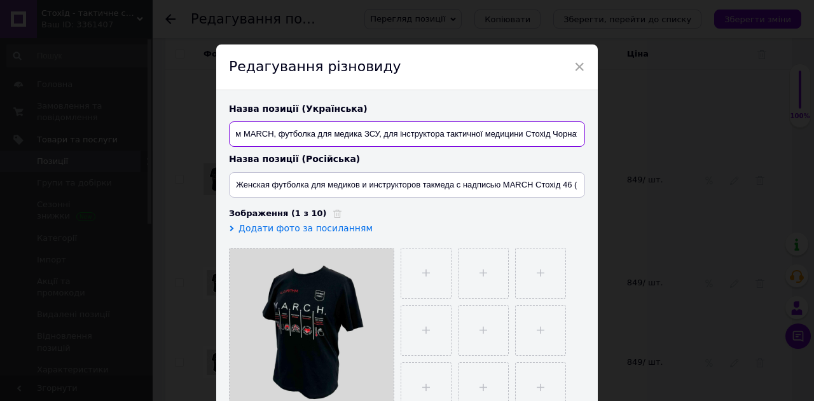
click at [364, 134] on input "Жіноча футболка для медиків та Жіноча тактична футболка з принтом MARCH, футбол…" at bounding box center [407, 134] width 356 height 25
paste input "актична футболка з принтом MARCH, футболка для медика ЗСУ, для інструктора такт…"
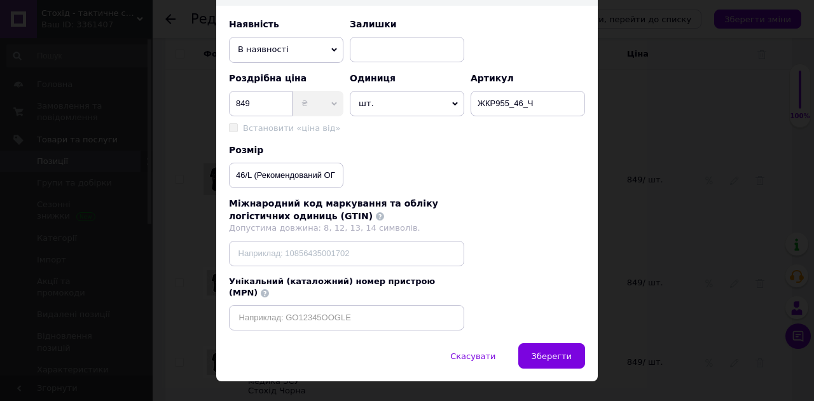
scroll to position [434, 0]
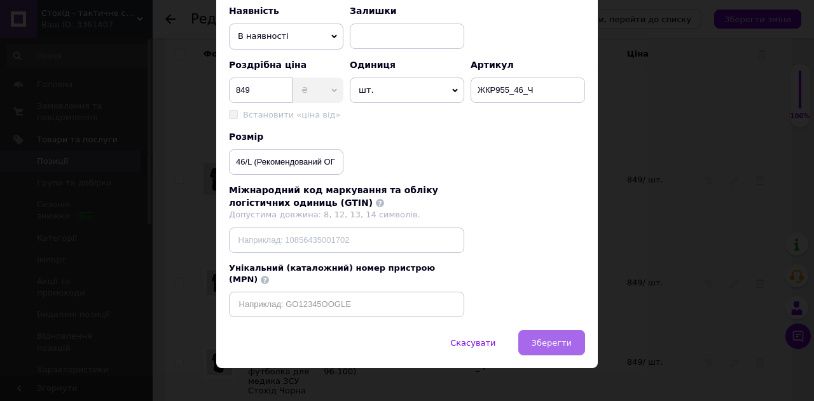
type input "Жіноча тактична футболка з принтом MARCH, футболка для медика ЗСУ, для інструкт…"
click at [557, 338] on span "Зберегти" at bounding box center [552, 343] width 40 height 10
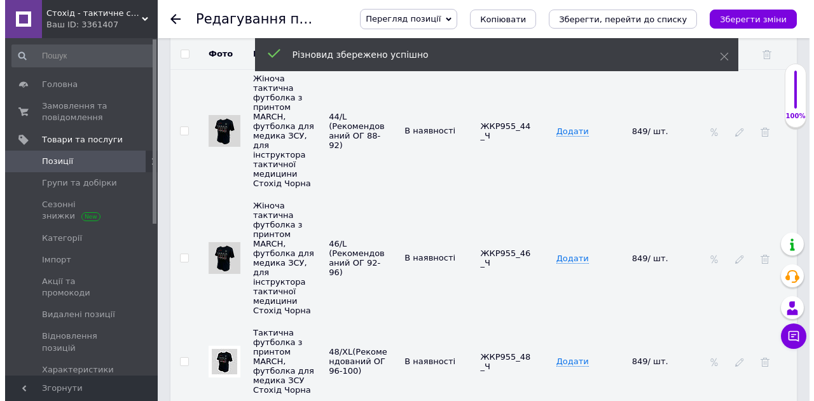
scroll to position [2863, 0]
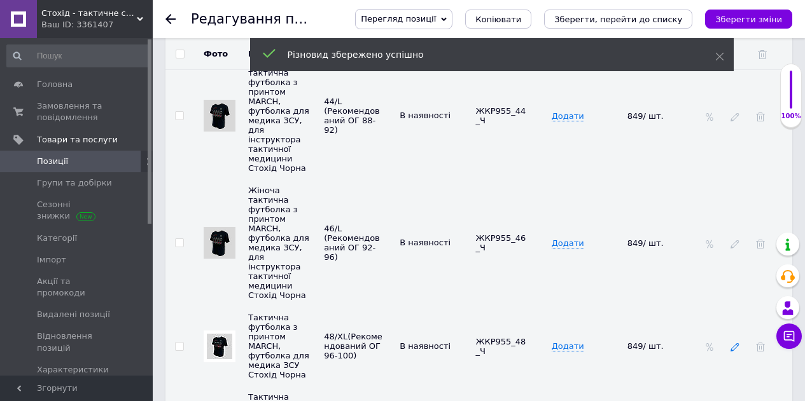
click at [737, 343] on icon at bounding box center [734, 347] width 9 height 9
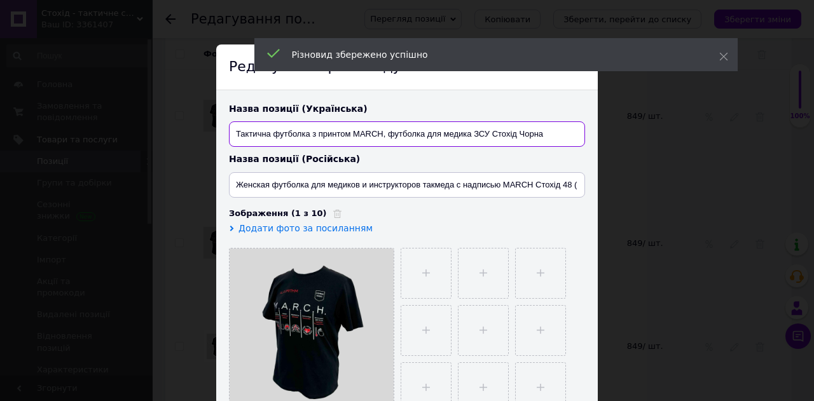
click at [410, 135] on input "Тактична футболка з принтом MARCH, футболка для медика ЗСУ Стохід Чорна" at bounding box center [407, 134] width 356 height 25
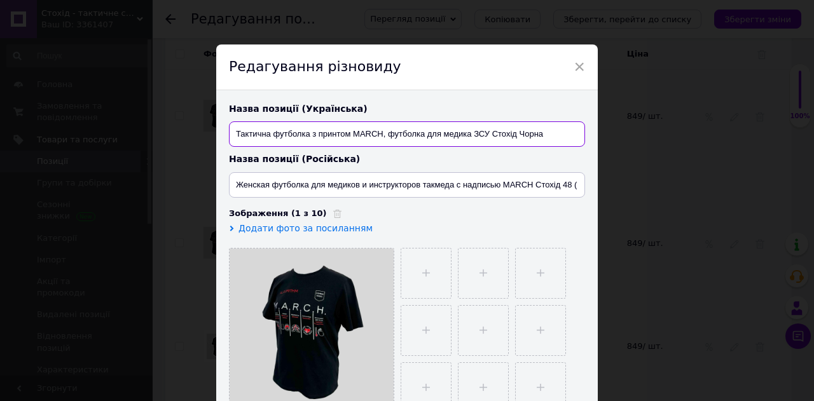
click at [410, 135] on input "Тактична футболка з принтом MARCH, футболка для медика ЗСУ Стохід Чорна" at bounding box center [407, 134] width 356 height 25
paste input "іноча тактична футболка з принтом MARCH, футболка для медика ЗСУ, для інструкто…"
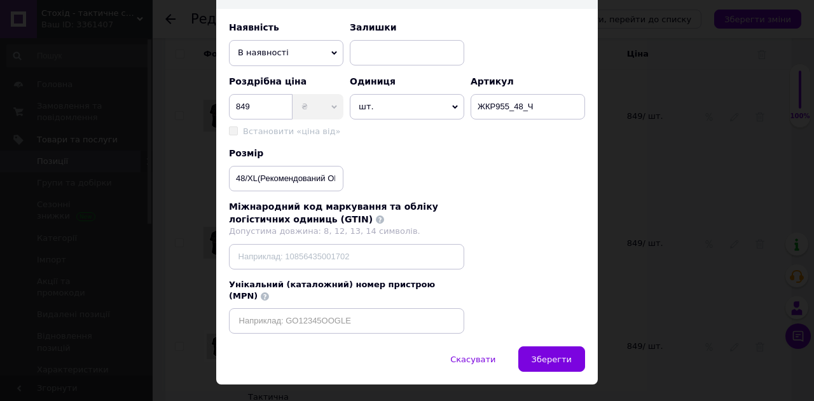
scroll to position [434, 0]
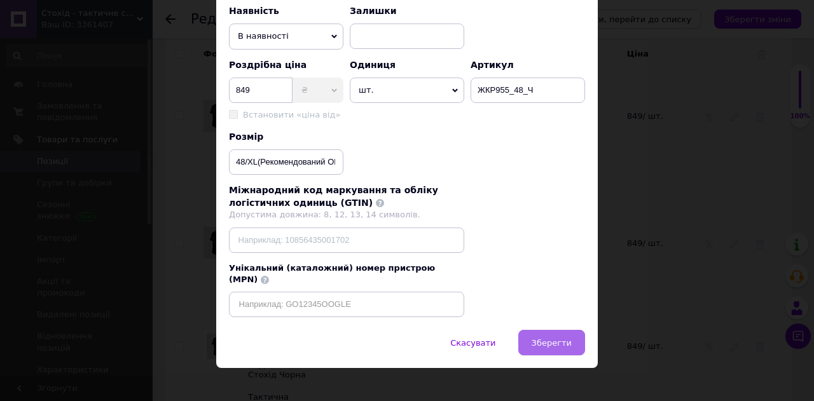
type input "Жіноча тактична футболка з принтом MARCH, футболка для медика ЗСУ, для інструкт…"
click at [541, 338] on button "Зберегти" at bounding box center [551, 342] width 67 height 25
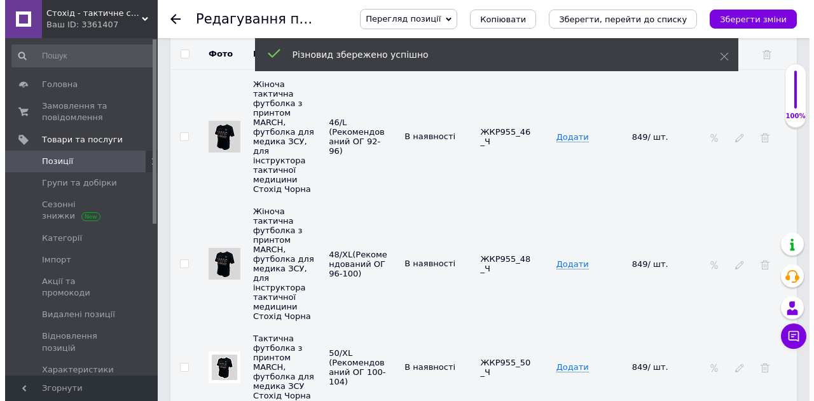
scroll to position [2990, 0]
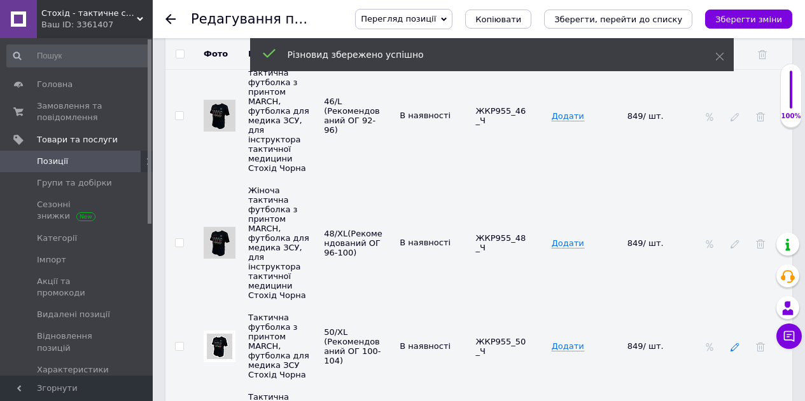
click at [730, 343] on icon at bounding box center [734, 347] width 9 height 9
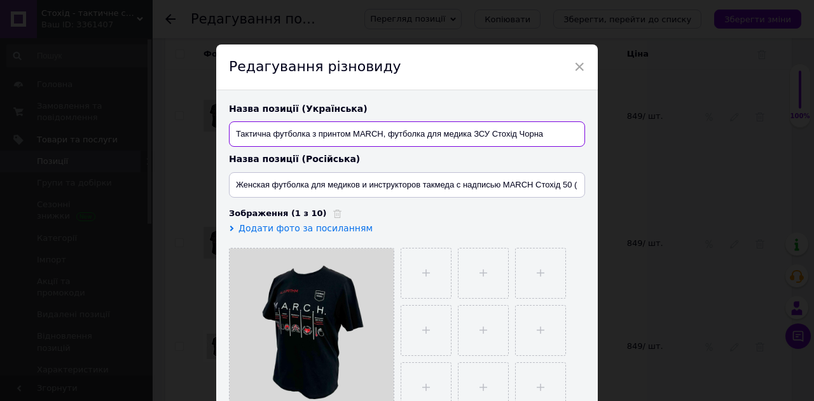
click at [417, 125] on input "Тактична футболка з принтом MARCH, футболка для медика ЗСУ Стохід Чорна" at bounding box center [407, 134] width 356 height 25
paste input "іноча тактична футболка з принтом MARCH, футболка для медика ЗСУ, для інструкто…"
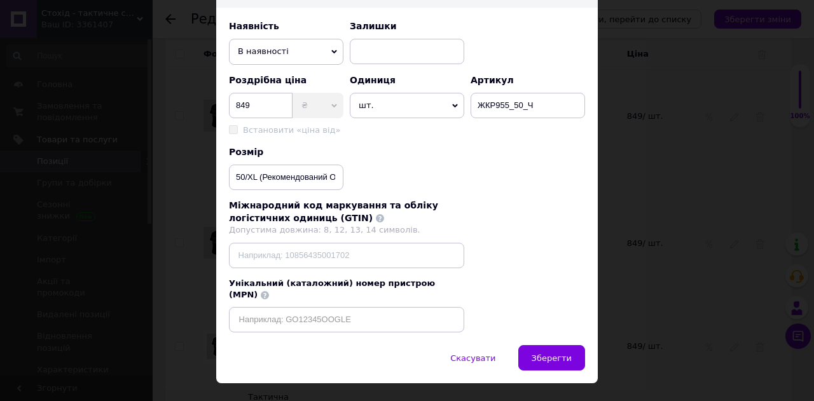
scroll to position [434, 0]
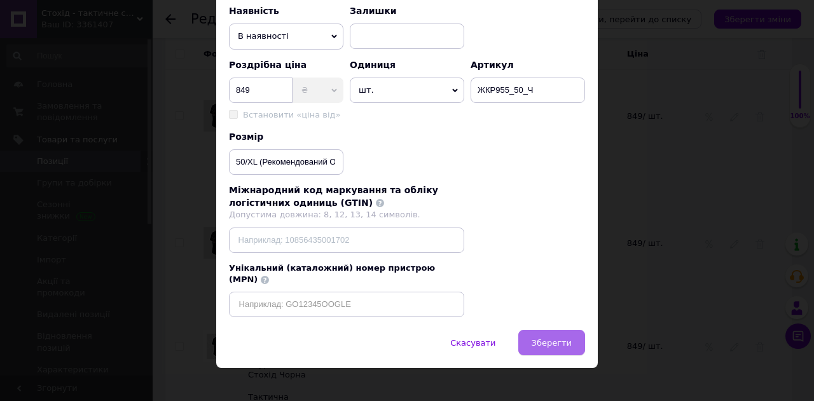
type input "Жіноча тактична футболка з принтом MARCH, футболка для медика ЗСУ, для інструкт…"
click at [552, 344] on button "Зберегти" at bounding box center [551, 342] width 67 height 25
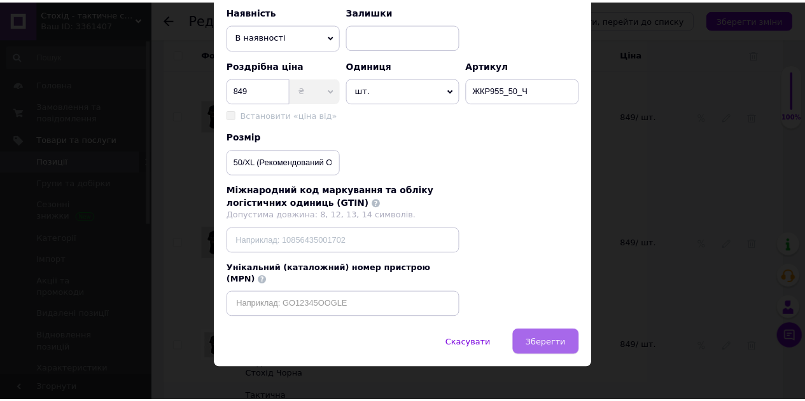
scroll to position [0, 0]
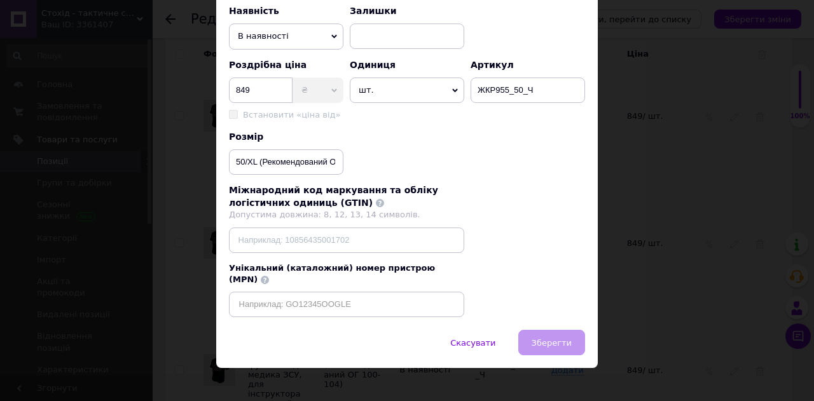
click at [553, 336] on div "Скасувати   Зберегти" at bounding box center [407, 349] width 382 height 38
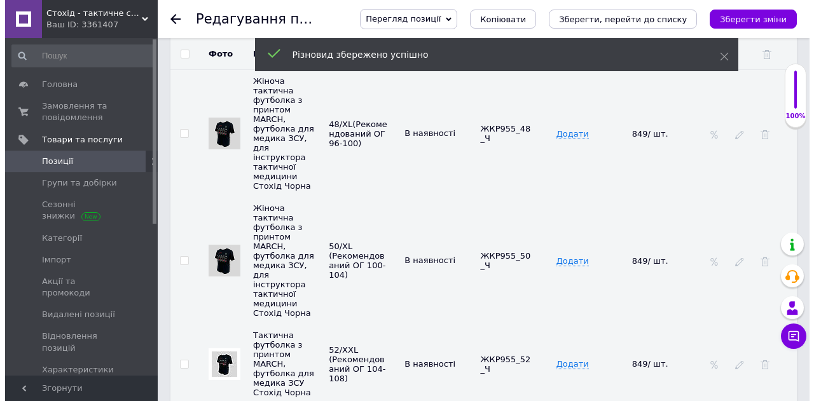
scroll to position [3117, 0]
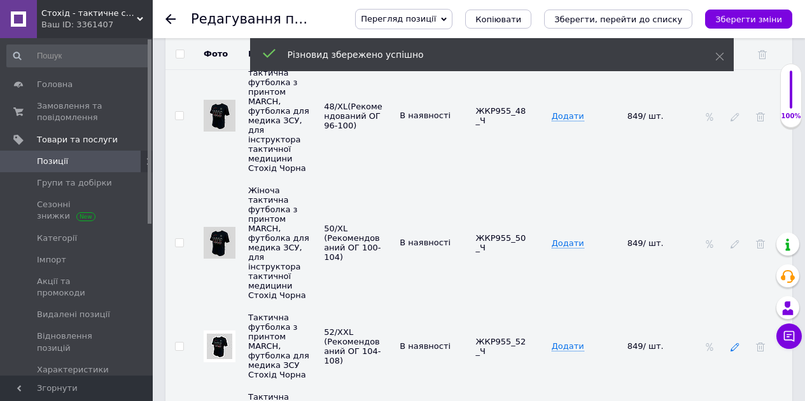
click at [732, 343] on icon at bounding box center [734, 347] width 9 height 9
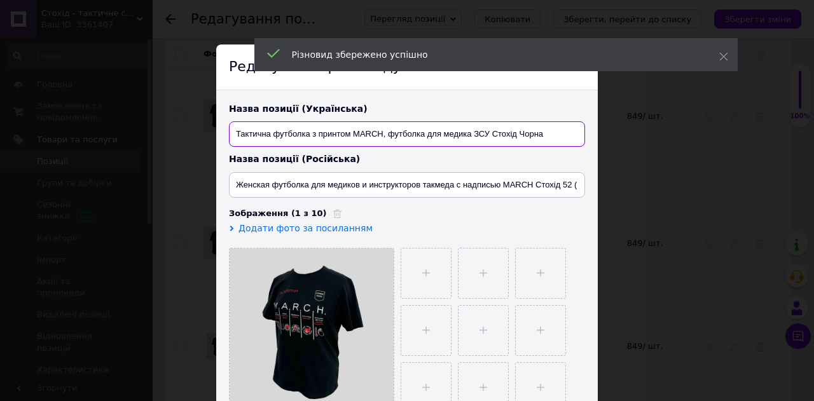
click at [490, 122] on input "Тактична футболка з принтом MARCH, футболка для медика ЗСУ Стохід Чорна" at bounding box center [407, 134] width 356 height 25
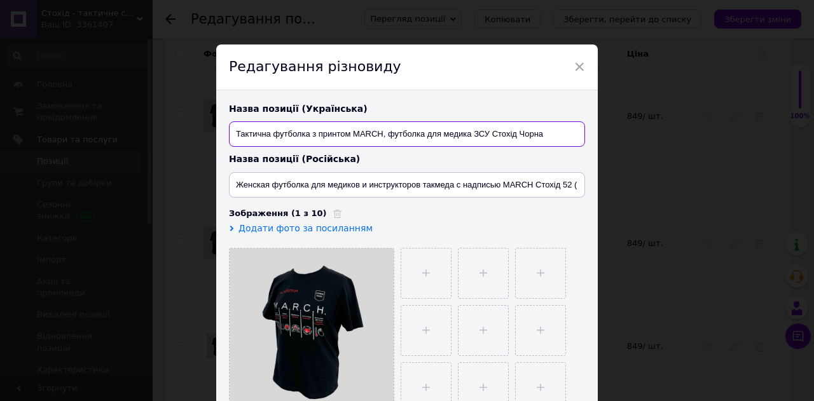
click at [490, 122] on input "Тактична футболка з принтом MARCH, футболка для медика ЗСУ Стохід Чорна" at bounding box center [407, 134] width 356 height 25
paste input "іноча тактична футболка з принтом MARCH, футболка для медика ЗСУ, для інструкто…"
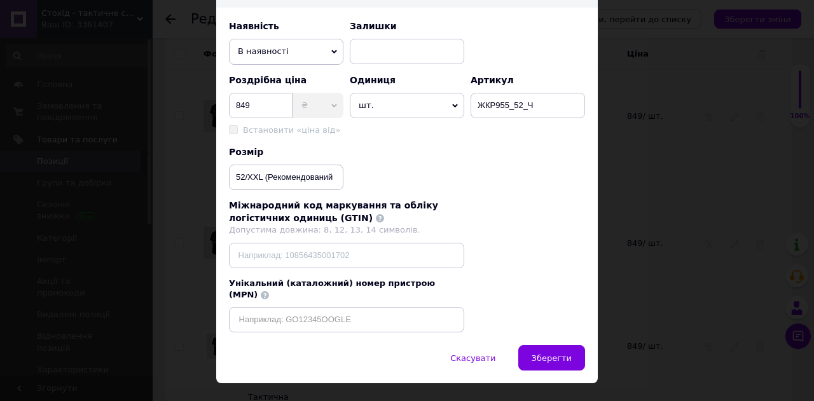
scroll to position [0, 0]
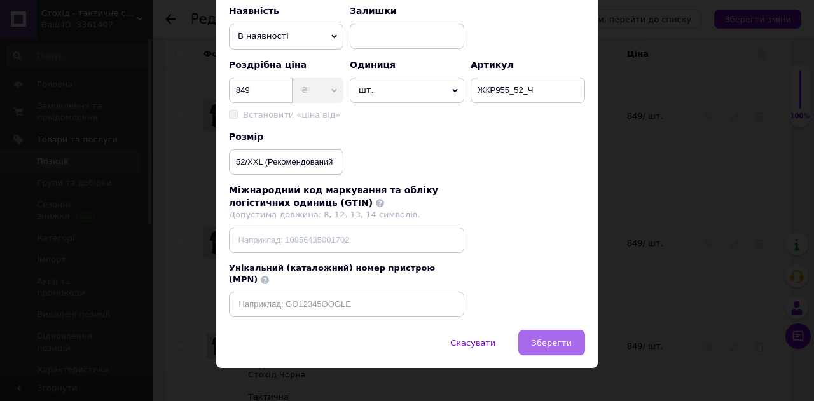
type input "Жіноча тактична футболка з принтом MARCH, футболка для медика ЗСУ, для інструкт…"
click at [550, 338] on span "Зберегти" at bounding box center [552, 343] width 40 height 10
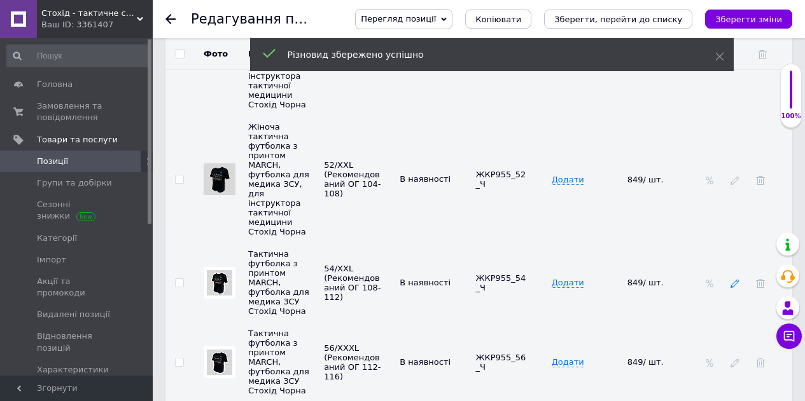
click at [737, 279] on icon at bounding box center [734, 283] width 9 height 9
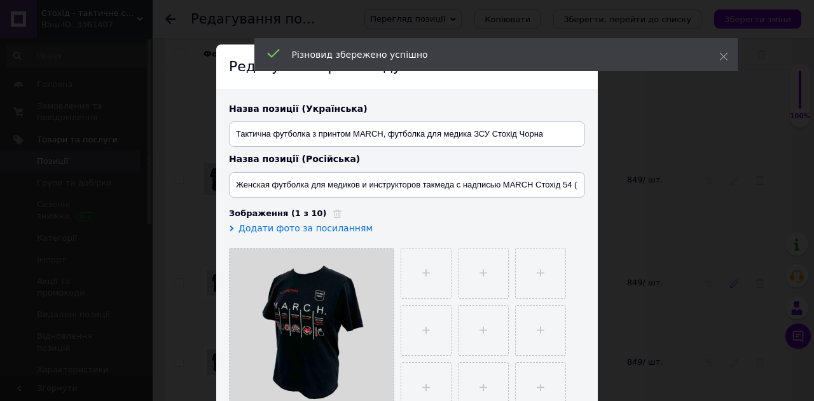
click at [737, 165] on div "× Редагування різновиду Назва позиції (Українська) Тактична футболка з принтом …" at bounding box center [407, 200] width 814 height 401
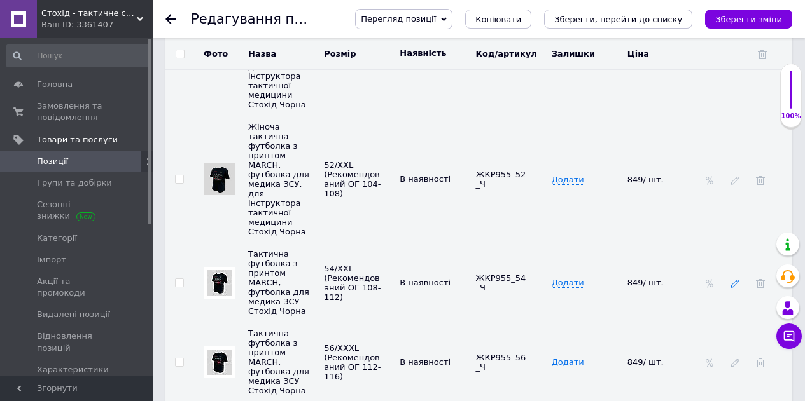
click at [732, 279] on icon at bounding box center [734, 283] width 9 height 9
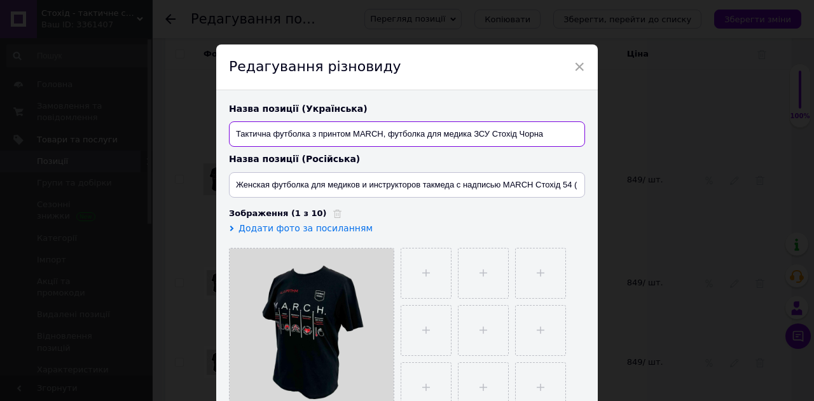
click at [538, 140] on input "Тактична футболка з принтом MARCH, футболка для медика ЗСУ Стохід Чорна" at bounding box center [407, 134] width 356 height 25
paste input "іноча тактична футболка з принтом MARCH, футболка для медика ЗСУ, для інструкто…"
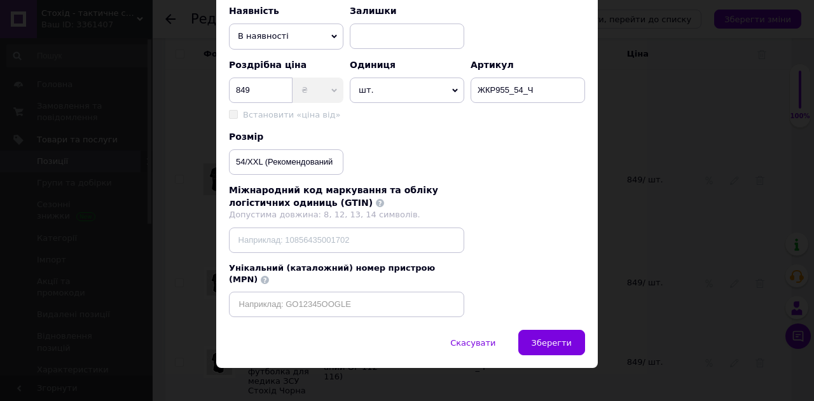
type input "Жіноча тактична футболка з принтом MARCH, футболка для медика ЗСУ, для інструкт…"
click at [553, 330] on button "Зберегти" at bounding box center [551, 342] width 67 height 25
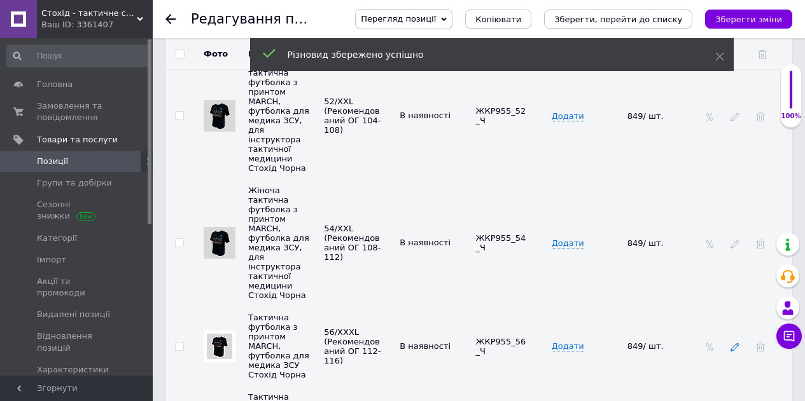
click at [732, 344] on use at bounding box center [734, 348] width 8 height 8
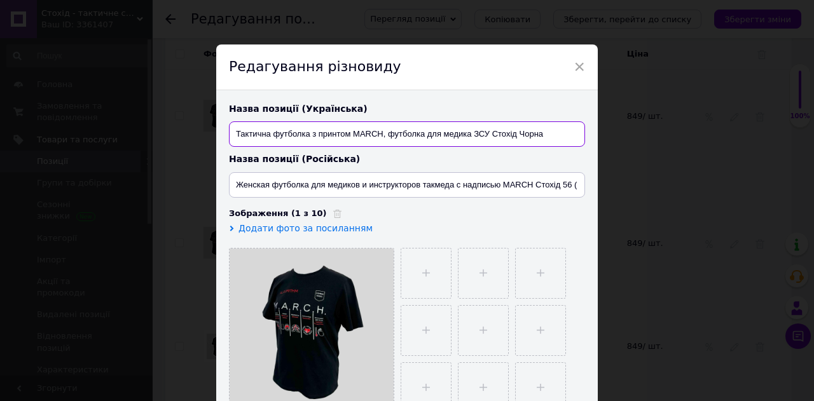
click at [307, 133] on input "Тактична футболка з принтом MARCH, футболка для медика ЗСУ Стохід Чорна" at bounding box center [407, 134] width 356 height 25
paste input "іноча тактична футболка з принтом MARCH, футболка для медика ЗСУ, для інструкто…"
click at [307, 133] on input "Жіноча тактична футболка з принтом MARCH, футболка для медика ЗСУ, для інструкт…" at bounding box center [407, 134] width 356 height 25
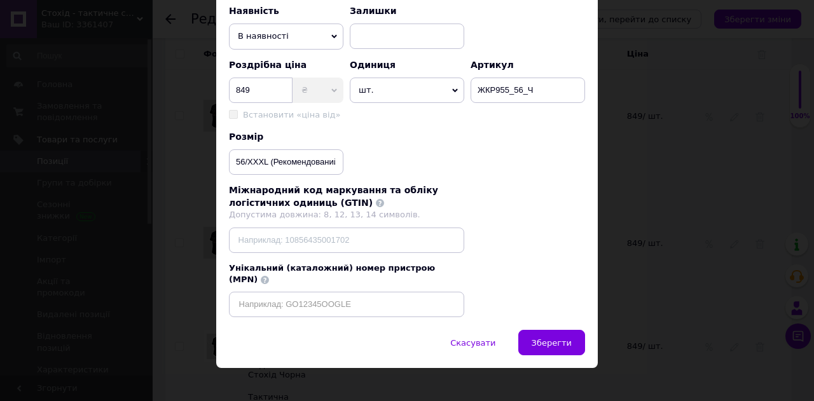
type input "Жіноча тактична футболка з принтом MARCH, футболка для медика ЗСУ, для інструкт…"
click at [552, 338] on span "Зберегти" at bounding box center [552, 343] width 40 height 10
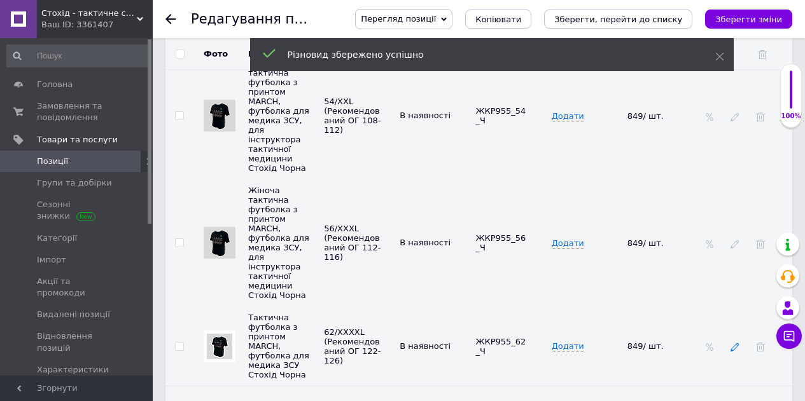
click at [737, 343] on icon at bounding box center [734, 347] width 9 height 9
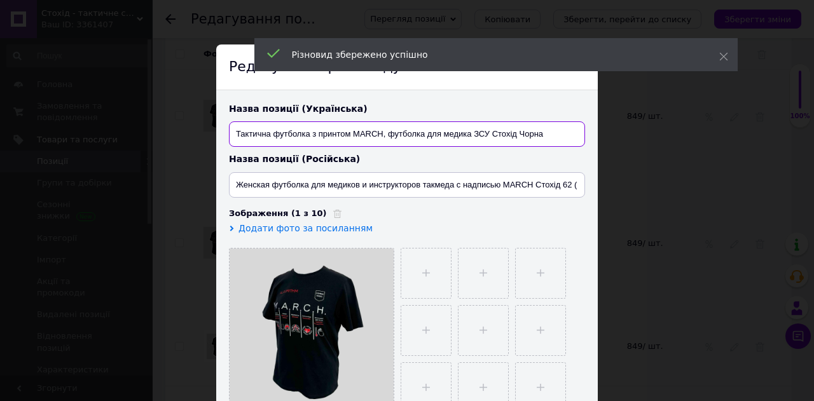
click at [448, 122] on input "Тактична футболка з принтом MARCH, футболка для медика ЗСУ Стохід Чорна" at bounding box center [407, 134] width 356 height 25
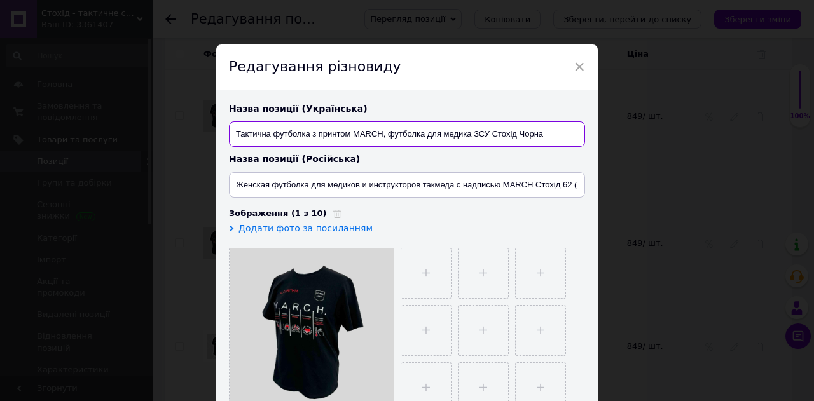
click at [428, 129] on input "Тактична футболка з принтом MARCH, футболка для медика ЗСУ Стохід Чорна" at bounding box center [407, 134] width 356 height 25
paste input "іноча тактична футболка з принтом MARCH, футболка для медика ЗСУ, для інструкто…"
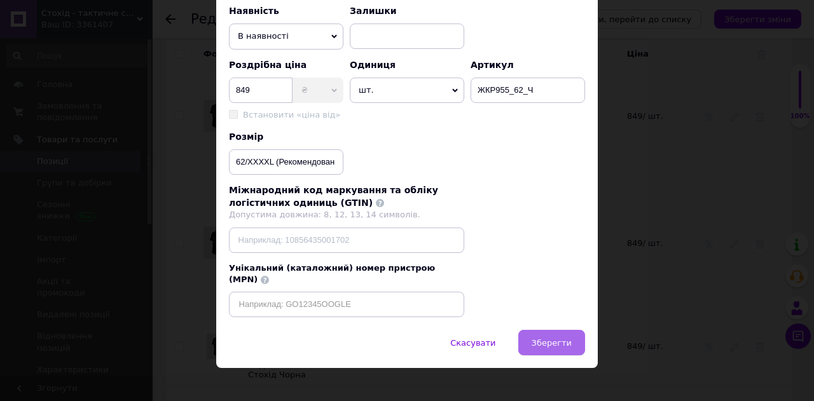
type input "Жіноча тактична футболка з принтом MARCH, футболка для медика ЗСУ, для інструкт…"
click at [547, 338] on span "Зберегти" at bounding box center [552, 343] width 40 height 10
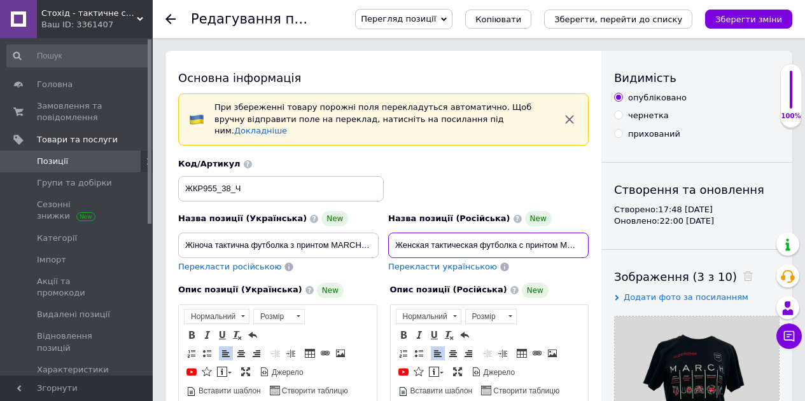
click at [536, 237] on input "Женская тактическая футболка с принтом MARCH, футболка для медика ЗСУ, для инст…" at bounding box center [488, 245] width 200 height 25
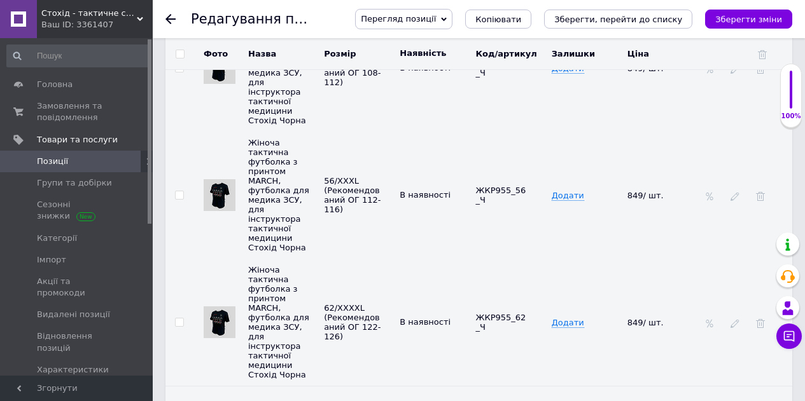
click at [727, 259] on td at bounding box center [746, 322] width 92 height 127
click at [736, 319] on icon at bounding box center [734, 323] width 9 height 9
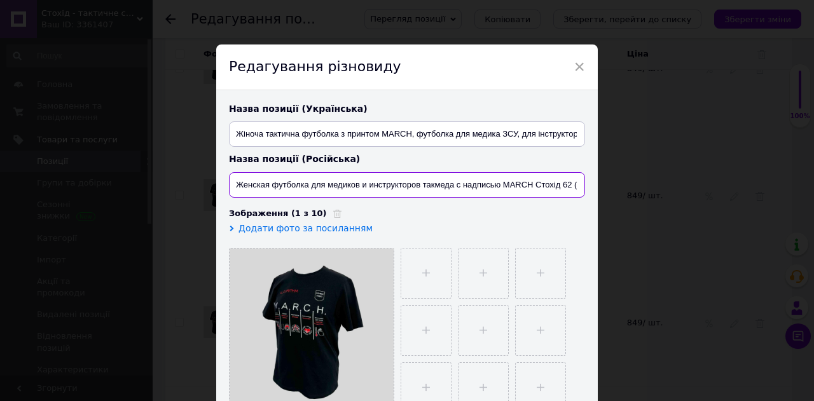
click at [482, 189] on input "Женская футболка для медиков и инструкторов такмеда с надписью MARCH Стохід 62 …" at bounding box center [407, 184] width 356 height 25
paste input "актическая футболка с принтом MARCH, футболка для медика ЗСУ, для инструктора т…"
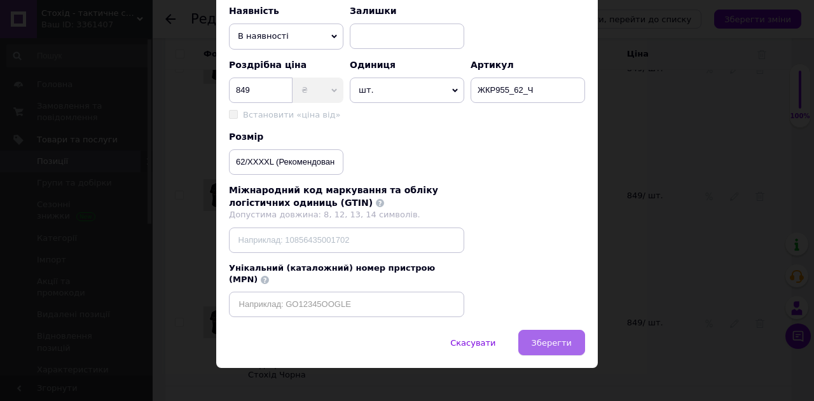
type input "Женская тактическая футболка с принтом MARCH, футболка для медика ЗСУ, для инст…"
click at [558, 338] on span "Зберегти" at bounding box center [552, 343] width 40 height 10
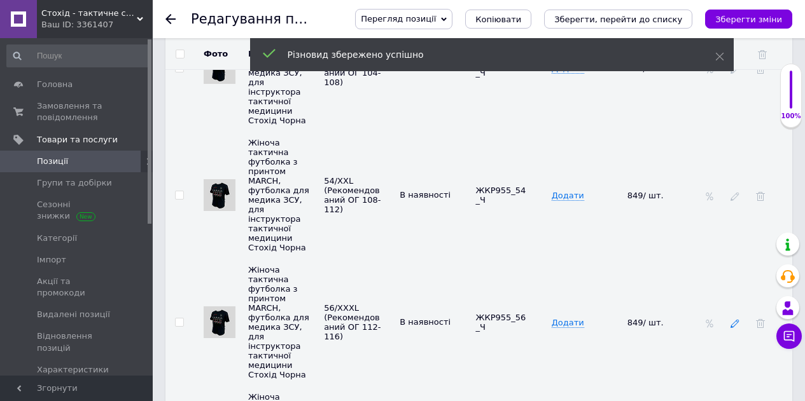
click at [735, 319] on icon at bounding box center [734, 323] width 9 height 9
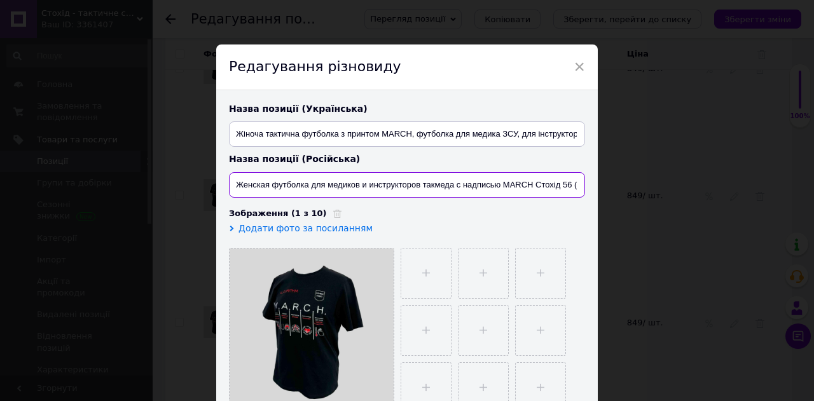
click at [482, 191] on input "Женская футболка для медиков и инструкторов такмеда с надписью MARCH Стохід 56 …" at bounding box center [407, 184] width 356 height 25
paste input "актическая футболка с принтом MARCH, футболка для медика ЗСУ, для инструктора т…"
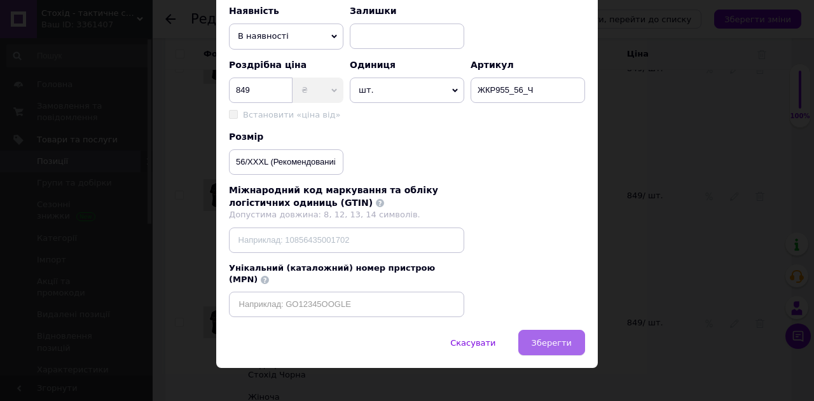
type input "Женская тактическая футболка с принтом MARCH, футболка для медика ЗСУ, для инст…"
click at [555, 338] on span "Зберегти" at bounding box center [552, 343] width 40 height 10
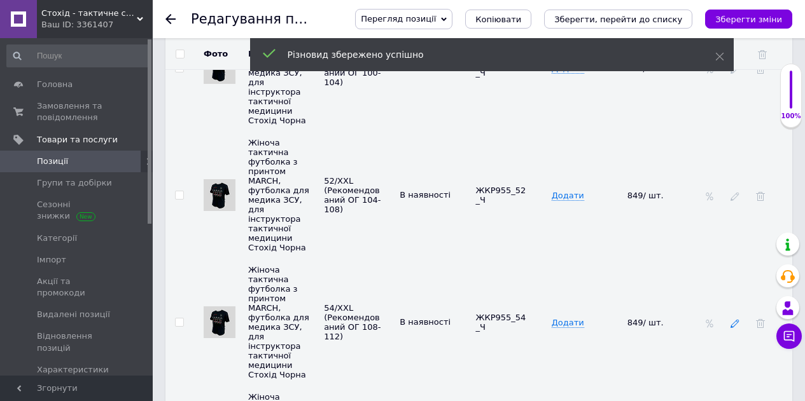
click at [734, 319] on icon at bounding box center [734, 323] width 9 height 9
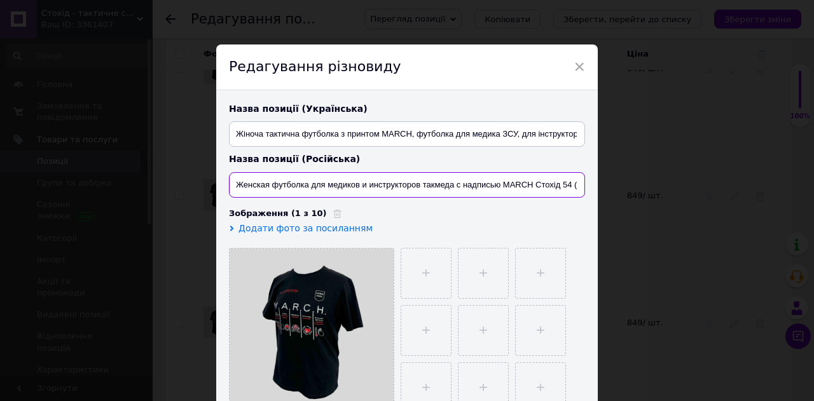
click at [487, 186] on input "Женская футболка для медиков и инструкторов такмеда с надписью MARCH Стохід 54 …" at bounding box center [407, 184] width 356 height 25
paste input "актическая футболка с принтом MARCH, футболка для медика ЗСУ, для инструктора т…"
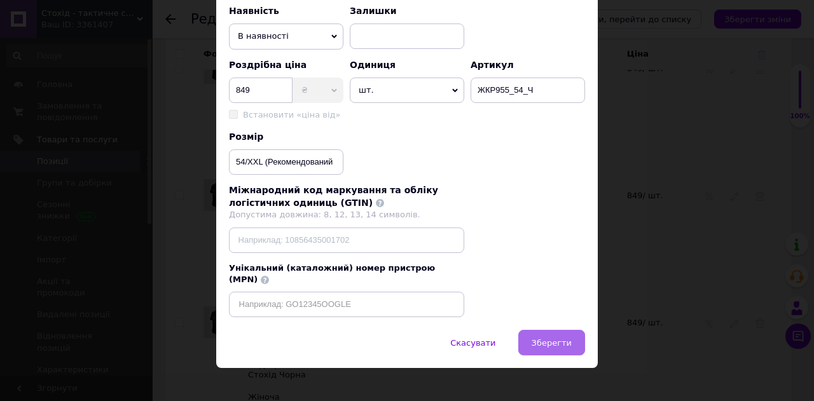
type input "Женская тактическая футболка с принтом MARCH, футболка для медика ЗСУ, для инст…"
click at [554, 338] on button "Зберегти" at bounding box center [551, 342] width 67 height 25
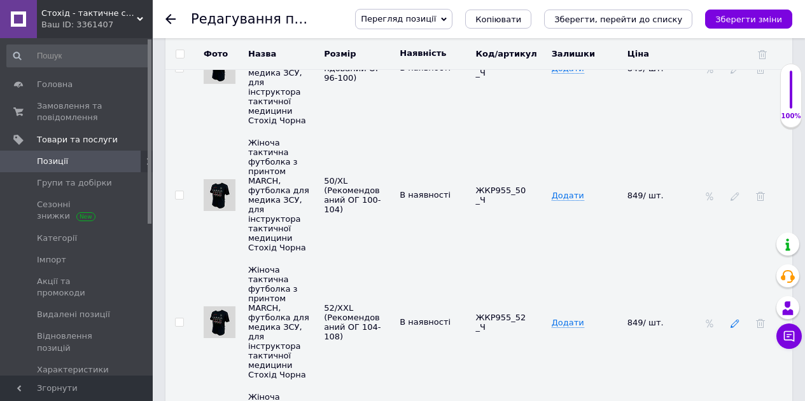
click at [732, 319] on icon at bounding box center [734, 323] width 9 height 9
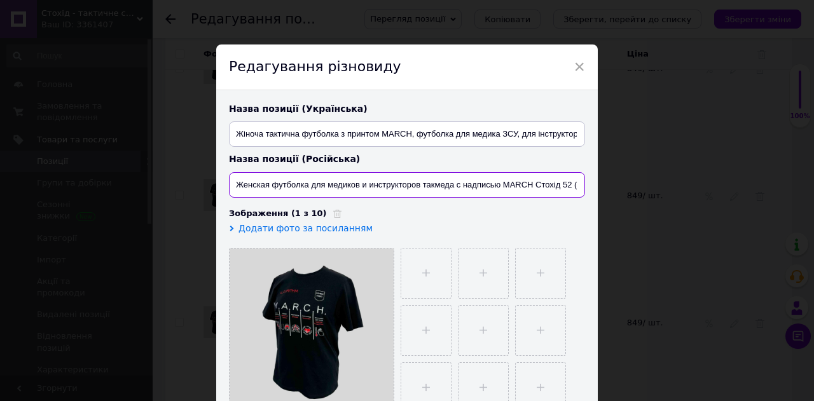
click at [454, 191] on input "Женская футболка для медиков и инструкторов такмеда с надписью MARCH Стохід 52 …" at bounding box center [407, 184] width 356 height 25
paste input "актическая футболка с принтом MARCH, футболка для медика ЗСУ, для инструктора т…"
drag, startPoint x: 454, startPoint y: 191, endPoint x: 494, endPoint y: 246, distance: 68.2
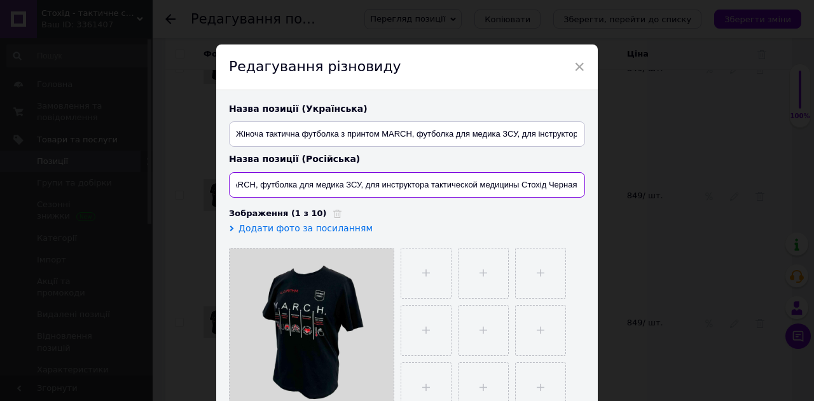
click at [454, 192] on div "Назва позиції (Українська) Жіноча тактична футболка з принтом MARCH, футболка д…" at bounding box center [407, 258] width 382 height 336
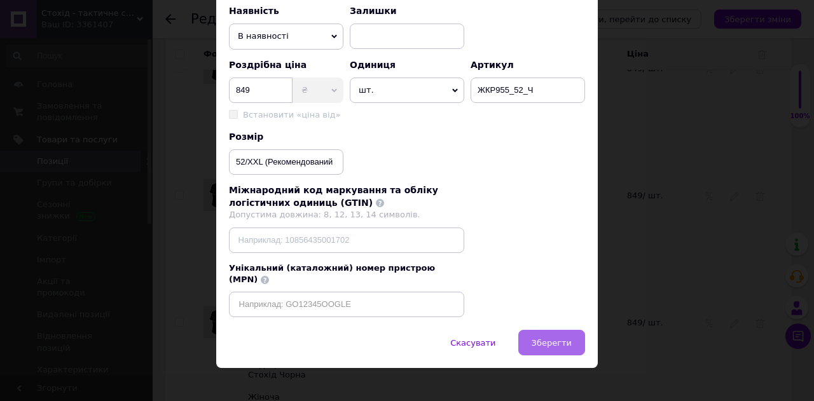
type input "Женская тактическая футболка с принтом MARCH, футболка для медика ЗСУ, для инст…"
click at [546, 338] on span "Зберегти" at bounding box center [552, 343] width 40 height 10
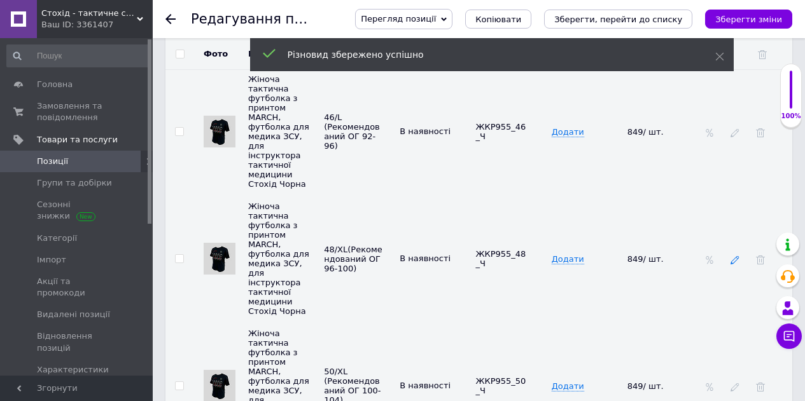
click at [734, 256] on icon at bounding box center [734, 260] width 9 height 9
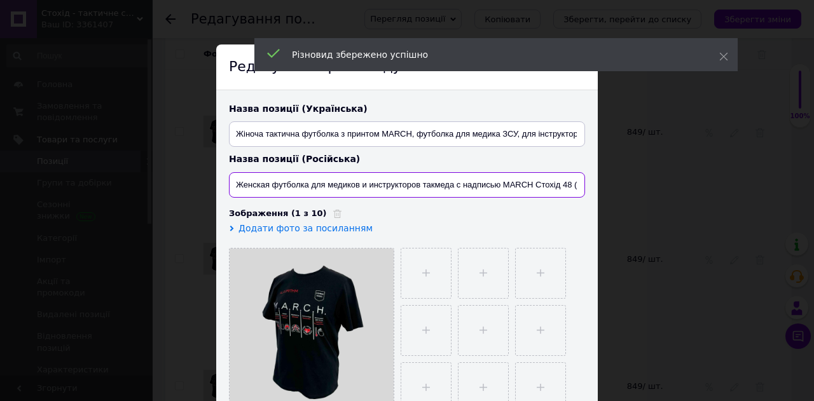
click at [450, 182] on input "Женская футболка для медиков и инструкторов такмеда с надписью MARCH Стохід 48 …" at bounding box center [407, 184] width 356 height 25
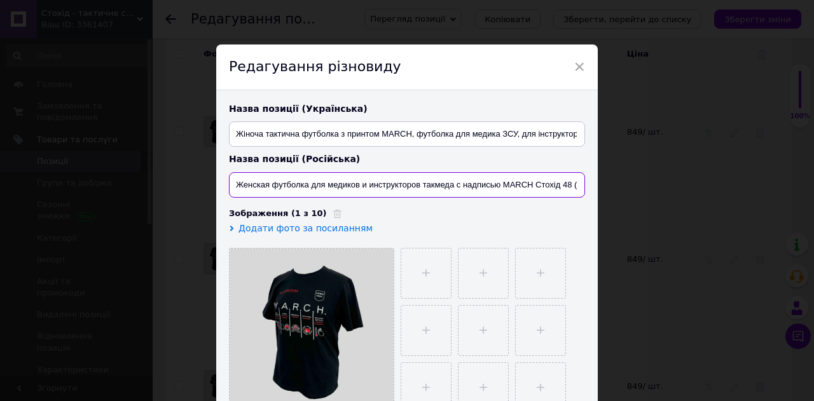
click at [450, 182] on input "Женская футболка для медиков и инструкторов такмеда с надписью MARCH Стохід 48 …" at bounding box center [407, 184] width 356 height 25
paste input "актическая футболка с принтом MARCH, футболка для медика ЗСУ, для инструктора т…"
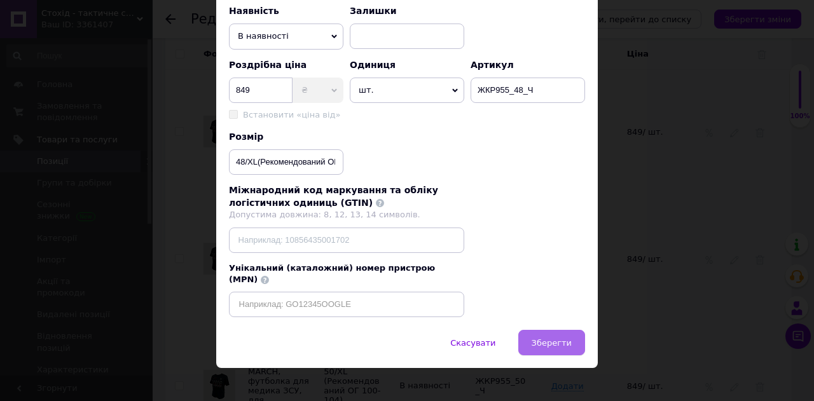
type input "Женская тактическая футболка с принтом MARCH, футболка для медика ЗСУ, для инст…"
click at [553, 338] on span "Зберегти" at bounding box center [552, 343] width 40 height 10
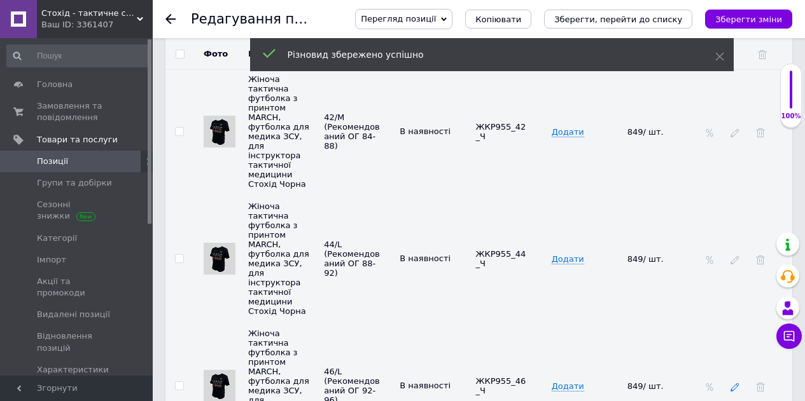
click at [735, 384] on use at bounding box center [734, 388] width 8 height 8
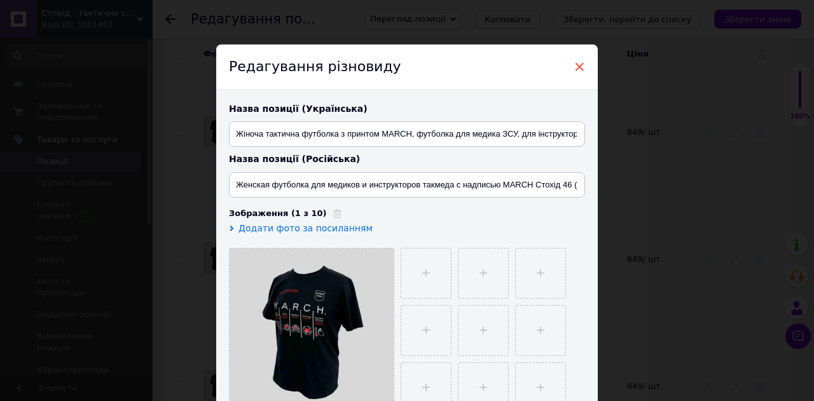
click at [578, 68] on span "×" at bounding box center [579, 67] width 11 height 22
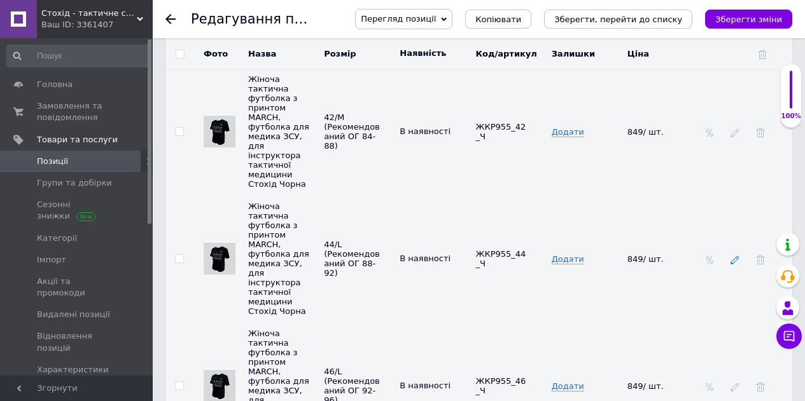
click at [736, 256] on icon at bounding box center [734, 260] width 9 height 9
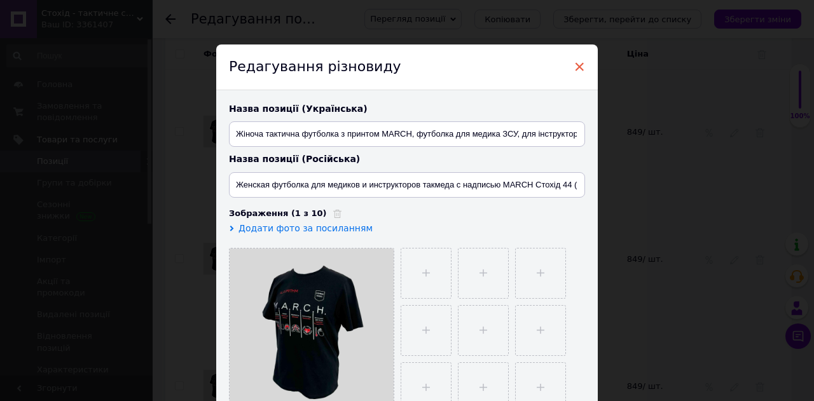
click at [574, 64] on span "×" at bounding box center [579, 67] width 11 height 22
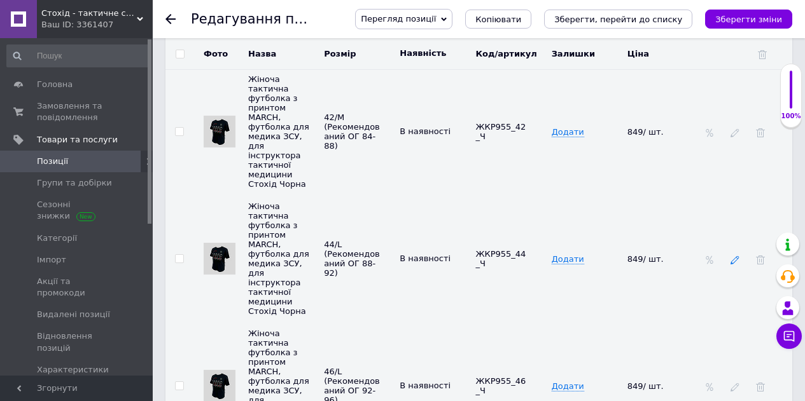
click at [736, 256] on icon at bounding box center [734, 260] width 9 height 9
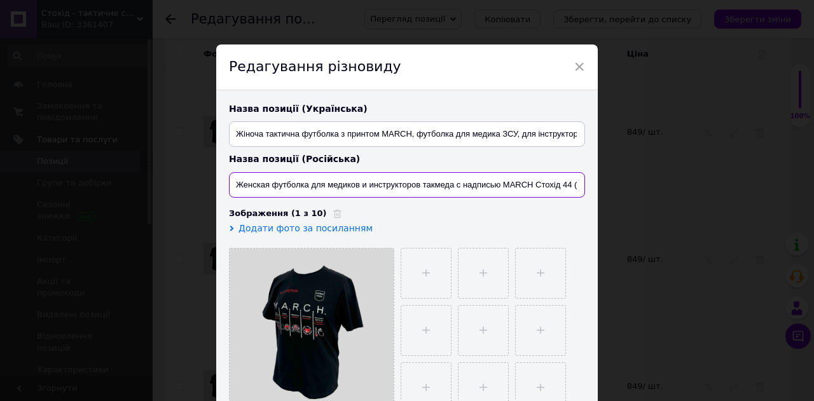
click at [528, 182] on input "Женская футболка для медиков и инструкторов такмеда с надписью MARCH Стохід 44 …" at bounding box center [407, 184] width 356 height 25
paste input "актическая футболка с принтом MARCH, футболка для медика ЗСУ, для инструктора т…"
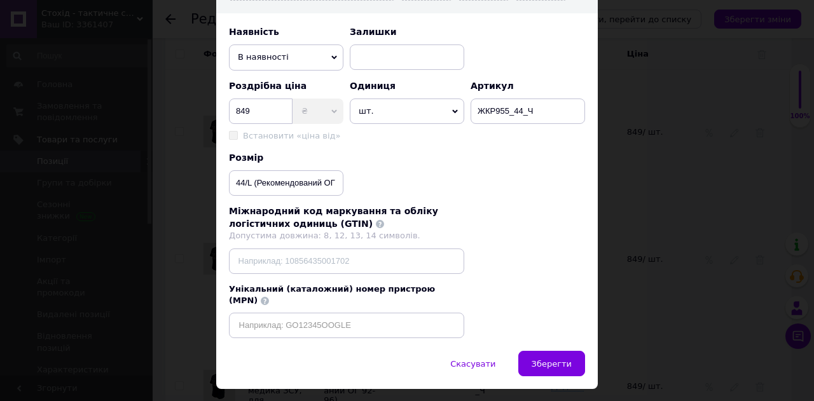
scroll to position [434, 0]
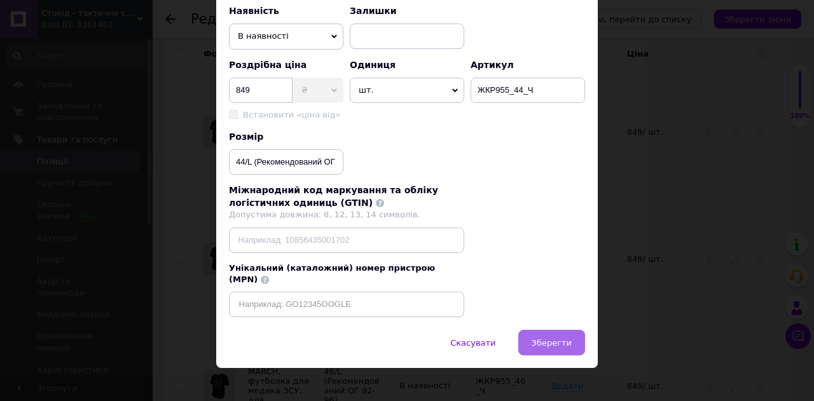
type input "Женская тактическая футболка с принтом MARCH, футболка для медика ЗСУ, для инст…"
click at [555, 338] on span "Зберегти" at bounding box center [552, 343] width 40 height 10
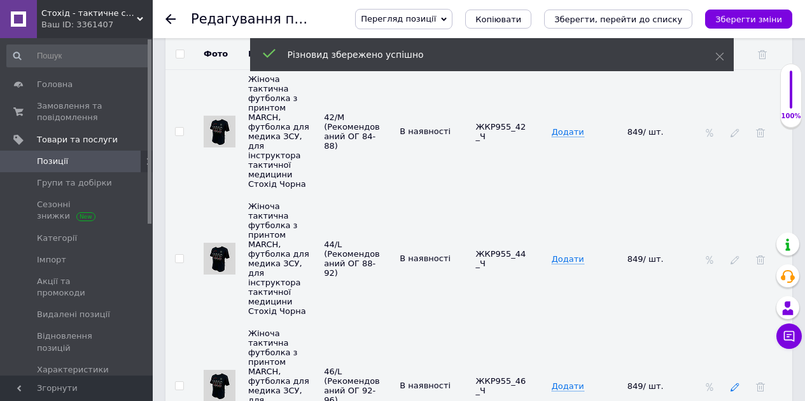
click at [732, 384] on use at bounding box center [734, 388] width 8 height 8
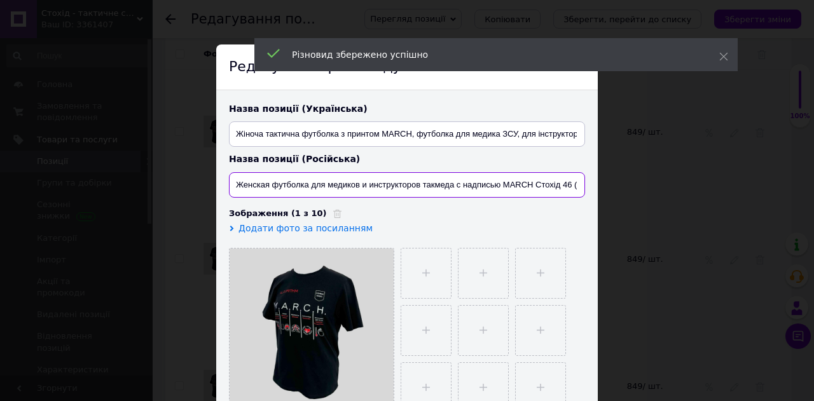
click at [448, 189] on input "Женская футболка для медиков и инструкторов такмеда с надписью MARCH Стохід 46 …" at bounding box center [407, 184] width 356 height 25
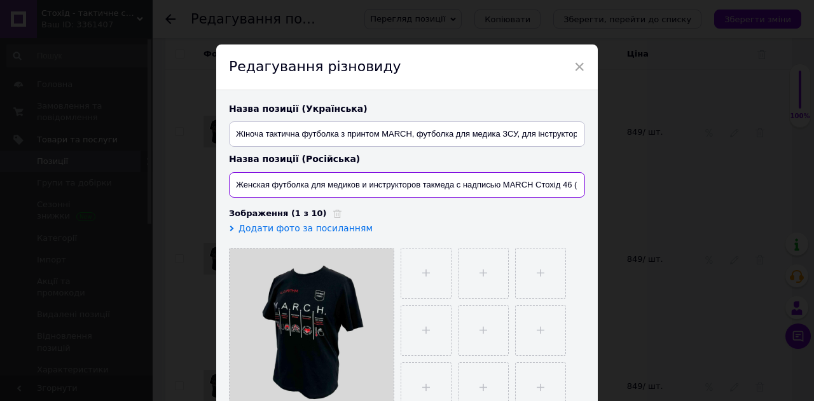
click at [448, 189] on input "Женская футболка для медиков и инструкторов такмеда с надписью MARCH Стохід 46 …" at bounding box center [407, 184] width 356 height 25
paste input "актическая футболка с принтом MARCH, футболка для медика ЗСУ, для инструктора т…"
click at [448, 189] on input "Женская тактическая футболка с принтом MARCH, футболка для медика ЗСУ, для инст…" at bounding box center [407, 184] width 356 height 25
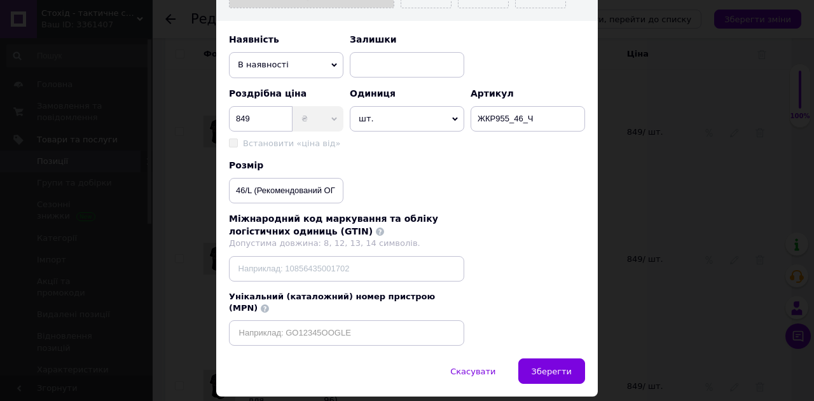
scroll to position [434, 0]
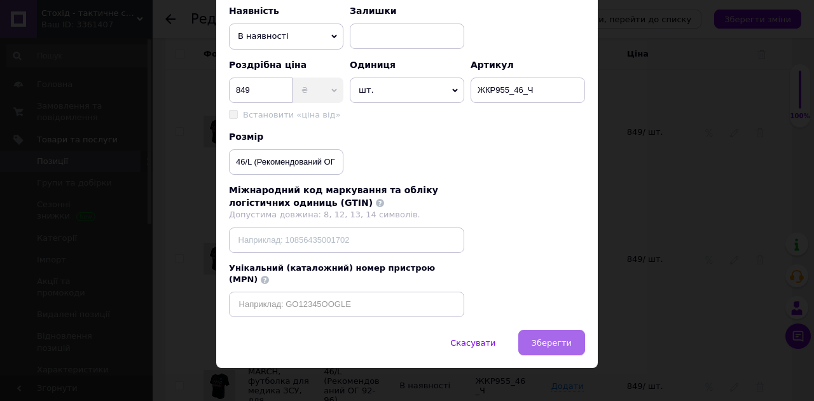
type input "Женская тактическая футболка с принтом MARCH, футболка для медика ЗСУ, для инст…"
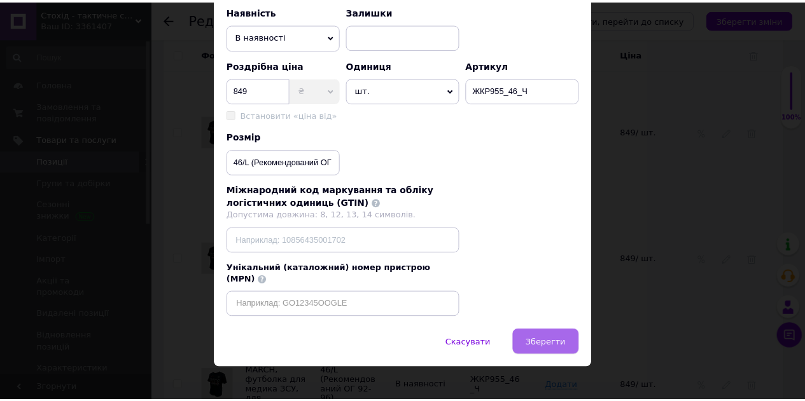
scroll to position [0, 0]
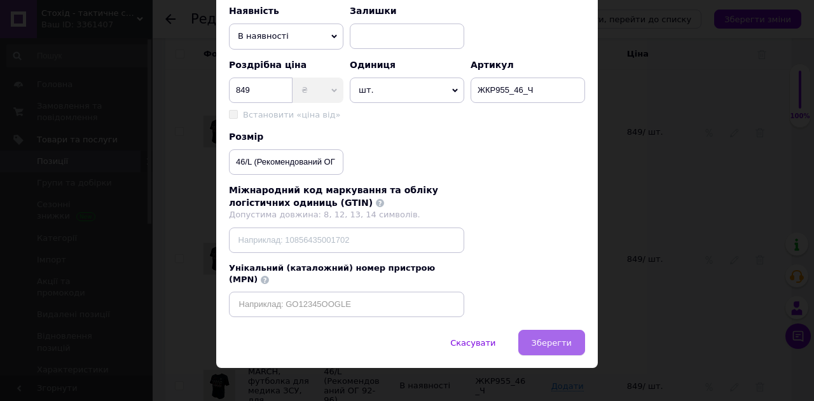
click at [561, 338] on span "Зберегти" at bounding box center [552, 343] width 40 height 10
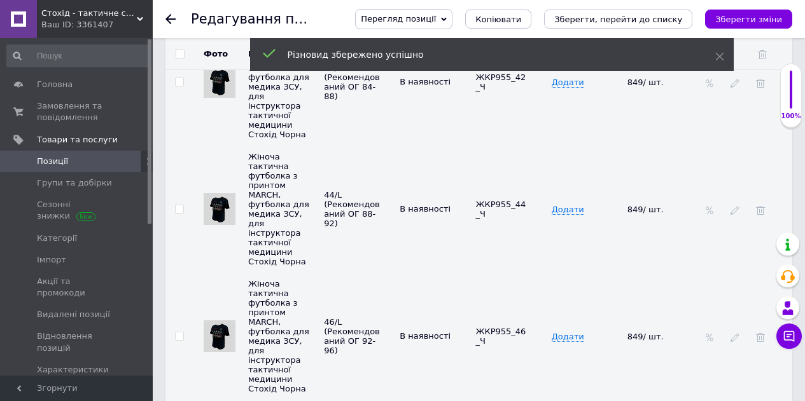
scroll to position [2783, 0]
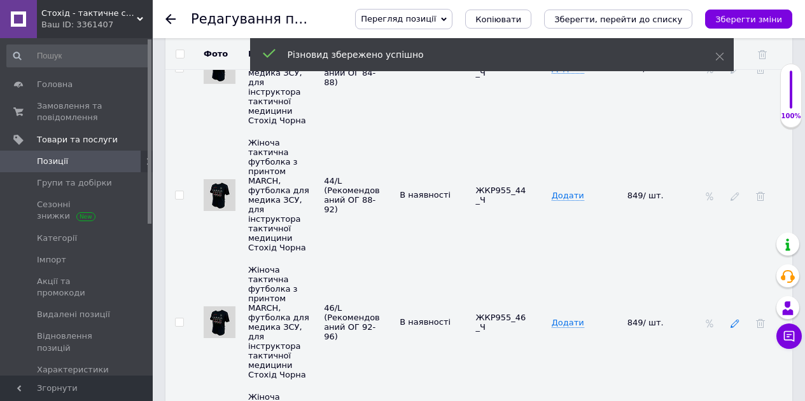
click at [733, 319] on icon at bounding box center [734, 323] width 9 height 9
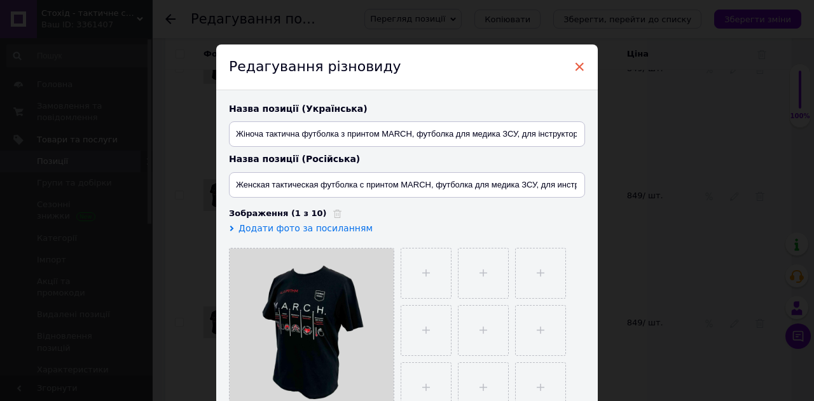
click at [576, 63] on span "×" at bounding box center [579, 67] width 11 height 22
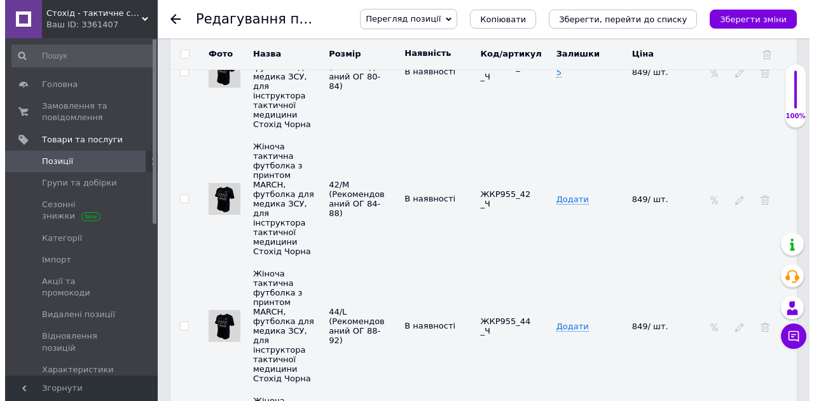
scroll to position [2529, 0]
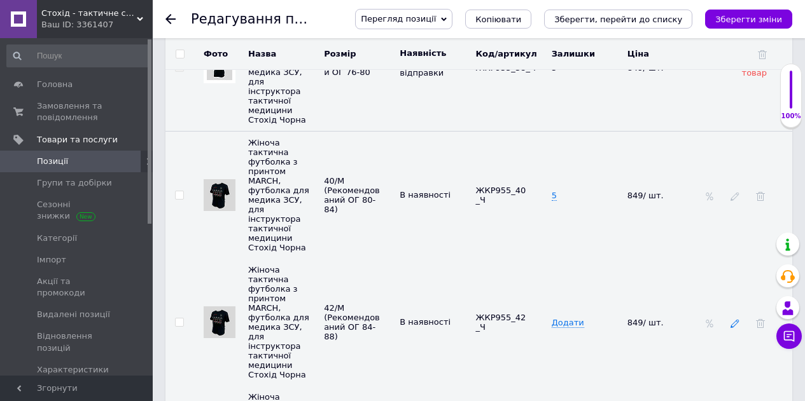
click at [737, 319] on icon at bounding box center [734, 323] width 9 height 9
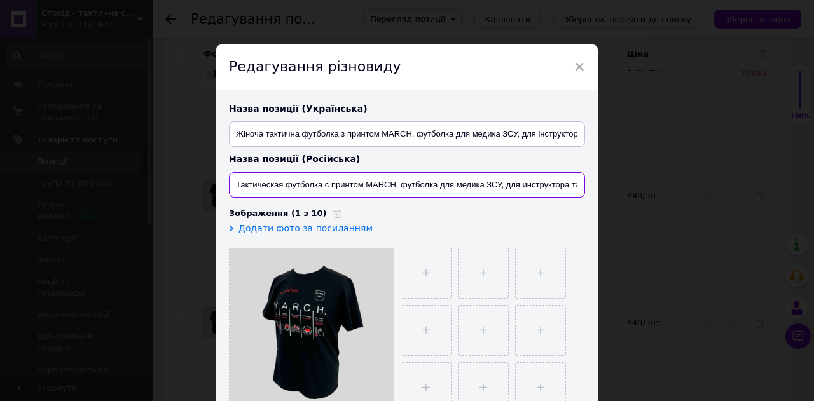
click at [436, 182] on input "Тактическая футболка с принтом MARCH, футболка для медика ЗСУ, для инструктора …" at bounding box center [407, 184] width 356 height 25
paste input "енская т"
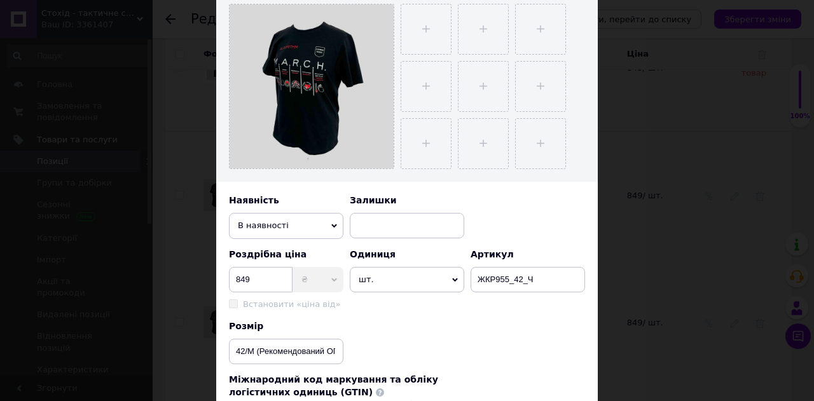
scroll to position [434, 0]
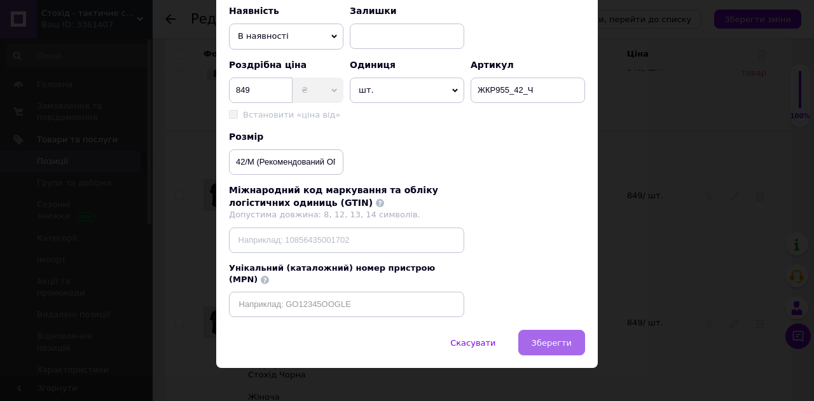
type input "Женская тактическая футболка с принтом MARCH, футболка для медика ЗСУ, для инст…"
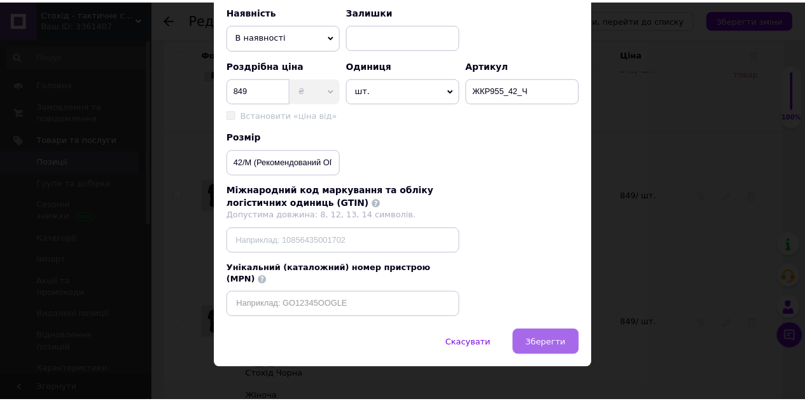
scroll to position [0, 0]
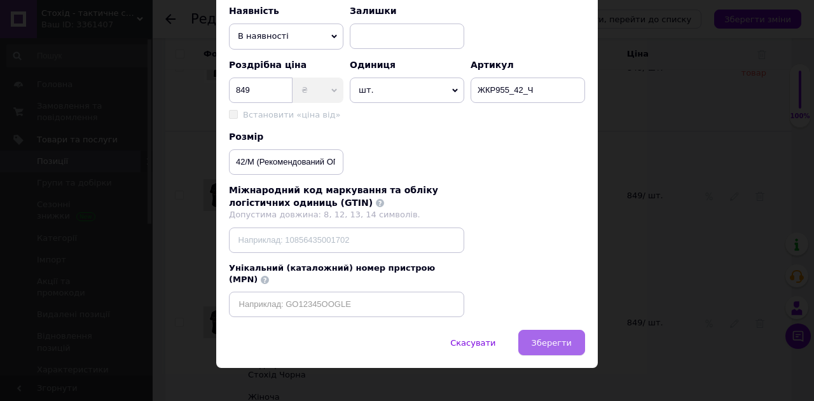
click at [545, 338] on span "Зберегти" at bounding box center [552, 343] width 40 height 10
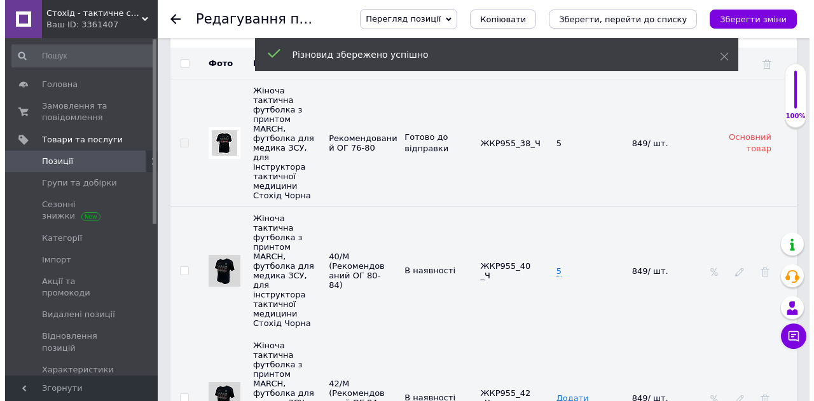
scroll to position [2401, 0]
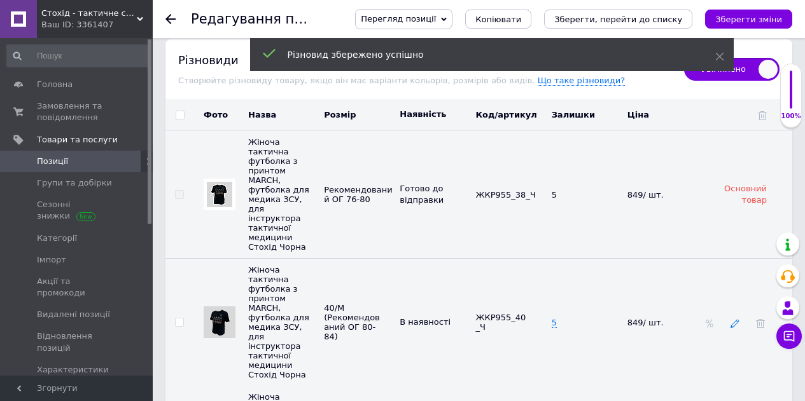
click at [736, 320] on use at bounding box center [734, 324] width 8 height 8
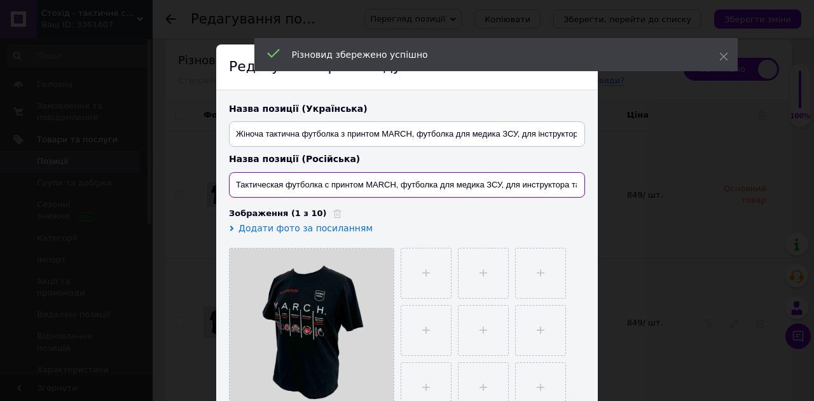
click at [419, 187] on input "Тактическая футболка с принтом MARCH, футболка для медика ЗСУ, для инструктора …" at bounding box center [407, 184] width 356 height 25
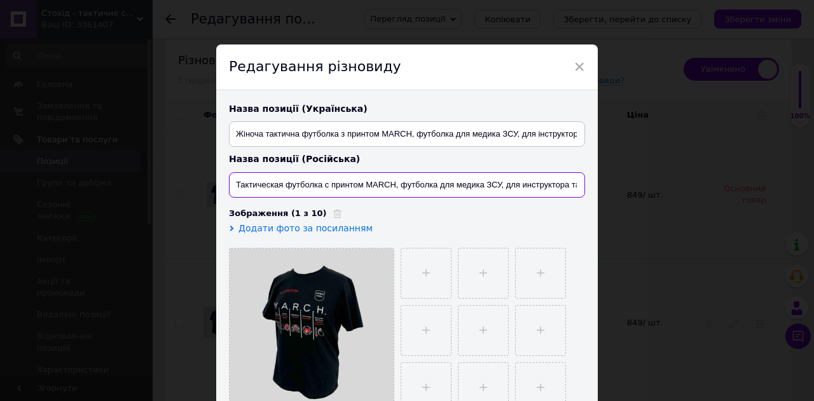
click at [419, 187] on input "Тактическая футболка с принтом MARCH, футболка для медика ЗСУ, для инструктора …" at bounding box center [407, 184] width 356 height 25
paste input "енская т"
click at [419, 187] on div "Назва позиції (Українська) Жіноча тактична футболка з принтом MARCH, футболка д…" at bounding box center [407, 258] width 382 height 336
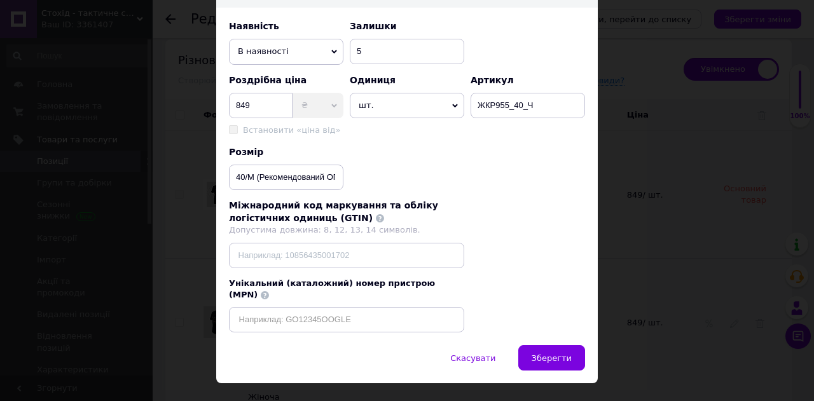
scroll to position [434, 0]
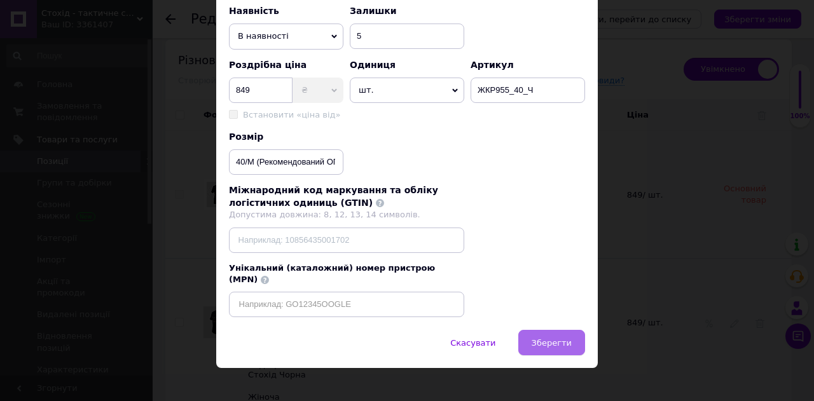
type input "Женская тактическая футболка с принтом MARCH, футболка для медика ЗСУ, для инст…"
click at [538, 330] on button "Зберегти" at bounding box center [551, 342] width 67 height 25
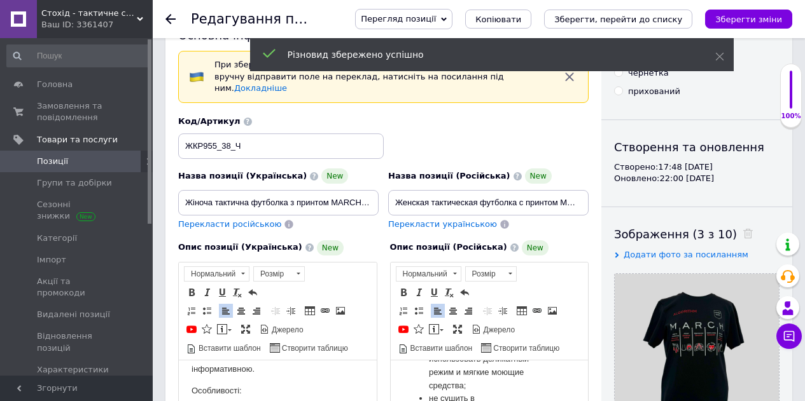
scroll to position [0, 0]
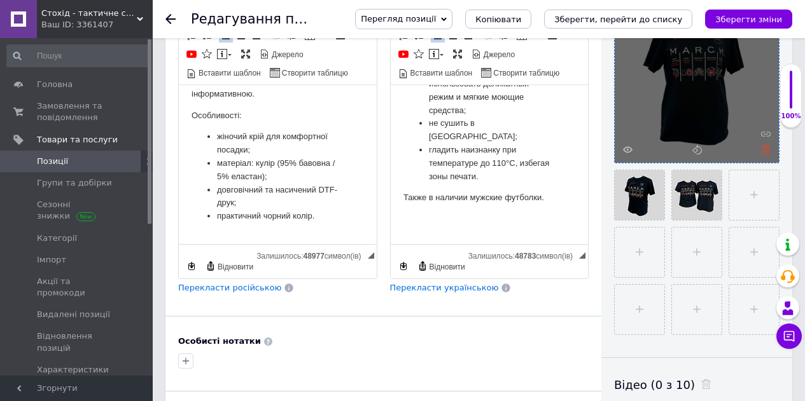
click at [763, 150] on icon at bounding box center [766, 150] width 10 height 10
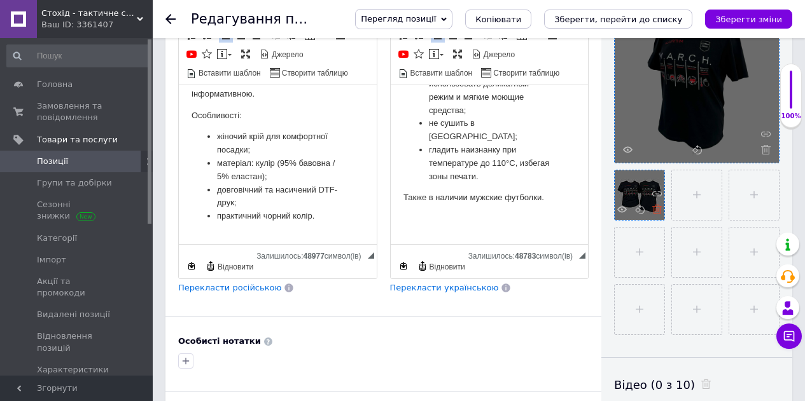
click at [656, 207] on icon at bounding box center [657, 210] width 10 height 10
click at [765, 151] on use at bounding box center [766, 150] width 10 height 10
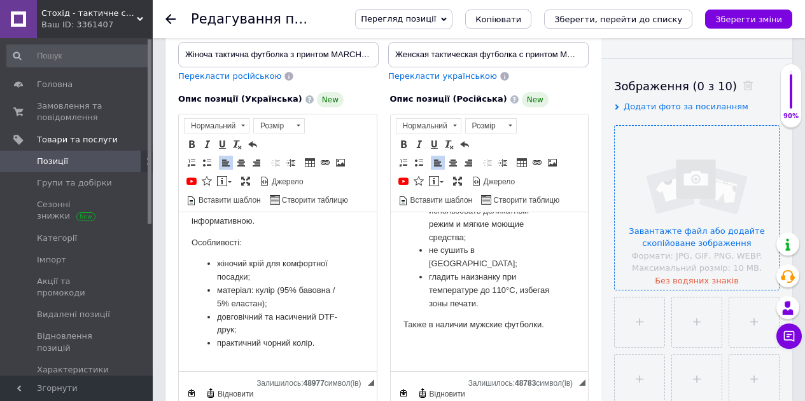
scroll to position [191, 0]
click at [700, 238] on input "file" at bounding box center [697, 208] width 164 height 164
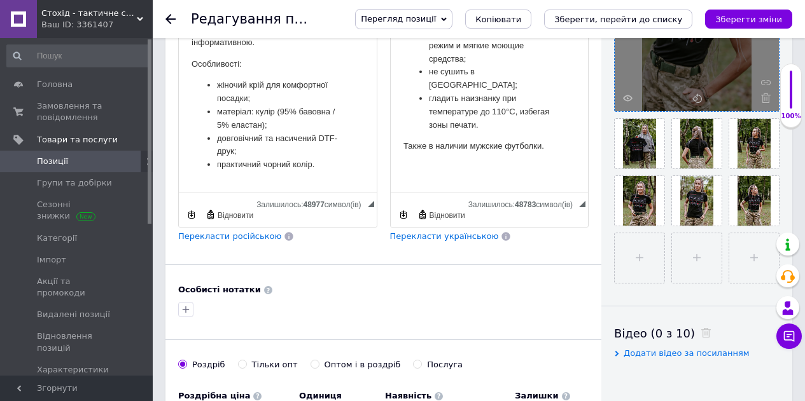
scroll to position [382, 0]
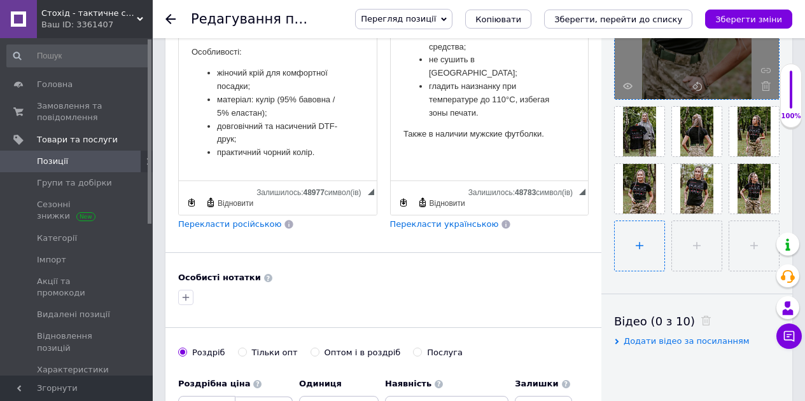
click at [651, 233] on input "file" at bounding box center [640, 246] width 50 height 50
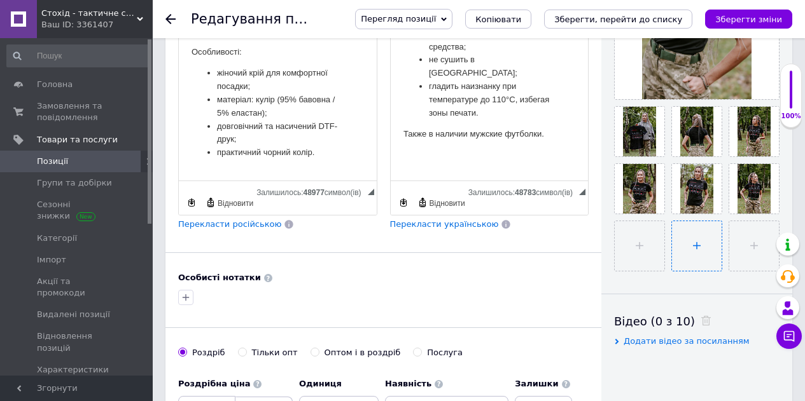
click at [685, 248] on input "file" at bounding box center [697, 246] width 50 height 50
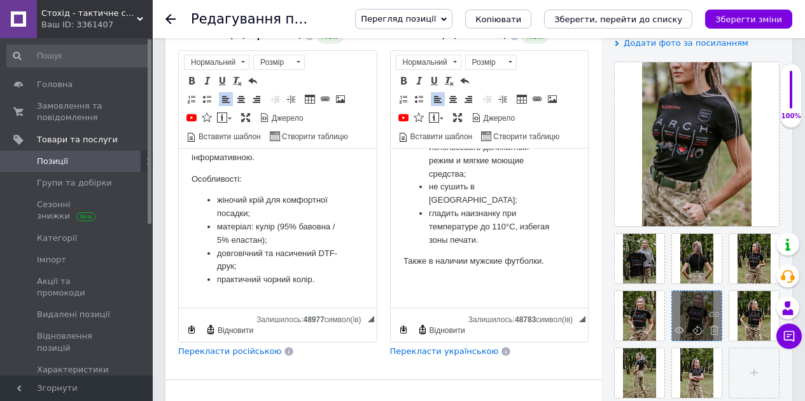
scroll to position [318, 0]
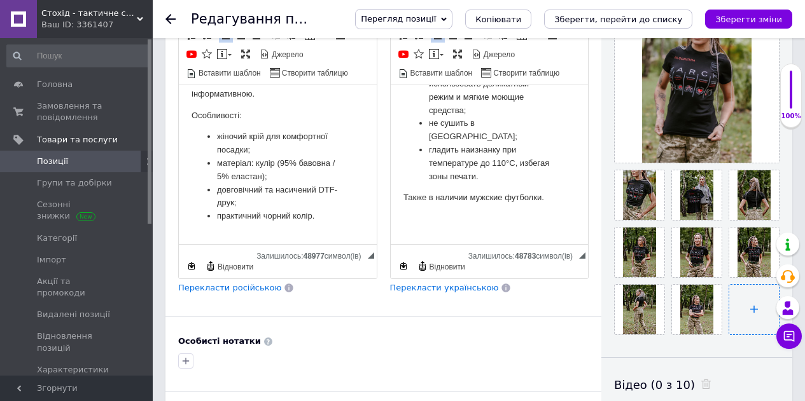
click at [758, 310] on input "file" at bounding box center [754, 310] width 50 height 50
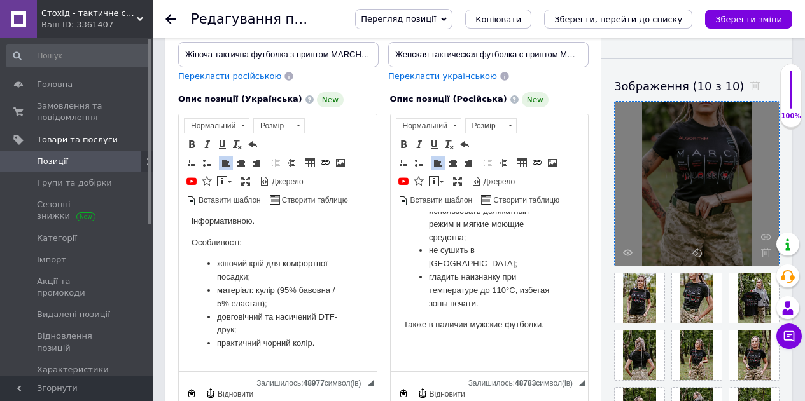
scroll to position [127, 0]
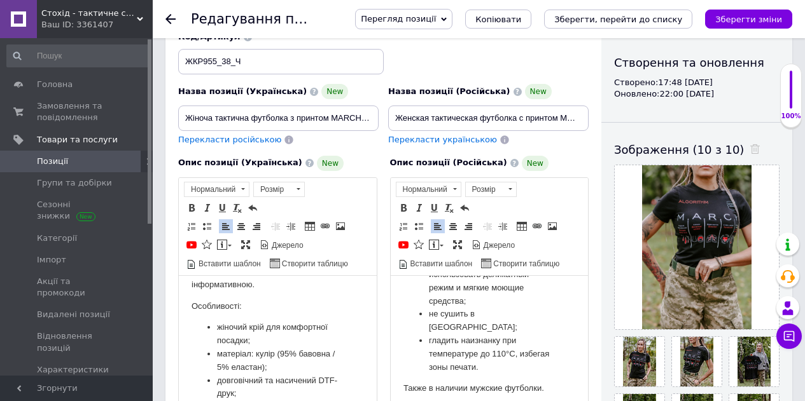
click at [452, 24] on span "Перегляд позиції" at bounding box center [403, 19] width 97 height 20
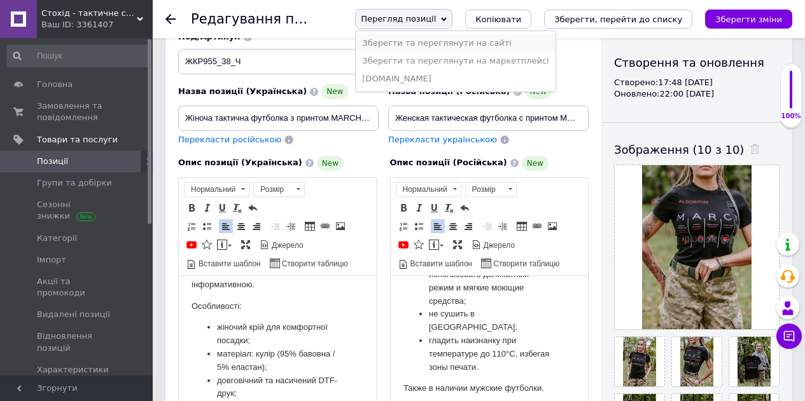
click at [462, 41] on li "Зберегти та переглянути на сайті" at bounding box center [455, 43] width 199 height 18
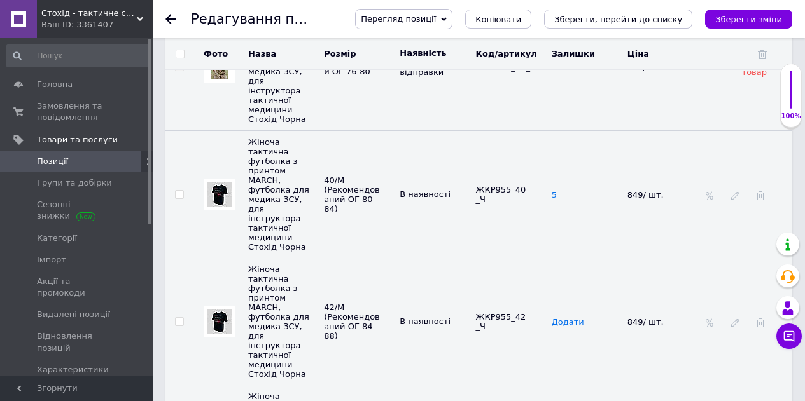
scroll to position [2545, 0]
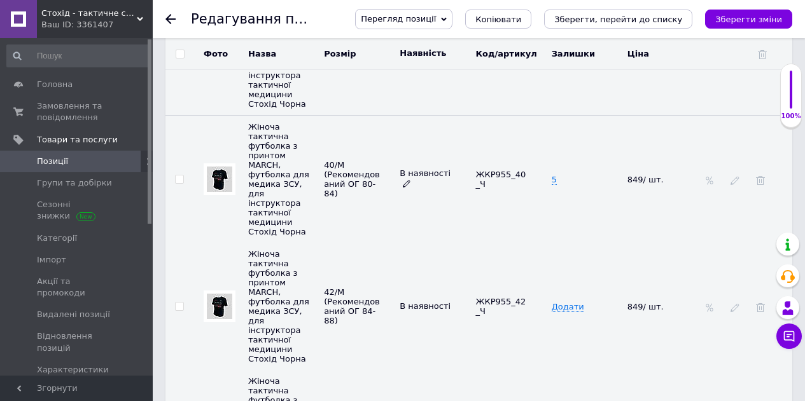
click at [429, 169] on span "В наявності" at bounding box center [424, 179] width 51 height 21
click at [410, 180] on icon at bounding box center [407, 184] width 8 height 8
click at [424, 254] on li "Готово до відправки" at bounding box center [431, 268] width 74 height 29
click at [410, 307] on icon at bounding box center [407, 311] width 8 height 8
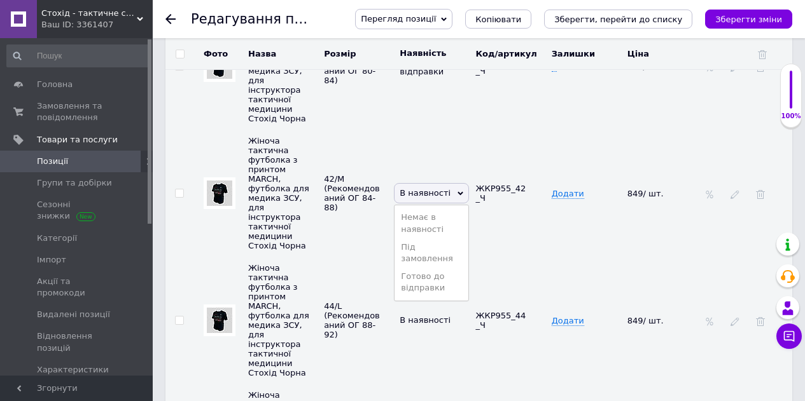
scroll to position [2672, 0]
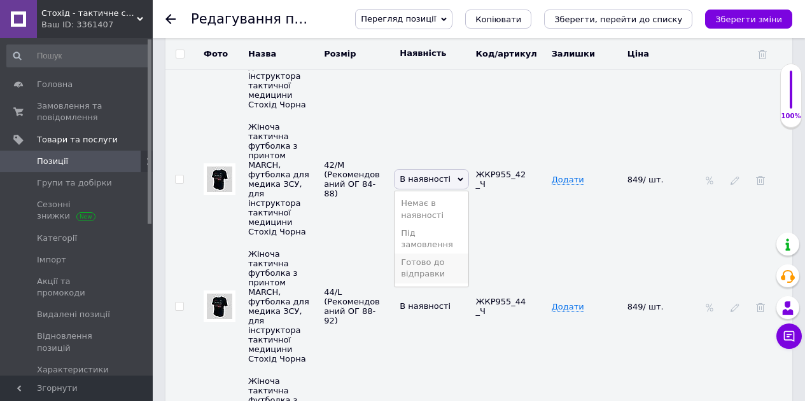
click at [426, 254] on li "Готово до відправки" at bounding box center [431, 268] width 74 height 29
click at [446, 296] on span "В наявності" at bounding box center [424, 306] width 51 height 21
click at [452, 243] on td "В наявності" at bounding box center [434, 306] width 76 height 127
click at [410, 307] on icon at bounding box center [407, 311] width 8 height 8
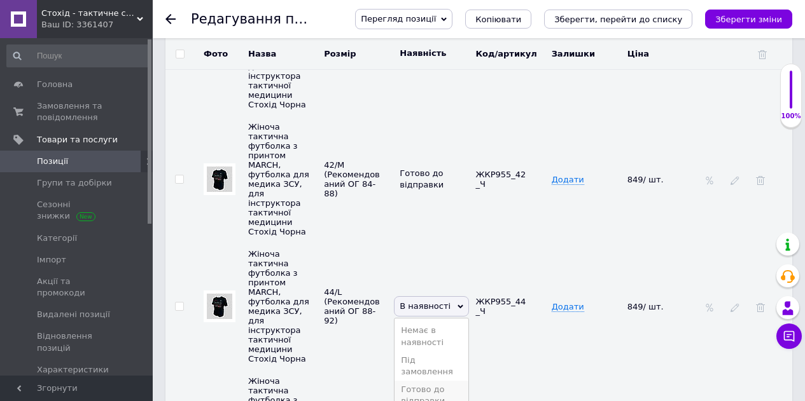
click at [431, 381] on li "Готово до відправки" at bounding box center [431, 395] width 74 height 29
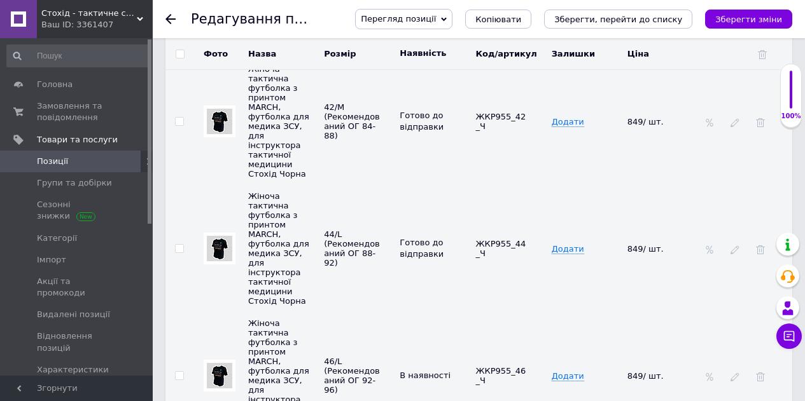
scroll to position [2799, 0]
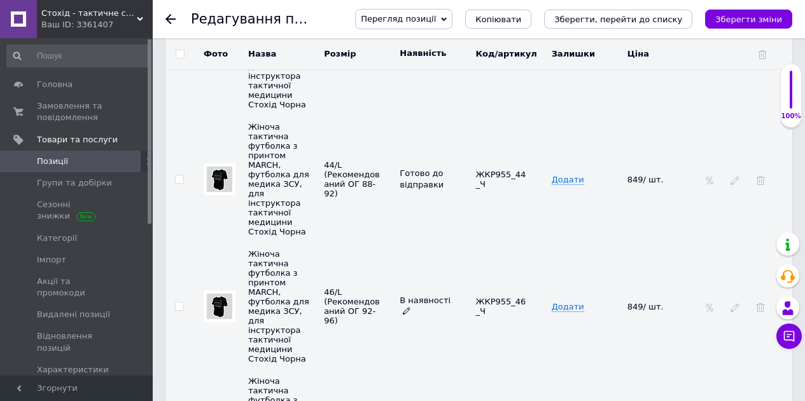
click at [444, 296] on span "В наявності" at bounding box center [424, 306] width 51 height 21
click at [410, 308] on use at bounding box center [406, 311] width 7 height 7
click at [429, 381] on li "Готово до відправки" at bounding box center [431, 395] width 74 height 29
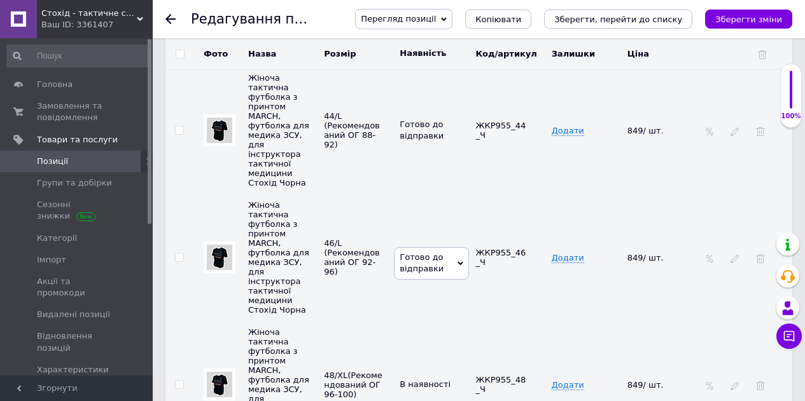
scroll to position [2863, 0]
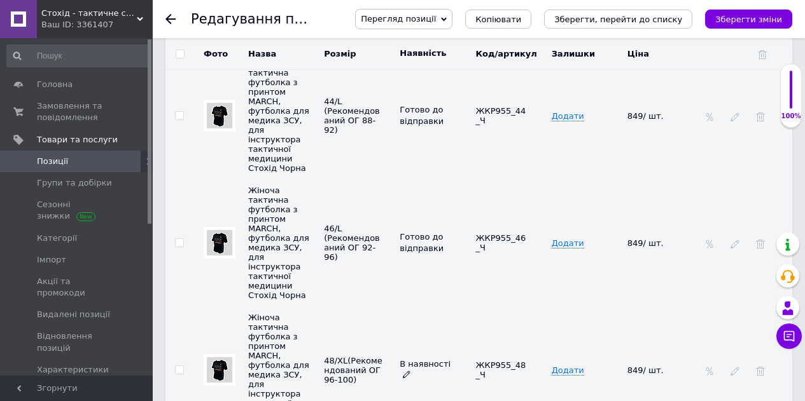
click at [410, 371] on icon at bounding box center [407, 375] width 8 height 8
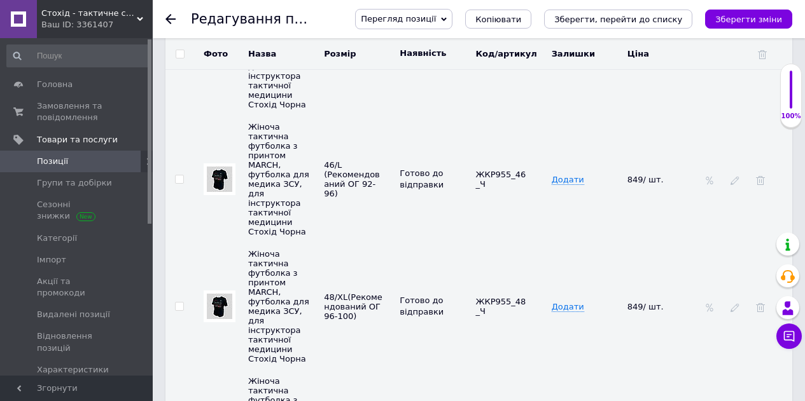
scroll to position [3053, 0]
click at [449, 243] on td "В наявності" at bounding box center [434, 306] width 76 height 127
click at [410, 307] on icon at bounding box center [407, 311] width 8 height 8
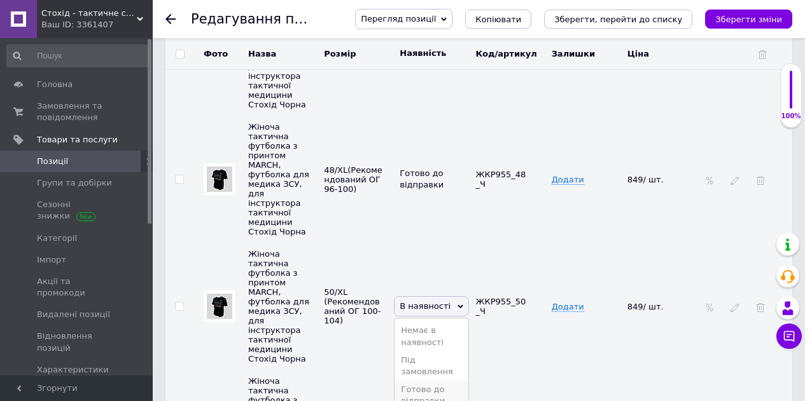
click at [425, 381] on li "Готово до відправки" at bounding box center [431, 395] width 74 height 29
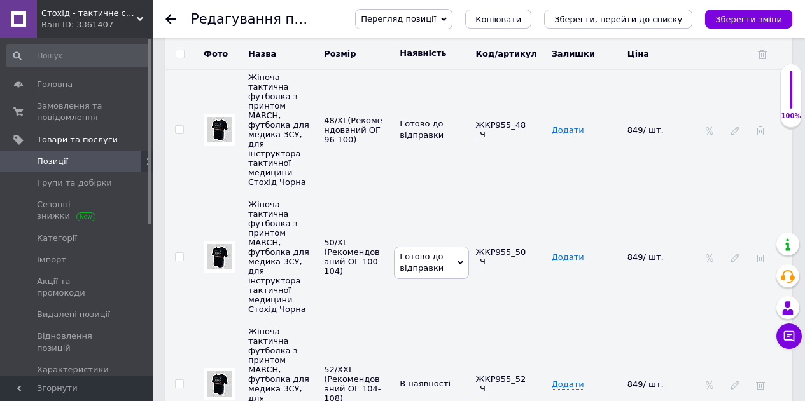
scroll to position [3117, 0]
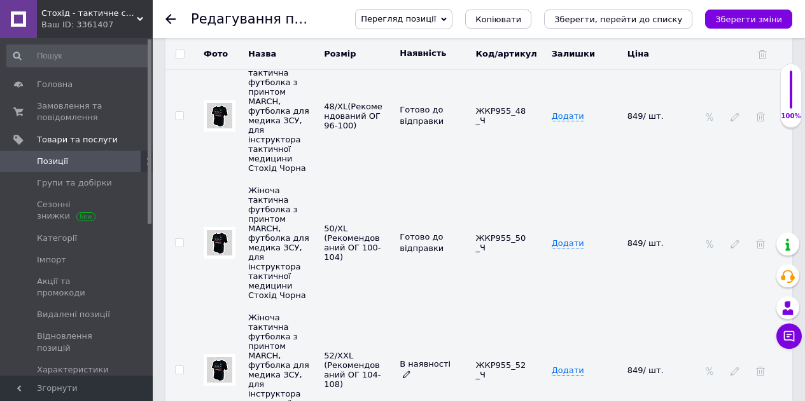
click at [410, 371] on icon at bounding box center [407, 375] width 8 height 8
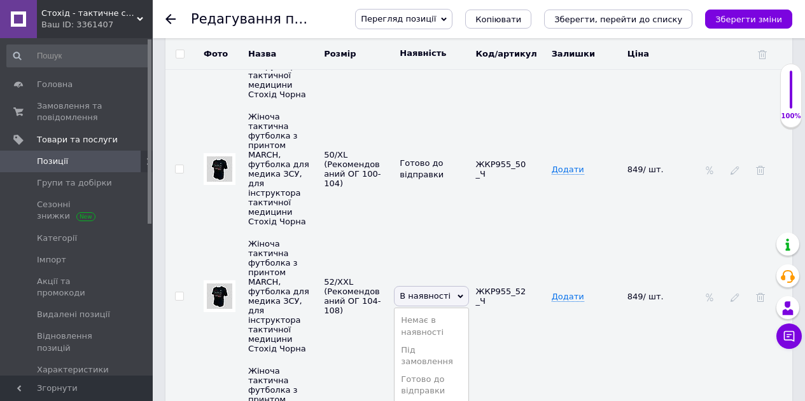
scroll to position [3244, 0]
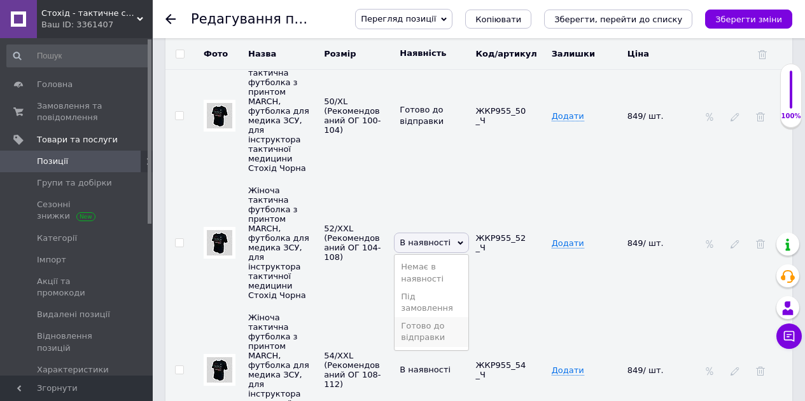
click at [431, 317] on li "Готово до відправки" at bounding box center [431, 331] width 74 height 29
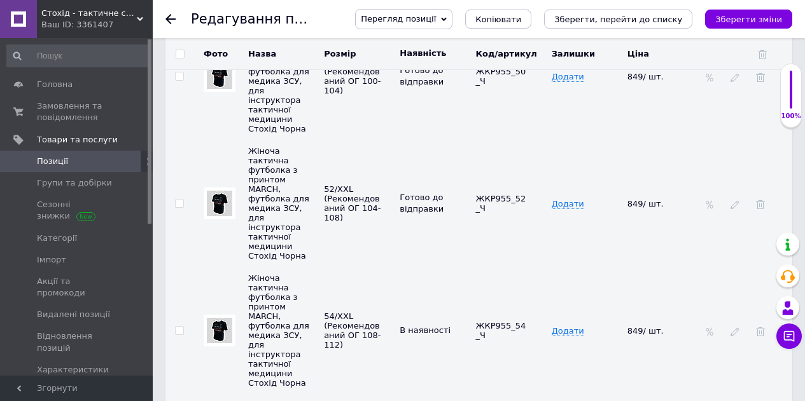
scroll to position [3308, 0]
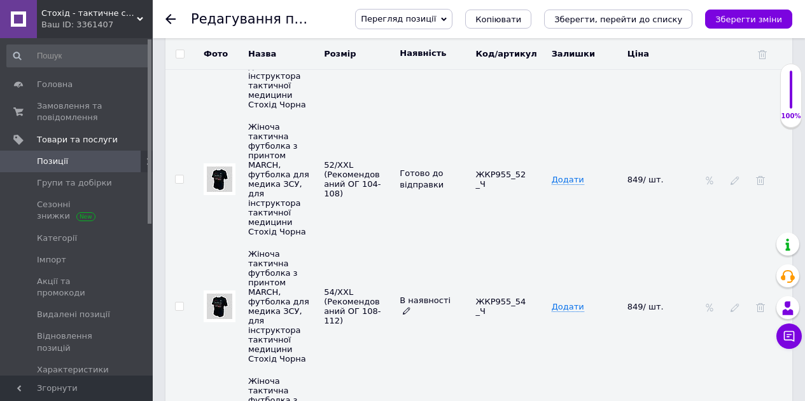
click at [410, 307] on icon at bounding box center [407, 311] width 8 height 8
click at [429, 381] on li "Готово до відправки" at bounding box center [431, 395] width 74 height 29
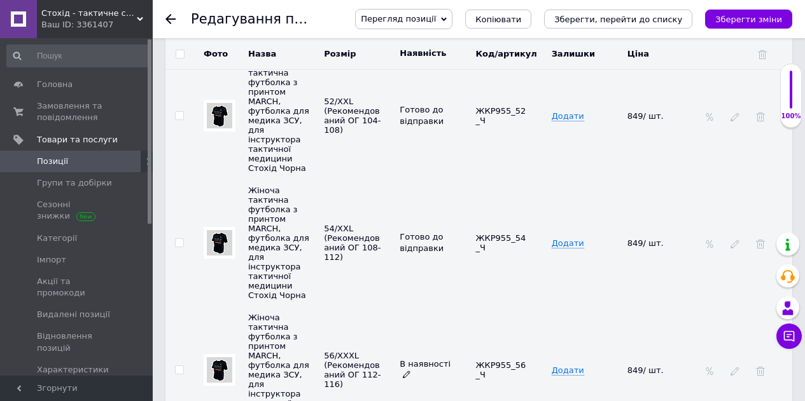
click at [410, 371] on icon at bounding box center [407, 375] width 8 height 8
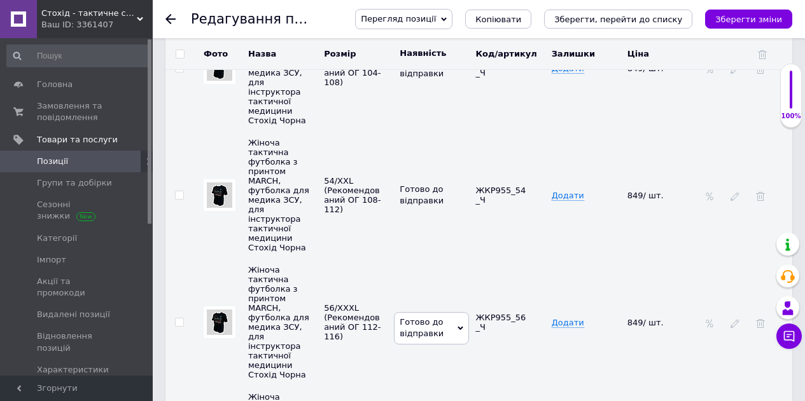
scroll to position [3435, 0]
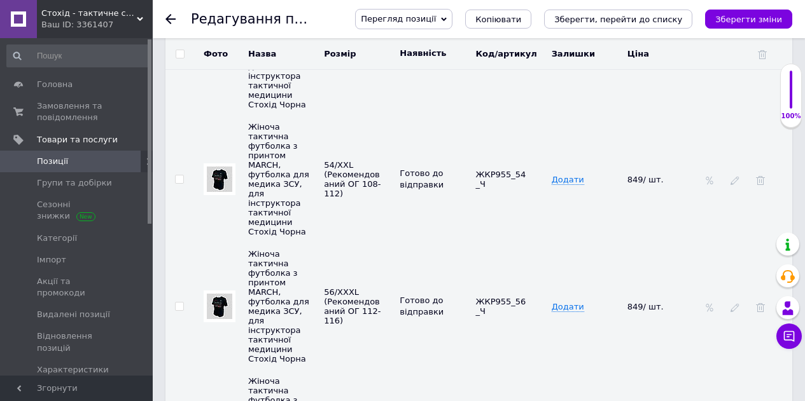
click at [749, 23] on icon "Зберегти зміни" at bounding box center [748, 20] width 67 height 10
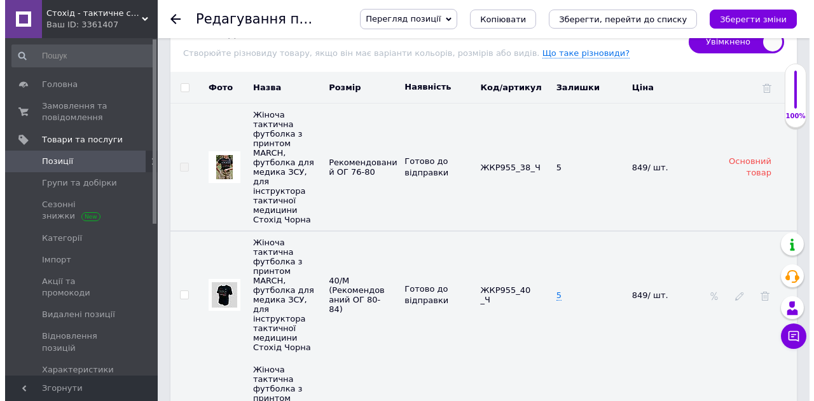
scroll to position [2481, 0]
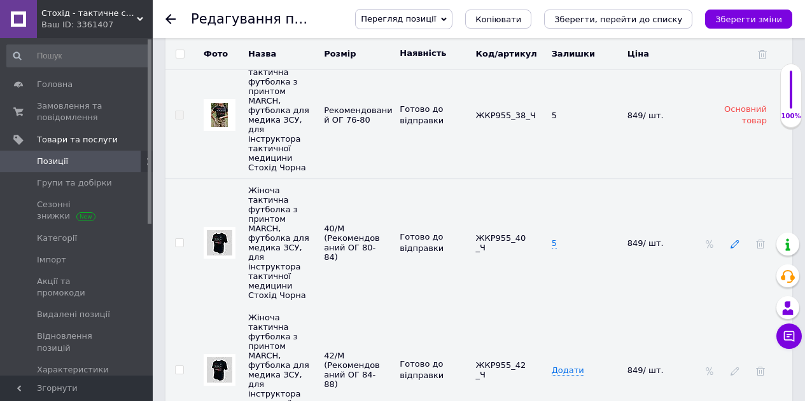
click at [739, 240] on icon at bounding box center [734, 244] width 9 height 9
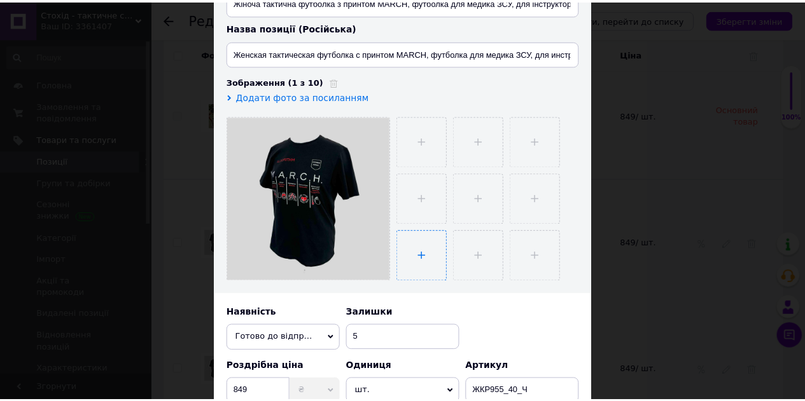
scroll to position [191, 0]
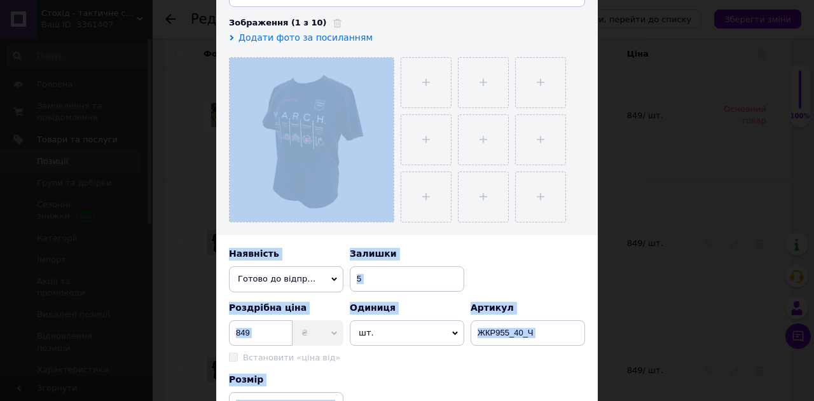
drag, startPoint x: 387, startPoint y: 208, endPoint x: 621, endPoint y: 144, distance: 242.8
click at [603, 148] on div "× Редагування різновиду Назва позиції (Українська) Жіноча тактична футболка з п…" at bounding box center [407, 200] width 814 height 401
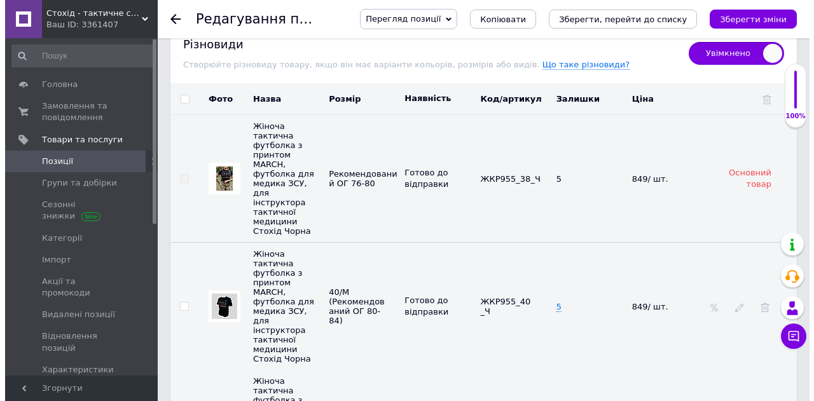
scroll to position [2545, 0]
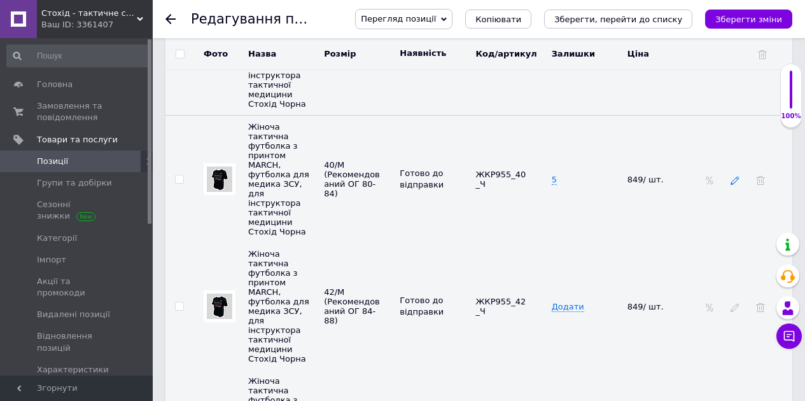
click at [726, 154] on td at bounding box center [746, 180] width 92 height 128
click at [744, 156] on td at bounding box center [746, 180] width 92 height 128
click at [735, 176] on icon at bounding box center [734, 180] width 9 height 9
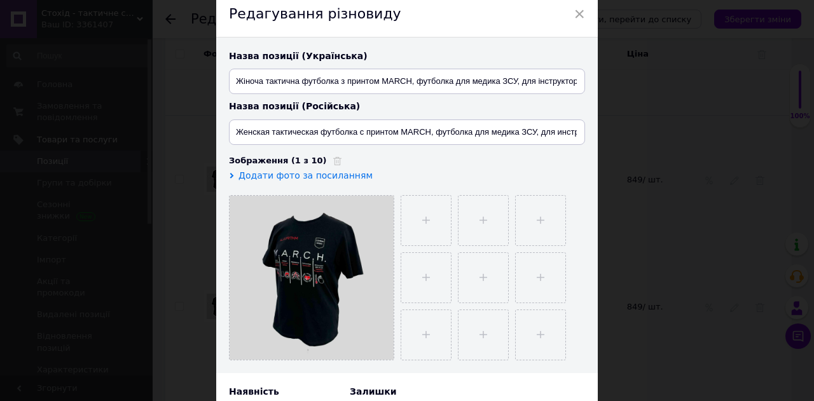
scroll to position [127, 0]
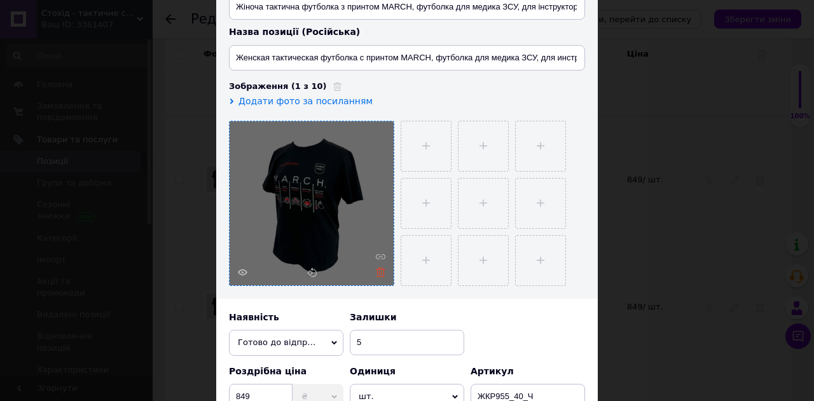
click at [383, 270] on icon at bounding box center [381, 273] width 10 height 10
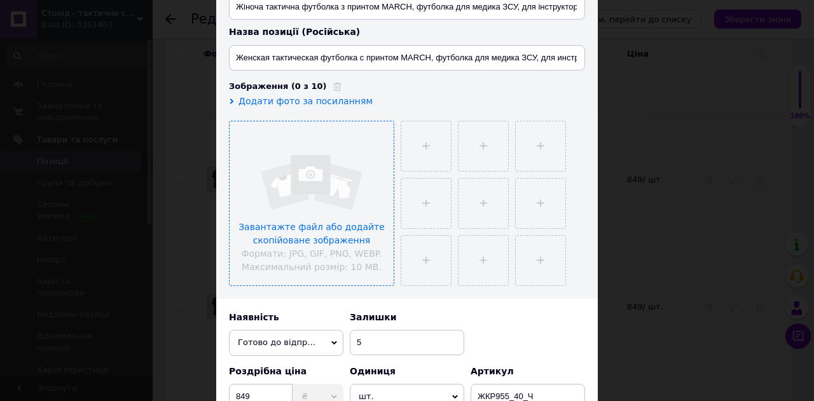
click at [349, 169] on input "file" at bounding box center [312, 204] width 164 height 164
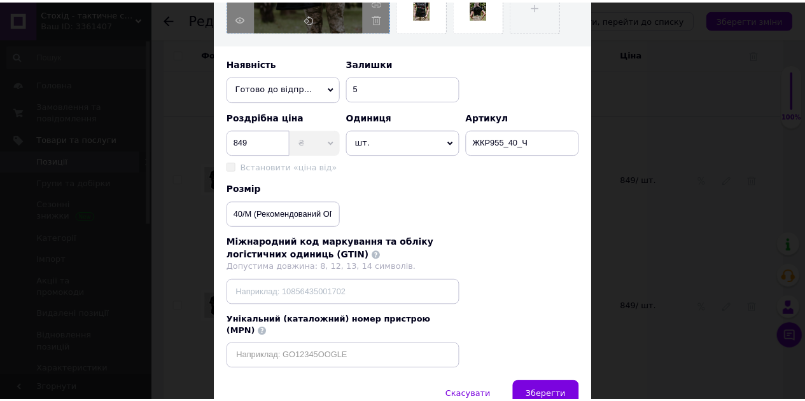
scroll to position [434, 0]
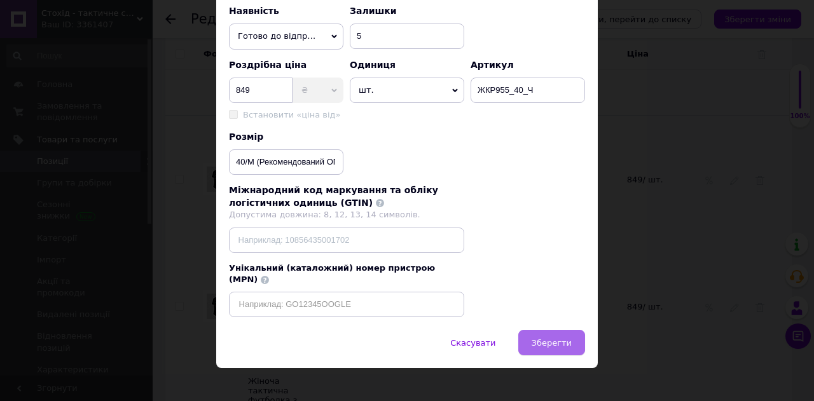
click at [552, 338] on span "Зберегти" at bounding box center [552, 343] width 40 height 10
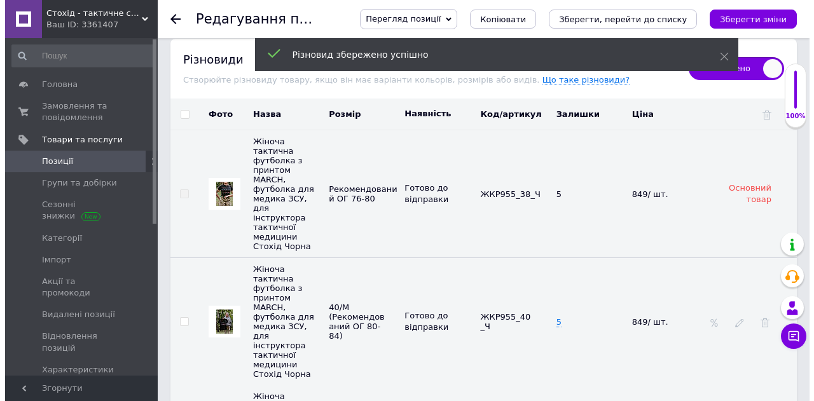
scroll to position [2417, 0]
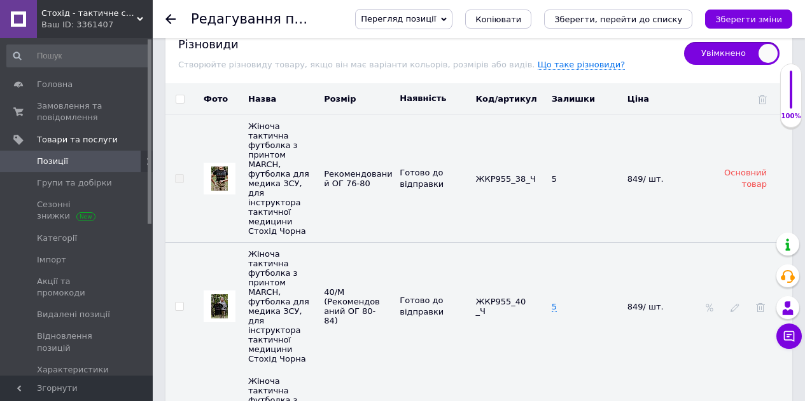
click at [221, 295] on img at bounding box center [219, 307] width 17 height 24
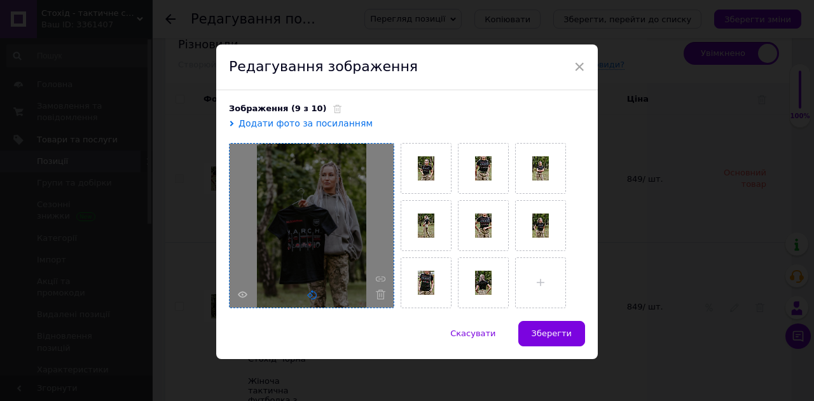
click at [309, 293] on use at bounding box center [312, 295] width 10 height 10
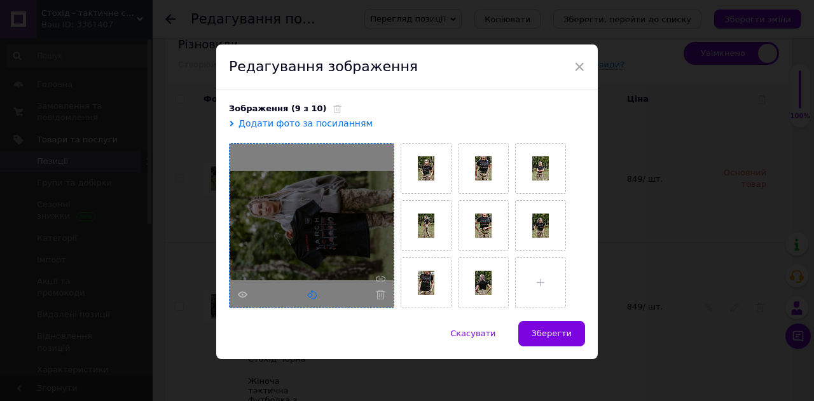
click at [309, 293] on use at bounding box center [312, 295] width 10 height 10
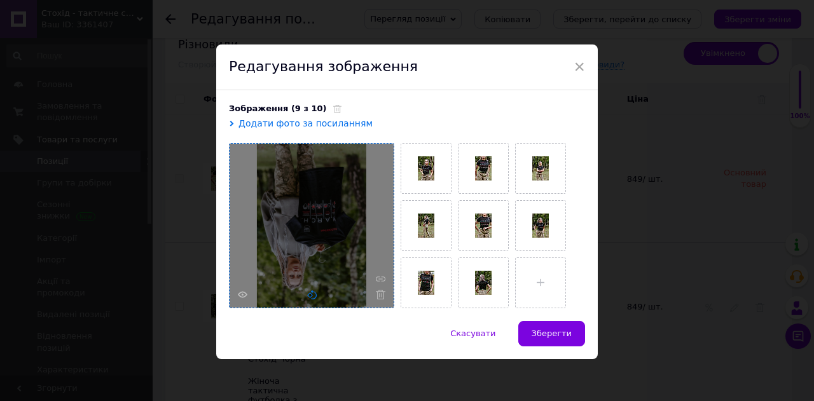
click at [309, 293] on use at bounding box center [312, 295] width 10 height 10
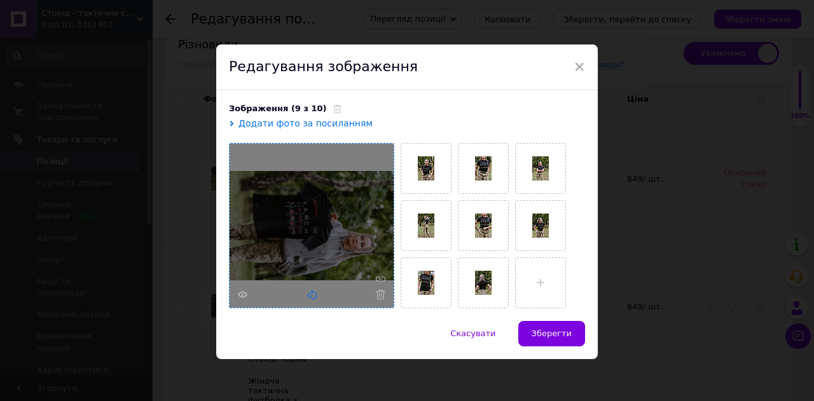
click at [309, 293] on use at bounding box center [312, 295] width 10 height 10
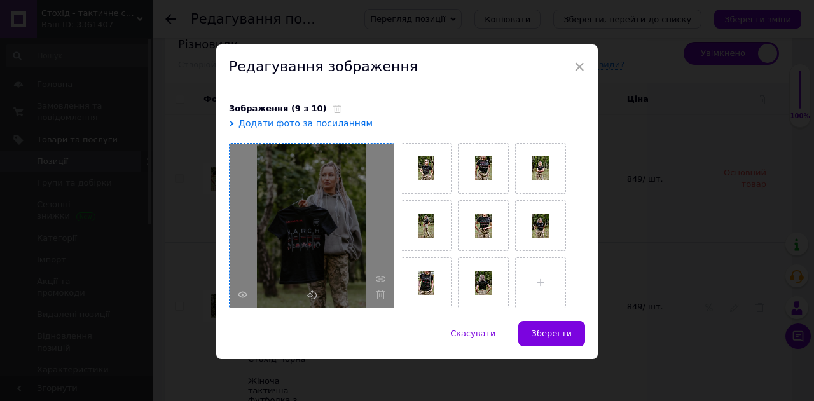
click at [246, 294] on div at bounding box center [312, 226] width 164 height 164
click at [241, 296] on icon at bounding box center [243, 295] width 10 height 10
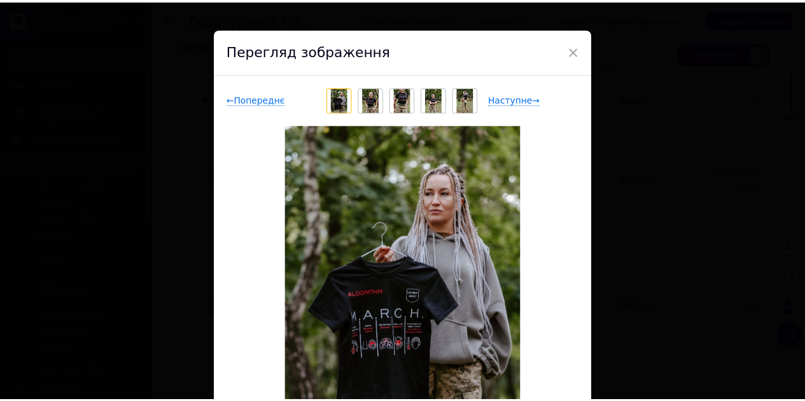
scroll to position [0, 0]
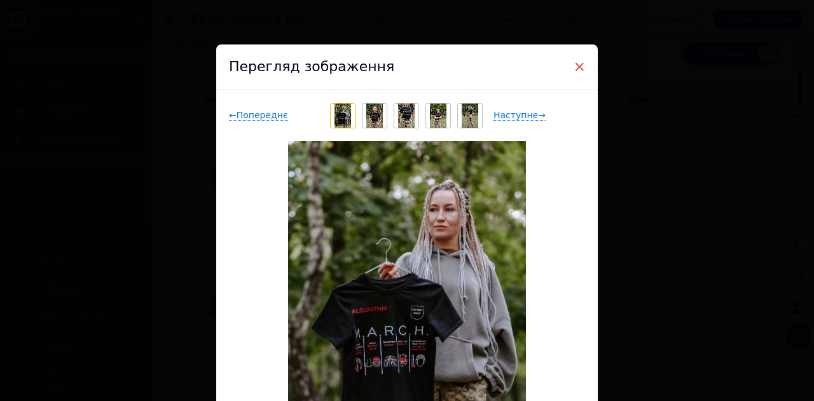
click at [578, 69] on span "×" at bounding box center [579, 67] width 11 height 22
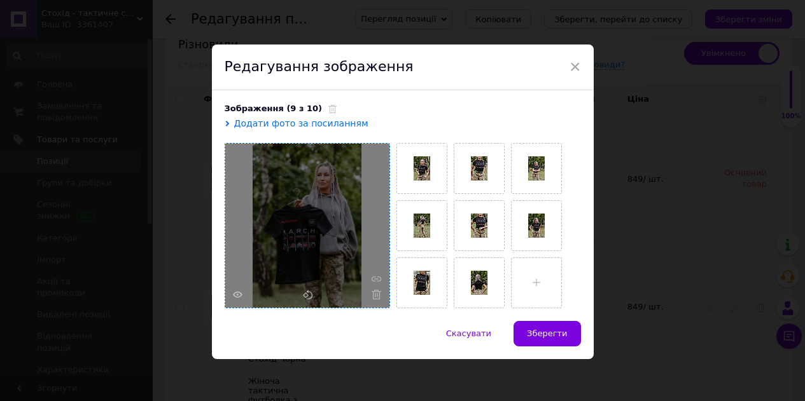
click at [379, 293] on div at bounding box center [307, 226] width 164 height 164
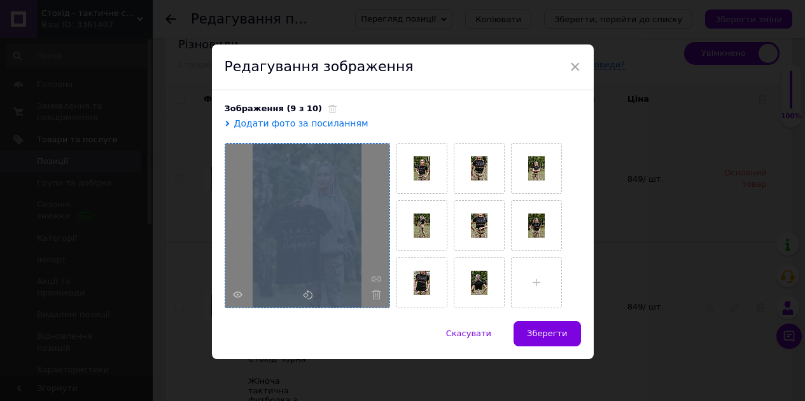
click at [379, 293] on div at bounding box center [307, 226] width 164 height 164
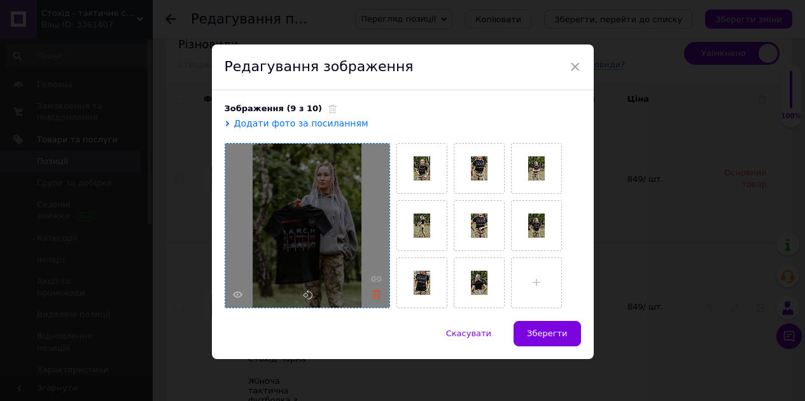
click at [372, 293] on icon at bounding box center [377, 295] width 10 height 10
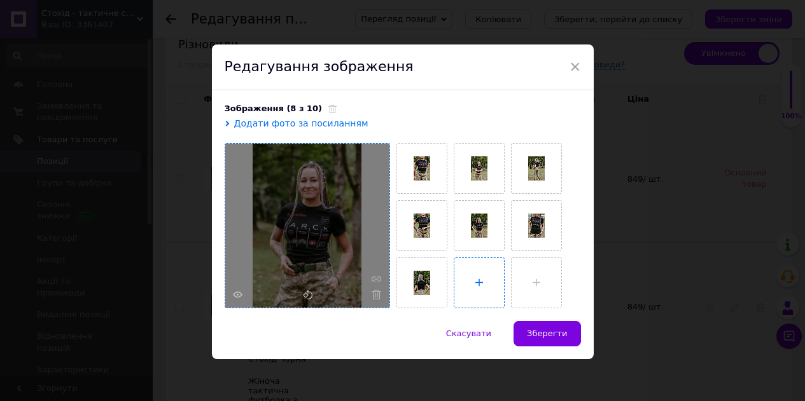
click at [475, 283] on input "file" at bounding box center [479, 283] width 50 height 50
type input "C:\fakepath\IMG_0642_resized.jpg"
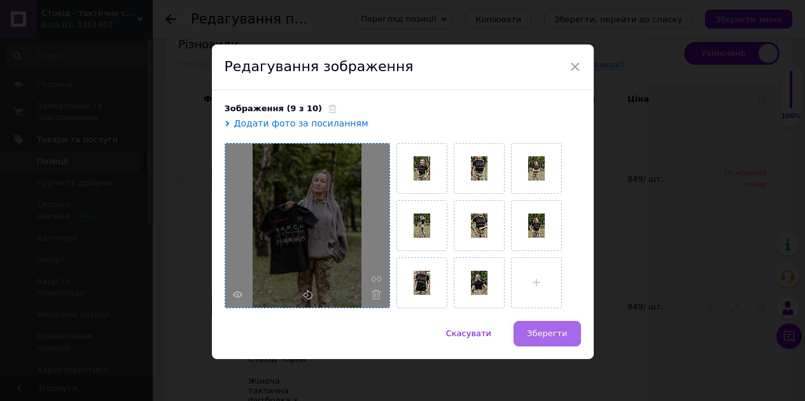
click at [550, 334] on span "Зберегти" at bounding box center [547, 334] width 40 height 10
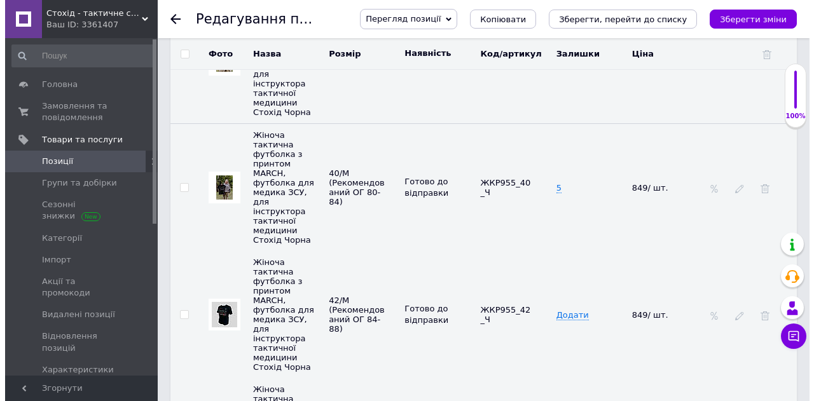
scroll to position [2545, 0]
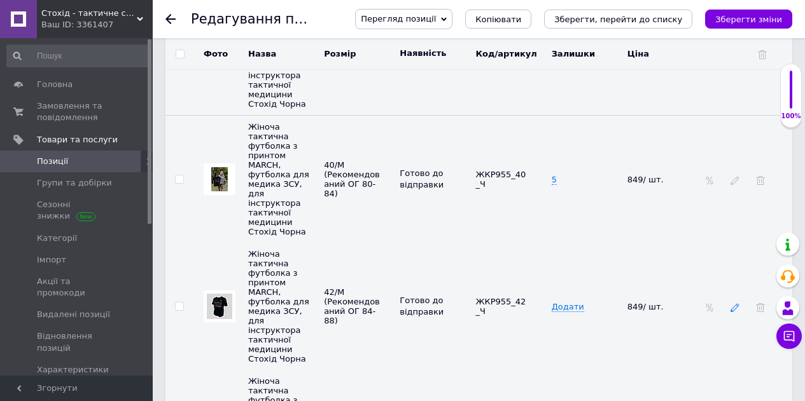
click at [736, 304] on use at bounding box center [734, 308] width 8 height 8
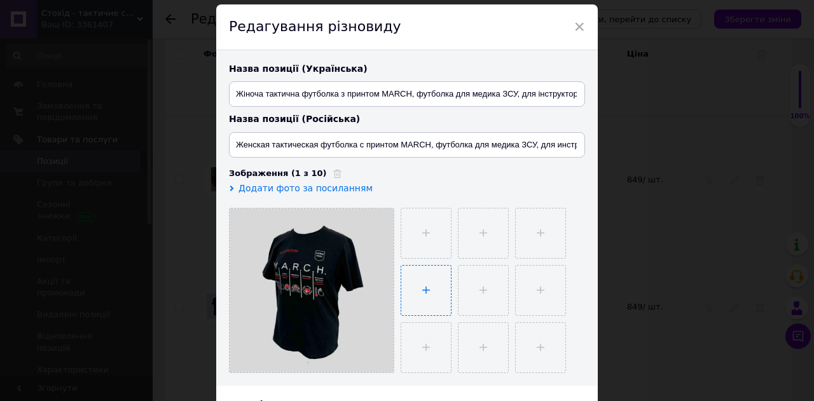
scroll to position [64, 0]
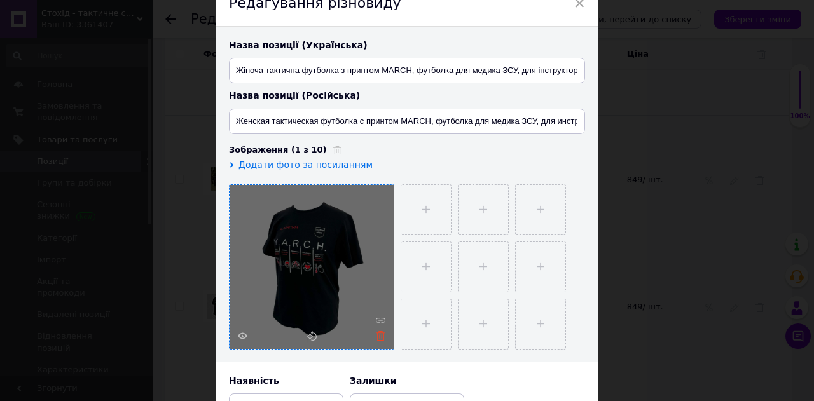
click at [382, 340] on use at bounding box center [381, 336] width 10 height 10
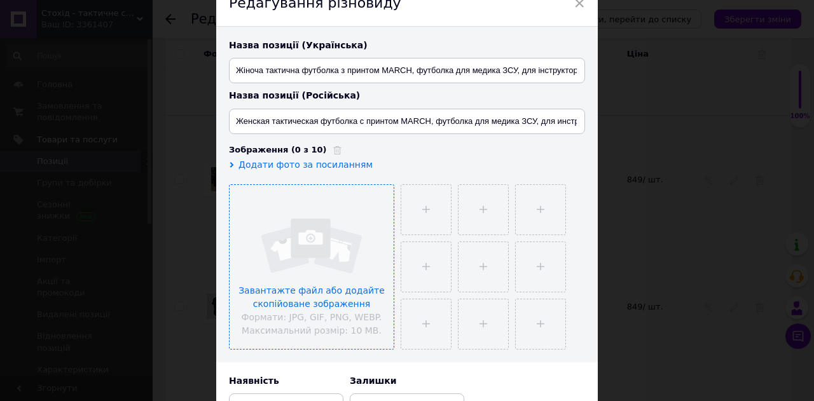
click at [340, 305] on input "file" at bounding box center [312, 267] width 164 height 164
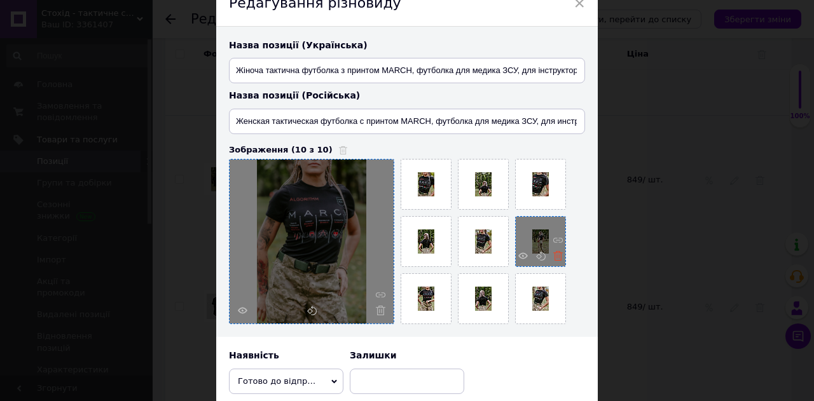
click at [559, 259] on use at bounding box center [558, 256] width 10 height 10
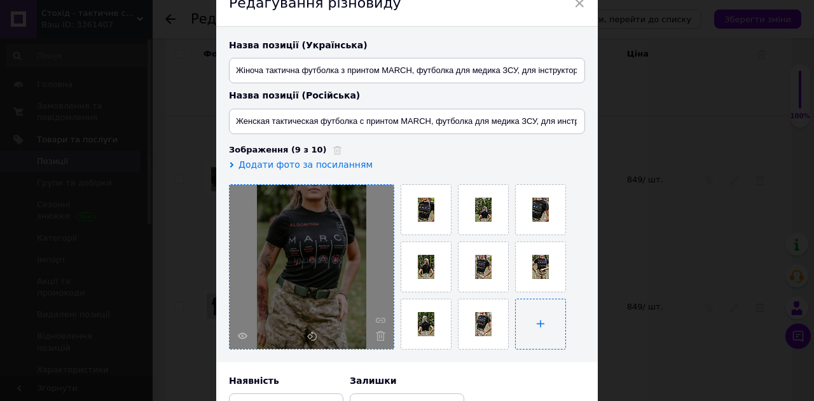
click at [531, 328] on input "file" at bounding box center [541, 325] width 50 height 50
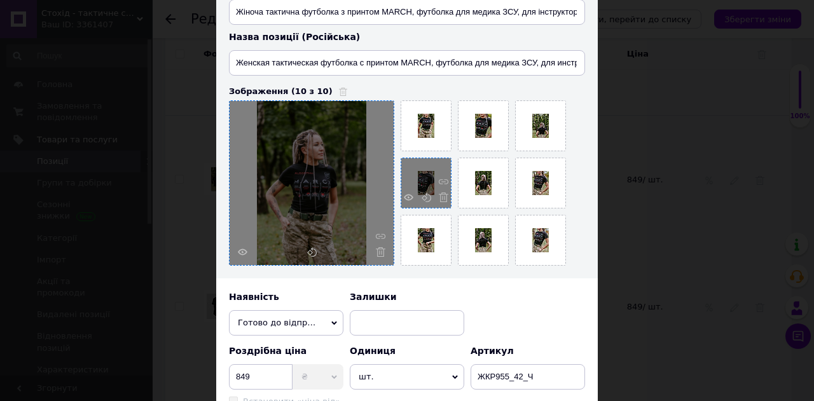
scroll to position [191, 0]
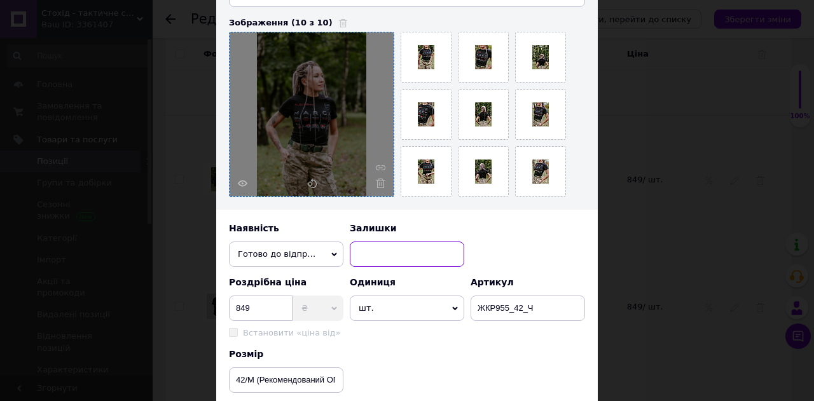
click at [409, 248] on input at bounding box center [407, 254] width 115 height 25
click at [373, 250] on input at bounding box center [407, 254] width 115 height 25
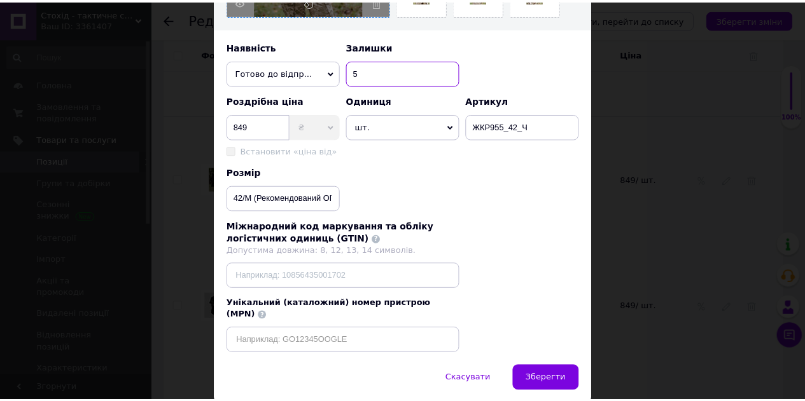
scroll to position [408, 0]
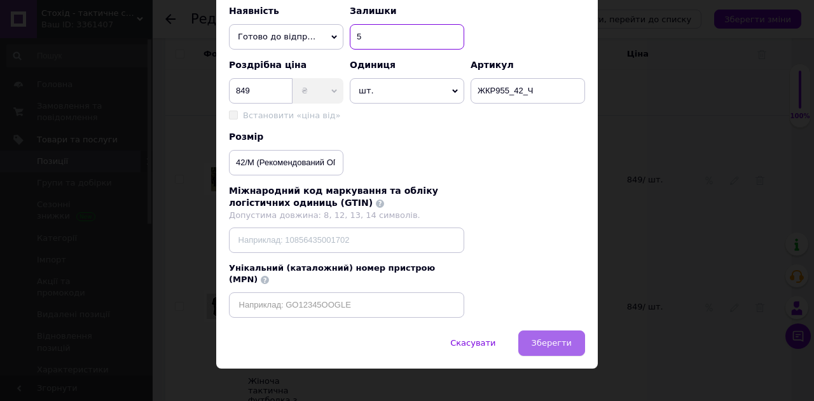
type input "5"
click at [582, 331] on button "Зберегти" at bounding box center [551, 343] width 67 height 25
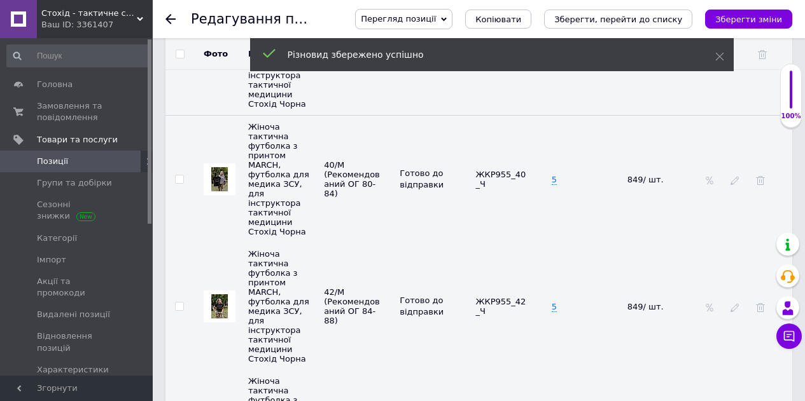
scroll to position [2608, 0]
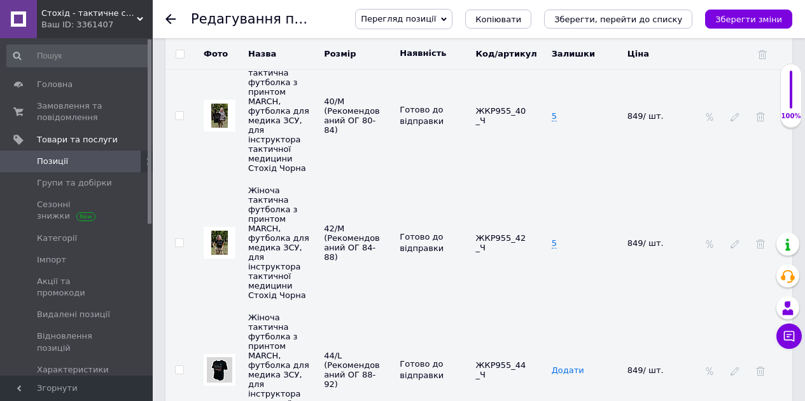
click at [566, 366] on span "Додати" at bounding box center [568, 371] width 32 height 10
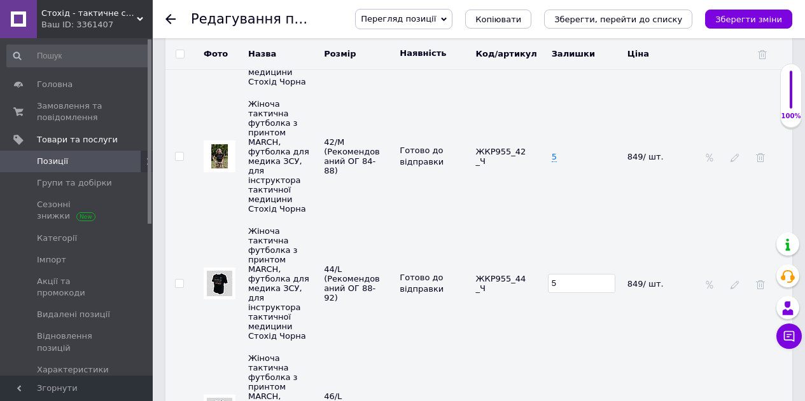
scroll to position [2735, 0]
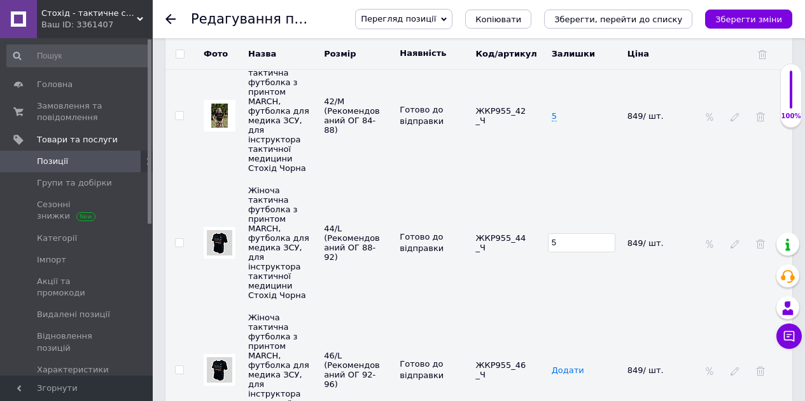
type input "5"
click at [574, 366] on span "Додати" at bounding box center [568, 371] width 32 height 10
click at [569, 366] on span "Додати" at bounding box center [568, 371] width 32 height 10
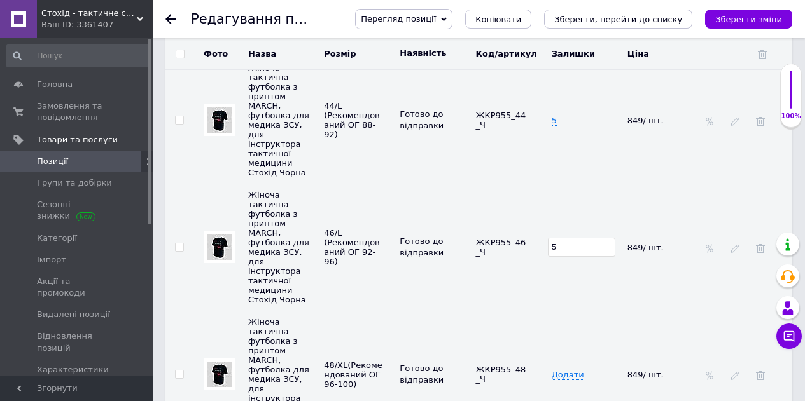
scroll to position [2863, 0]
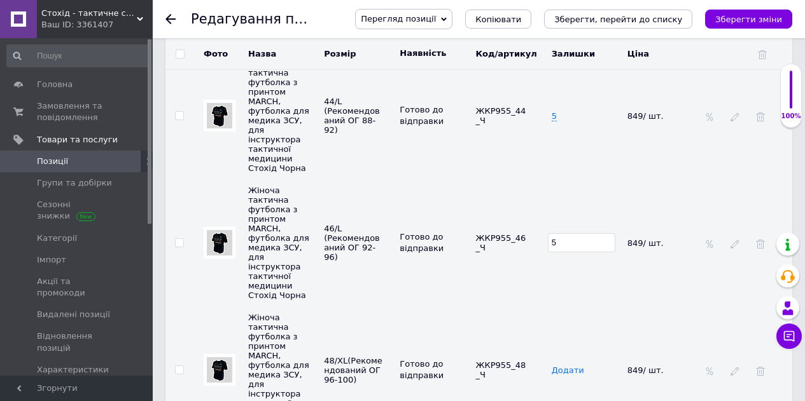
type input "5"
click at [576, 366] on span "Додати" at bounding box center [568, 371] width 32 height 10
click at [569, 366] on span "Додати" at bounding box center [568, 371] width 32 height 10
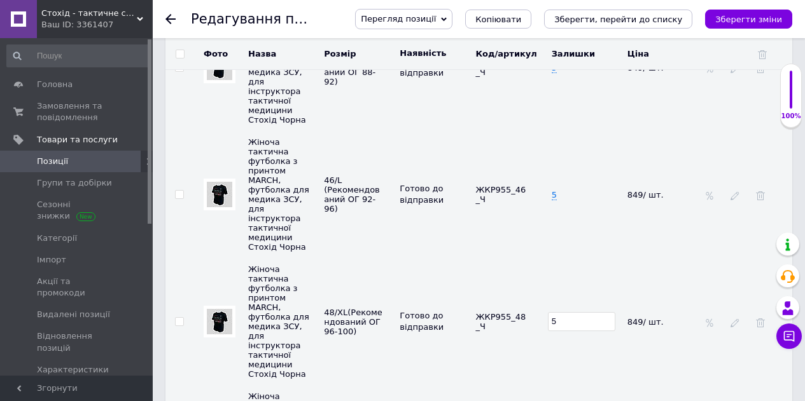
scroll to position [2926, 0]
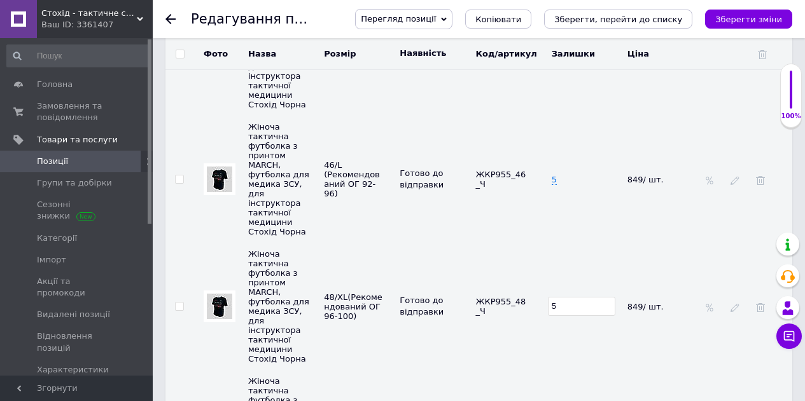
type input "5"
type input "4"
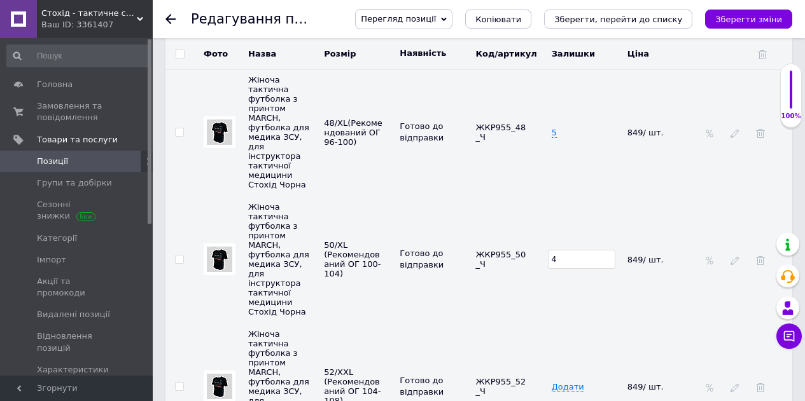
scroll to position [3117, 0]
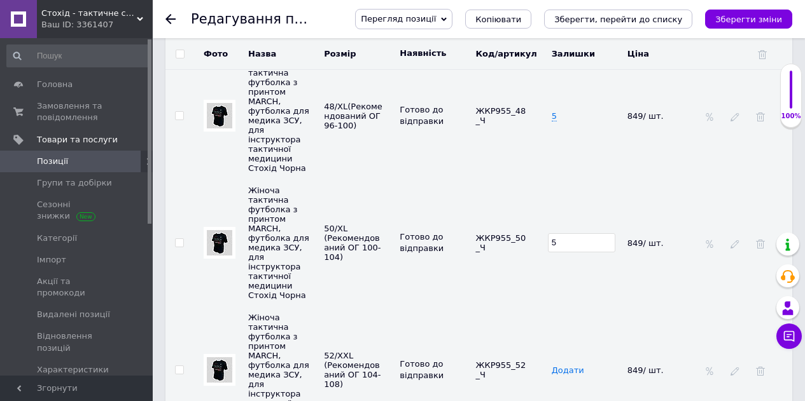
type input "5"
click at [574, 366] on span "Додати" at bounding box center [568, 371] width 32 height 10
type input "5"
click at [570, 307] on td "5" at bounding box center [586, 370] width 76 height 127
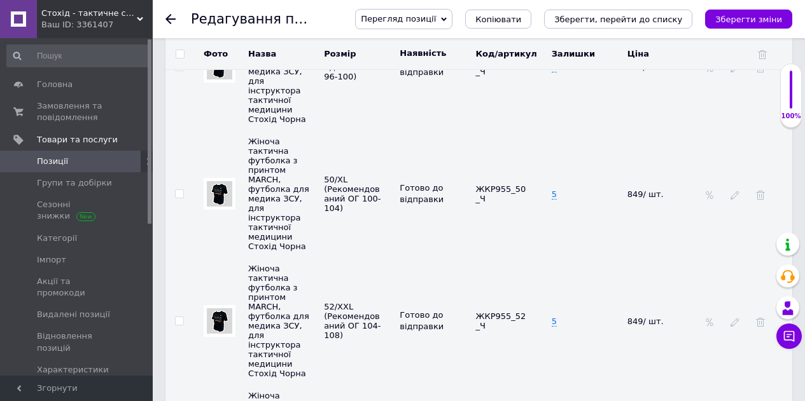
scroll to position [3181, 0]
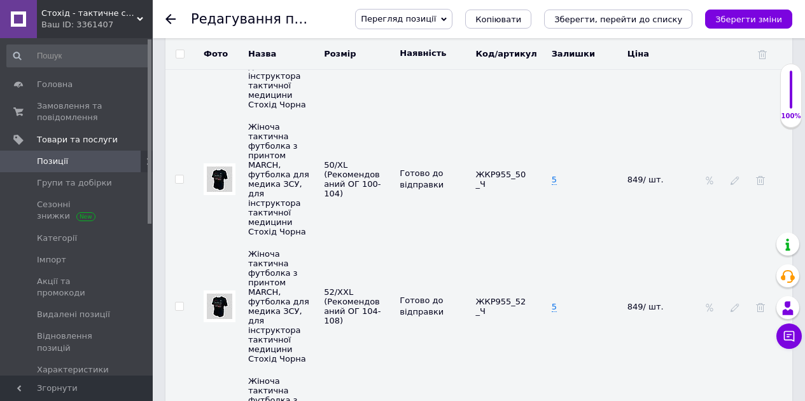
type input "5"
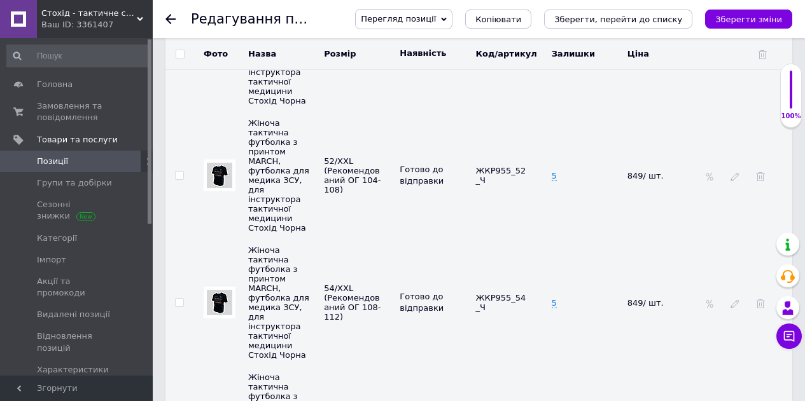
scroll to position [3371, 0]
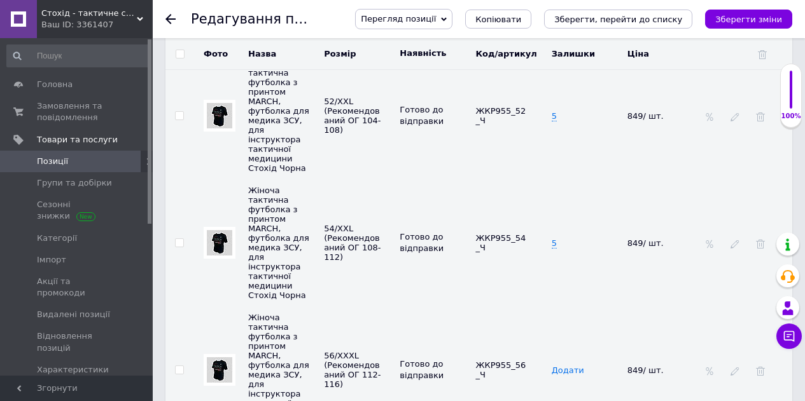
click at [563, 366] on span "Додати" at bounding box center [568, 371] width 32 height 10
type input "5"
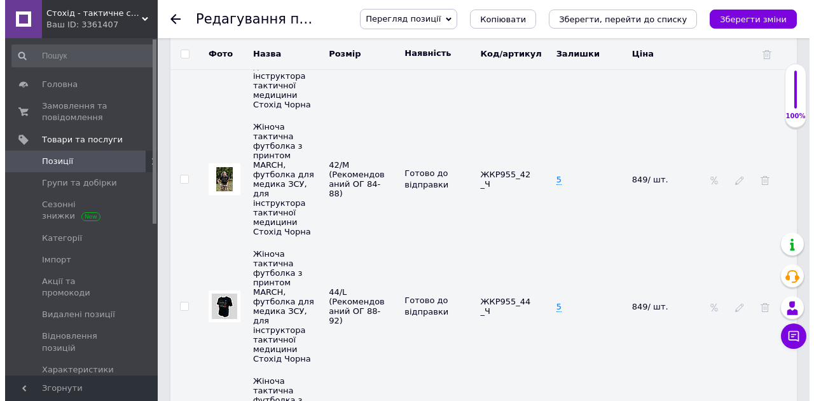
scroll to position [2735, 0]
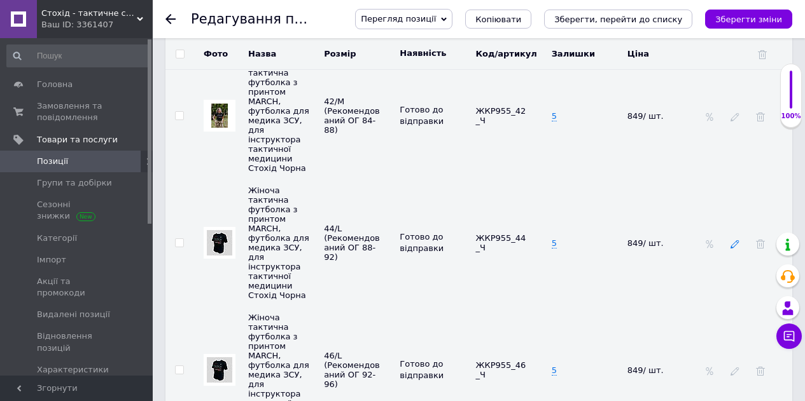
click at [735, 240] on icon at bounding box center [734, 244] width 9 height 9
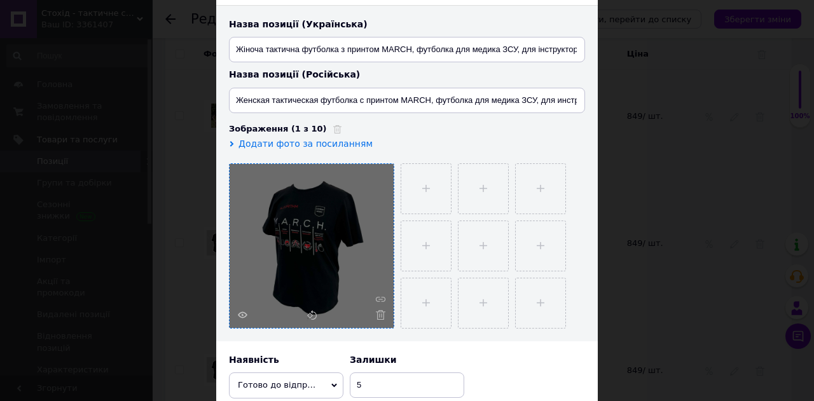
scroll to position [127, 0]
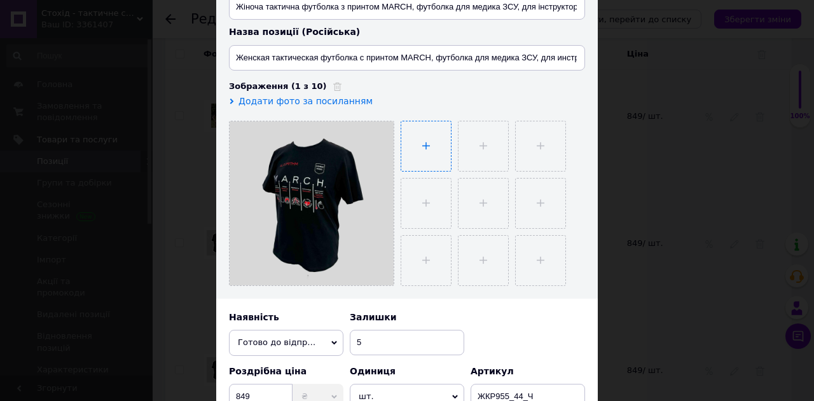
click at [426, 155] on input "file" at bounding box center [426, 147] width 50 height 50
type input "C:\fakepath\IMG_0054_resized.jpg"
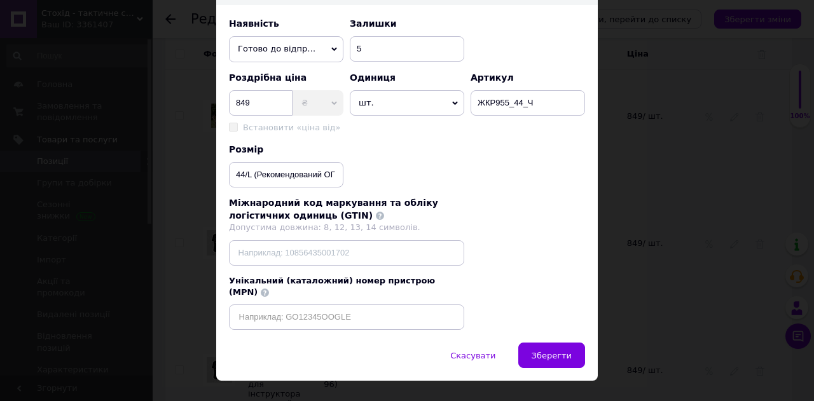
scroll to position [434, 0]
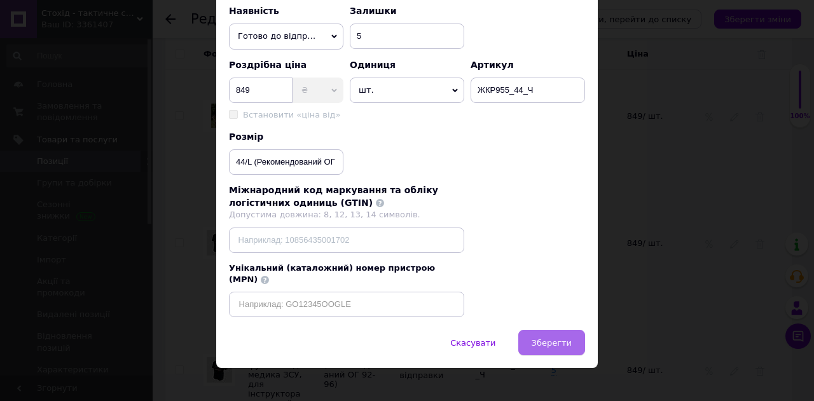
click at [554, 338] on span "Зберегти" at bounding box center [552, 343] width 40 height 10
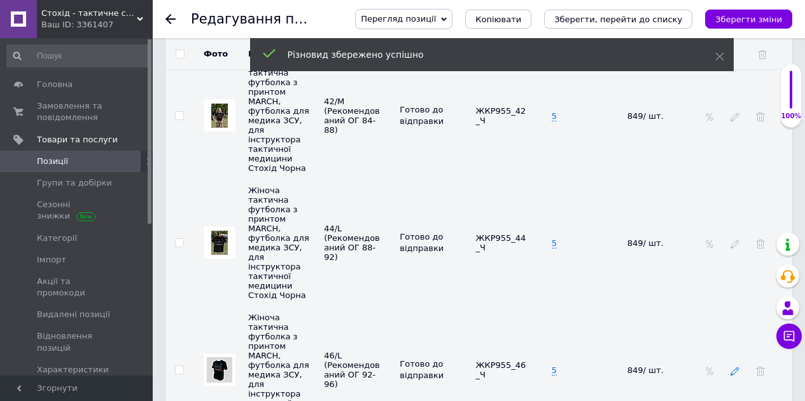
click at [734, 367] on icon at bounding box center [734, 371] width 9 height 9
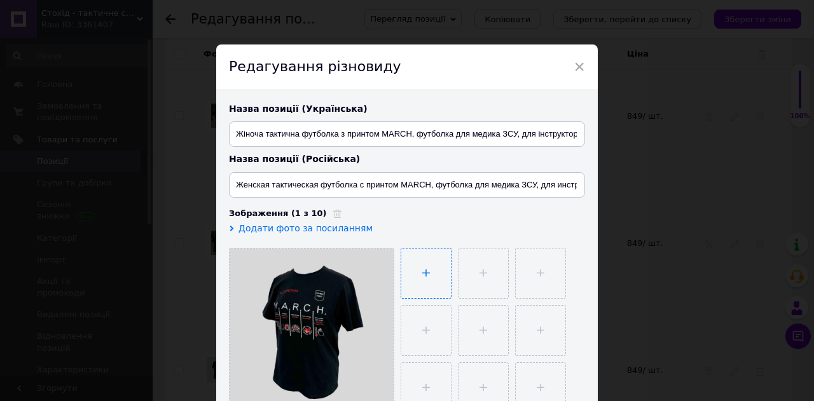
click at [422, 263] on input "file" at bounding box center [426, 274] width 50 height 50
type input "C:\fakepath\IMG_0039_resized.jpg"
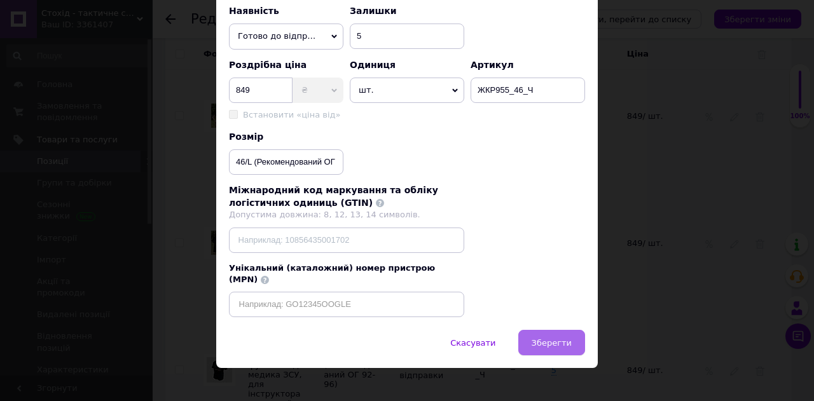
click at [564, 338] on span "Зберегти" at bounding box center [552, 343] width 40 height 10
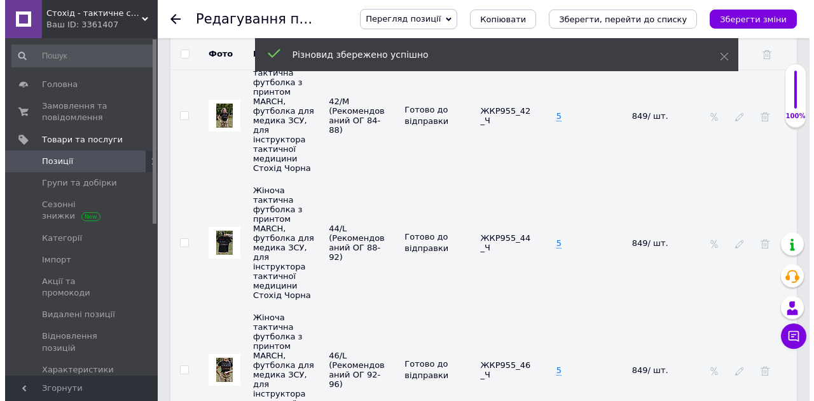
scroll to position [2863, 0]
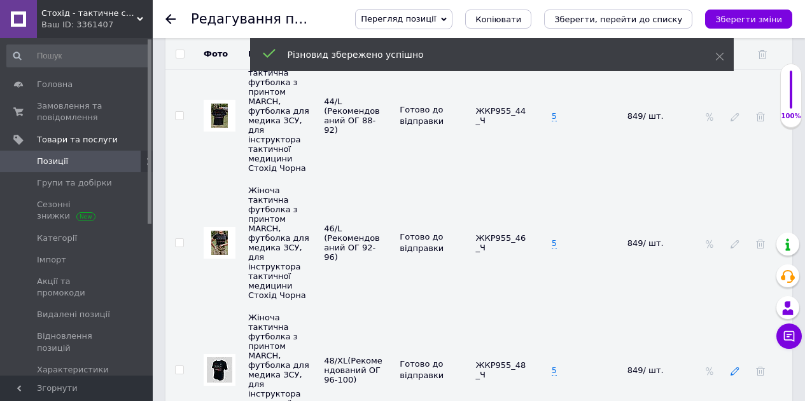
click at [734, 367] on icon at bounding box center [734, 371] width 9 height 9
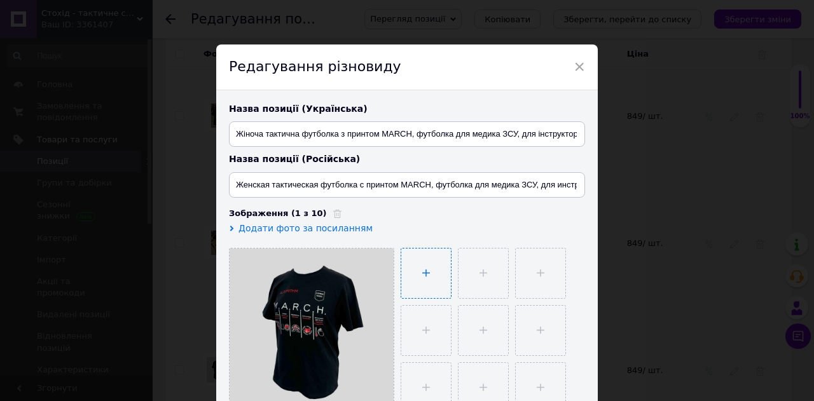
click at [420, 274] on input "file" at bounding box center [426, 274] width 50 height 50
type input "C:\fakepath\IMG_0035_resized.jpg"
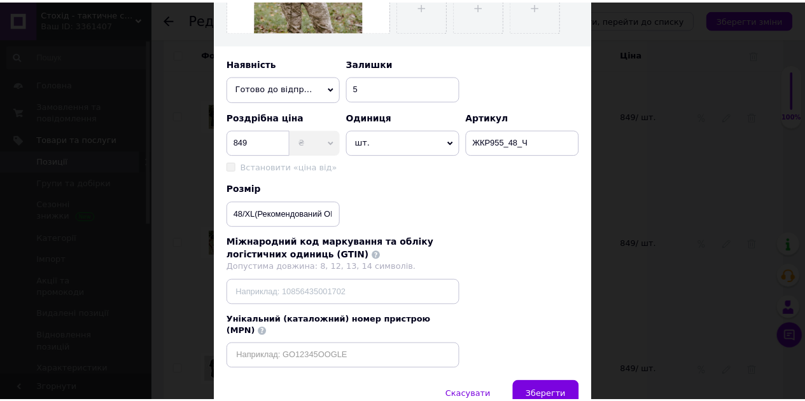
scroll to position [434, 0]
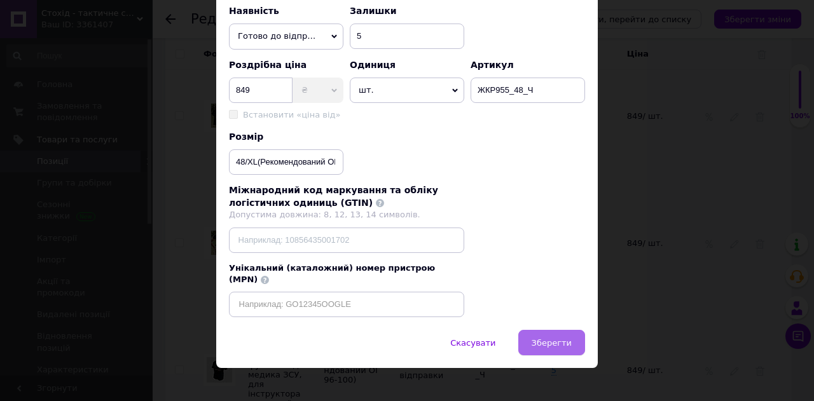
click at [566, 338] on span "Зберегти" at bounding box center [552, 343] width 40 height 10
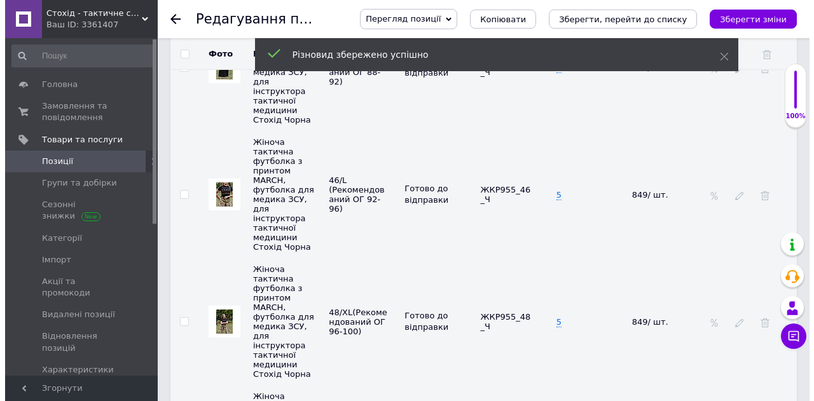
scroll to position [2926, 0]
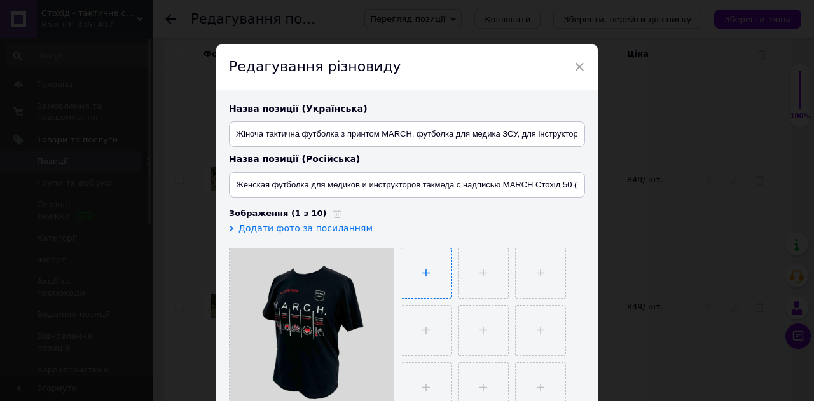
click at [430, 274] on input "file" at bounding box center [426, 274] width 50 height 50
type input "C:\fakepath\IMG_0046_resized.jpg"
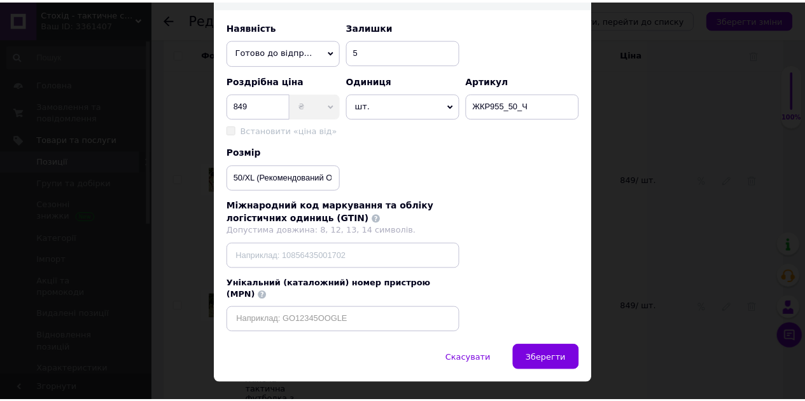
scroll to position [434, 0]
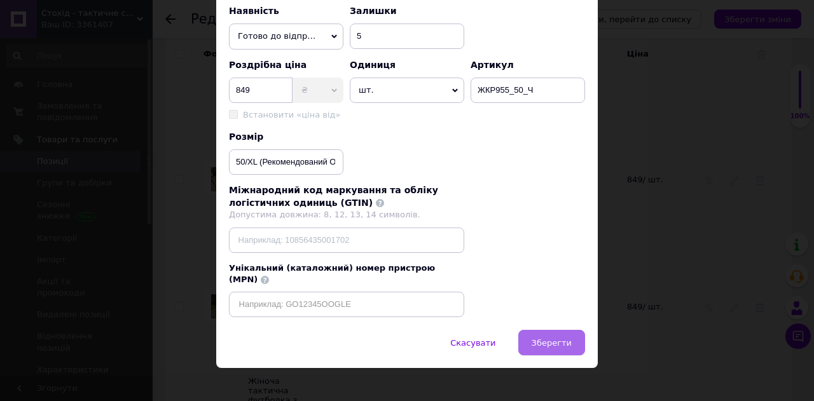
click at [557, 337] on button "Зберегти" at bounding box center [551, 342] width 67 height 25
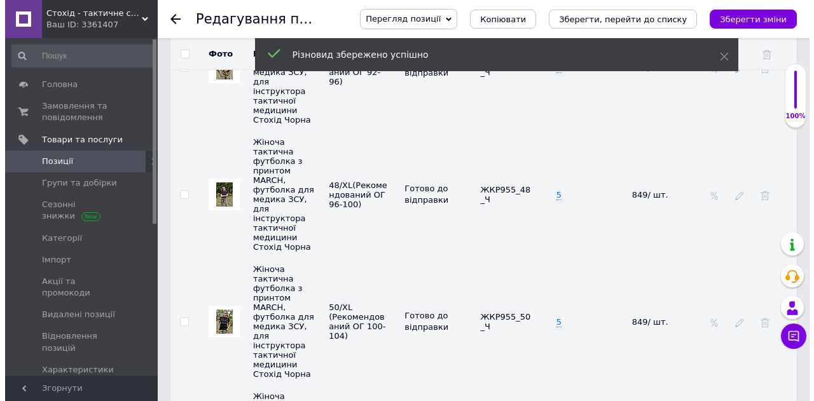
scroll to position [3053, 0]
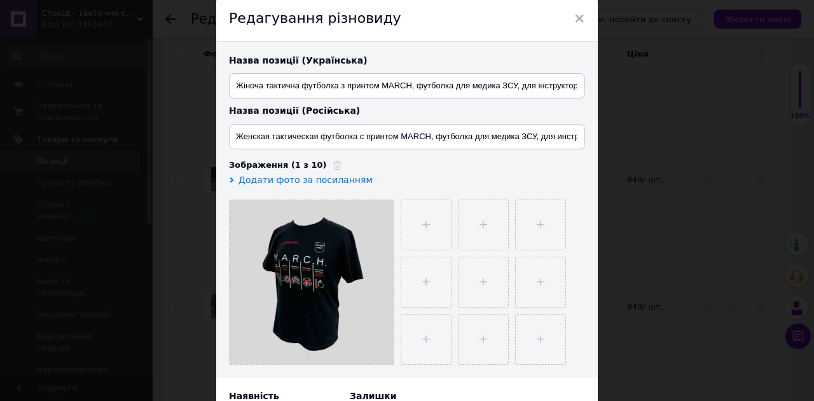
scroll to position [64, 0]
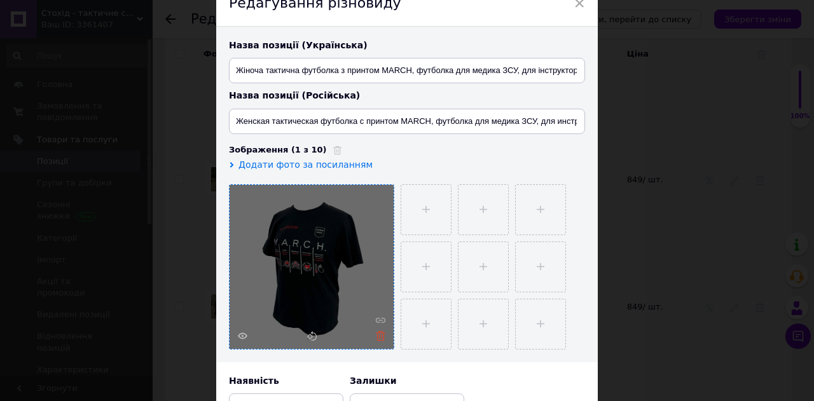
click at [381, 333] on icon at bounding box center [381, 336] width 10 height 10
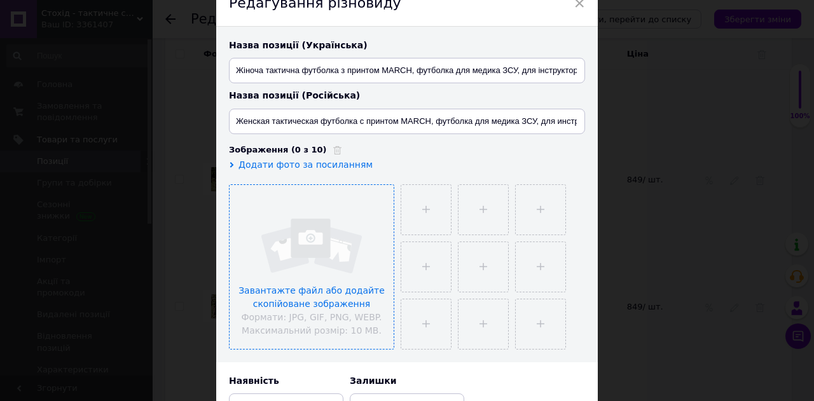
click at [310, 296] on input "file" at bounding box center [312, 267] width 164 height 164
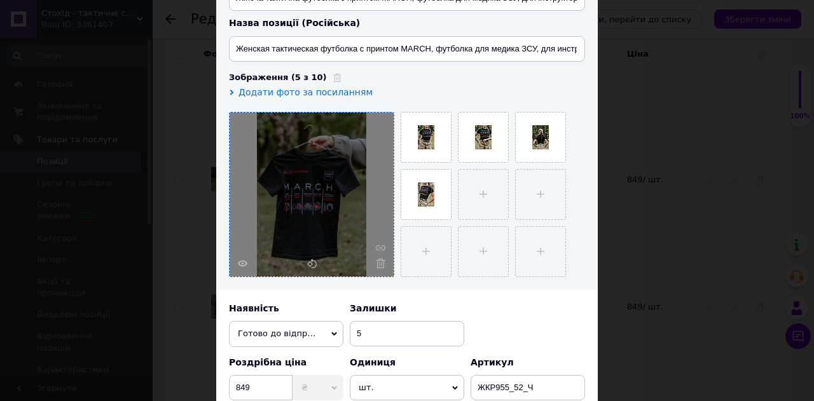
scroll to position [127, 0]
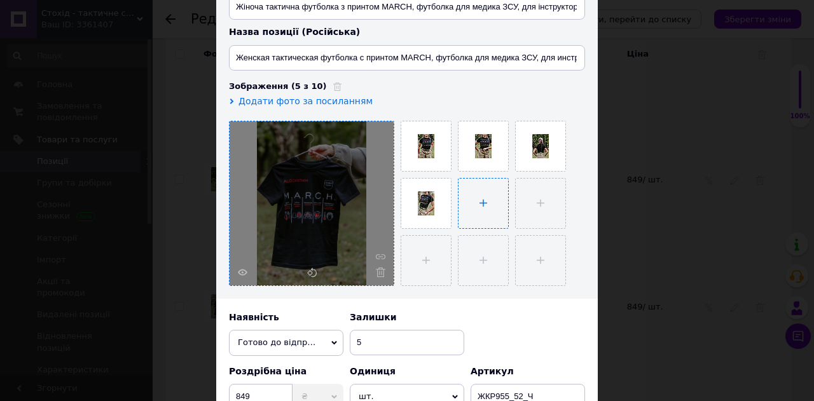
click at [472, 221] on input "file" at bounding box center [484, 204] width 50 height 50
type input "C:\fakepath\IMG_0041_resized.jpg"
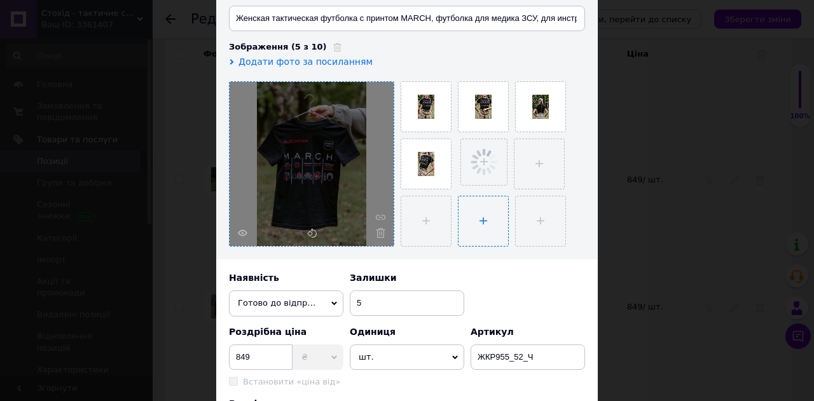
scroll to position [191, 0]
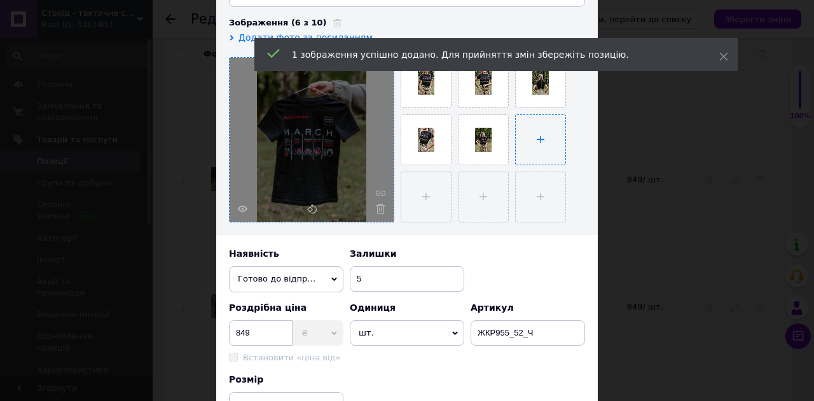
click at [521, 139] on input "file" at bounding box center [541, 140] width 50 height 50
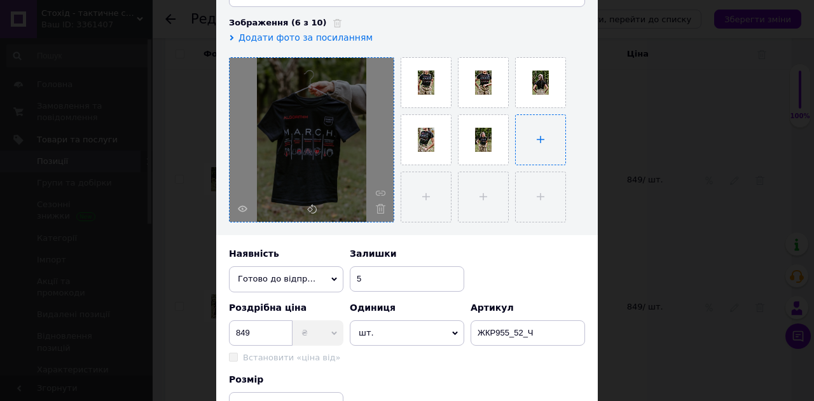
type input "C:\fakepath\IMG_0070_resized.jpg"
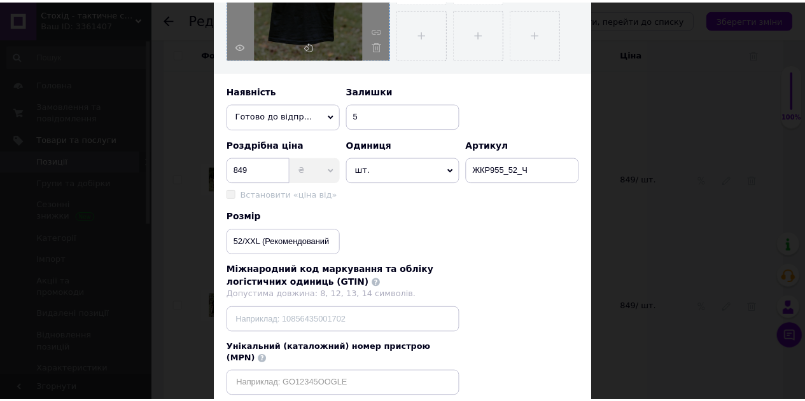
scroll to position [434, 0]
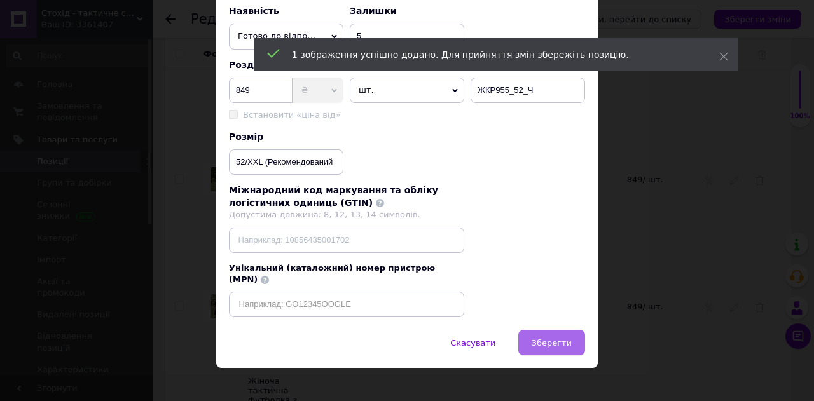
click at [565, 338] on button "Зберегти" at bounding box center [551, 342] width 67 height 25
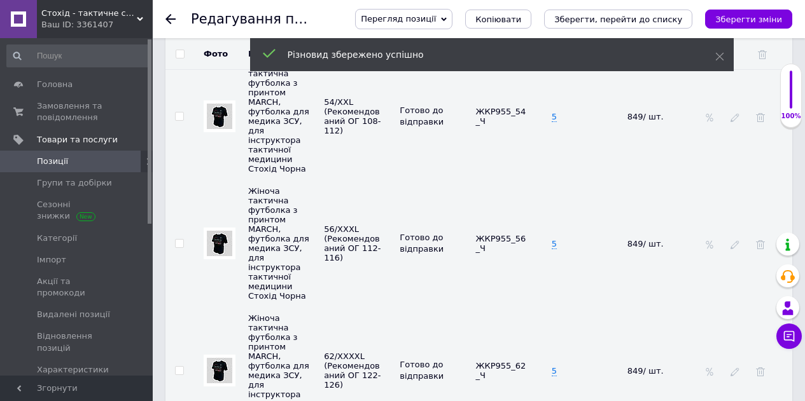
scroll to position [3499, 0]
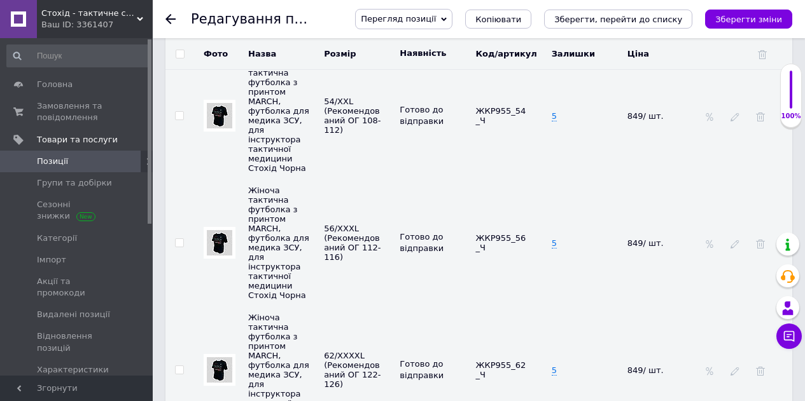
click at [217, 358] on img at bounding box center [219, 370] width 25 height 25
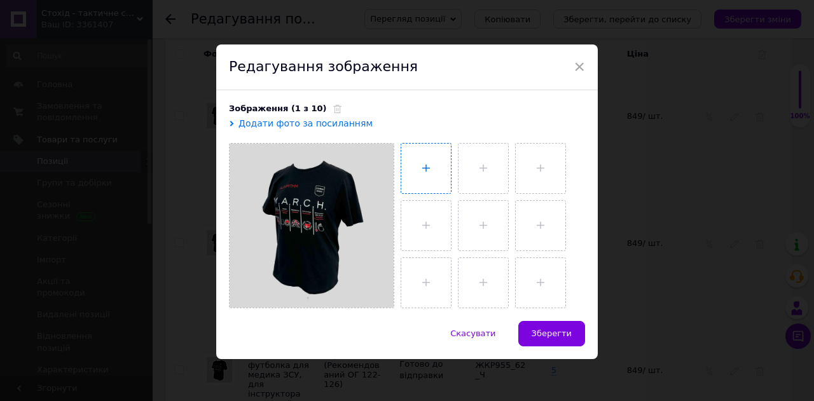
click at [416, 176] on input "file" at bounding box center [426, 169] width 50 height 50
type input "C:\fakepath\IMG_0035_resized.jpg"
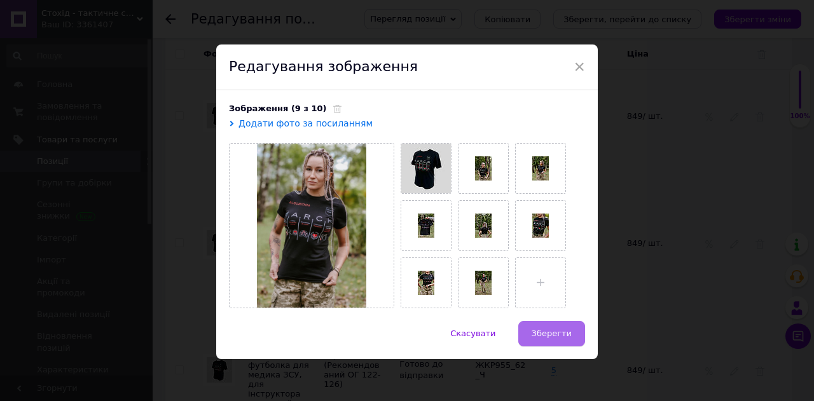
click at [555, 335] on span "Зберегти" at bounding box center [552, 334] width 40 height 10
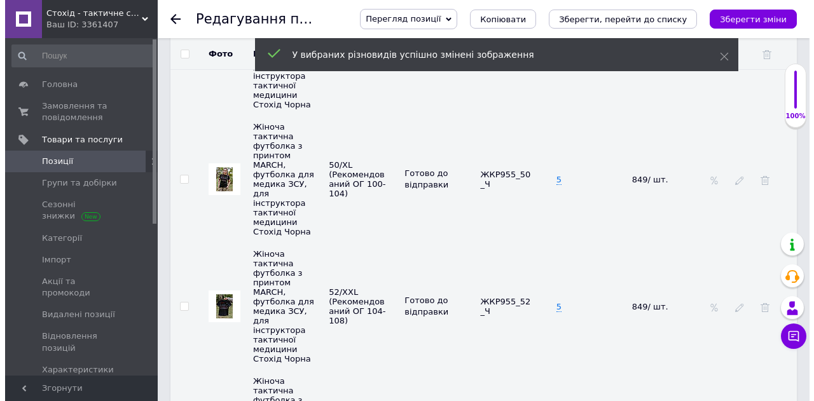
scroll to position [3308, 0]
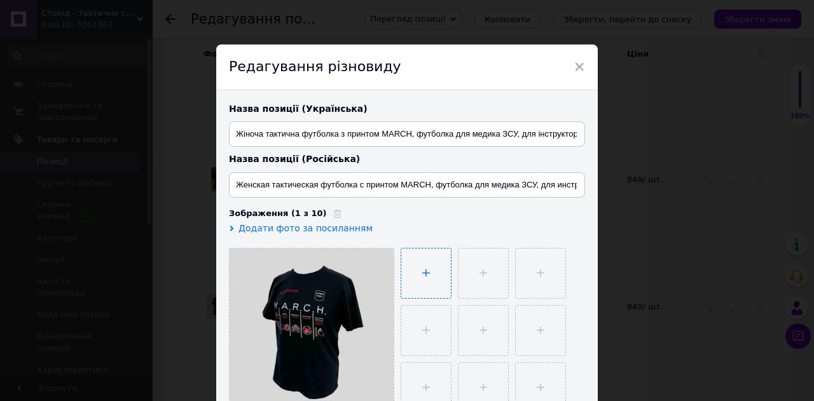
click at [422, 273] on input "file" at bounding box center [426, 274] width 50 height 50
type input "C:\fakepath\IMG_0044_resized.jpg"
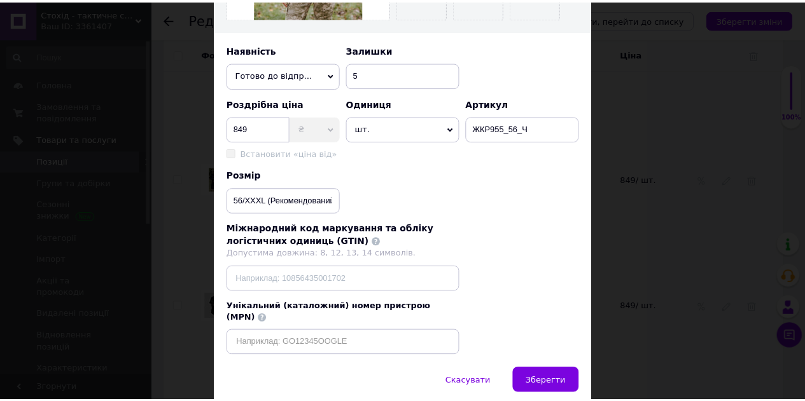
scroll to position [434, 0]
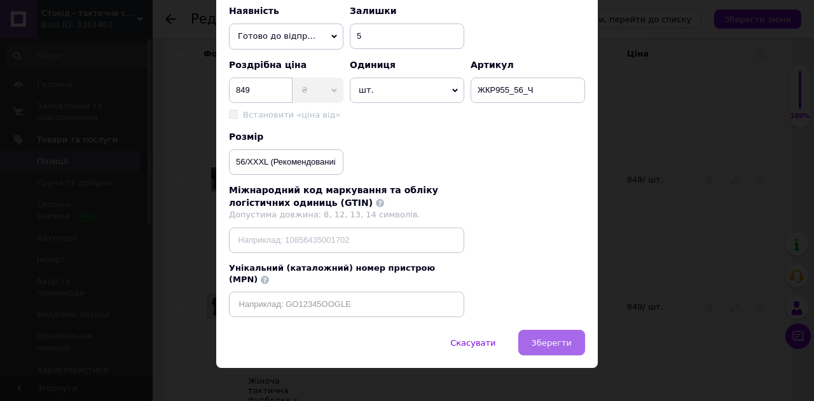
click at [564, 330] on button "Зберегти" at bounding box center [551, 342] width 67 height 25
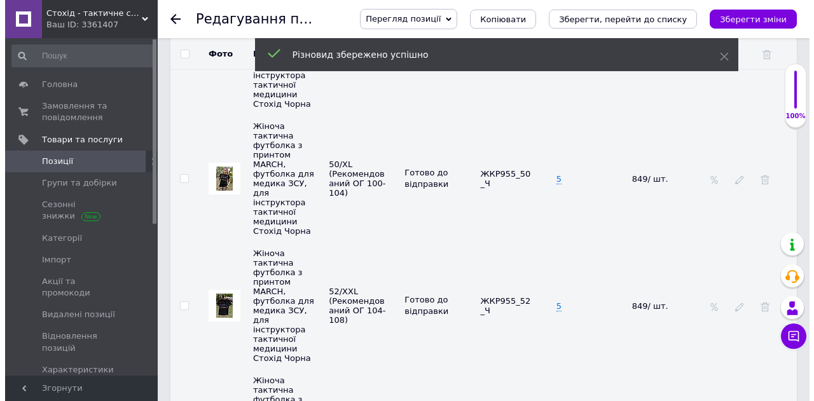
scroll to position [3181, 0]
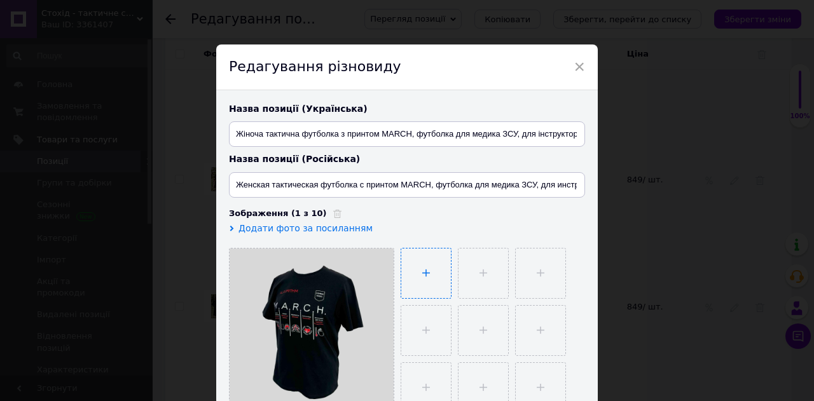
click at [431, 273] on input "file" at bounding box center [426, 274] width 50 height 50
type input "C:\fakepath\IMG_0037_resized.jpg"
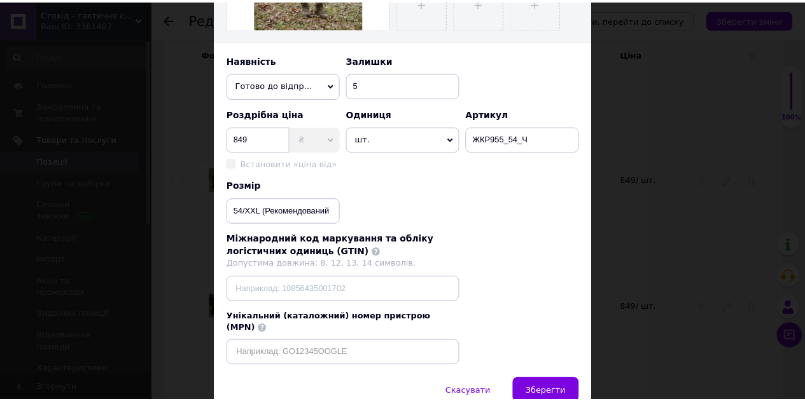
scroll to position [434, 0]
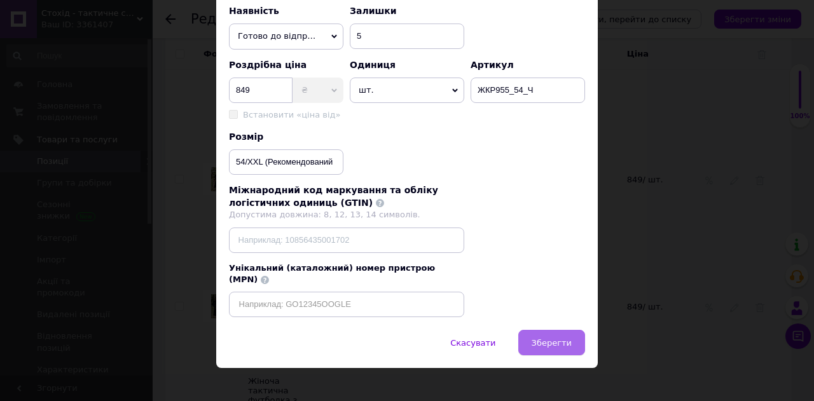
click at [575, 342] on button "Зберегти" at bounding box center [551, 342] width 67 height 25
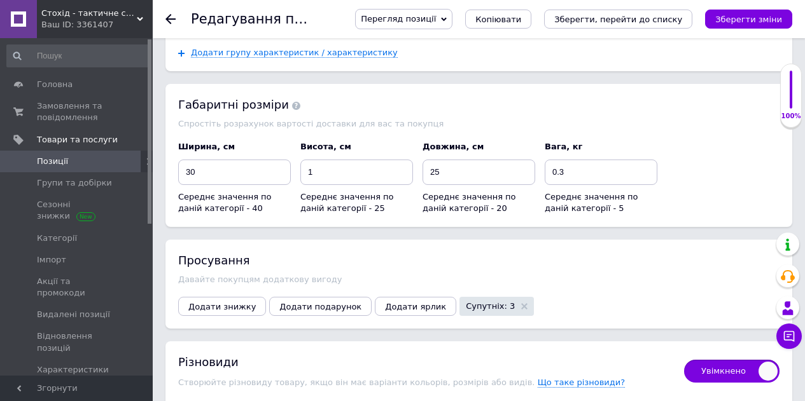
scroll to position [1718, 0]
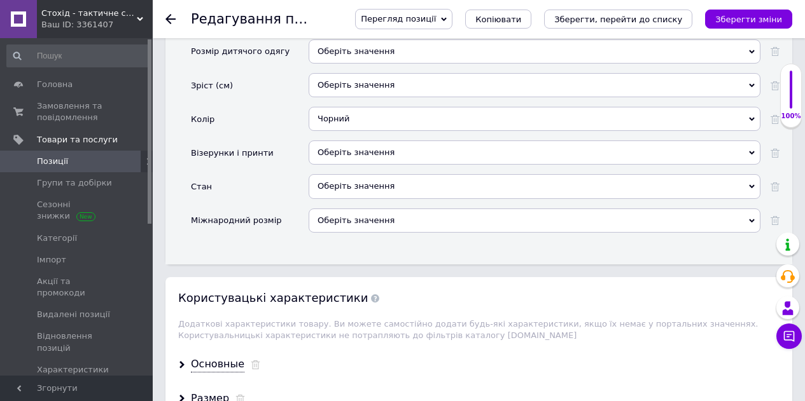
click at [436, 20] on span "Перегляд позиції" at bounding box center [398, 19] width 75 height 10
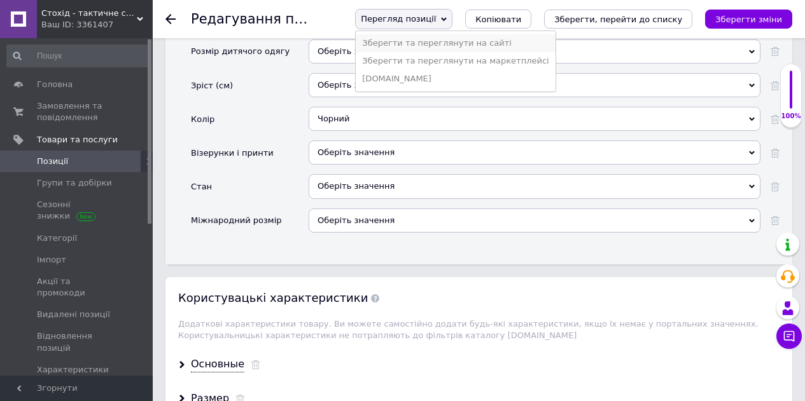
click at [451, 46] on li "Зберегти та переглянути на сайті" at bounding box center [455, 43] width 199 height 18
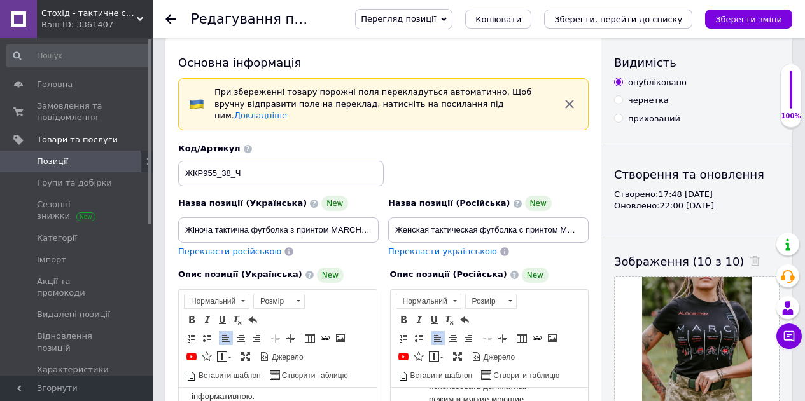
scroll to position [0, 0]
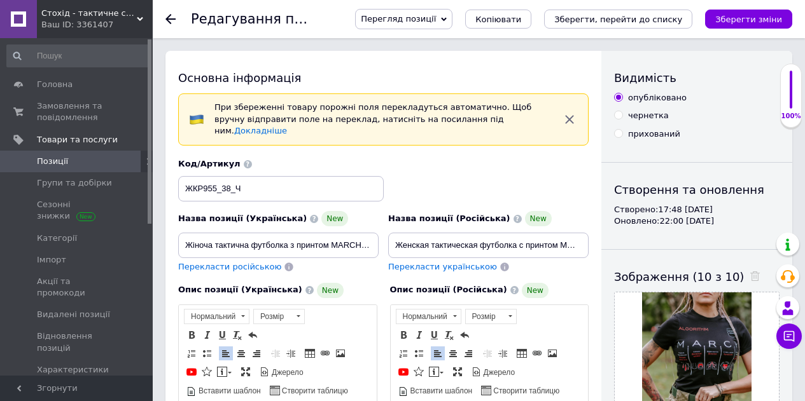
click at [433, 21] on span "Перегляд позиції" at bounding box center [398, 19] width 75 height 10
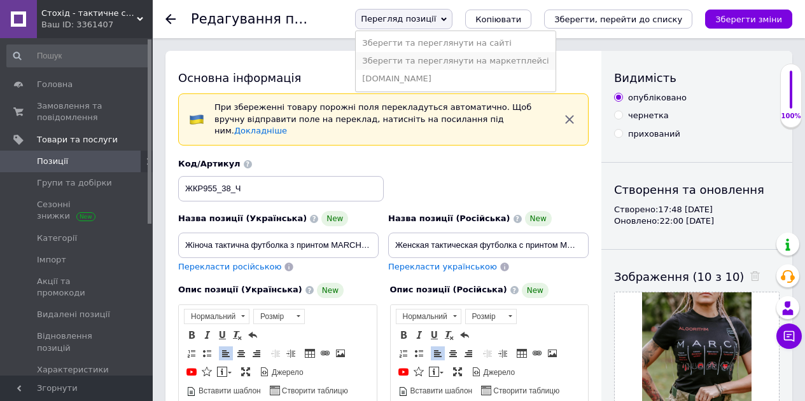
click at [452, 66] on li "Зберегти та переглянути на маркетплейсі" at bounding box center [455, 61] width 199 height 18
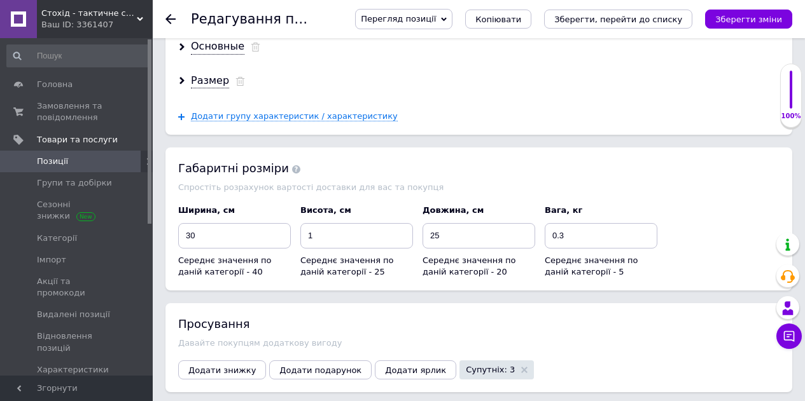
scroll to position [1845, 0]
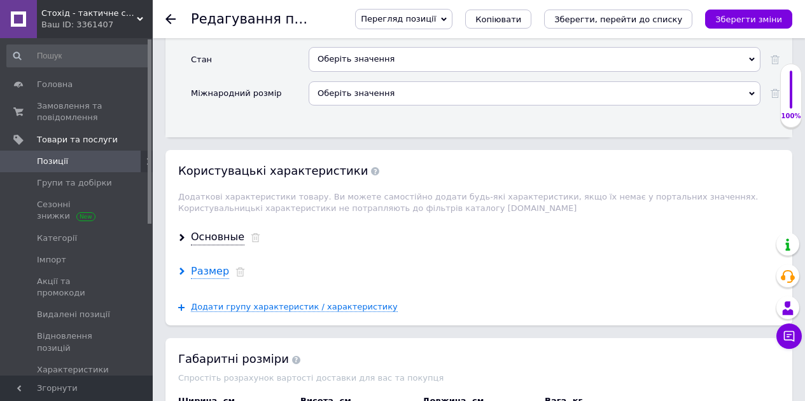
click at [202, 265] on div "Размер" at bounding box center [210, 272] width 38 height 15
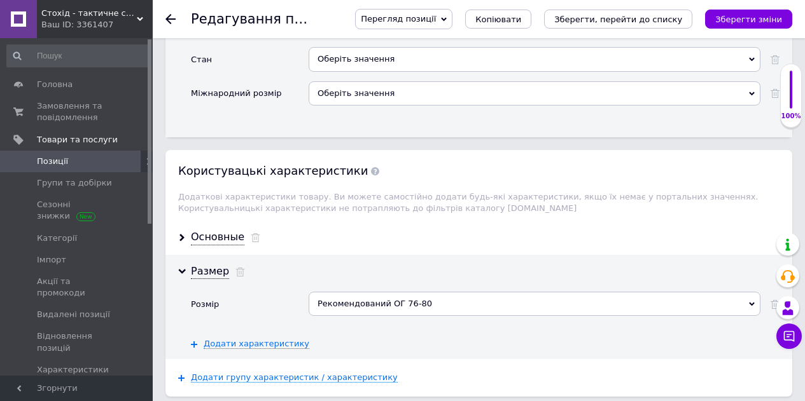
click at [326, 293] on div "Рекомендований ОГ 76-80" at bounding box center [535, 304] width 452 height 24
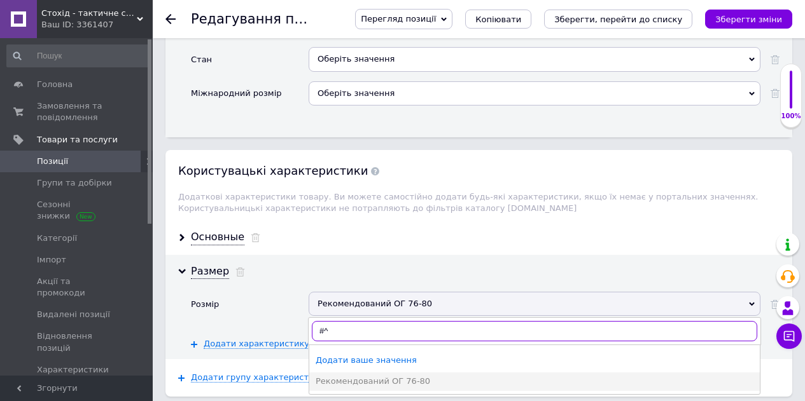
type input "#"
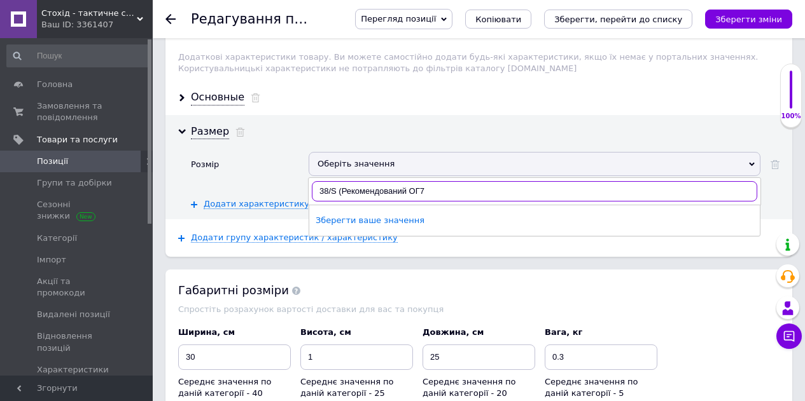
scroll to position [1969, 0]
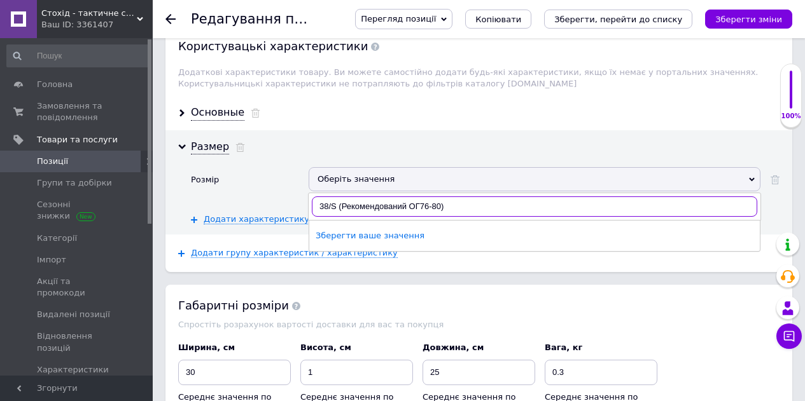
click at [422, 197] on input "38/S (Рекомендований ОГ76-80)" at bounding box center [534, 207] width 445 height 20
click at [419, 197] on input "38/S (Рекомендований ОГ76-80)" at bounding box center [534, 207] width 445 height 20
click at [487, 197] on input "38/S (Рекомендований ОГ 76-80)" at bounding box center [534, 207] width 445 height 20
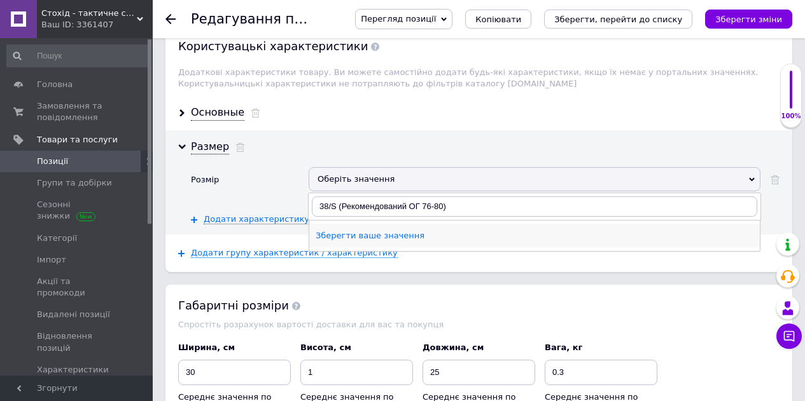
click at [407, 230] on div "Зберегти ваше значення" at bounding box center [535, 235] width 438 height 11
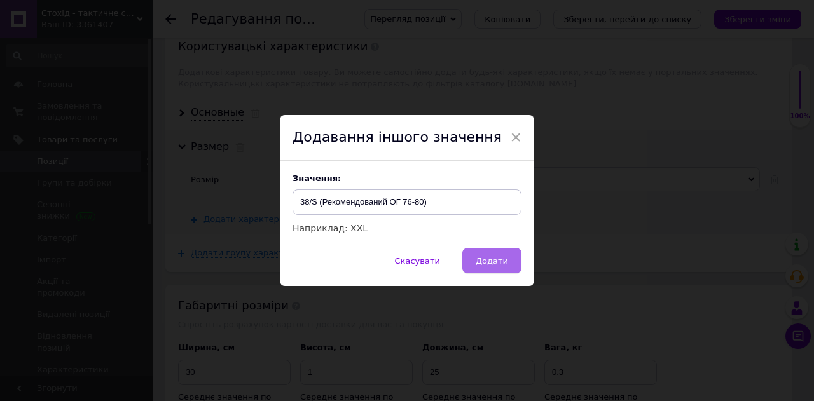
click at [499, 255] on button "Додати" at bounding box center [491, 260] width 59 height 25
click at [497, 265] on span "Додати" at bounding box center [492, 261] width 32 height 10
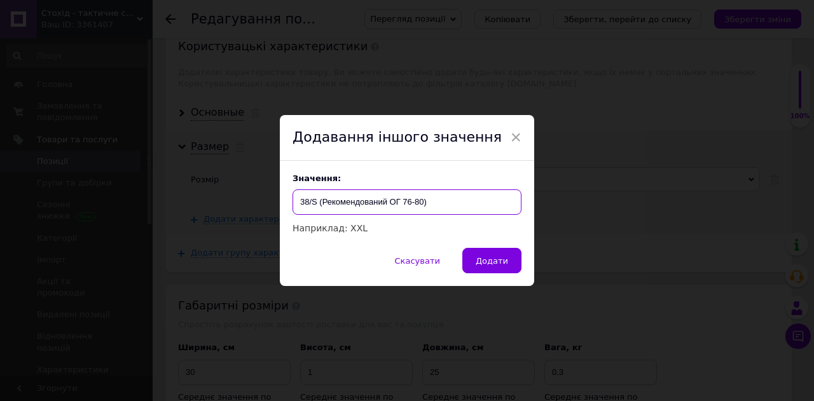
click at [459, 209] on input "38/S (Рекомендований ОГ 76-80)" at bounding box center [407, 202] width 229 height 25
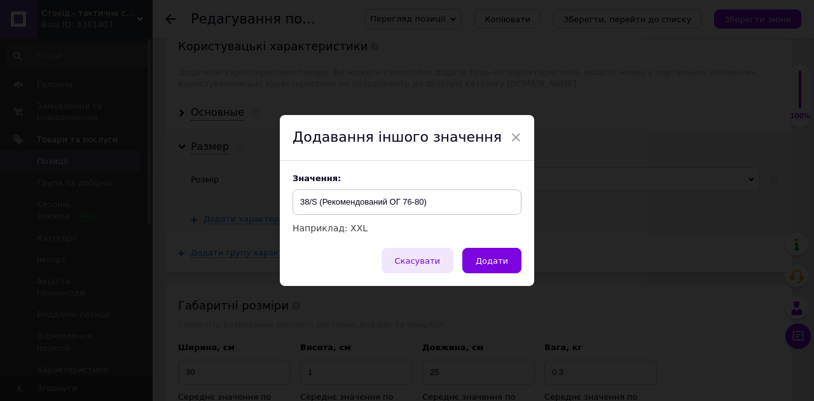
click at [431, 262] on span "Скасувати" at bounding box center [417, 261] width 45 height 10
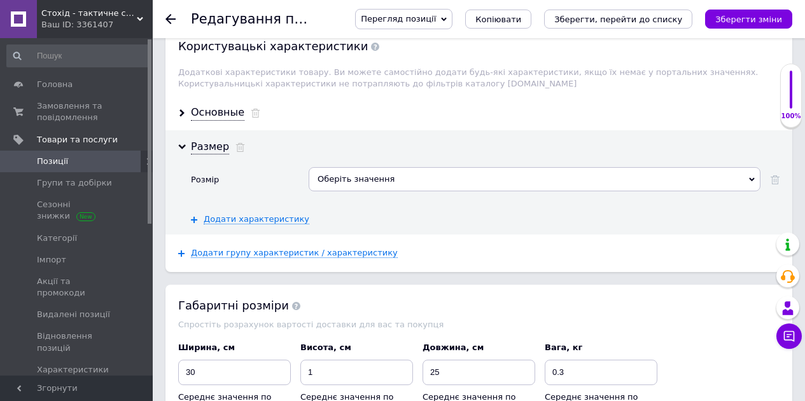
click at [422, 172] on div "Оберіть значення" at bounding box center [535, 179] width 452 height 24
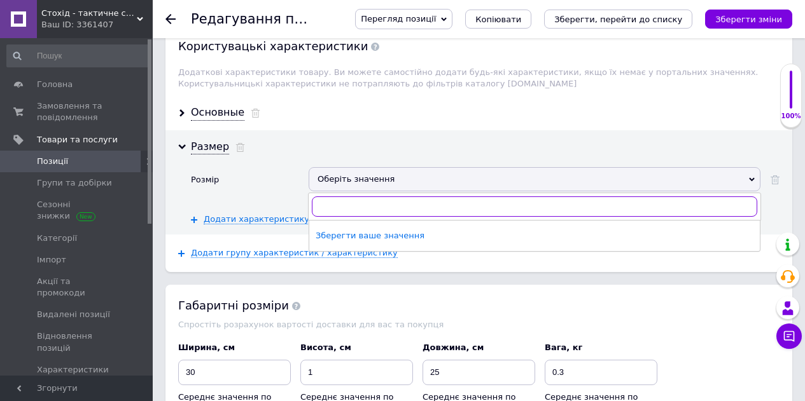
paste input "38/S (Рекомендований ОГ 76-80)"
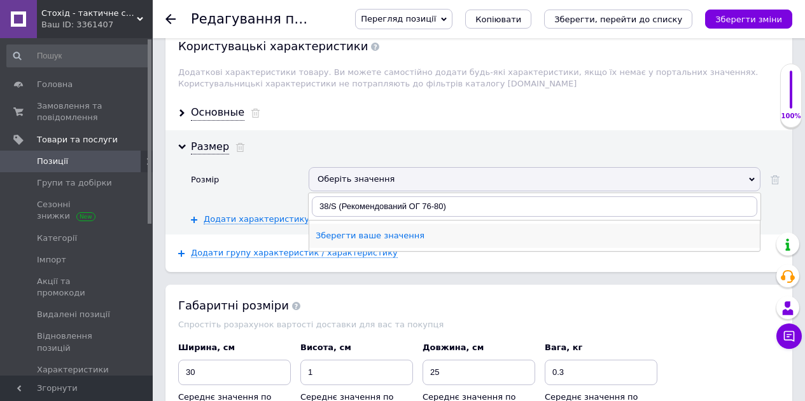
click at [380, 230] on div "Зберегти ваше значення" at bounding box center [535, 235] width 438 height 11
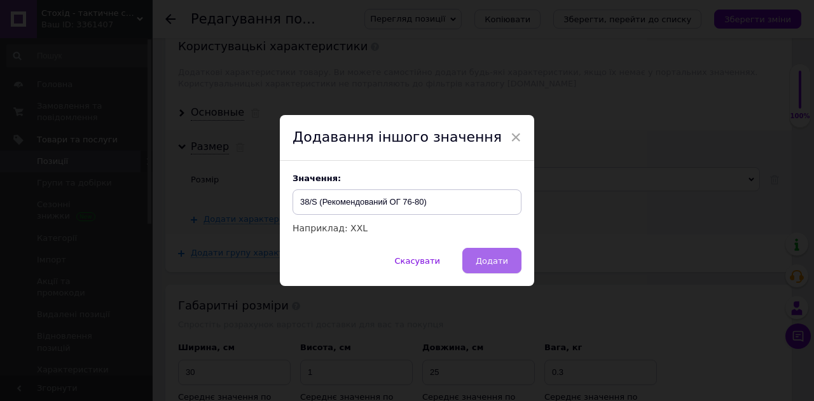
click at [480, 261] on span "Додати" at bounding box center [492, 261] width 32 height 10
click at [514, 135] on span "×" at bounding box center [515, 138] width 11 height 22
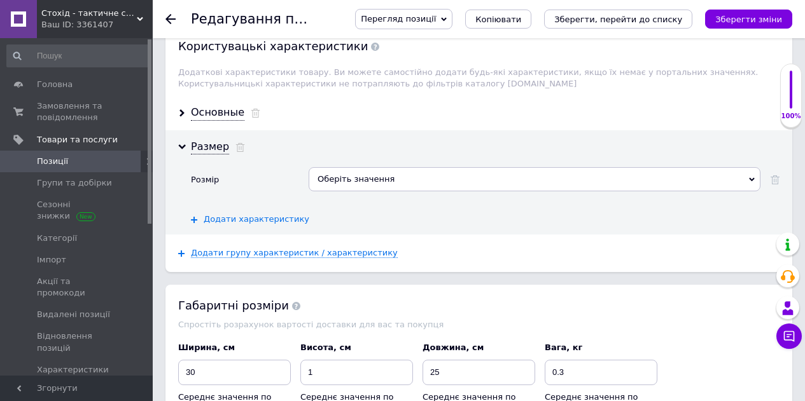
click at [224, 214] on span "Додати характеристику" at bounding box center [257, 219] width 106 height 10
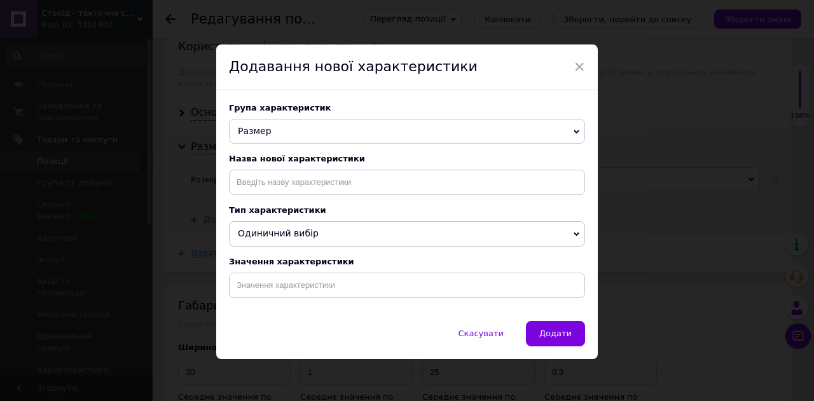
click at [578, 67] on span "×" at bounding box center [579, 67] width 11 height 22
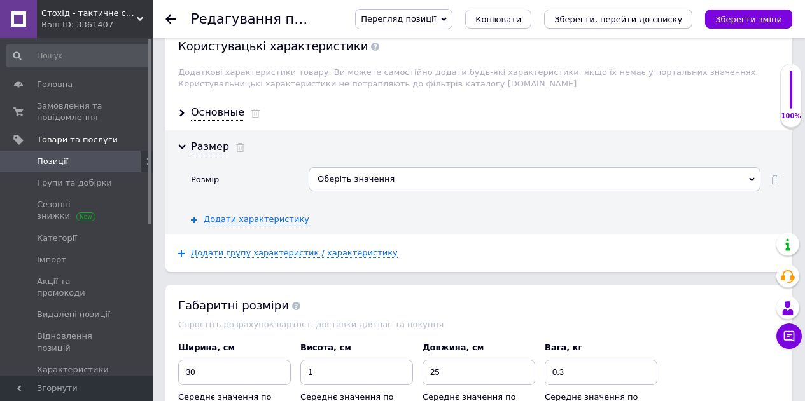
click at [435, 167] on div "Оберіть значення" at bounding box center [535, 179] width 452 height 24
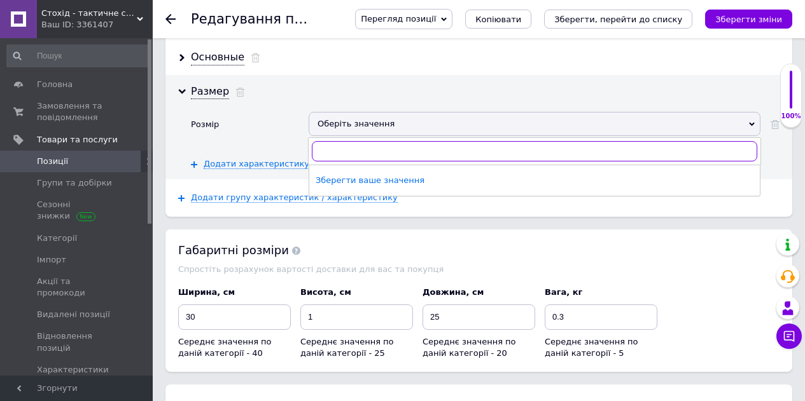
scroll to position [2033, 0]
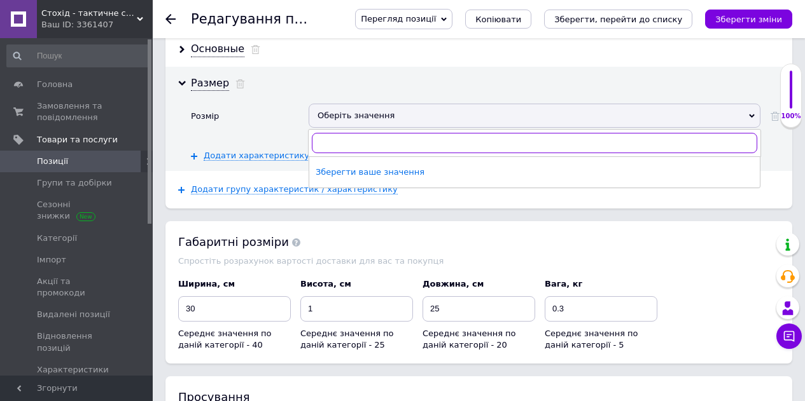
type input "3"
paste input "38/S (Рекомендований ОГ 76-80)"
type input "38/S (Рекомендований ОГ 76-80)"
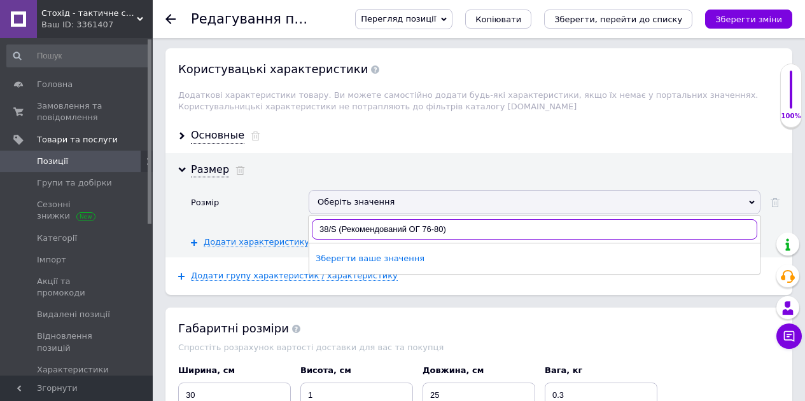
scroll to position [1969, 0]
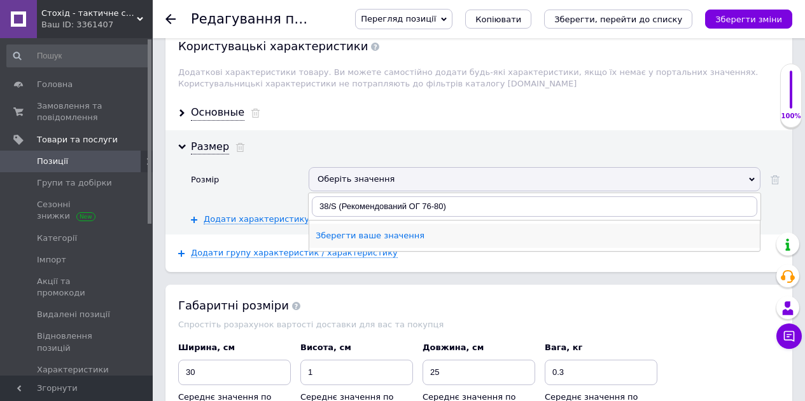
click at [382, 230] on div "Зберегти ваше значення" at bounding box center [535, 235] width 438 height 11
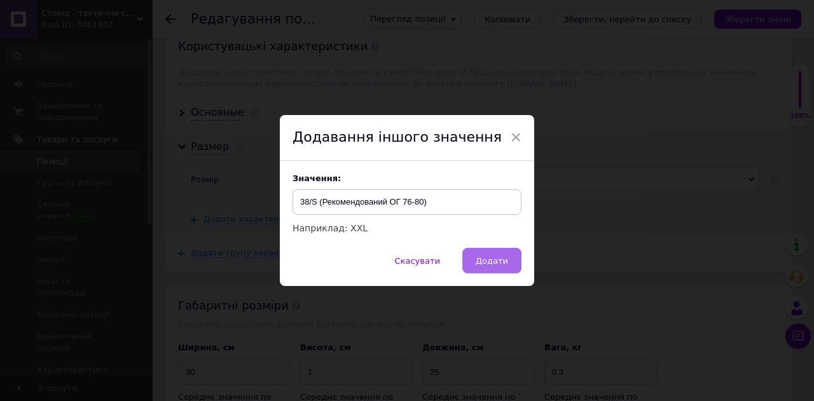
click at [485, 261] on span "Додати" at bounding box center [492, 261] width 32 height 10
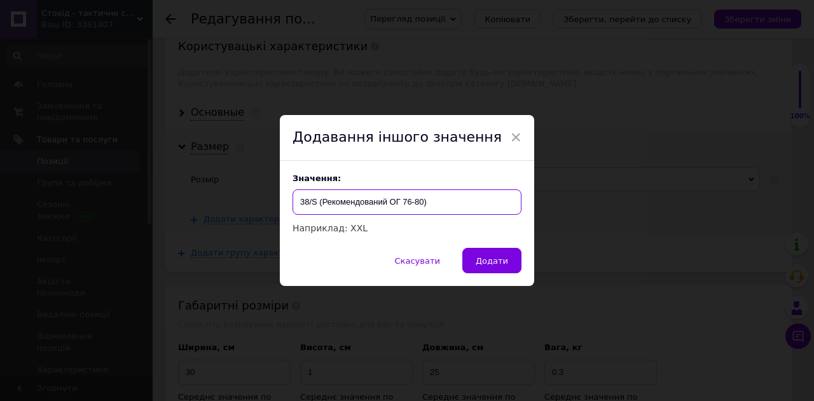
click at [448, 199] on input "38/S (Рекомендований ОГ 76-80)" at bounding box center [407, 202] width 229 height 25
click at [326, 228] on div "Наприклад: XXL" at bounding box center [407, 228] width 229 height 14
click at [454, 205] on input "38/S (Рекомендований ОГ 76-80)" at bounding box center [407, 202] width 229 height 25
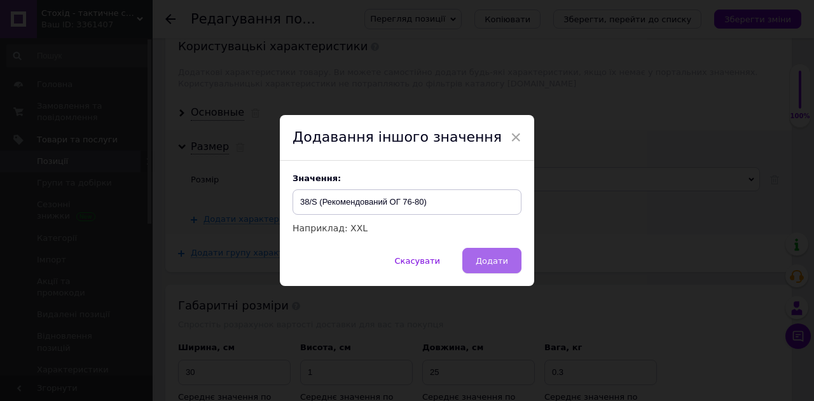
click at [494, 265] on span "Додати" at bounding box center [492, 261] width 32 height 10
click at [489, 263] on span "Додати" at bounding box center [492, 261] width 32 height 10
click at [513, 132] on span "×" at bounding box center [515, 138] width 11 height 22
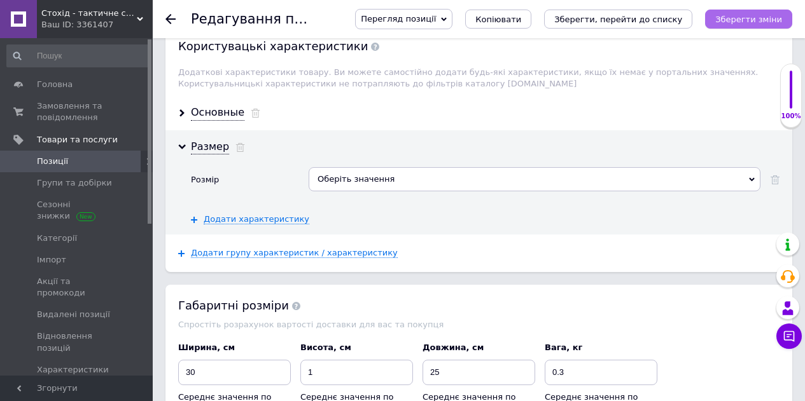
click at [734, 20] on icon "Зберегти зміни" at bounding box center [748, 20] width 67 height 10
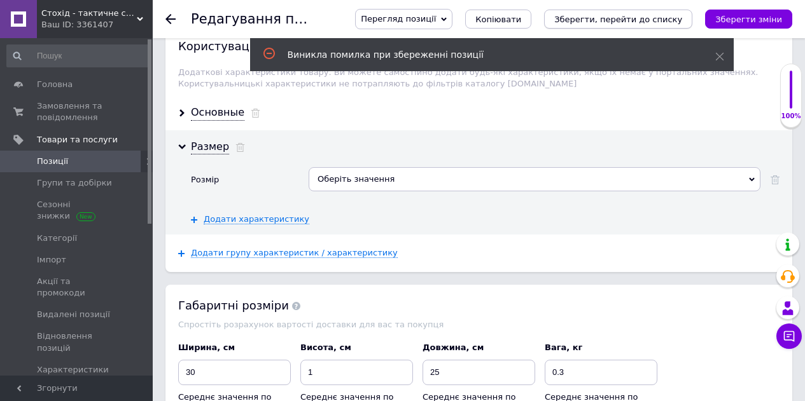
click at [623, 26] on button "Зберегти, перейти до списку" at bounding box center [618, 19] width 148 height 19
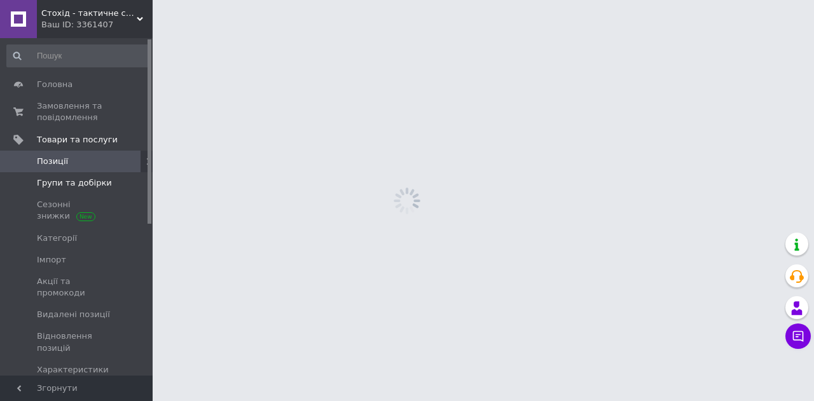
click at [38, 184] on span "Групи та добірки" at bounding box center [74, 182] width 75 height 11
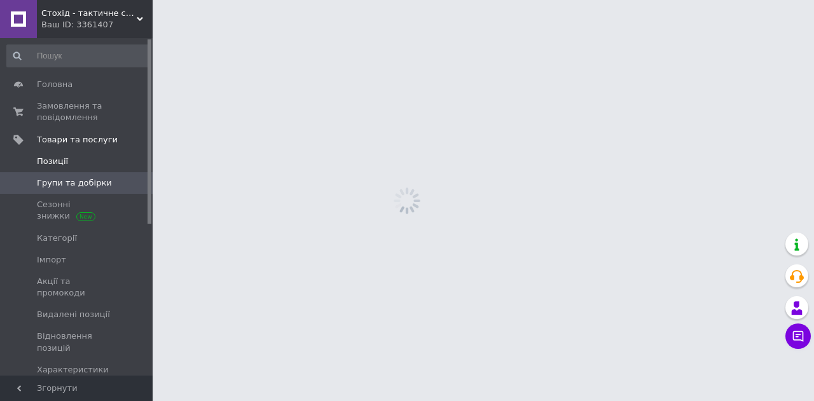
click at [56, 161] on span "Позиції" at bounding box center [52, 161] width 31 height 11
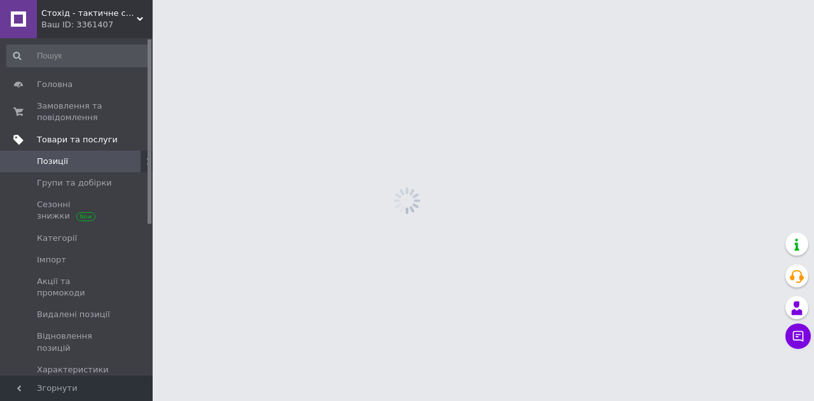
click at [49, 139] on span "Товари та послуги" at bounding box center [77, 139] width 81 height 11
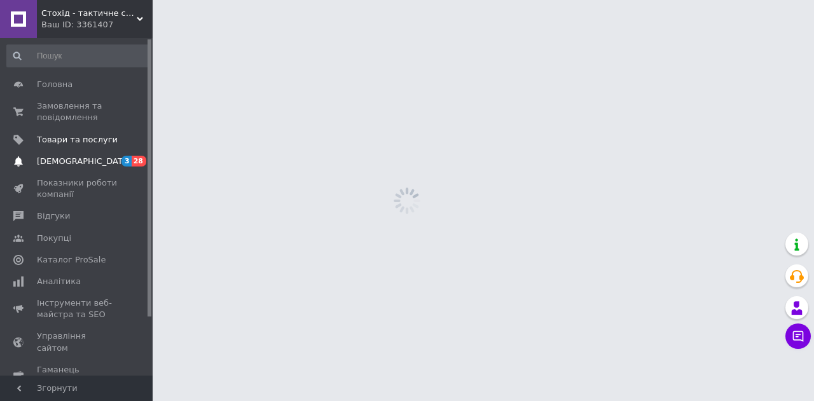
click at [52, 167] on link "[DEMOGRAPHIC_DATA] 3 28" at bounding box center [78, 162] width 156 height 22
click at [54, 188] on span "Показники роботи компанії" at bounding box center [77, 188] width 81 height 23
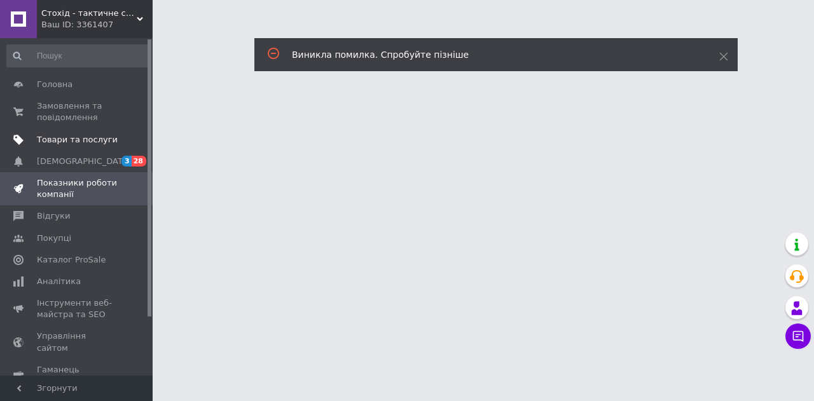
click at [48, 141] on span "Товари та послуги" at bounding box center [77, 139] width 81 height 11
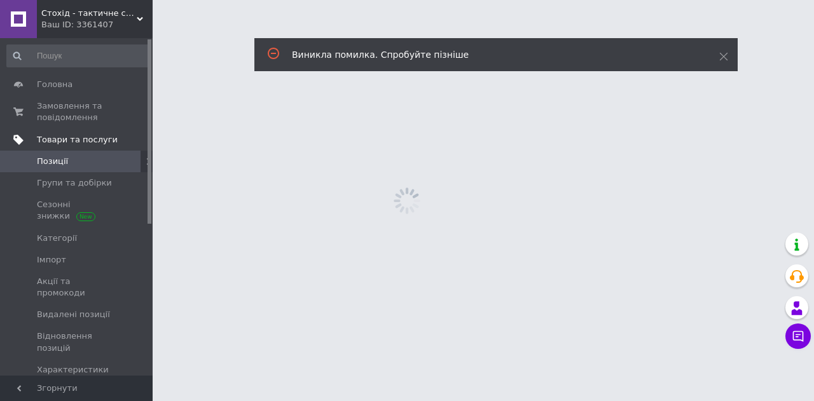
click at [108, 138] on span "Товари та послуги" at bounding box center [95, 139] width 116 height 11
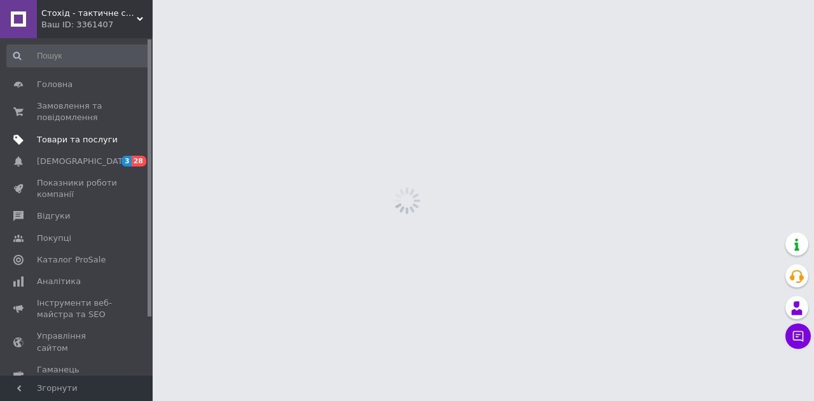
click at [71, 136] on span "Товари та послуги" at bounding box center [77, 139] width 81 height 11
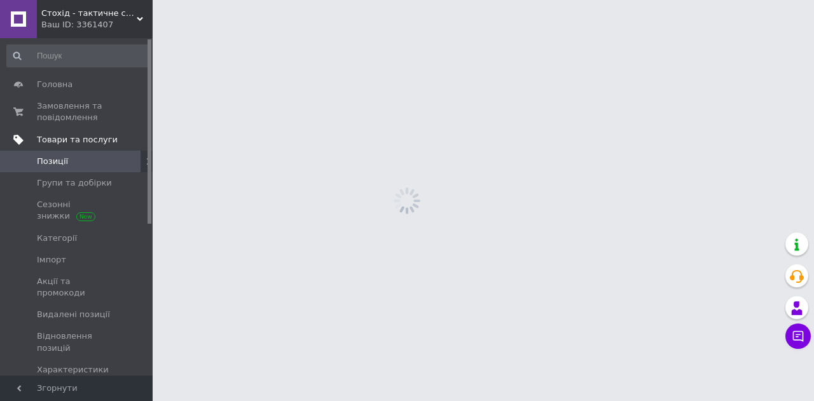
click at [69, 142] on span "Товари та послуги" at bounding box center [77, 139] width 81 height 11
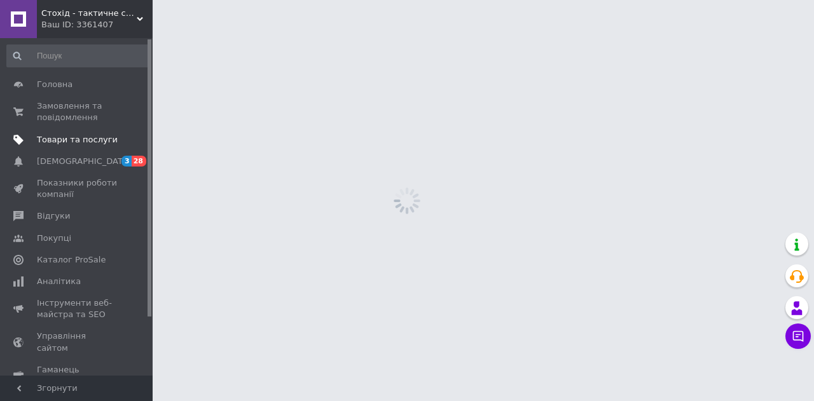
click at [71, 142] on span "Товари та послуги" at bounding box center [77, 139] width 81 height 11
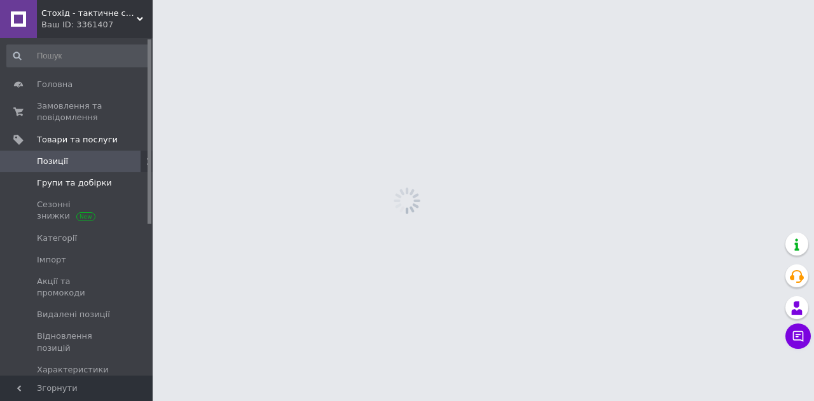
click at [62, 188] on span "Групи та добірки" at bounding box center [74, 182] width 75 height 11
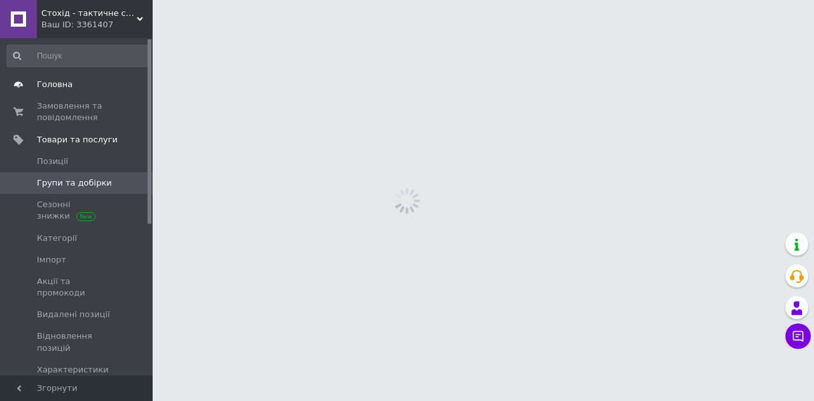
click at [67, 90] on link "Головна" at bounding box center [78, 85] width 156 height 22
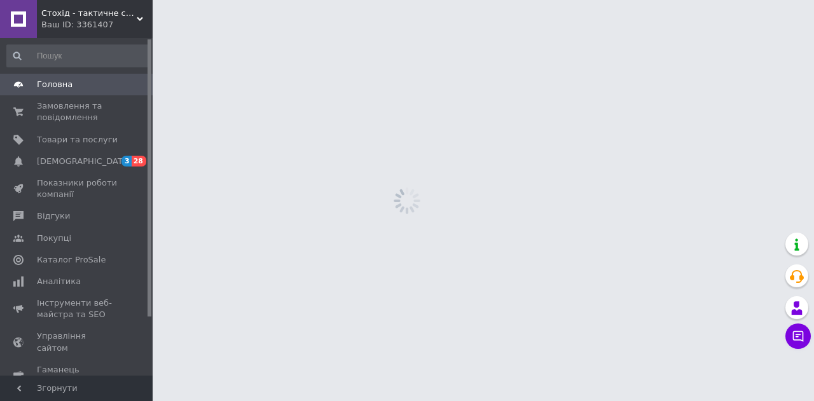
click at [35, 13] on link at bounding box center [18, 19] width 37 height 38
